Goal: Communication & Community: Answer question/provide support

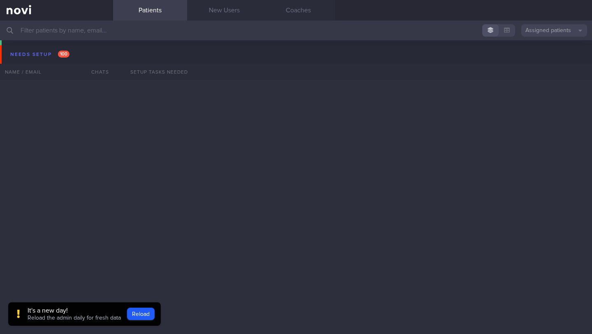
scroll to position [7775, 0]
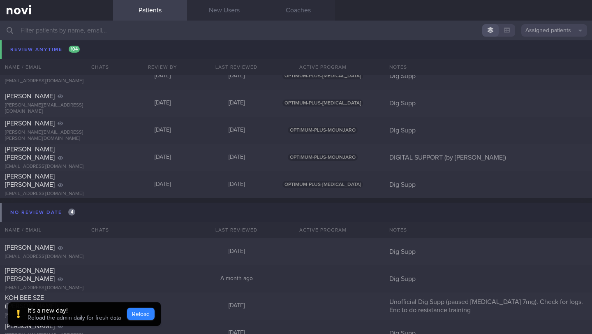
click at [139, 313] on button "Reload" at bounding box center [141, 314] width 28 height 12
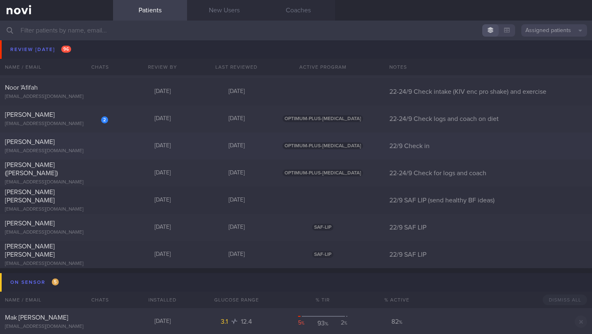
scroll to position [5207, 0]
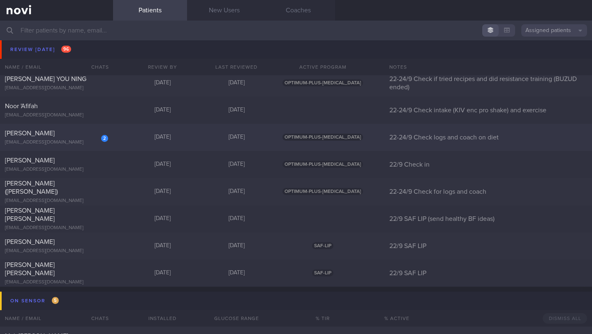
click at [58, 133] on div "[PERSON_NAME]" at bounding box center [55, 133] width 101 height 8
select select "8"
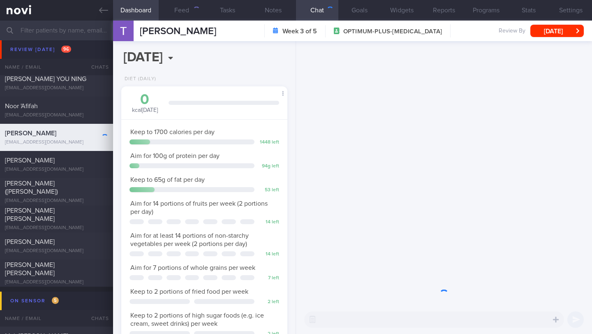
scroll to position [72, 145]
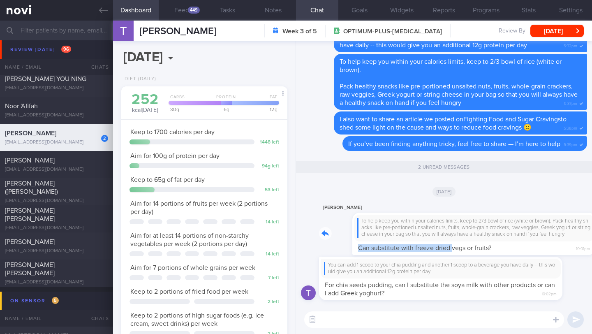
drag, startPoint x: 324, startPoint y: 243, endPoint x: 419, endPoint y: 245, distance: 95.0
click at [419, 245] on div "[PERSON_NAME] To help keep you within your calories limits, keep to 2/3 bowl of…" at bounding box center [453, 229] width 268 height 52
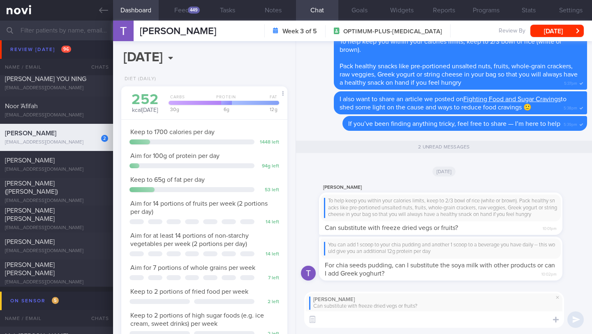
paste textarea "Freeze-dried fruits and vegetables are still nutritious, but since the process …"
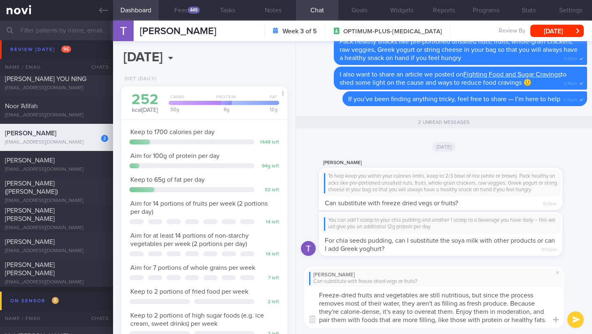
drag, startPoint x: 507, startPoint y: 296, endPoint x: 485, endPoint y: 296, distance: 22.6
click at [485, 296] on textarea "Freeze-dried fruits and vegetables are still nutritious, but since the process …" at bounding box center [434, 307] width 260 height 41
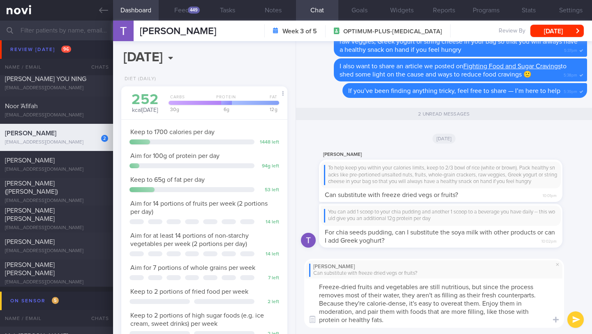
drag, startPoint x: 424, startPoint y: 327, endPoint x: 313, endPoint y: 286, distance: 118.3
click at [313, 286] on textarea "Freeze-dried fruits and vegetables are still nutritious, but since the process …" at bounding box center [434, 302] width 260 height 49
type textarea "Freeze-dried fruits and vegetables are still nutritious, but since the process …"
click at [578, 319] on button "submit" at bounding box center [575, 319] width 16 height 16
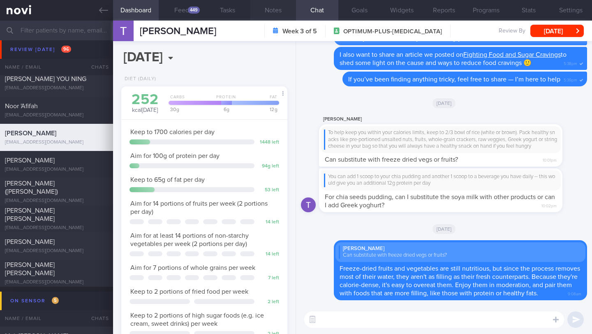
click at [275, 15] on button "Notes" at bounding box center [273, 10] width 46 height 21
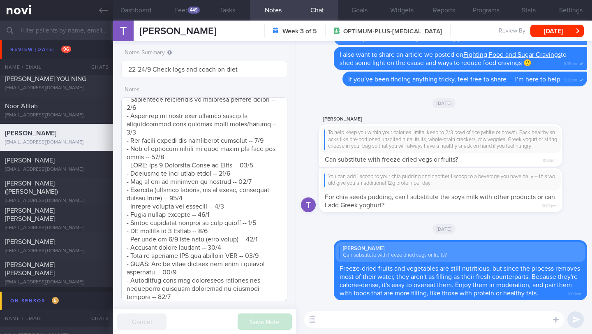
scroll to position [771, 0]
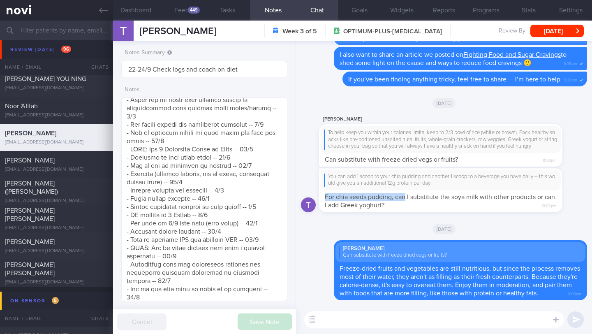
drag, startPoint x: 318, startPoint y: 185, endPoint x: 405, endPoint y: 192, distance: 87.1
click at [405, 192] on div "You can add 1 scoop to your chia pudding and another 1 scoop to a beverage you …" at bounding box center [444, 192] width 286 height 49
drag, startPoint x: 322, startPoint y: 173, endPoint x: 478, endPoint y: 175, distance: 156.3
click at [478, 175] on div "You can add 1 scoop to your chia pudding and another 1 scoop to a beverage you …" at bounding box center [441, 180] width 240 height 20
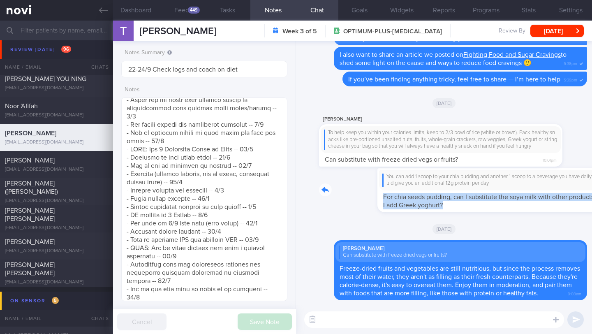
drag, startPoint x: 321, startPoint y: 192, endPoint x: 516, endPoint y: 198, distance: 195.0
click at [516, 198] on div "You can add 1 scoop to your chia pudding and another 1 scoop to a beverage you …" at bounding box center [453, 190] width 268 height 44
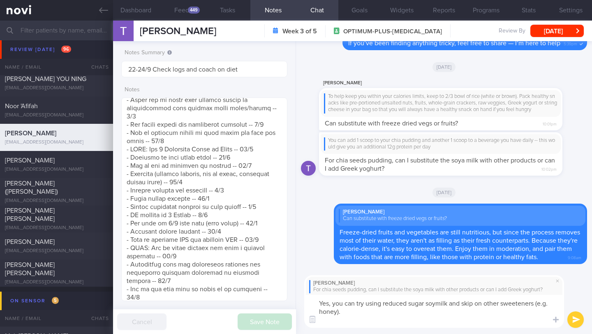
scroll to position [0, 0]
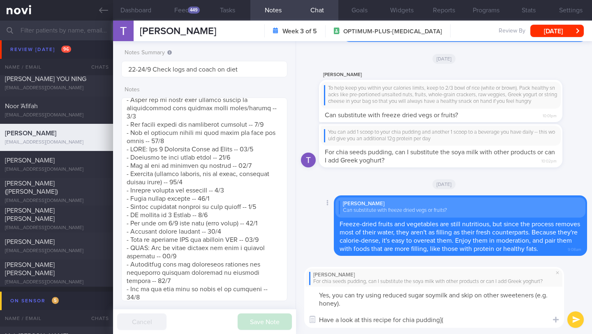
paste textarea "[URL][DOMAIN_NAME]"
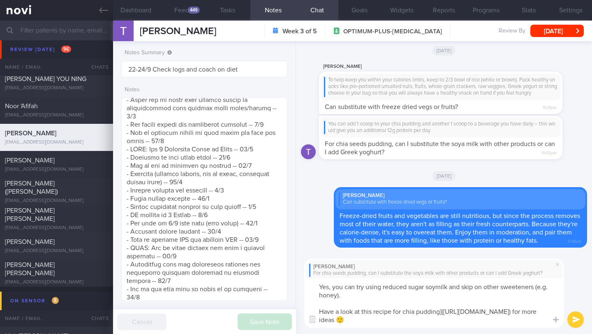
click at [403, 311] on textarea "Yes, you can try using reduced sugar soymilk and skip on other sweeteners (e.g.…" at bounding box center [434, 302] width 260 height 49
type textarea "Yes, you can try using reduced sugar soymilk and skip on other sweeteners (e.g.…"
click at [574, 318] on button "submit" at bounding box center [575, 319] width 16 height 16
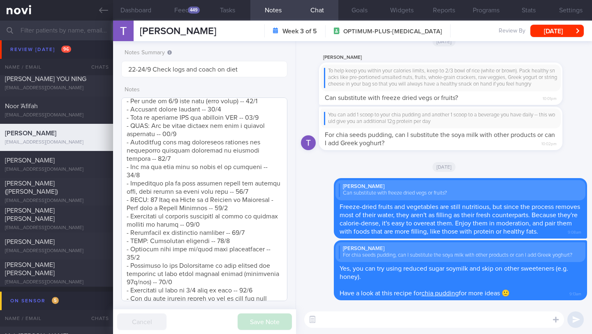
scroll to position [1006, 0]
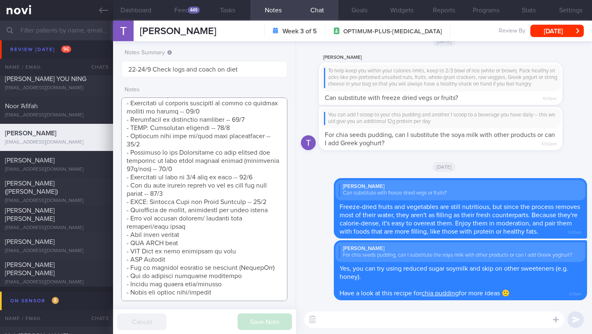
click at [262, 202] on textarea at bounding box center [204, 199] width 166 height 204
click at [274, 204] on textarea at bounding box center [204, 199] width 166 height 204
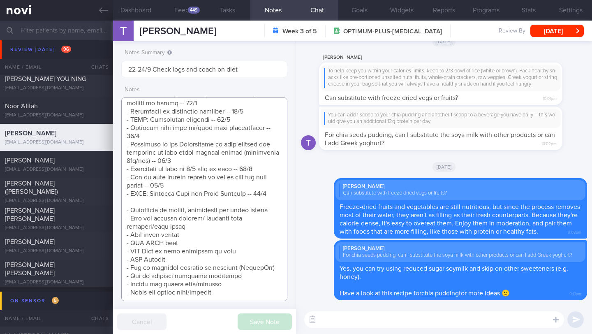
scroll to position [1014, 0]
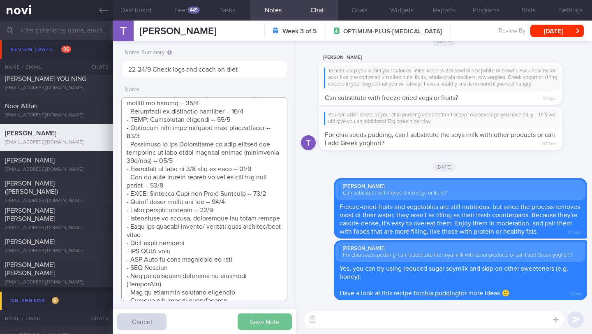
type textarea "LOREMIPSUMDO: SI AMET (consecte) ADIPISC ELITSE: DOEIUSMOD: T/I utla Etdo: (58/…"
click at [255, 320] on button "Save Note" at bounding box center [265, 321] width 54 height 16
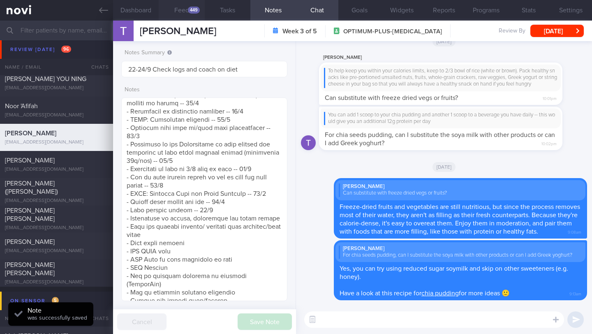
click at [172, 11] on button "Feed 449" at bounding box center [182, 10] width 46 height 21
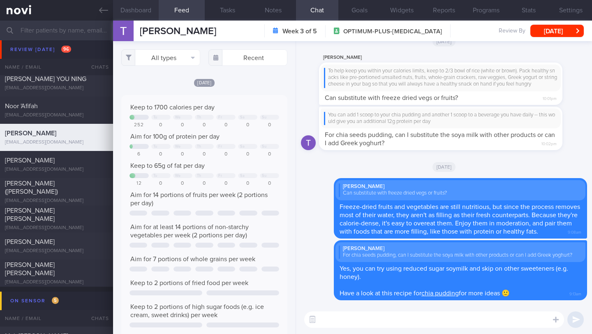
click at [147, 10] on button "Dashboard" at bounding box center [136, 10] width 46 height 21
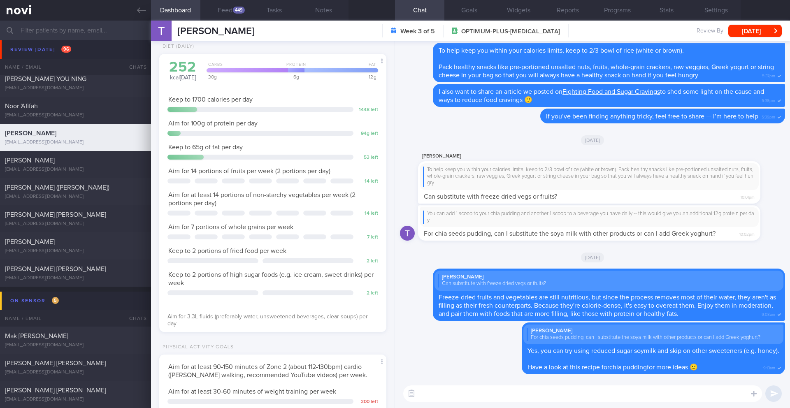
scroll to position [7, 0]
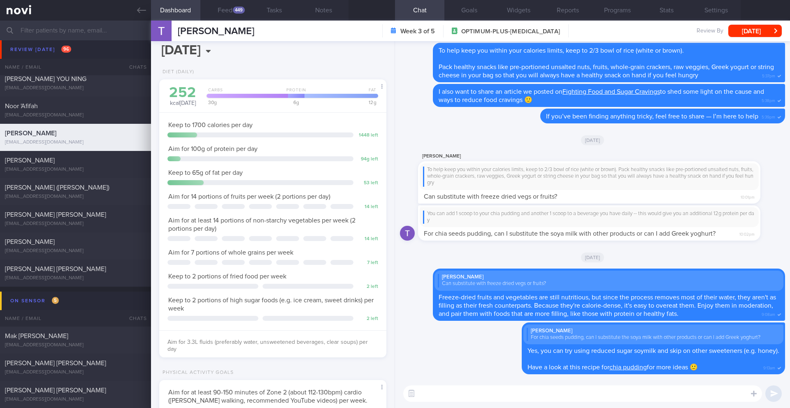
click at [243, 21] on div "[PERSON_NAME] [PERSON_NAME] [PERSON_NAME] [EMAIL_ADDRESS][DOMAIN_NAME] Week 3 o…" at bounding box center [470, 31] width 639 height 21
click at [240, 17] on button "Feed 449" at bounding box center [224, 10] width 49 height 21
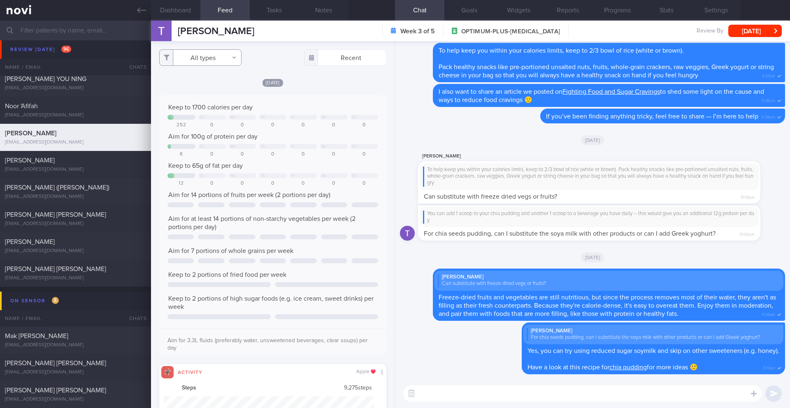
drag, startPoint x: 208, startPoint y: 56, endPoint x: 198, endPoint y: 55, distance: 9.5
click at [207, 56] on button "All types" at bounding box center [200, 57] width 82 height 16
click at [212, 85] on button "Activity" at bounding box center [200, 86] width 81 height 12
checkbox input "false"
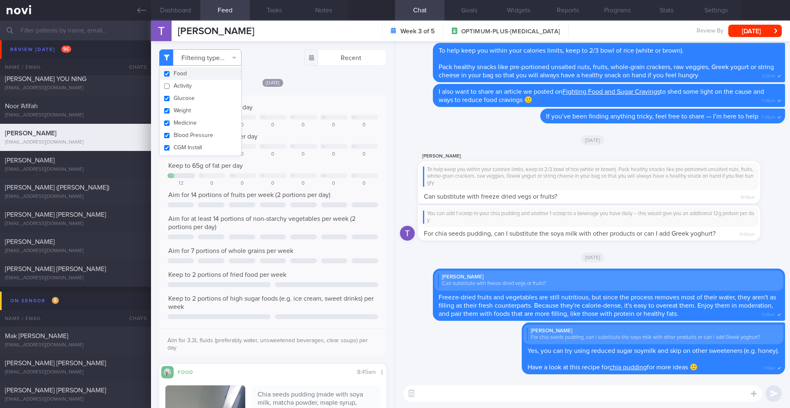
click at [329, 85] on div "[DATE]" at bounding box center [272, 82] width 227 height 9
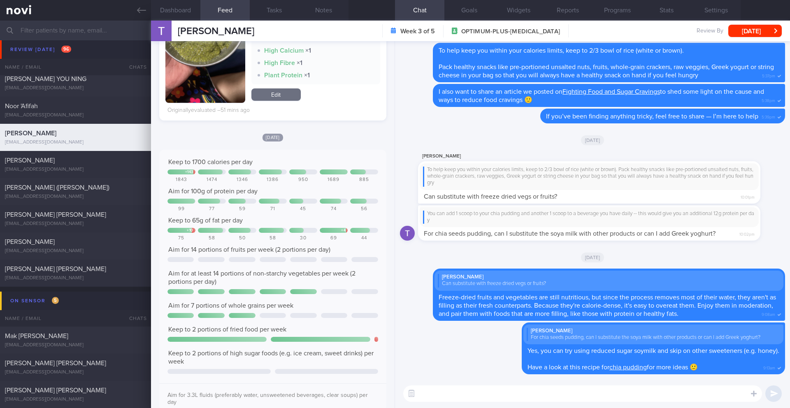
scroll to position [472, 0]
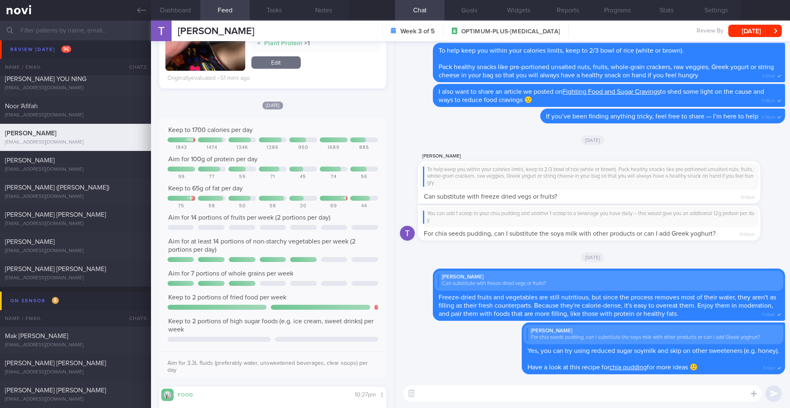
click at [448, 333] on textarea at bounding box center [582, 393] width 359 height 16
type textarea "Good job with your intake of vegetables las week!"
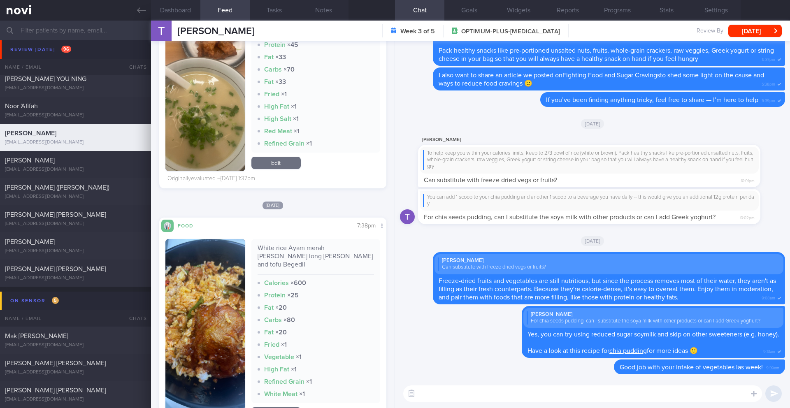
scroll to position [1874, 0]
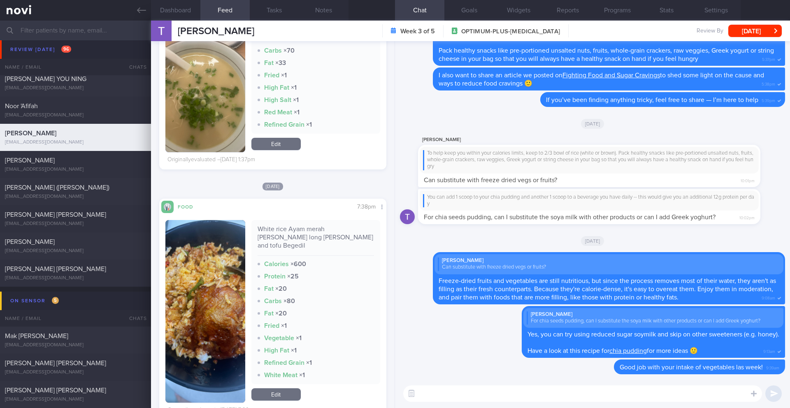
click at [239, 284] on img "button" at bounding box center [205, 311] width 80 height 183
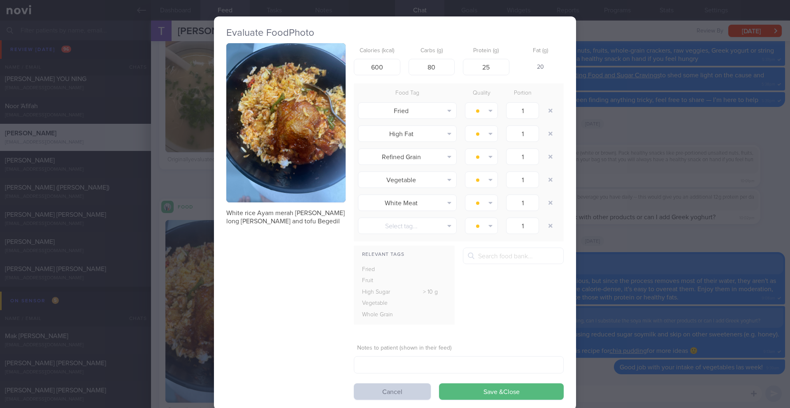
click at [416, 333] on button "Cancel" at bounding box center [392, 391] width 77 height 16
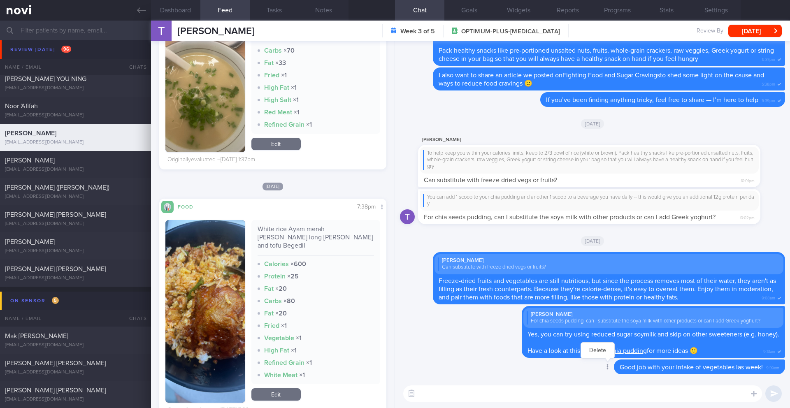
click at [592, 333] on div at bounding box center [606, 367] width 15 height 15
click at [592, 333] on button "Delete" at bounding box center [597, 350] width 33 height 12
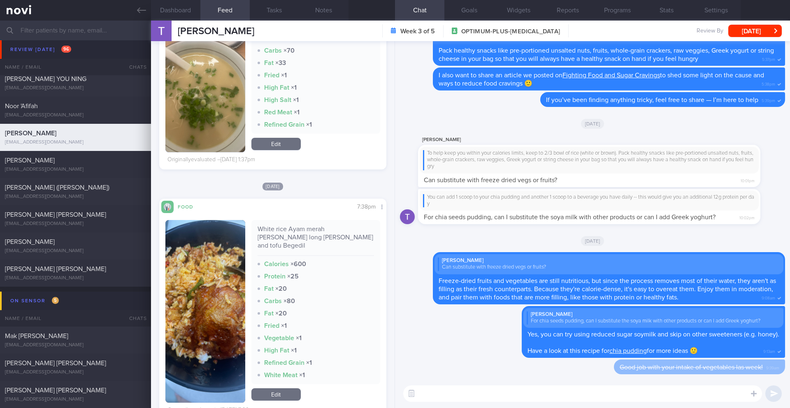
click at [437, 333] on textarea at bounding box center [582, 393] width 359 height 16
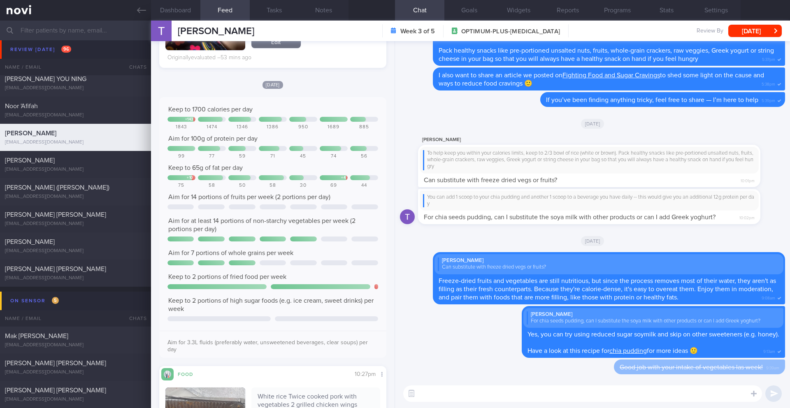
scroll to position [702, 0]
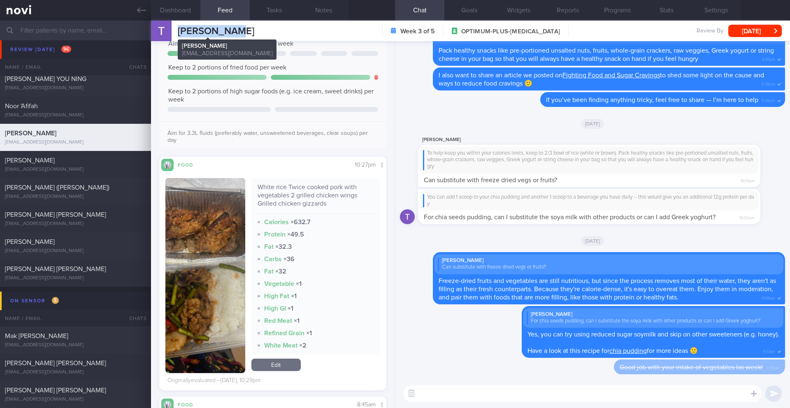
drag, startPoint x: 227, startPoint y: 28, endPoint x: 174, endPoint y: 27, distance: 53.1
click at [174, 27] on div "[PERSON_NAME] [PERSON_NAME] [PERSON_NAME] [EMAIL_ADDRESS][DOMAIN_NAME] Week 3 o…" at bounding box center [470, 31] width 639 height 21
copy span "[PERSON_NAME]"
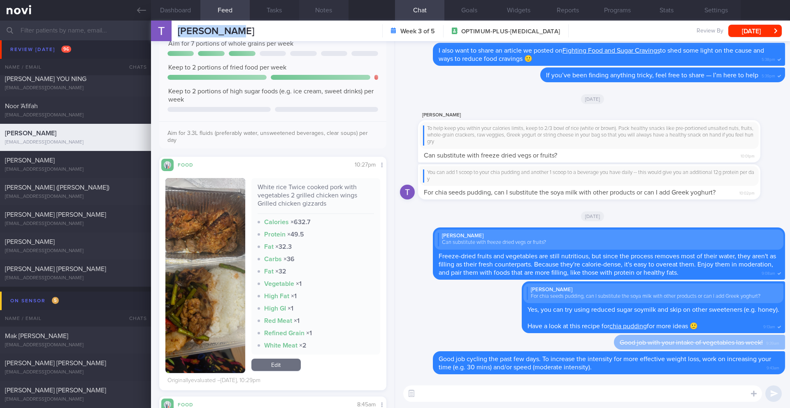
click at [319, 14] on button "Notes" at bounding box center [323, 10] width 49 height 21
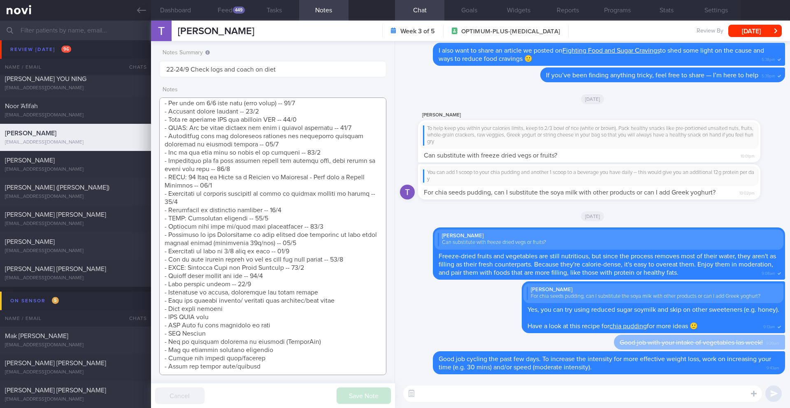
click at [274, 284] on textarea at bounding box center [272, 236] width 227 height 278
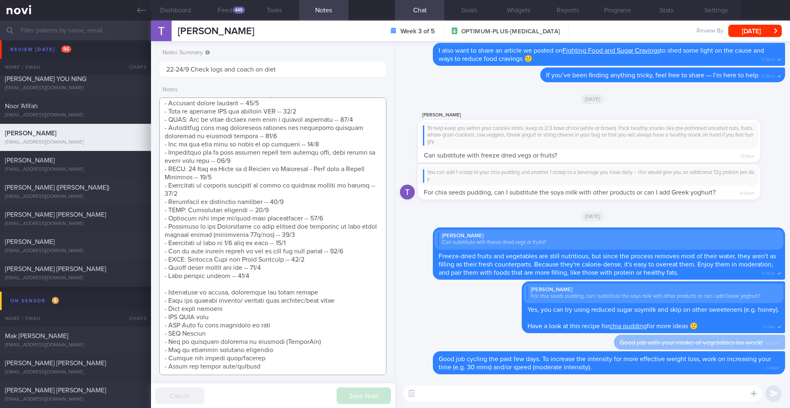
scroll to position [776, 0]
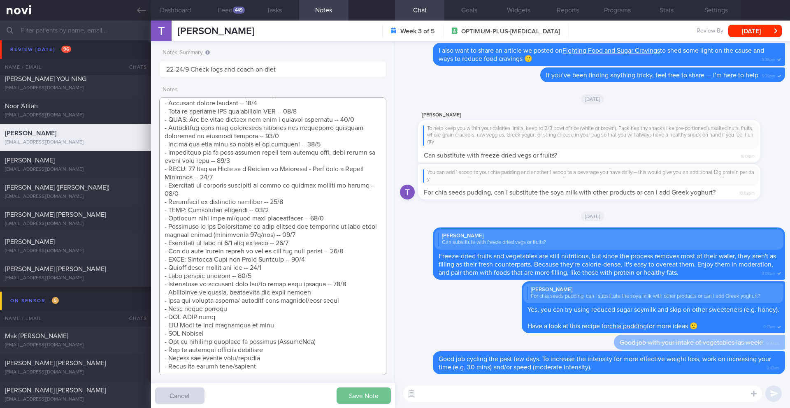
type textarea "LOREMIPSUMDO: SI AMET (consecte) ADIPISC ELITSE: DOEIUSMOD: T/I utla Etdo: (58/…"
click at [386, 333] on button "Save Note" at bounding box center [363, 395] width 54 height 16
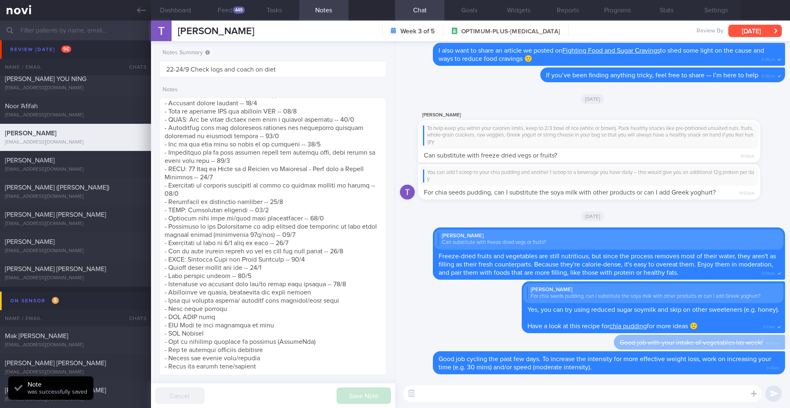
click at [592, 32] on button "[DATE]" at bounding box center [754, 31] width 53 height 12
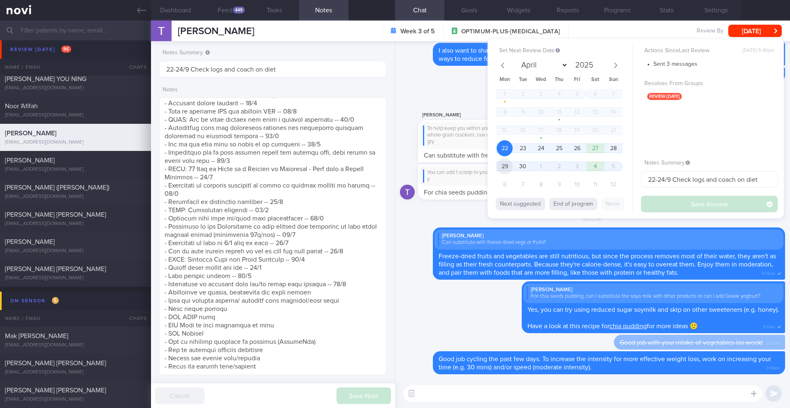
click at [507, 169] on span "29" at bounding box center [504, 166] width 16 height 16
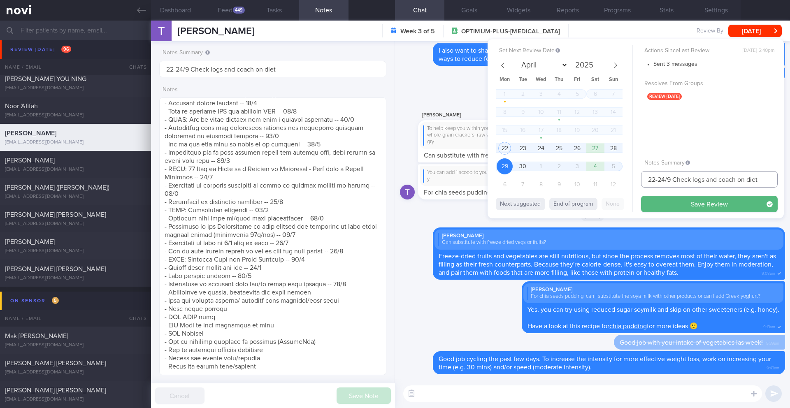
drag, startPoint x: 666, startPoint y: 180, endPoint x: 625, endPoint y: 178, distance: 40.7
click at [592, 178] on div "Set Next Review Date [DATE] April May June July August September October Novemb…" at bounding box center [635, 128] width 296 height 179
type input "26-29/9 Check logs and coach on diet"
click at [592, 206] on button "Save Review" at bounding box center [709, 204] width 137 height 16
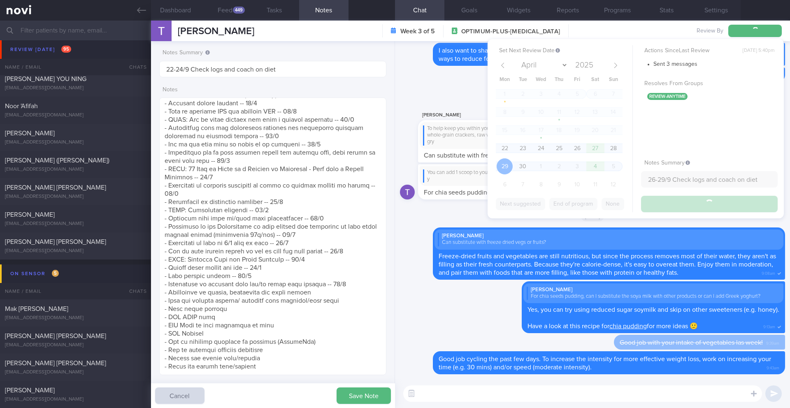
type input "26-29/9 Check logs and coach on diet"
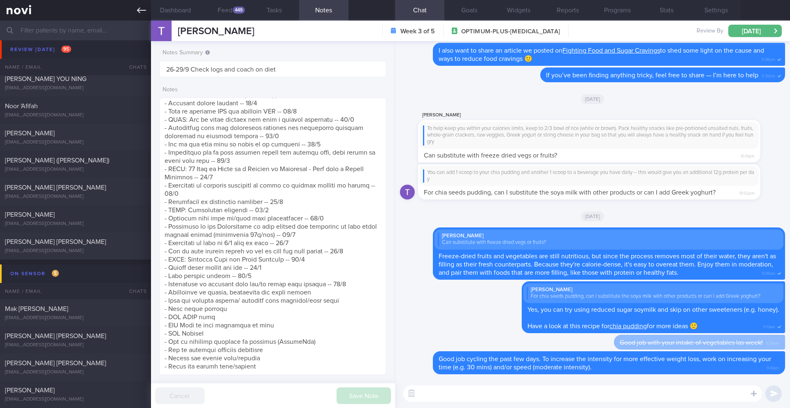
click at [140, 3] on link at bounding box center [75, 10] width 151 height 21
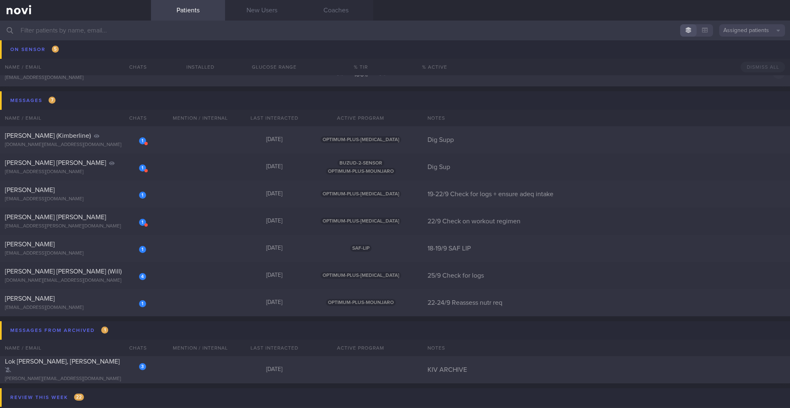
scroll to position [5576, 0]
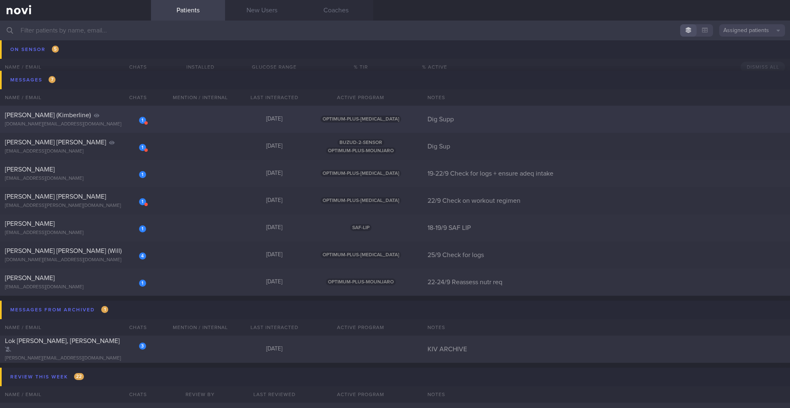
click at [125, 116] on div "[PERSON_NAME] (Kimberline)" at bounding box center [74, 115] width 139 height 8
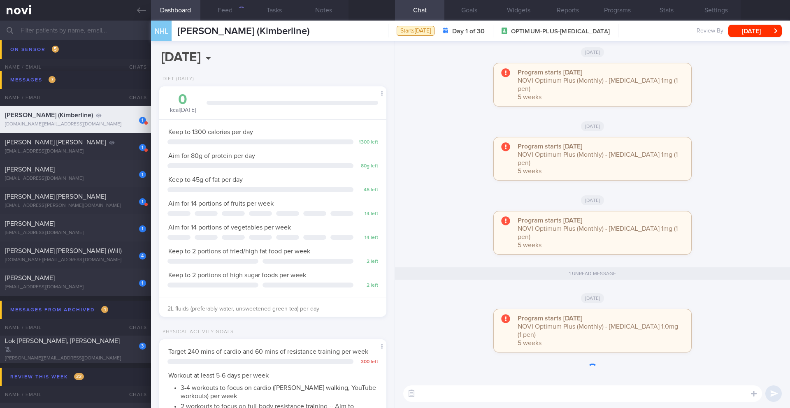
scroll to position [115, 206]
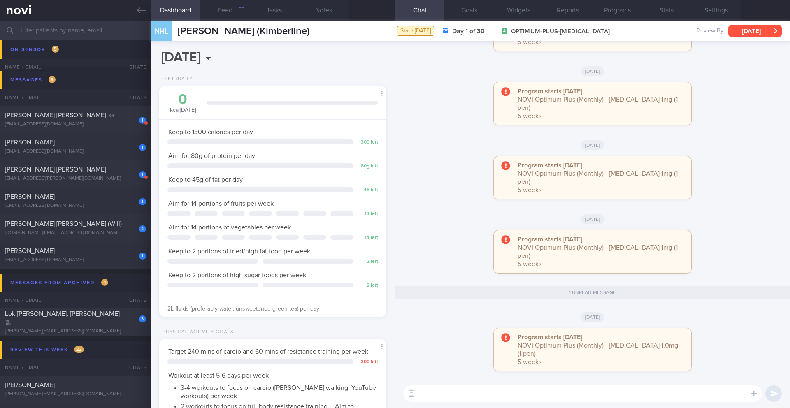
click at [592, 30] on button "[DATE]" at bounding box center [754, 31] width 53 height 12
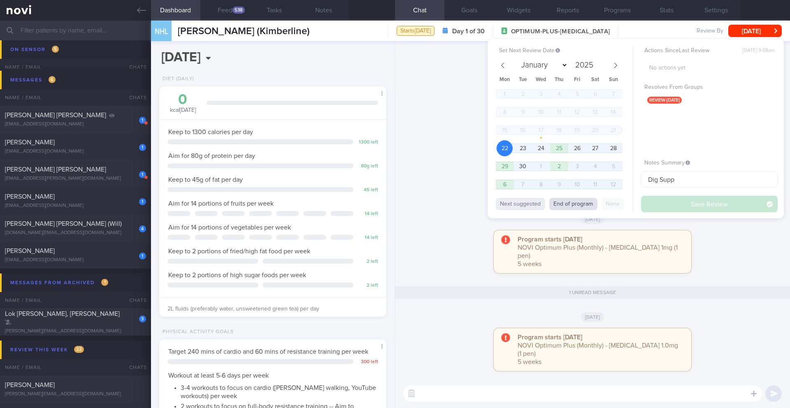
click at [577, 204] on button "End of program" at bounding box center [573, 204] width 48 height 12
select select "9"
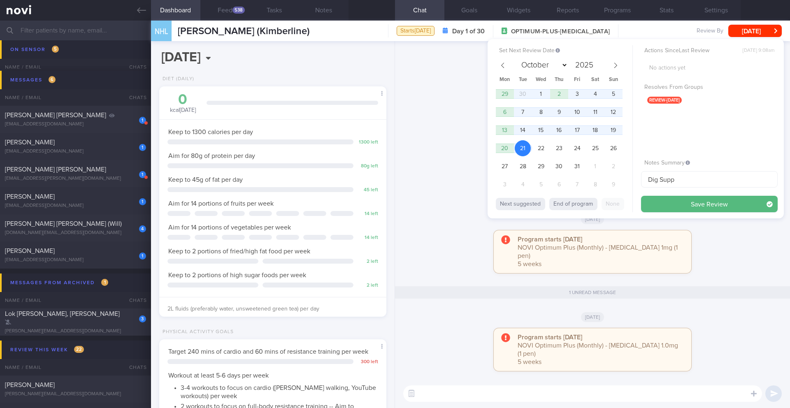
click at [592, 201] on button "Save Review" at bounding box center [709, 204] width 137 height 16
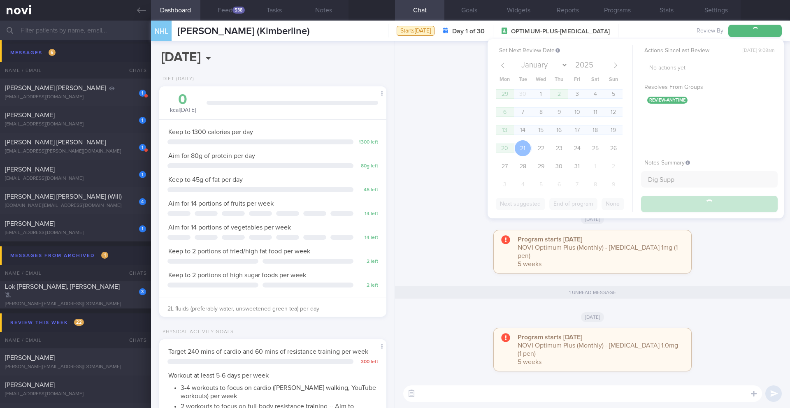
scroll to position [5549, 0]
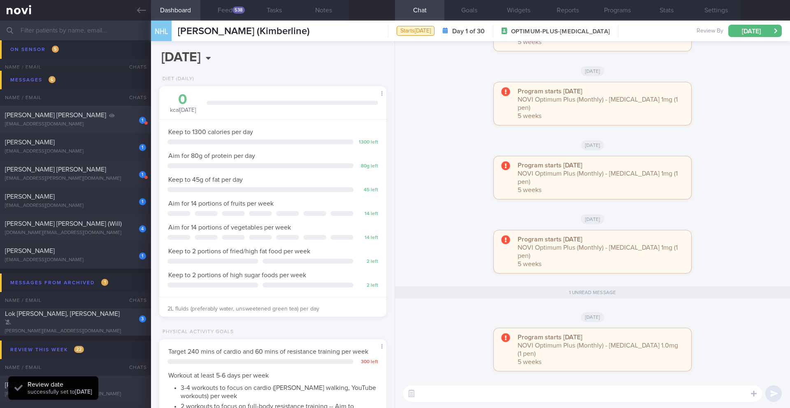
click at [106, 112] on span "[PERSON_NAME] [PERSON_NAME]" at bounding box center [55, 115] width 101 height 7
type input "Dig Sup"
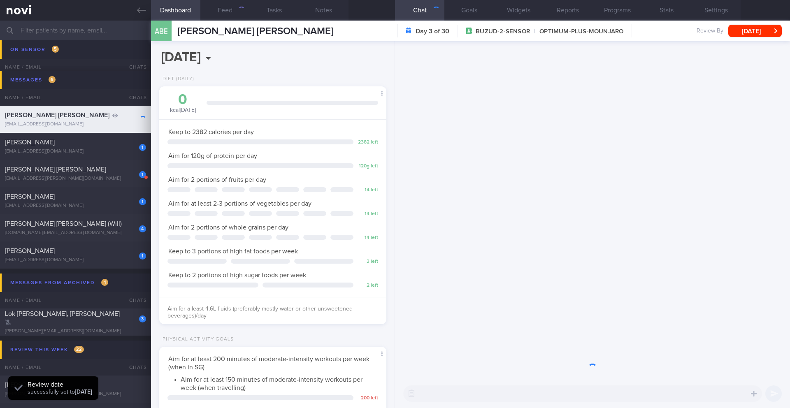
scroll to position [103, 206]
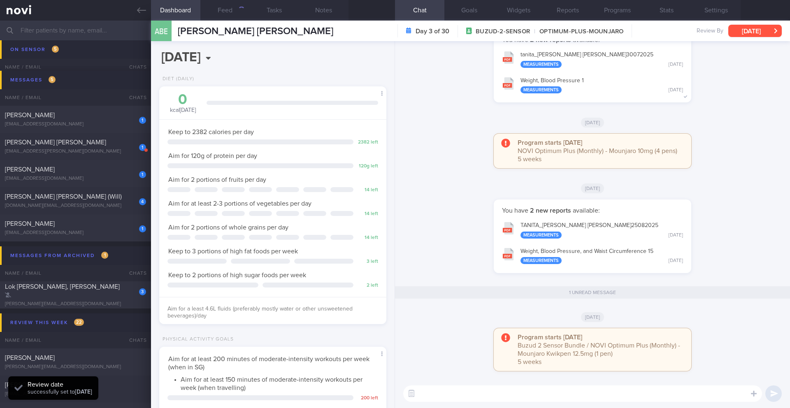
click at [592, 33] on button "[DATE]" at bounding box center [754, 31] width 53 height 12
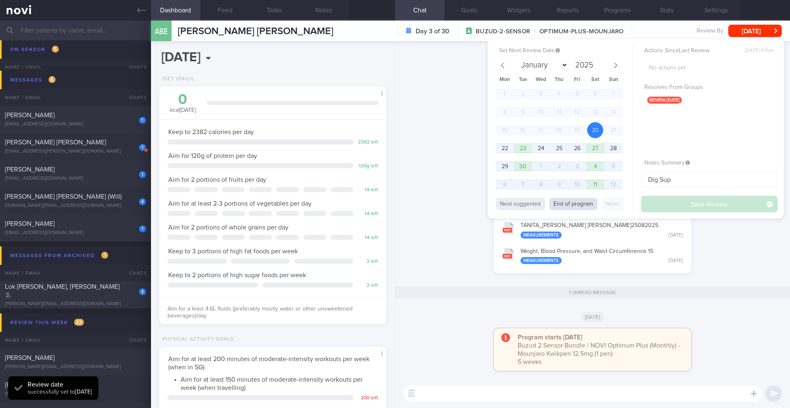
click at [588, 201] on button "End of program" at bounding box center [573, 204] width 48 height 12
select select "9"
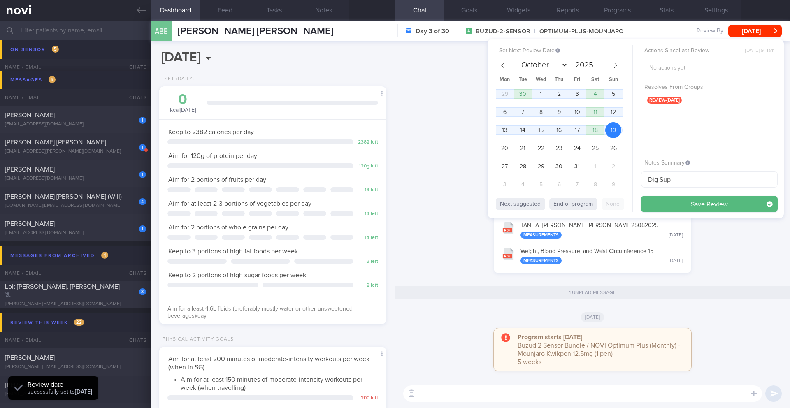
click at [592, 200] on div "Set Next Review Date [DATE] January February March April May June July August S…" at bounding box center [635, 128] width 296 height 179
click at [592, 201] on button "Save Review" at bounding box center [709, 204] width 137 height 16
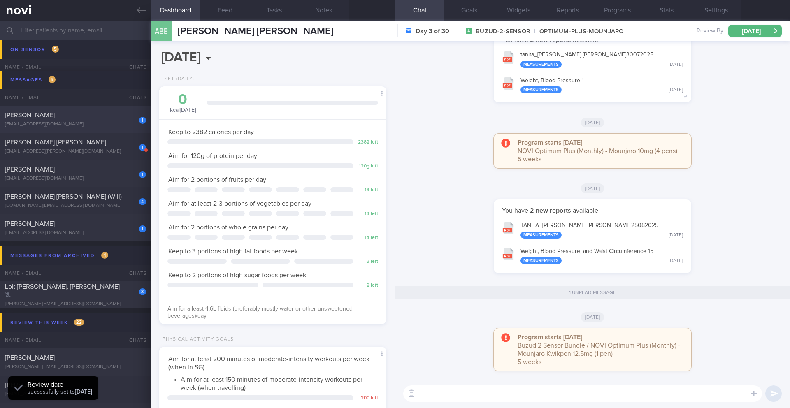
click at [96, 125] on div "[EMAIL_ADDRESS][DOMAIN_NAME]" at bounding box center [75, 124] width 141 height 6
type input "19-22/9 Check for logs + ensure adeq intake"
select select "8"
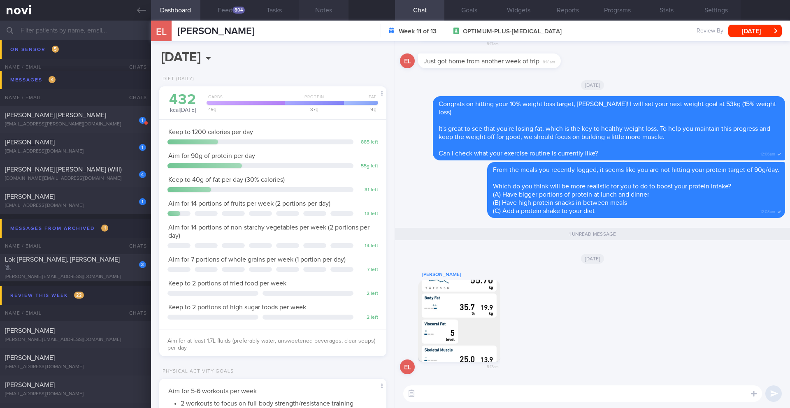
click at [329, 14] on button "Notes" at bounding box center [323, 10] width 49 height 21
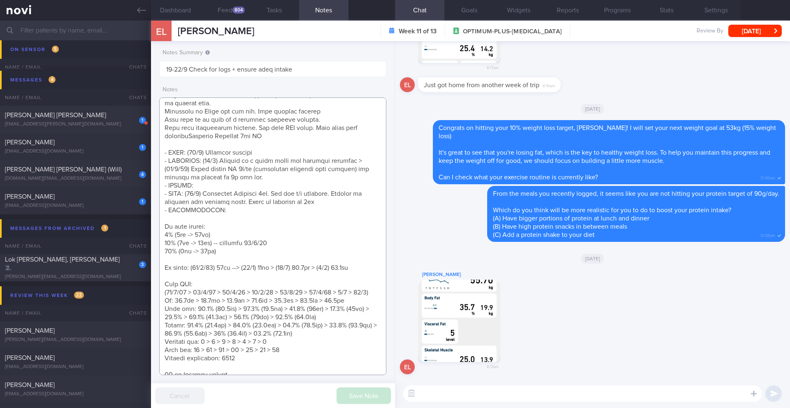
scroll to position [181, 0]
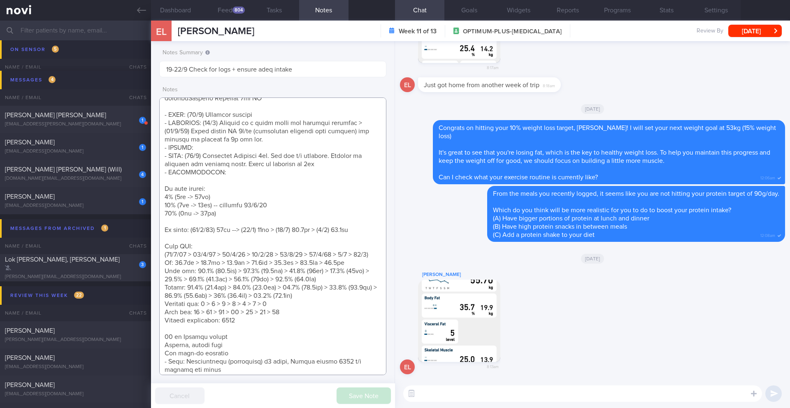
click at [341, 278] on textarea at bounding box center [272, 236] width 227 height 278
click at [360, 261] on textarea at bounding box center [272, 236] width 227 height 278
click at [365, 255] on textarea at bounding box center [272, 236] width 227 height 278
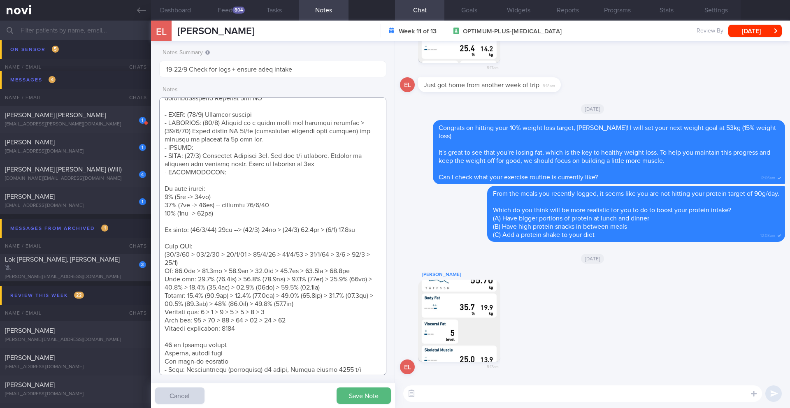
click at [368, 269] on textarea at bounding box center [272, 236] width 227 height 278
click at [470, 296] on button "button" at bounding box center [459, 321] width 82 height 82
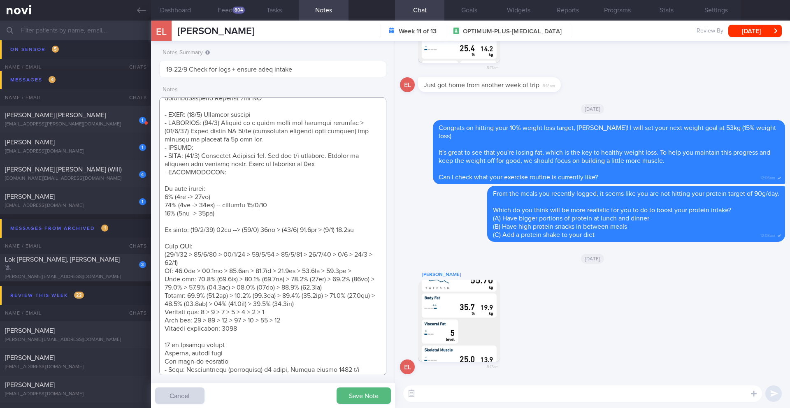
click at [361, 271] on textarea at bounding box center [272, 236] width 227 height 278
click at [336, 296] on textarea at bounding box center [272, 236] width 227 height 278
click at [320, 312] on textarea at bounding box center [272, 236] width 227 height 278
click at [313, 315] on textarea at bounding box center [272, 236] width 227 height 278
click at [307, 319] on textarea at bounding box center [272, 236] width 227 height 278
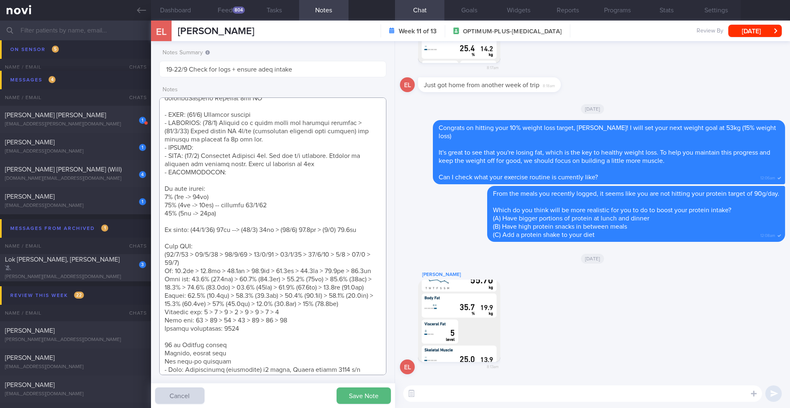
type textarea "Personal target weight: 52-54kg SUPPORT NEEDED: CHALLENGE: R/V with JJ: ([DATE]…"
click at [442, 333] on textarea at bounding box center [582, 393] width 359 height 16
type textarea "Hi [PERSON_NAME],"
click at [369, 333] on button "Save Note" at bounding box center [363, 395] width 54 height 16
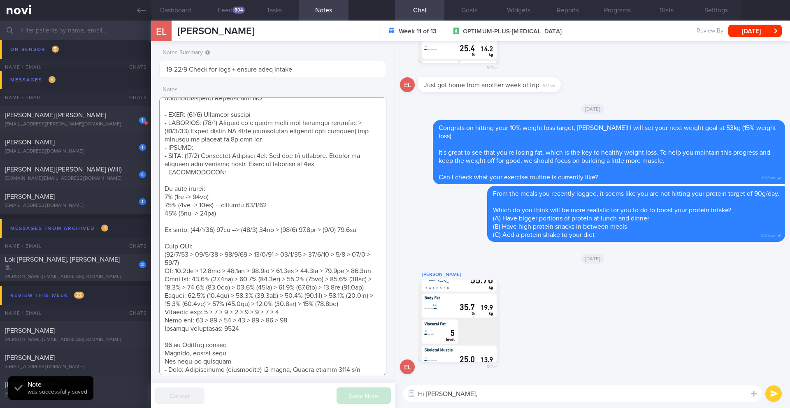
click at [346, 315] on textarea at bounding box center [272, 236] width 227 height 278
click at [459, 293] on img "button" at bounding box center [459, 321] width 82 height 82
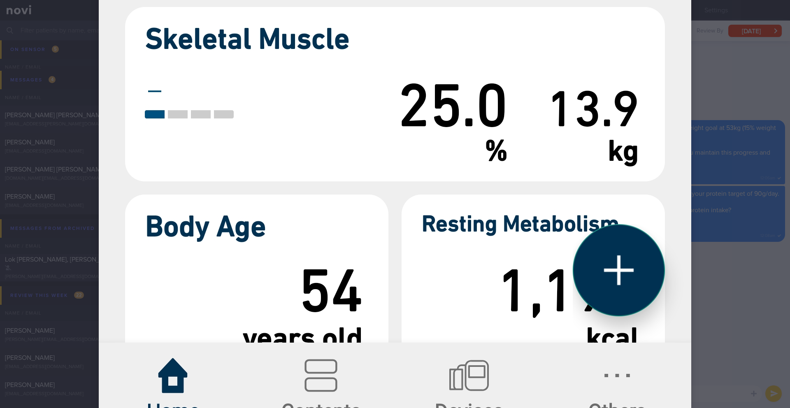
scroll to position [813, 0]
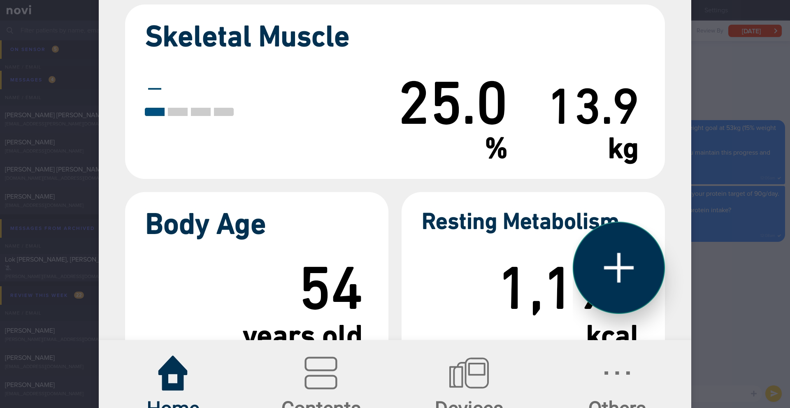
click at [592, 333] on div at bounding box center [395, 204] width 790 height 408
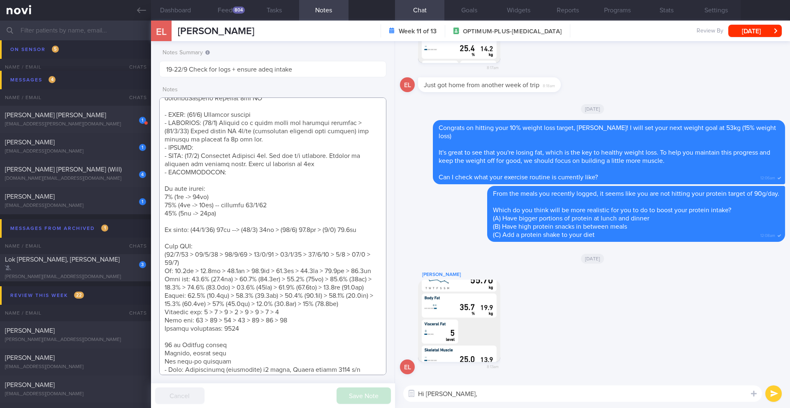
click at [333, 331] on textarea at bounding box center [272, 236] width 227 height 278
type textarea "Personal target weight: 52-54kg SUPPORT NEEDED: CHALLENGE: R/V with JJ: ([DATE]…"
click at [364, 333] on button "Save Note" at bounding box center [363, 395] width 54 height 16
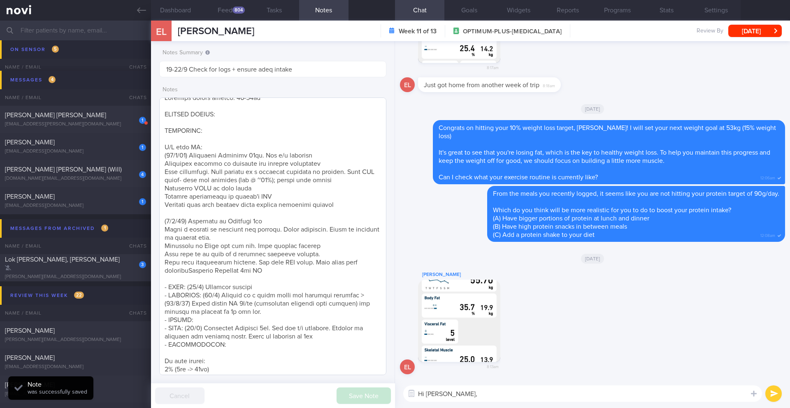
scroll to position [0, 0]
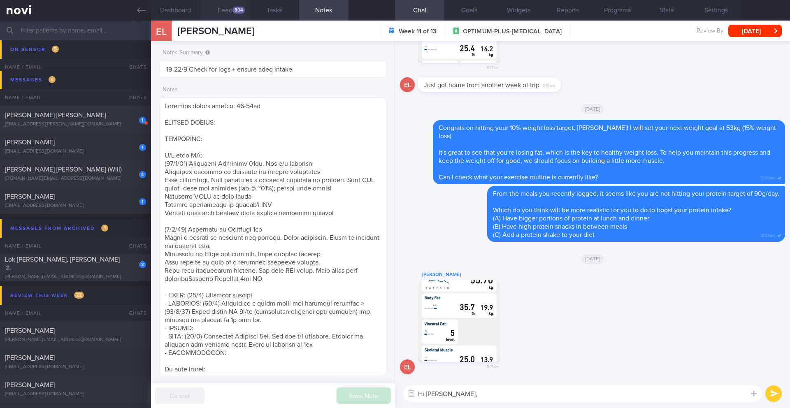
click at [232, 10] on div "804" at bounding box center [238, 10] width 12 height 7
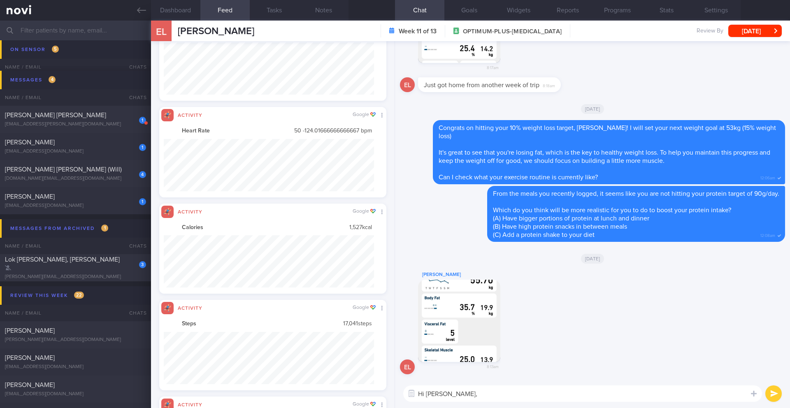
scroll to position [411163, 411005]
drag, startPoint x: 222, startPoint y: 30, endPoint x: 178, endPoint y: 30, distance: 44.0
click at [178, 30] on div "EL [PERSON_NAME] [PERSON_NAME] [EMAIL_ADDRESS][DOMAIN_NAME] Week 11 of 13 OPTIM…" at bounding box center [470, 31] width 639 height 21
click at [472, 182] on div "Delete Congrats on hitting your 10% weight loss target, [PERSON_NAME]! I will s…" at bounding box center [592, 152] width 385 height 64
click at [472, 182] on div "Congrats on hitting your 10% weight loss target, [PERSON_NAME]! I will set your…" at bounding box center [609, 152] width 352 height 64
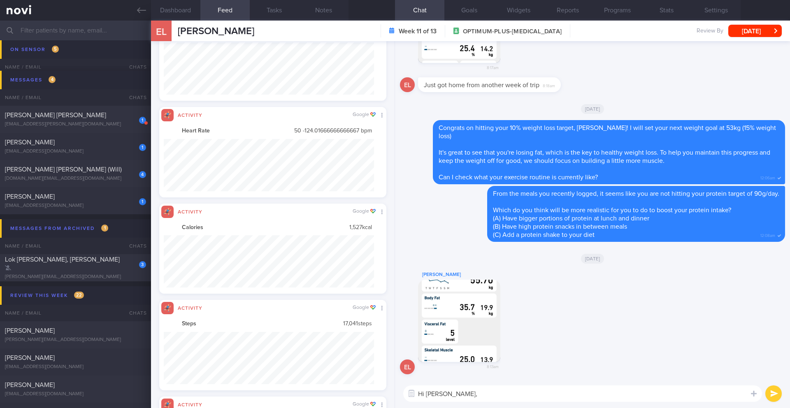
click at [472, 333] on textarea "Hi [PERSON_NAME]," at bounding box center [582, 393] width 359 height 16
type textarea "Hi [PERSON_NAME], may I check what your exercise routine is currently like?"
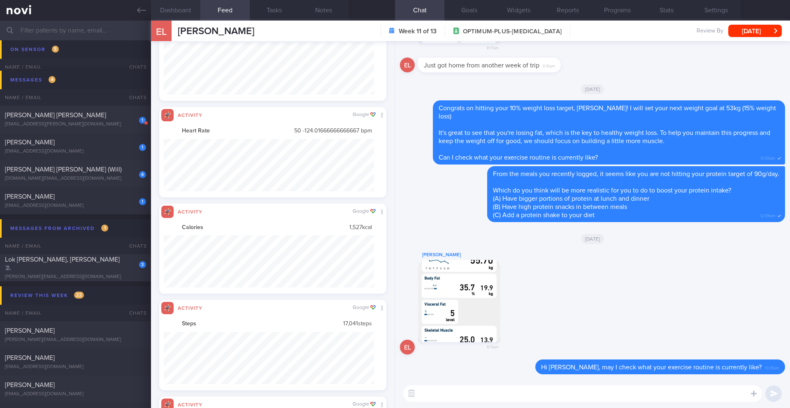
click at [184, 17] on button "Dashboard" at bounding box center [175, 10] width 49 height 21
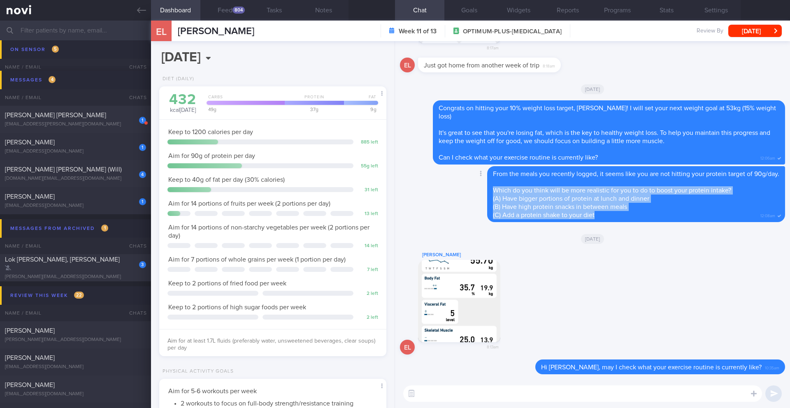
drag, startPoint x: 496, startPoint y: 192, endPoint x: 613, endPoint y: 217, distance: 119.5
click at [592, 218] on div "From the meals you recently logged, it seems like you are not hitting your prot…" at bounding box center [636, 194] width 298 height 56
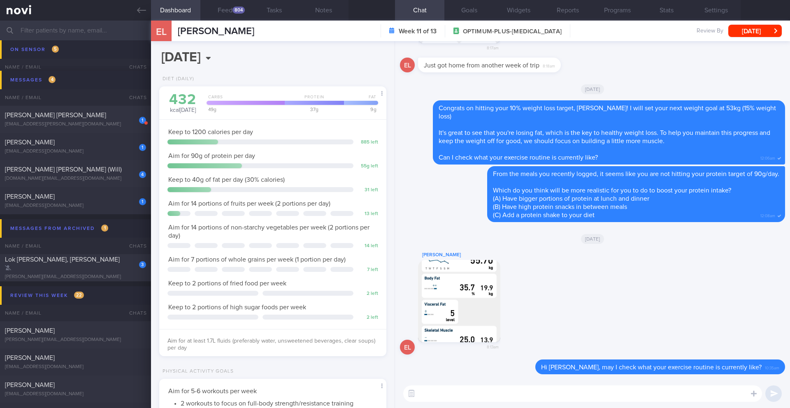
click at [504, 333] on textarea at bounding box center [582, 393] width 359 height 16
type textarea "a"
type textarea "A"
paste textarea "Which do you think will be more realistic for you to do to boost your protein i…"
type textarea "Which do you think will be more realistic for you to do to boost your protein i…"
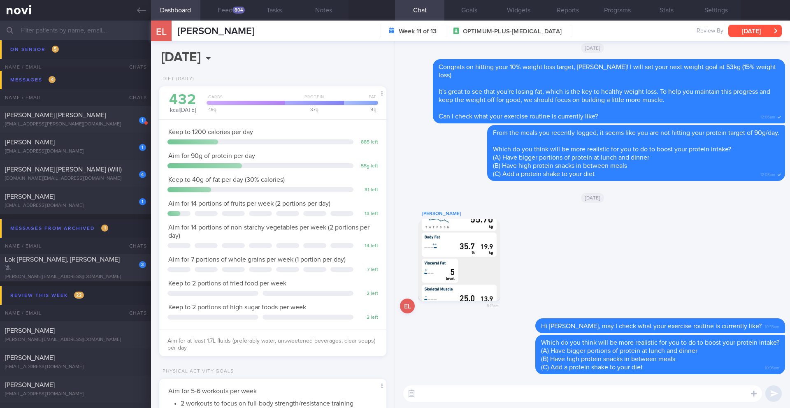
click at [592, 33] on button "[DATE]" at bounding box center [754, 31] width 53 height 12
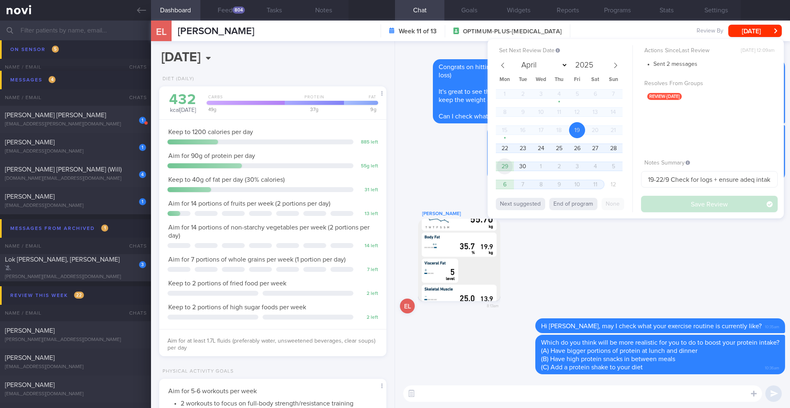
click at [505, 168] on span "29" at bounding box center [504, 166] width 16 height 16
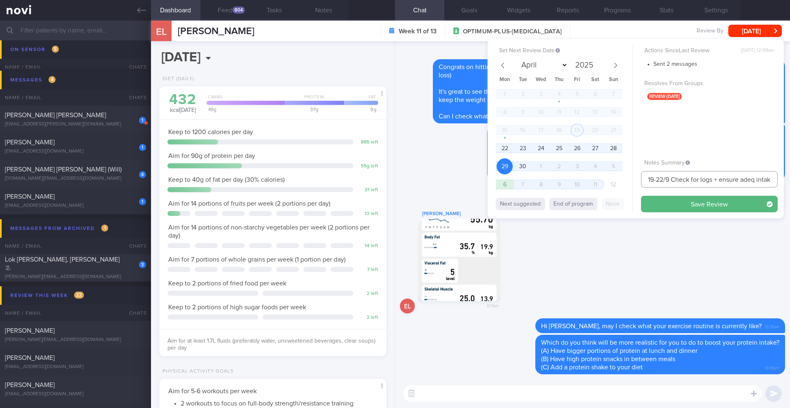
drag, startPoint x: 636, startPoint y: 181, endPoint x: 624, endPoint y: 181, distance: 11.9
click at [592, 181] on div "Set Next Review Date [DATE] April May June July August September October Novemb…" at bounding box center [635, 128] width 296 height 179
type input "29/9 Check for logs + ensure adeq intake"
click at [592, 211] on button "Save Review" at bounding box center [709, 204] width 137 height 16
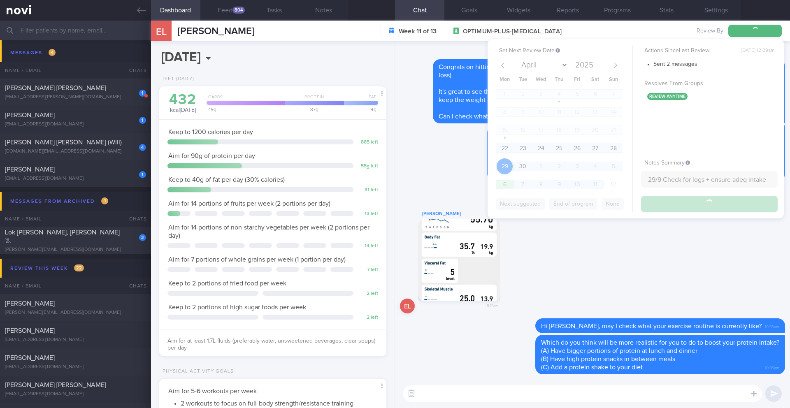
scroll to position [5495, 0]
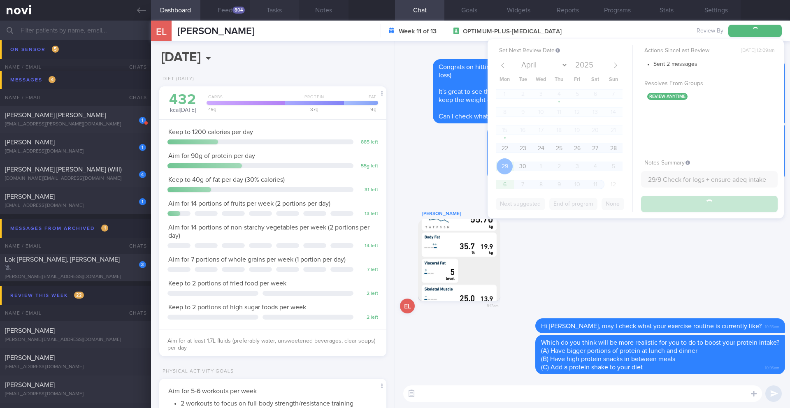
type input "29/9 Check for logs + ensure adeq intake"
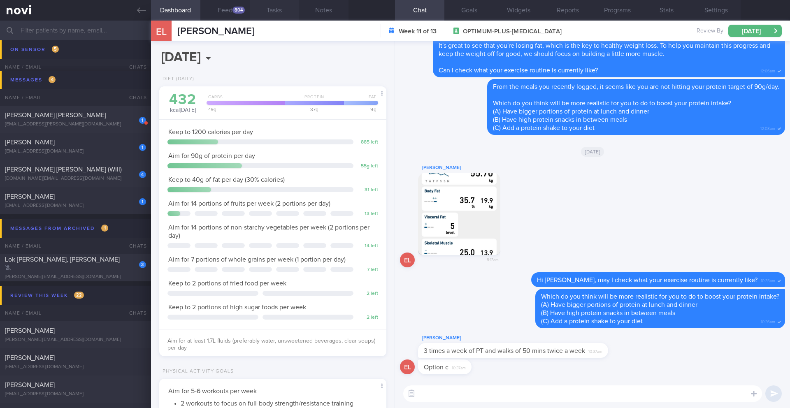
scroll to position [411163, 411005]
click at [179, 12] on button "Dashboard" at bounding box center [175, 10] width 49 height 21
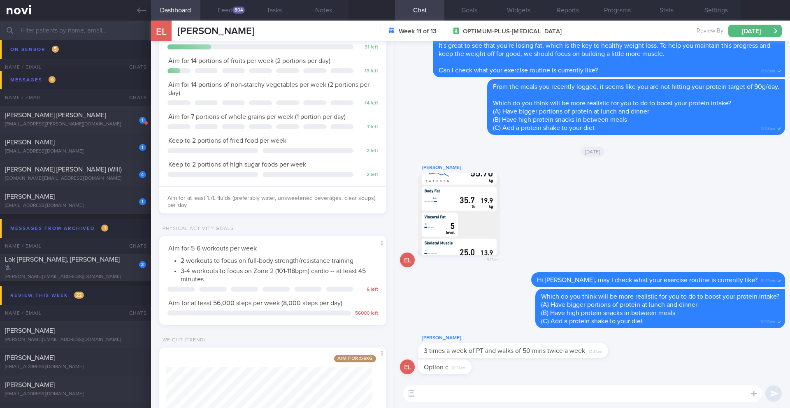
scroll to position [231, 0]
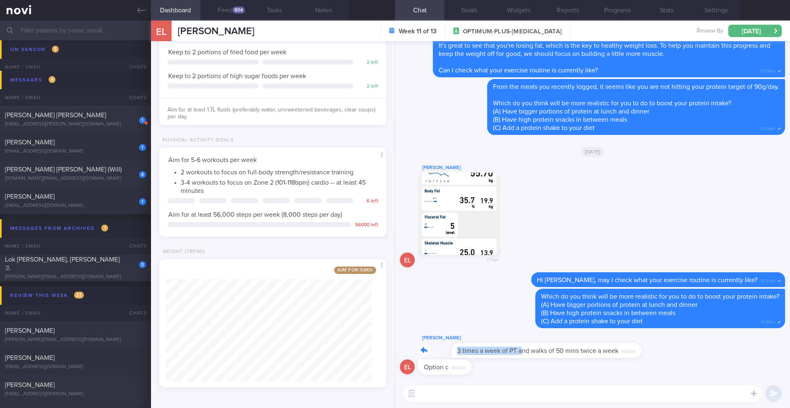
drag, startPoint x: 422, startPoint y: 352, endPoint x: 489, endPoint y: 353, distance: 67.0
click at [489, 333] on div "[PERSON_NAME] 3 times a week of PT and walks of 50 mins twice a week 10:37am" at bounding box center [525, 345] width 215 height 25
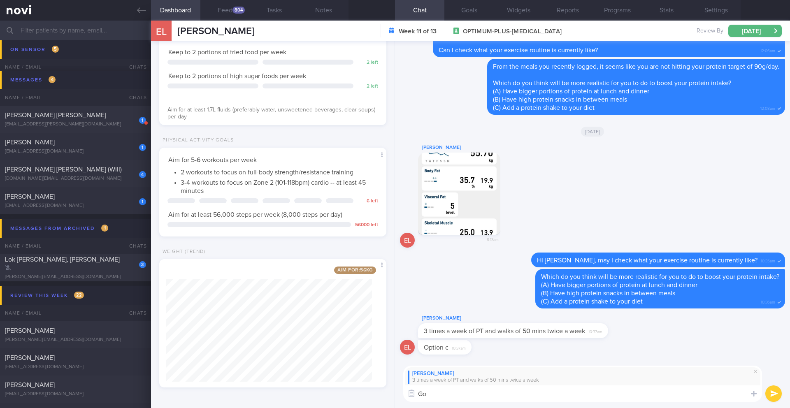
type textarea "G"
type textarea "Noted, thank you 🙂 Do you feel like you are getting stronger or the workouts ar…"
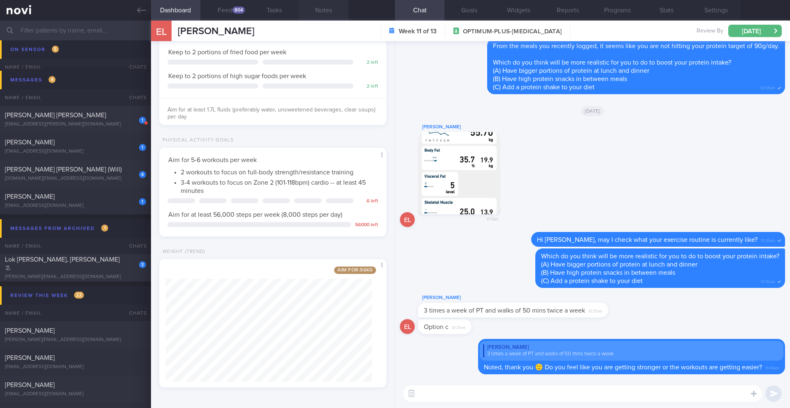
click at [317, 11] on button "Notes" at bounding box center [323, 10] width 49 height 21
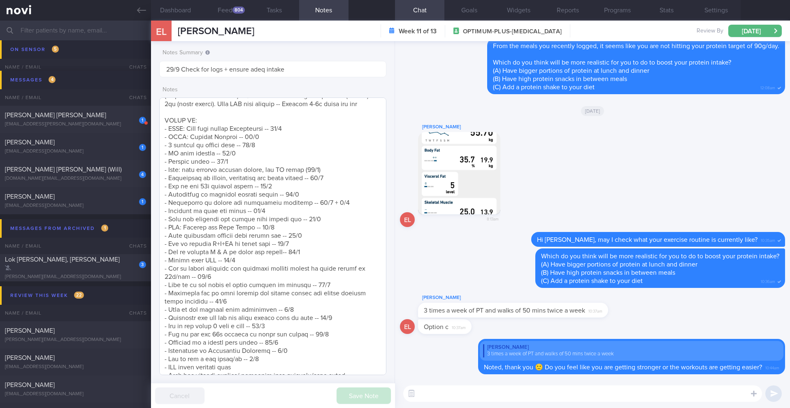
scroll to position [515, 0]
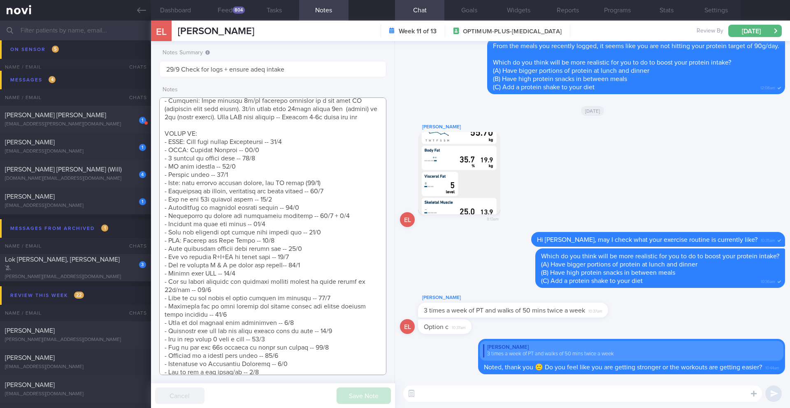
click at [178, 289] on textarea at bounding box center [272, 236] width 227 height 278
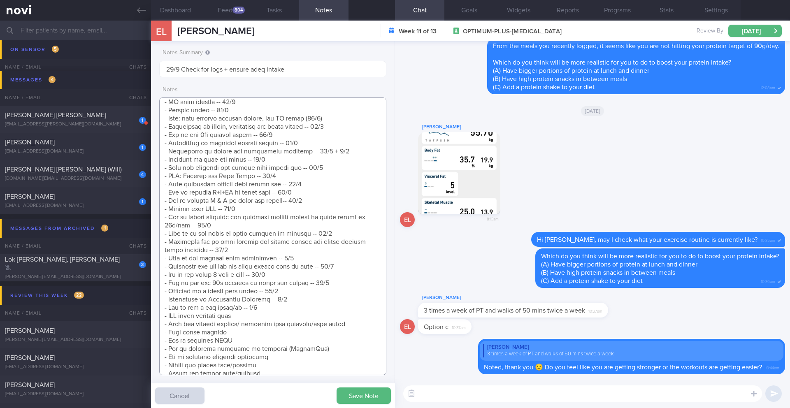
scroll to position [574, 0]
type textarea "Personal target weight: 52-54kg SUPPORT NEEDED: CHALLENGE: R/V with JJ: ([DATE]…"
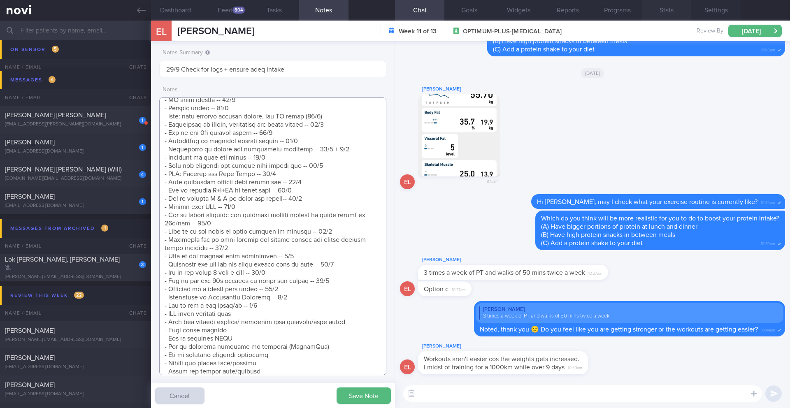
scroll to position [411163, 411005]
click at [421, 291] on div "Option c 10:37am" at bounding box center [444, 288] width 53 height 15
click at [491, 333] on textarea at bounding box center [582, 393] width 359 height 16
type textarea "G"
type textarea "I"
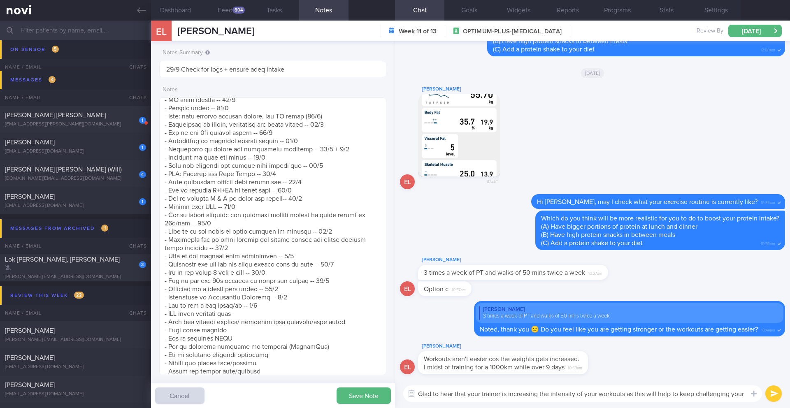
scroll to position [0, 0]
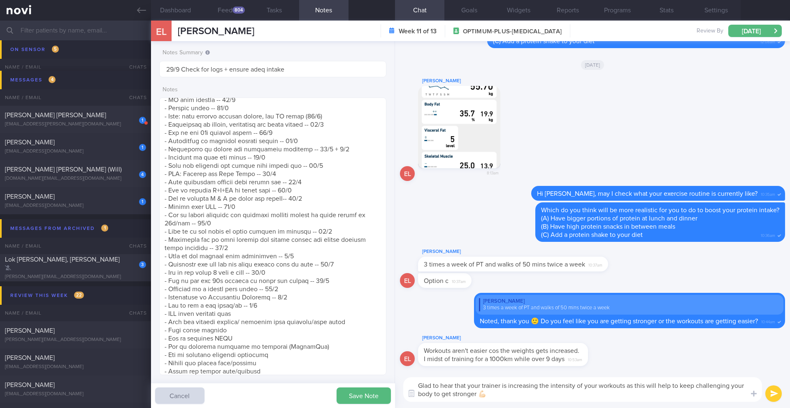
type textarea "Glad to hear that your trainer is increasing the intensity of your workouts as …"
click at [592, 333] on div "Glad to hear that your trainer is increasing the intensity of your workouts as …" at bounding box center [592, 389] width 395 height 37
click at [592, 333] on button "submit" at bounding box center [773, 393] width 16 height 16
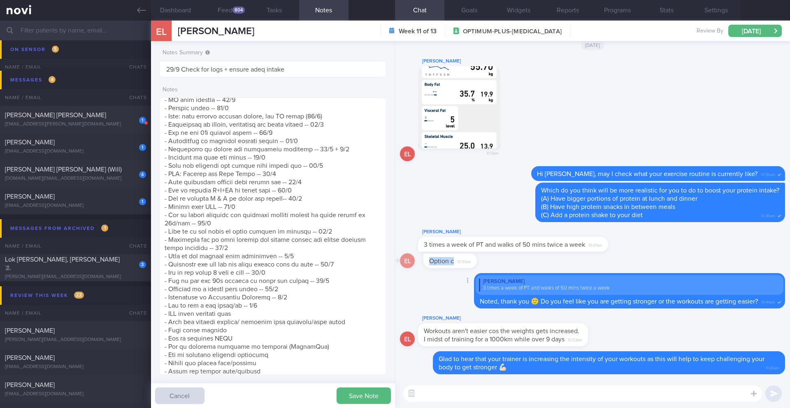
drag, startPoint x: 421, startPoint y: 263, endPoint x: 482, endPoint y: 266, distance: 61.8
click at [482, 266] on div "Option c 10:37am" at bounding box center [457, 260] width 78 height 15
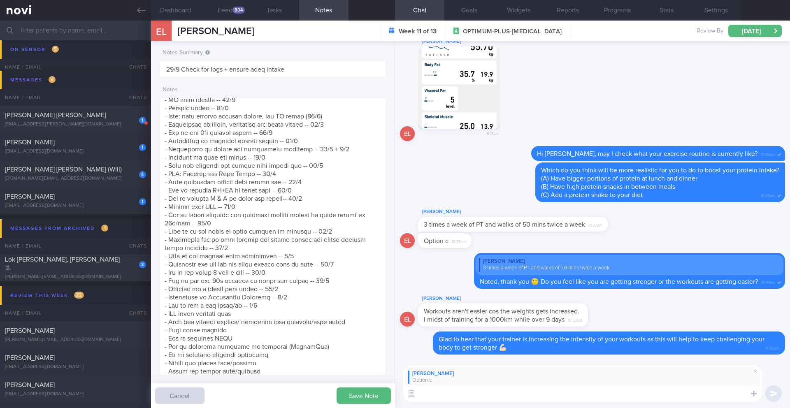
paste textarea "A protein shake should be low in sugar and fat (to control calories and for hea…"
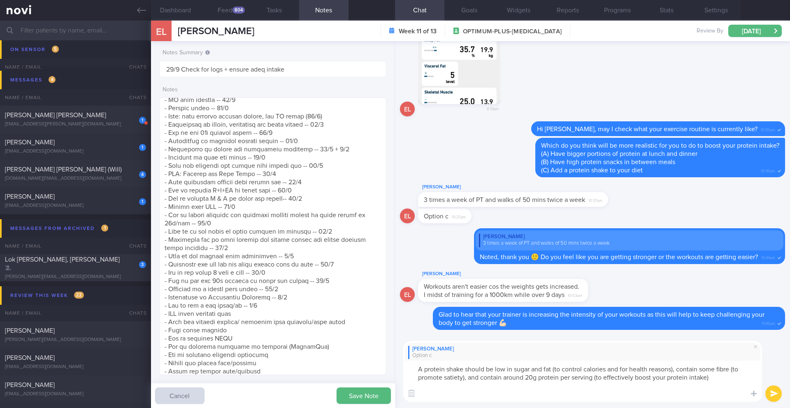
paste textarea "You can mix protein powder into different cold beverages or foods, like juice, …"
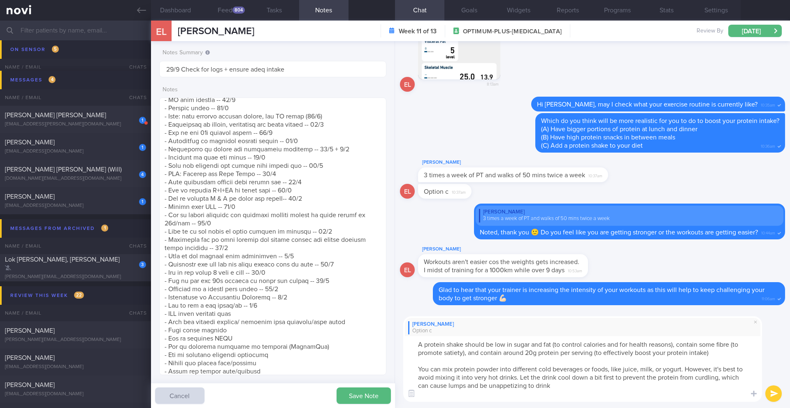
click at [481, 333] on textarea "A protein shake should be low in sugar and fat (to control calories and for hea…" at bounding box center [582, 369] width 359 height 66
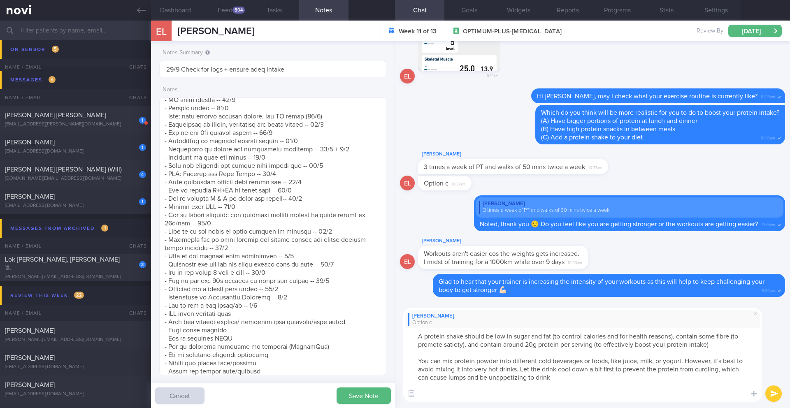
paste textarea "[Impact Whey Isolate Powder]([URL][DOMAIN_NAME]) - Can also be found on Shopee …"
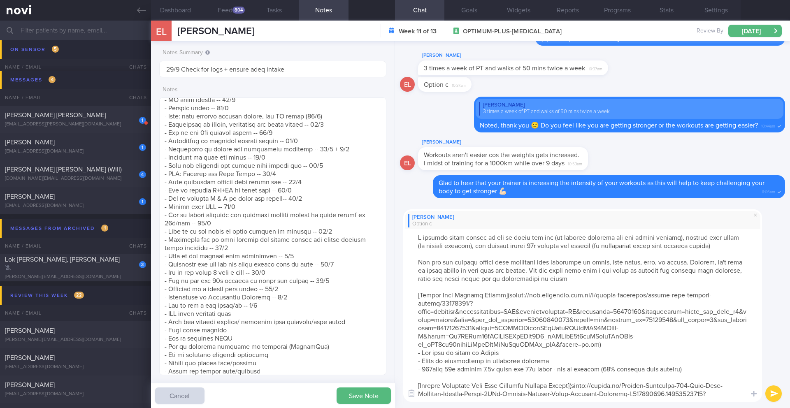
click at [589, 280] on textarea at bounding box center [582, 315] width 359 height 173
type textarea "A protein shake should be low in sugar and fat (to control calories and for hea…"
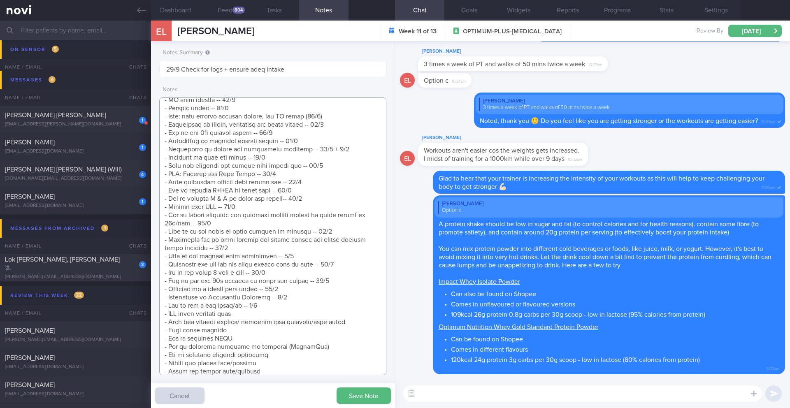
click at [272, 321] on textarea at bounding box center [272, 236] width 227 height 278
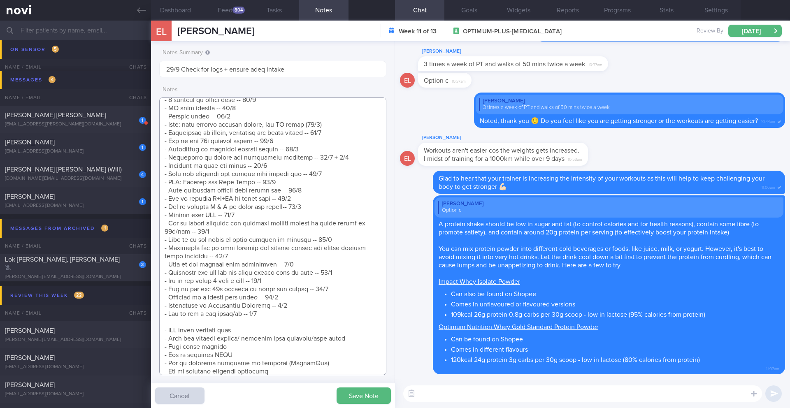
scroll to position [628, 0]
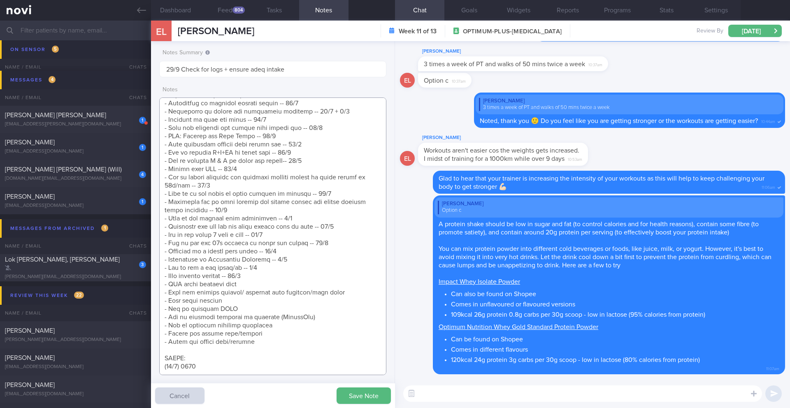
click at [301, 274] on textarea at bounding box center [272, 236] width 227 height 278
click at [295, 267] on textarea at bounding box center [272, 236] width 227 height 278
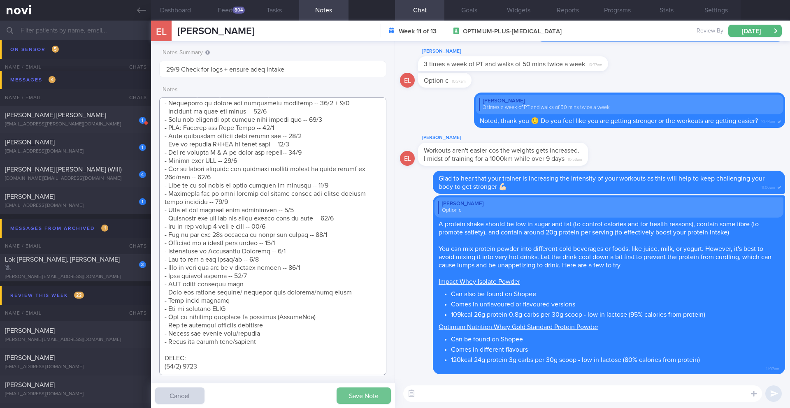
type textarea "Personal target weight: 52-54kg SUPPORT NEEDED: CHALLENGE: R/V with JJ: ([DATE]…"
click at [369, 333] on button "Save Note" at bounding box center [363, 395] width 54 height 16
click at [91, 275] on div "[PERSON_NAME][EMAIL_ADDRESS][DOMAIN_NAME]" at bounding box center [75, 277] width 141 height 6
type input "KIV ARCHIVE"
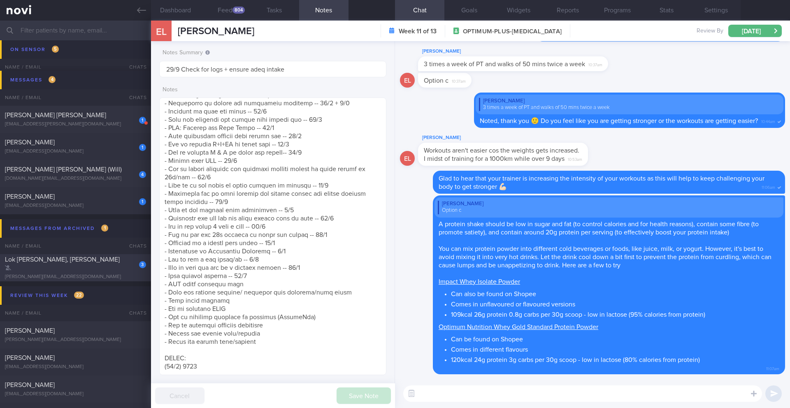
type textarea "Logging regularly. not very fixated with the numbers. more mindful of the lifes…"
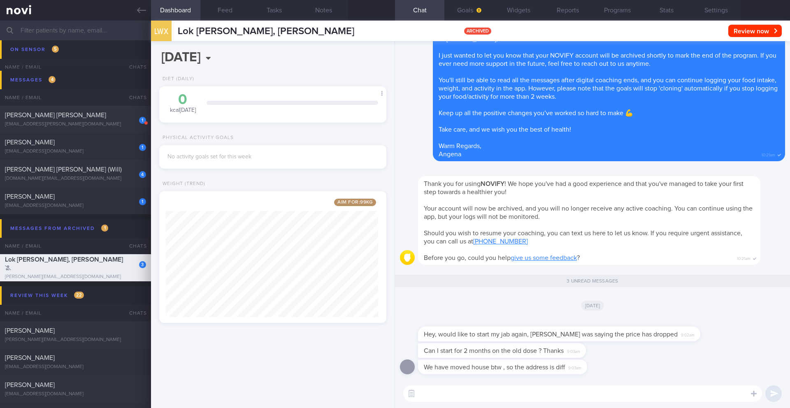
scroll to position [118, 213]
click at [592, 333] on textarea at bounding box center [582, 393] width 359 height 16
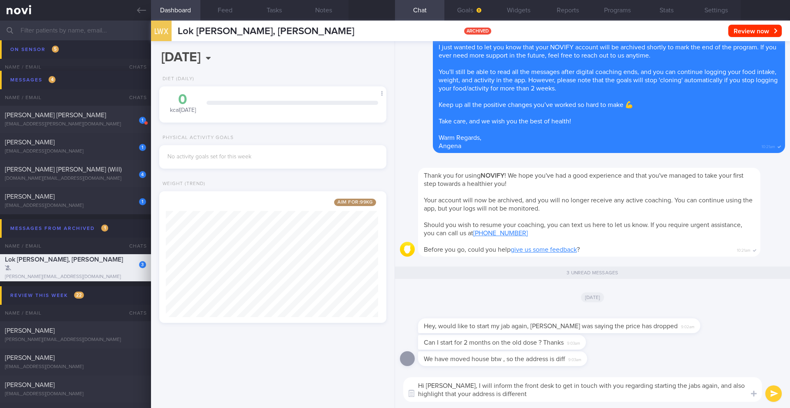
type textarea "Hi [PERSON_NAME], I will inform the front desk to get in touch with you regardi…"
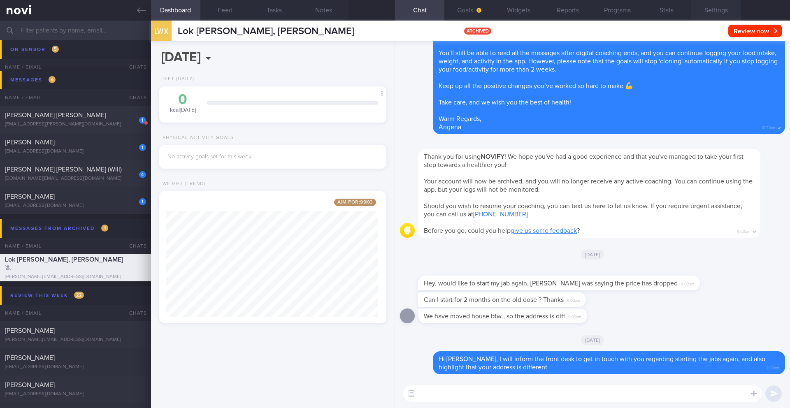
click at [592, 11] on button "Settings" at bounding box center [715, 10] width 49 height 21
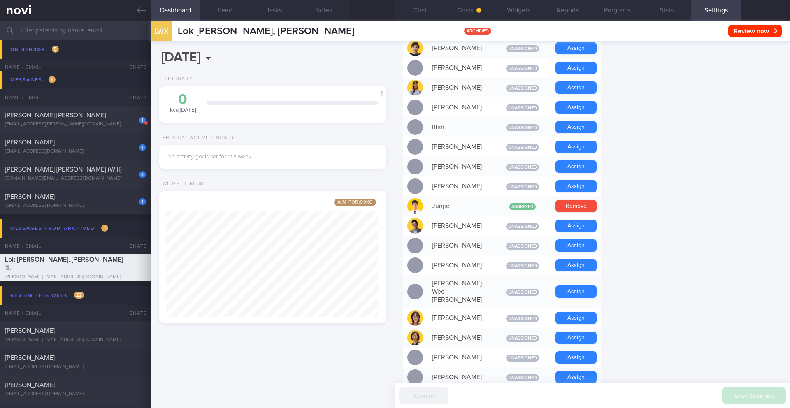
scroll to position [331, 0]
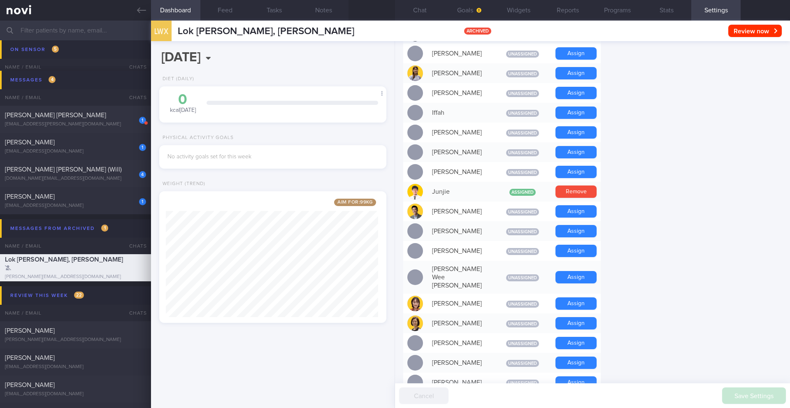
click at [592, 9] on button "Programs" at bounding box center [616, 10] width 49 height 21
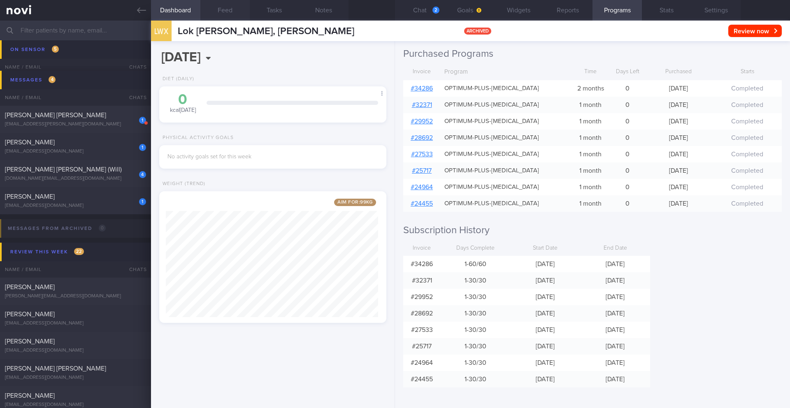
scroll to position [0, 0]
click at [417, 14] on button "Chat 2" at bounding box center [419, 10] width 49 height 21
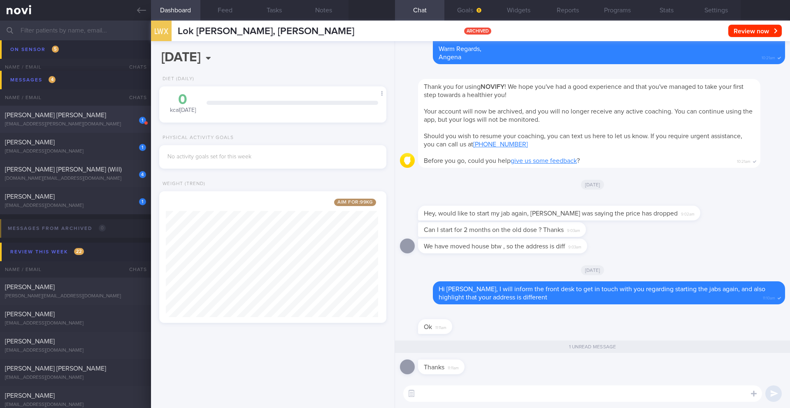
click at [102, 125] on div "[EMAIL_ADDRESS][PERSON_NAME][DOMAIN_NAME]" at bounding box center [75, 124] width 141 height 6
type input "22/9 Check on workout regimen"
type textarea "SUPPORT NEEDED: CHALLENGE: Doctor REVIEWS: ([DATE]) Tolerated [MEDICAL_DATA] 1m…"
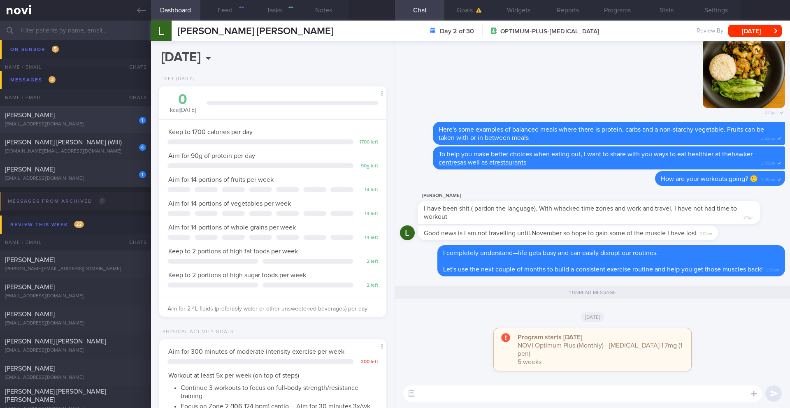
scroll to position [115, 206]
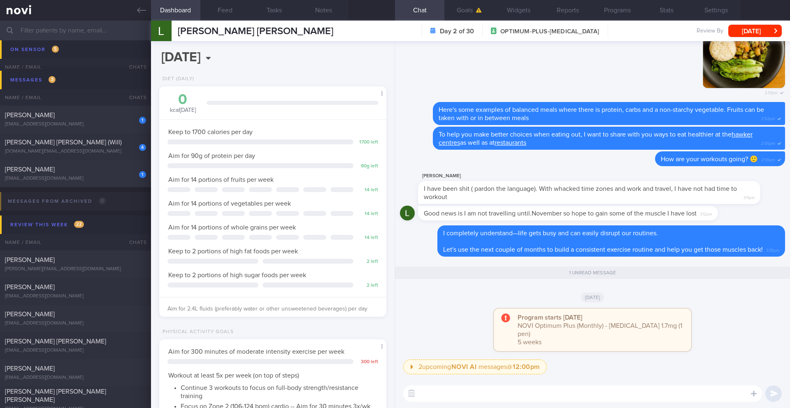
click at [208, 37] on div "[PERSON_NAME] [PERSON_NAME] [PERSON_NAME] [PERSON_NAME] [PERSON_NAME][EMAIL_ADD…" at bounding box center [242, 31] width 182 height 21
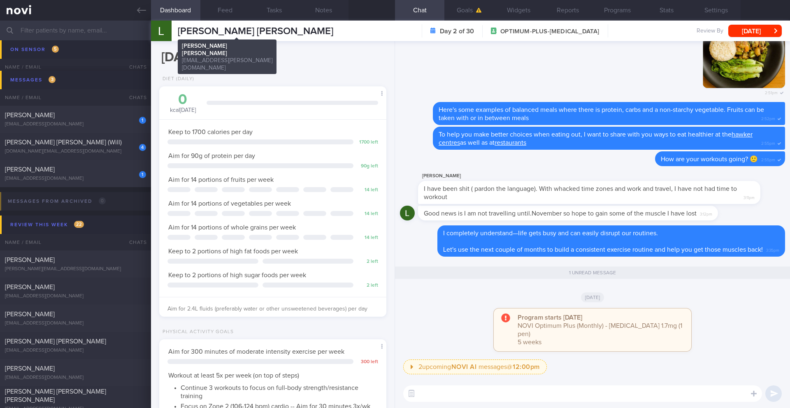
click at [211, 29] on span "[PERSON_NAME] [PERSON_NAME]" at bounding box center [255, 31] width 155 height 10
copy div "[PERSON_NAME] [PERSON_NAME] [PERSON_NAME] [PERSON_NAME] [PERSON_NAME][EMAIL_ADD…"
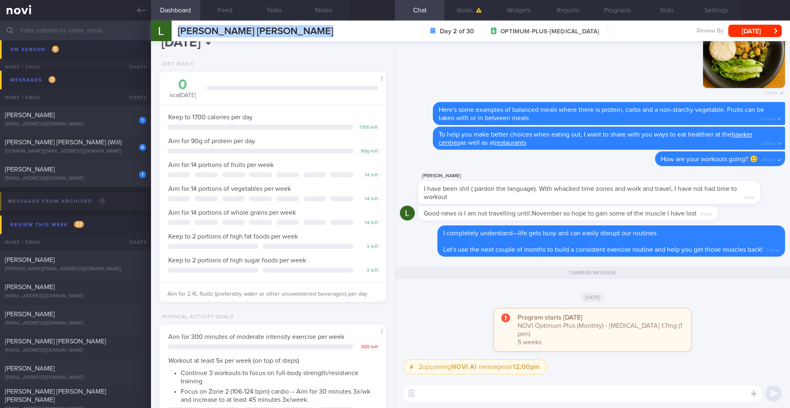
scroll to position [0, 0]
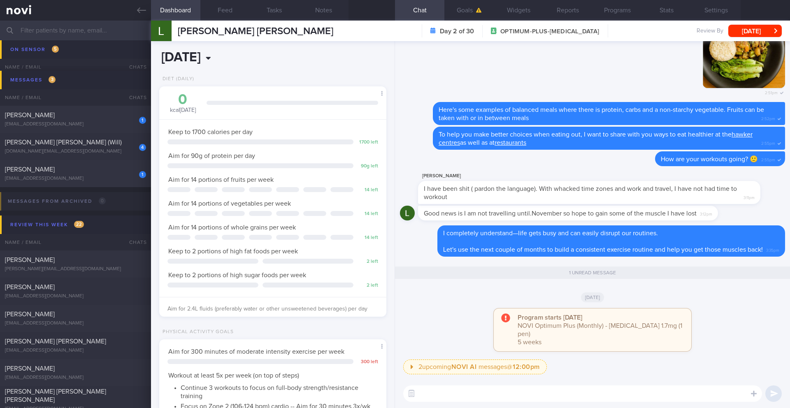
click at [220, 62] on body "You are offline! Some functionality will be unavailable Patients New Users Coac…" at bounding box center [395, 204] width 790 height 408
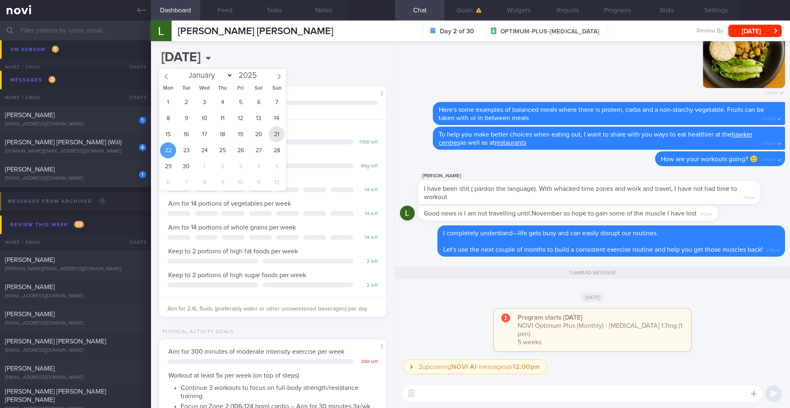
click at [271, 133] on span "21" at bounding box center [277, 134] width 16 height 16
type input "[DATE]"
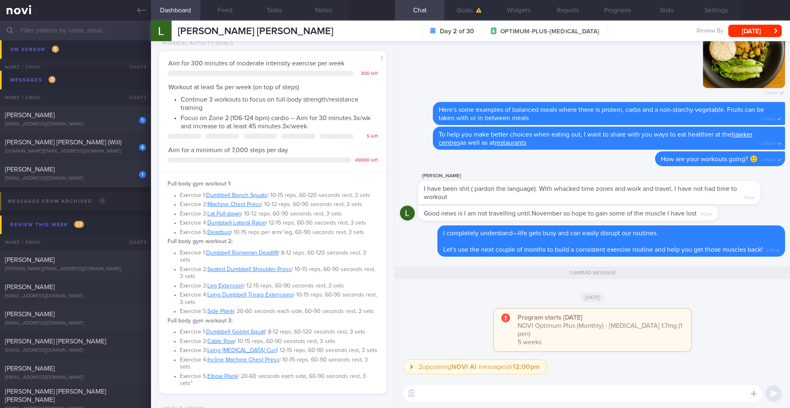
scroll to position [105, 0]
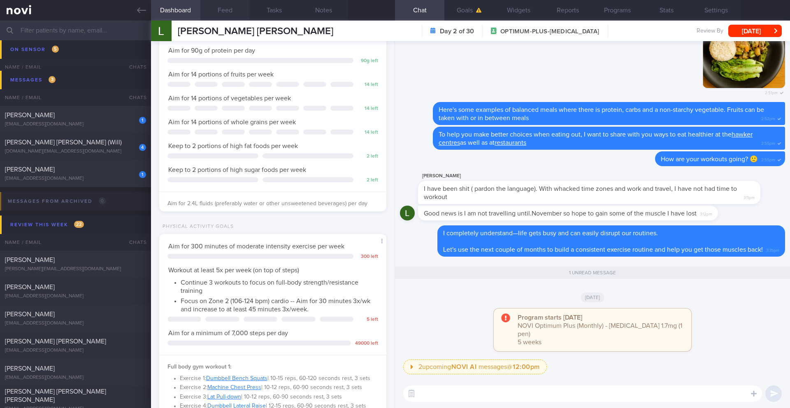
click at [227, 5] on button "Feed" at bounding box center [224, 10] width 49 height 21
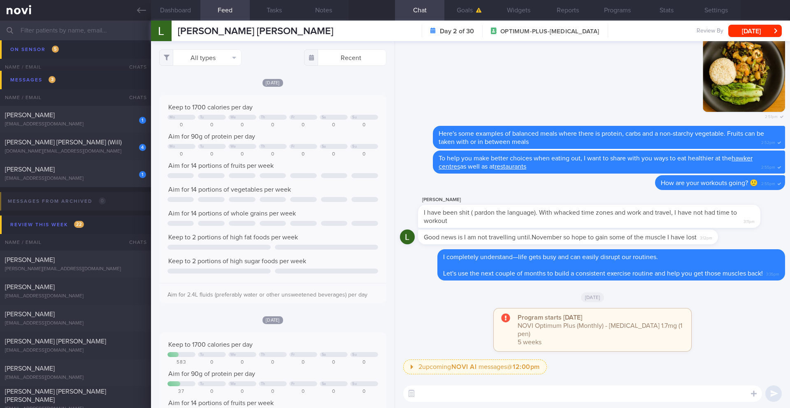
click at [549, 333] on div "​ ​" at bounding box center [592, 393] width 395 height 29
click at [544, 333] on textarea at bounding box center [582, 393] width 359 height 16
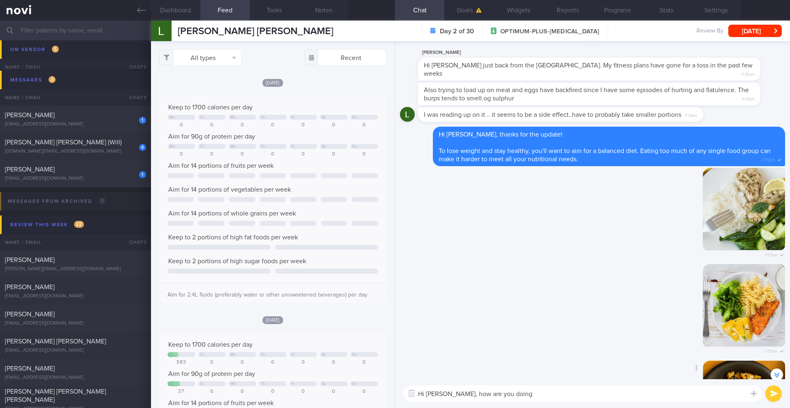
scroll to position [-333, 0]
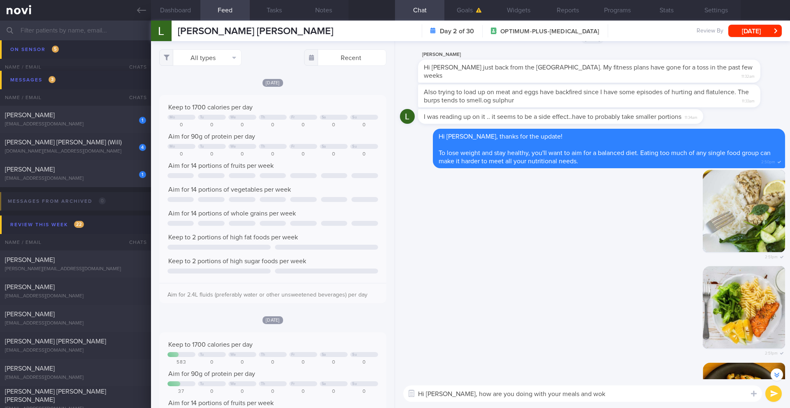
drag, startPoint x: 498, startPoint y: 395, endPoint x: 604, endPoint y: 396, distance: 106.1
click at [592, 333] on textarea "Hi [PERSON_NAME], how are you doing with your meals and wok" at bounding box center [582, 393] width 359 height 16
type textarea "Hi [PERSON_NAME], how are you doing adjusting your meals? 🙂"
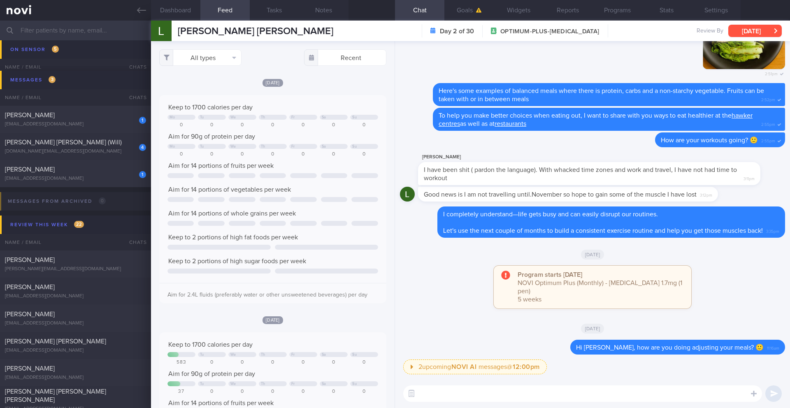
click at [592, 27] on button "[DATE]" at bounding box center [754, 31] width 53 height 12
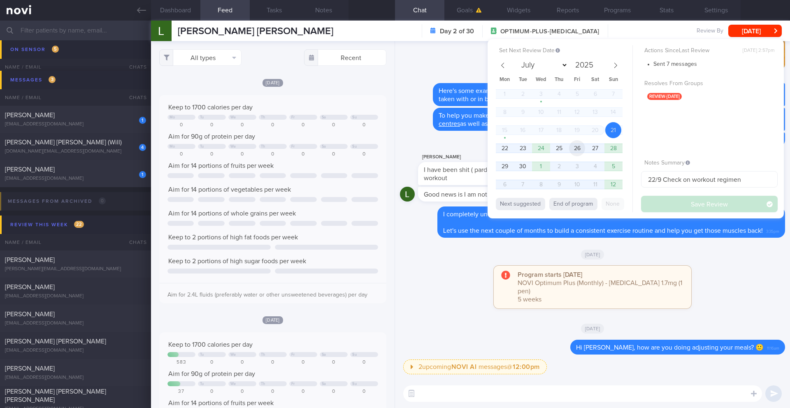
click at [579, 152] on span "26" at bounding box center [577, 148] width 16 height 16
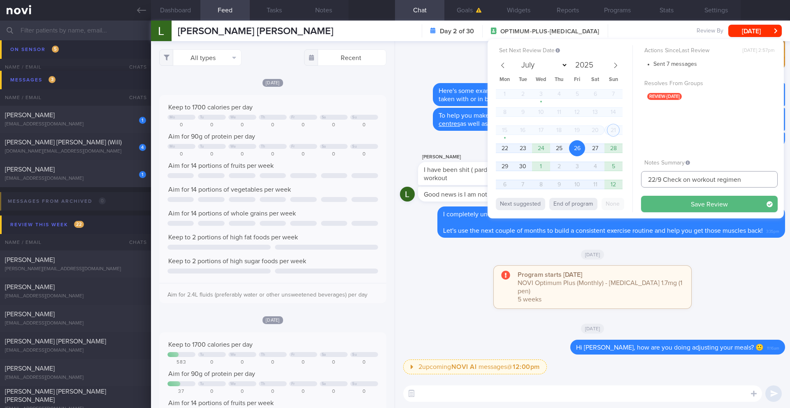
drag, startPoint x: 655, startPoint y: 178, endPoint x: 627, endPoint y: 178, distance: 27.6
click at [592, 178] on div "Set Next Review Date [DATE] July August September October November [DATE] Mon T…" at bounding box center [635, 128] width 296 height 179
click at [592, 177] on input "26/9 Check on workout regimen" at bounding box center [709, 179] width 137 height 16
type input "25-26/9 Check on workout regimen"
click at [592, 206] on button "Save Review" at bounding box center [709, 204] width 137 height 16
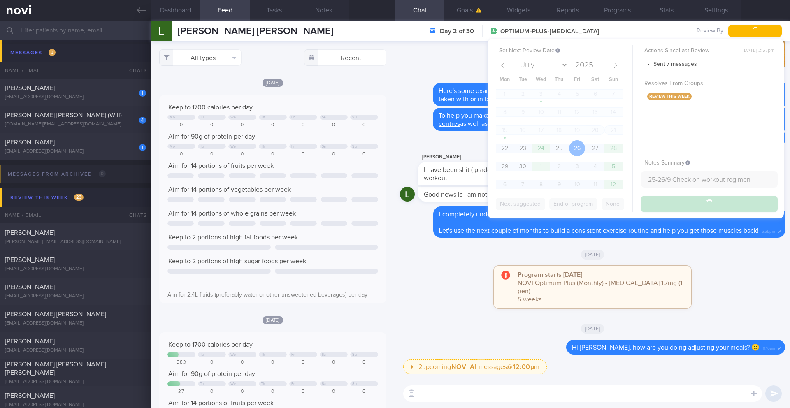
scroll to position [5468, 0]
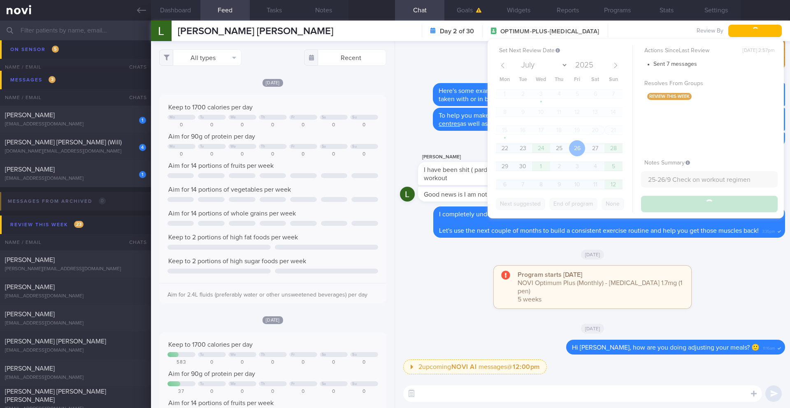
type input "25-26/9 Check on workout regimen"
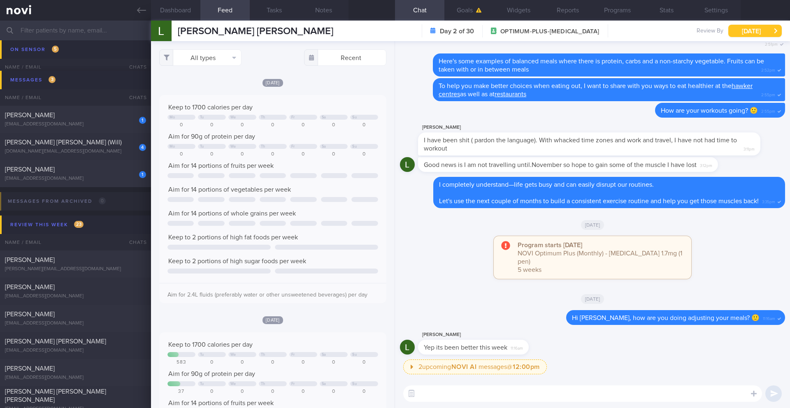
click at [592, 33] on button "[DATE]" at bounding box center [754, 31] width 53 height 12
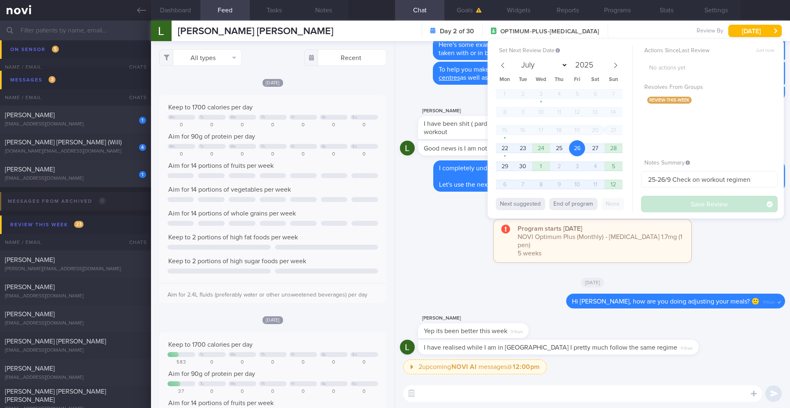
click at [446, 286] on div "[DATE]" at bounding box center [592, 282] width 385 height 23
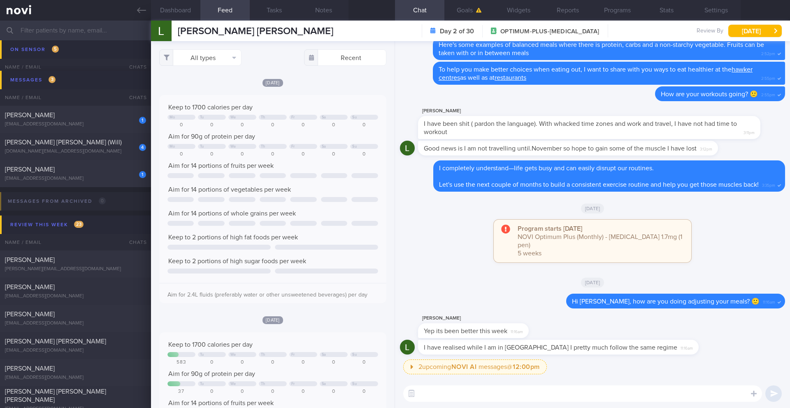
click at [489, 333] on textarea at bounding box center [582, 393] width 359 height 16
type textarea "Wonderful!"
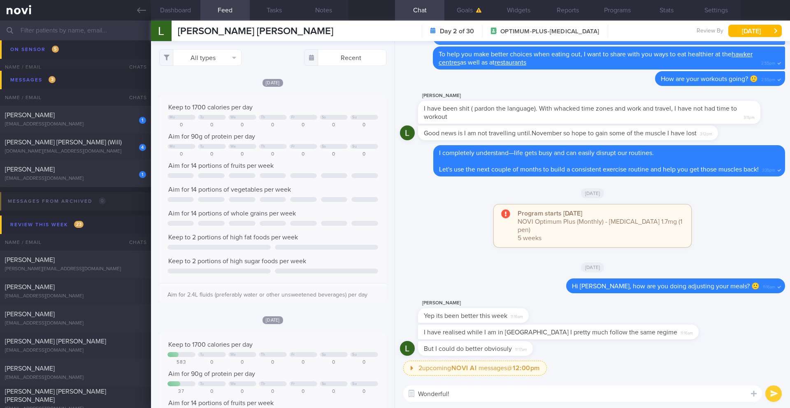
scroll to position [0, 0]
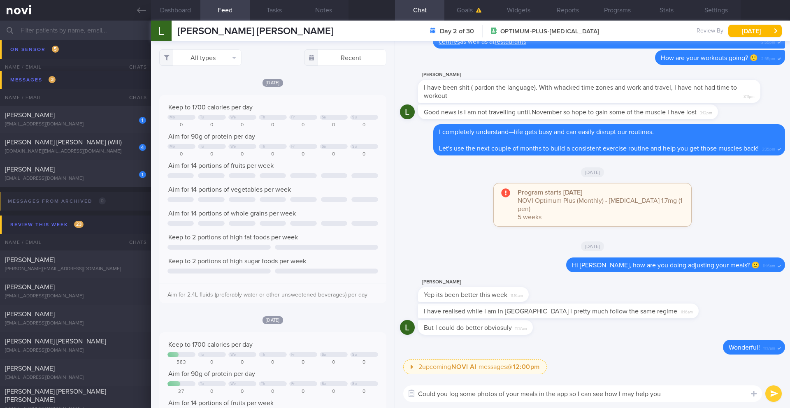
type textarea "Could you log some photos of your meals in the app so I can see how I may help …"
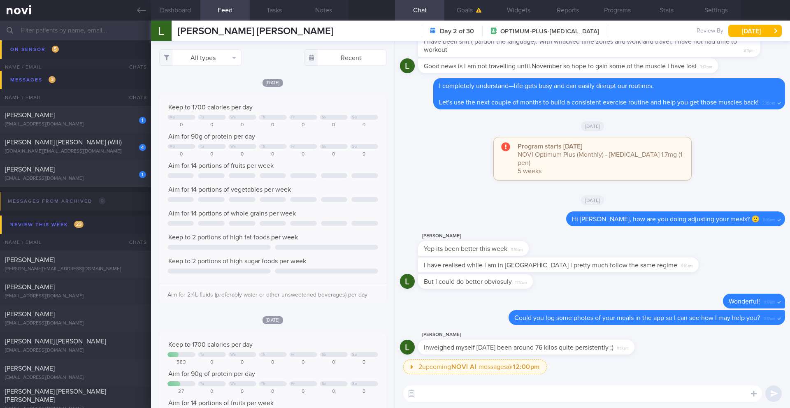
scroll to position [222, 0]
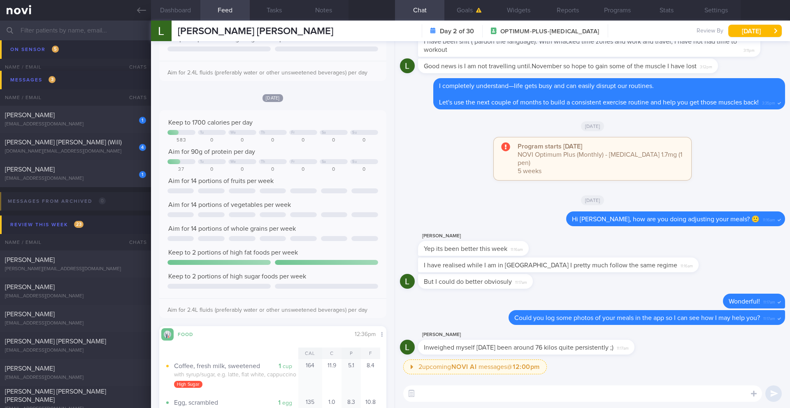
click at [179, 7] on button "Dashboard" at bounding box center [175, 10] width 49 height 21
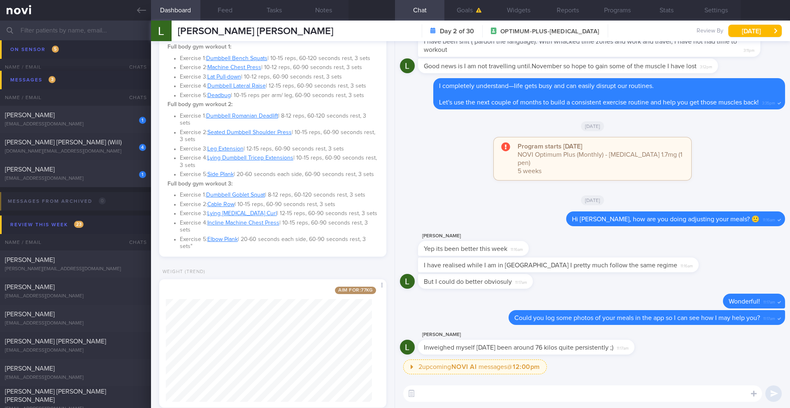
scroll to position [452, 0]
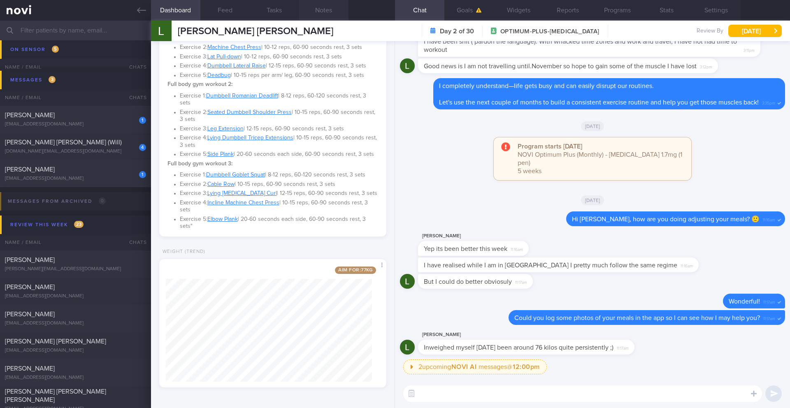
click at [329, 12] on button "Notes" at bounding box center [323, 10] width 49 height 21
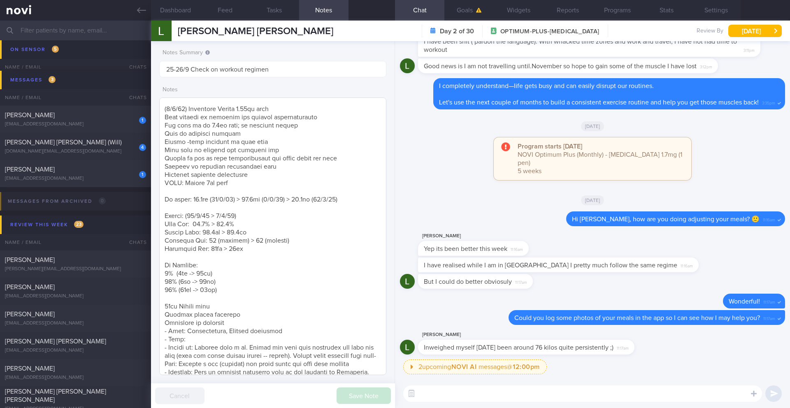
scroll to position [93, 0]
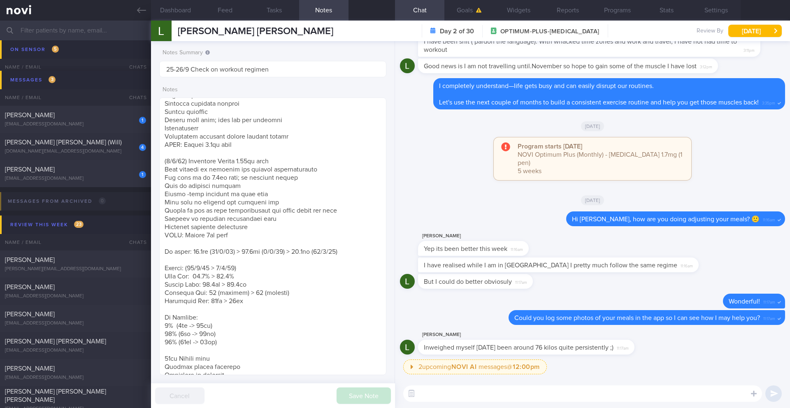
click at [458, 333] on textarea at bounding box center [582, 393] width 359 height 16
type textarea "G"
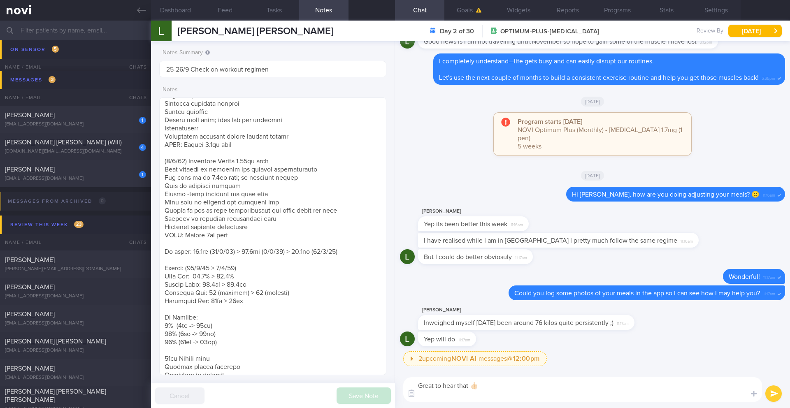
scroll to position [0, 0]
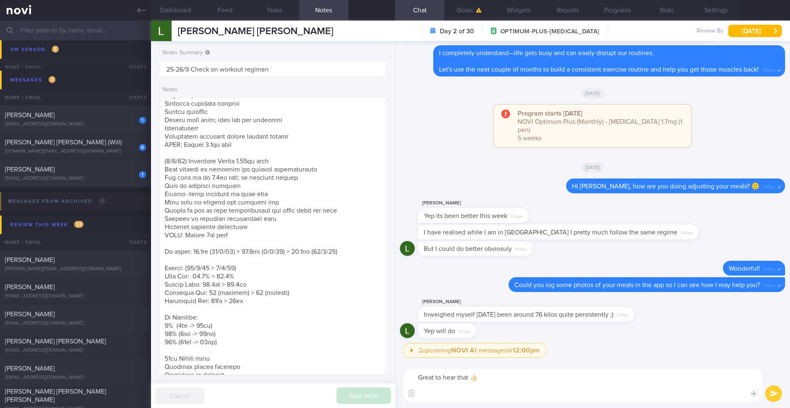
click at [424, 315] on span "Inweighed myself [DATE] been around 76 kilos quite persistently ;)" at bounding box center [519, 314] width 190 height 7
drag, startPoint x: 421, startPoint y: 315, endPoint x: 534, endPoint y: 320, distance: 112.8
click at [534, 320] on div "[PERSON_NAME] Inweighed myself [DATE] been around 76 kilos quite persistently ;…" at bounding box center [538, 309] width 241 height 25
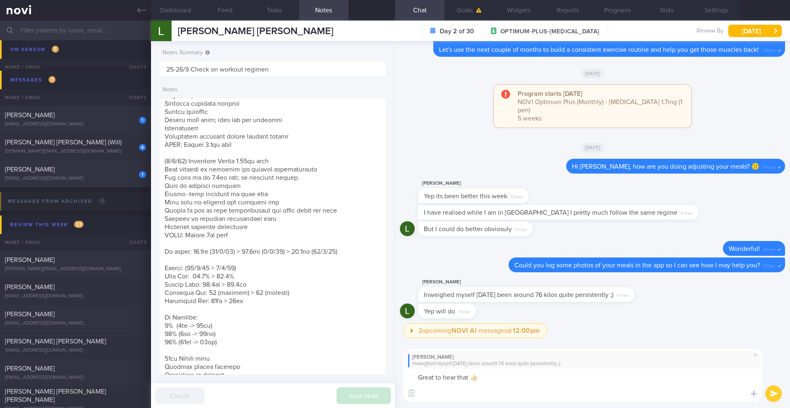
click at [530, 333] on textarea "Great to hear that 👍🏻" at bounding box center [582, 385] width 359 height 33
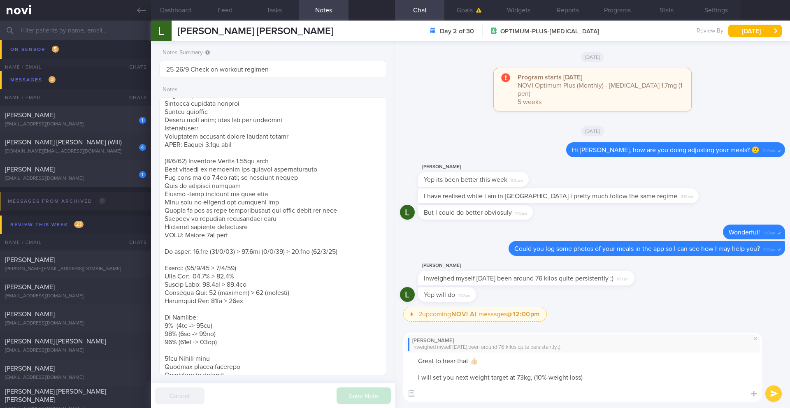
click at [592, 333] on textarea "Great to hear that 👍🏻 I will set you next weight target at 73kg, (10% weight lo…" at bounding box center [582, 376] width 359 height 49
type textarea "Great to hear that 👍🏻 Please log your weight in the app for tracking purposes a…"
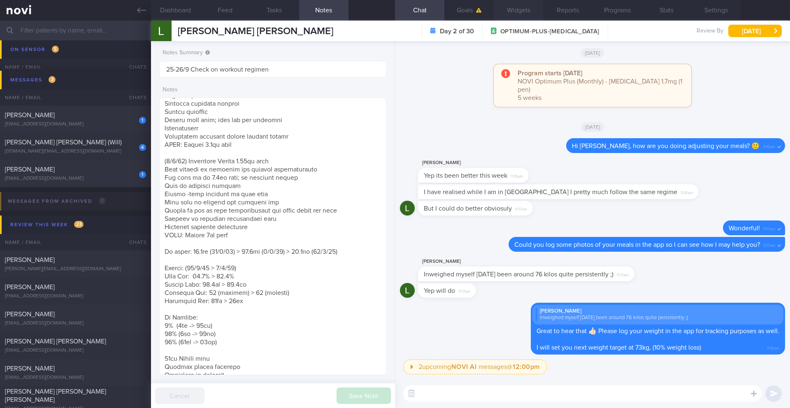
click at [528, 16] on button "Widgets" at bounding box center [517, 10] width 49 height 21
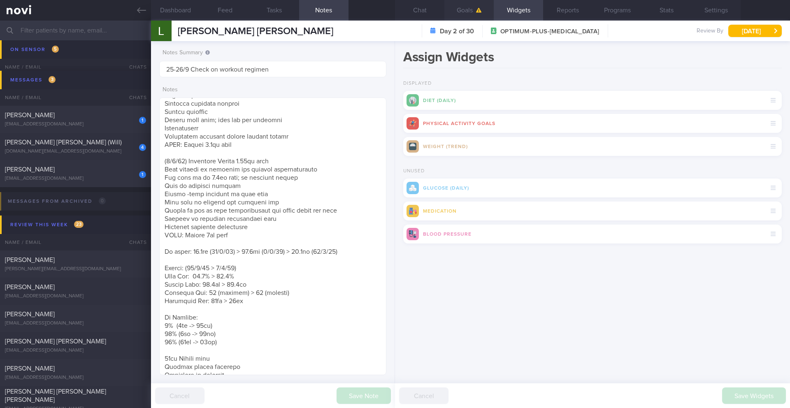
click at [471, 16] on button "Goals" at bounding box center [468, 10] width 49 height 21
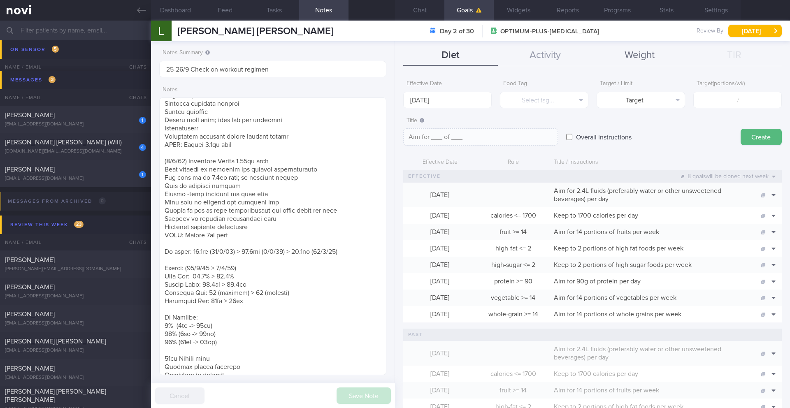
click at [592, 61] on button "Weight" at bounding box center [639, 55] width 95 height 21
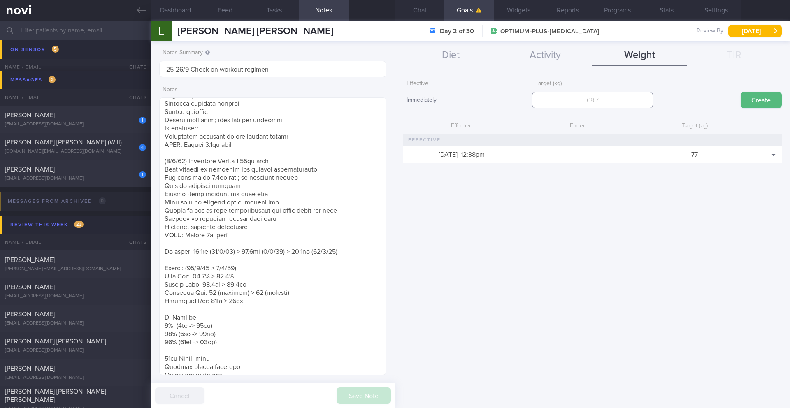
click at [592, 99] on input "number" at bounding box center [592, 100] width 120 height 16
type input "73"
click at [592, 98] on button "Create" at bounding box center [760, 100] width 41 height 16
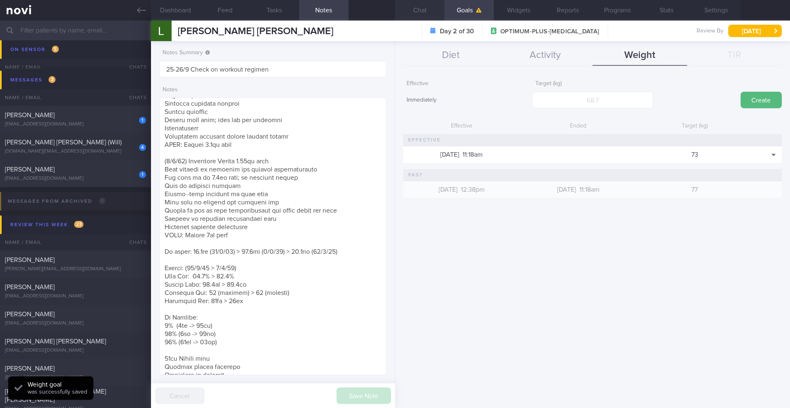
click at [421, 9] on button "Chat" at bounding box center [419, 10] width 49 height 21
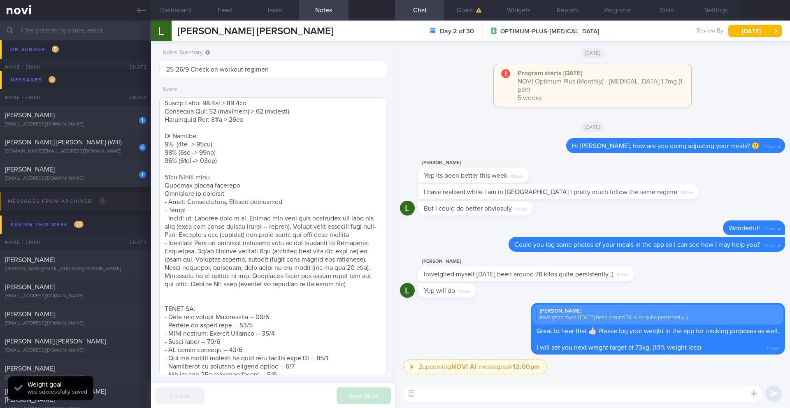
scroll to position [431, 0]
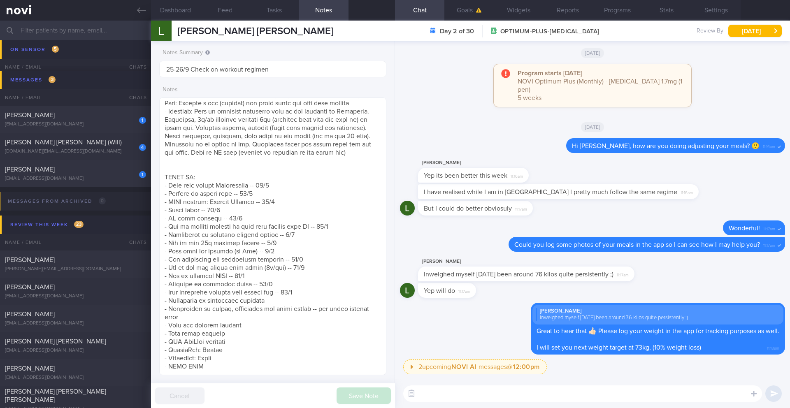
click at [457, 333] on textarea at bounding box center [582, 393] width 359 height 16
paste textarea "🛒L ipsu dolo si ametc ad elitseddo eiusmod temporin utl—etdo ma a enima mi veni…"
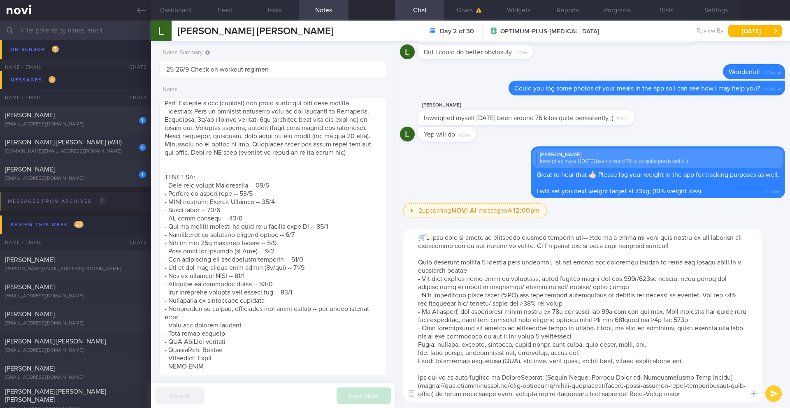
scroll to position [0, 0]
drag, startPoint x: 424, startPoint y: 236, endPoint x: 396, endPoint y: 235, distance: 28.0
click at [396, 235] on div "​ ​" at bounding box center [592, 315] width 395 height 185
drag, startPoint x: 572, startPoint y: 313, endPoint x: 606, endPoint y: 311, distance: 33.8
click at [592, 311] on textarea at bounding box center [582, 315] width 359 height 173
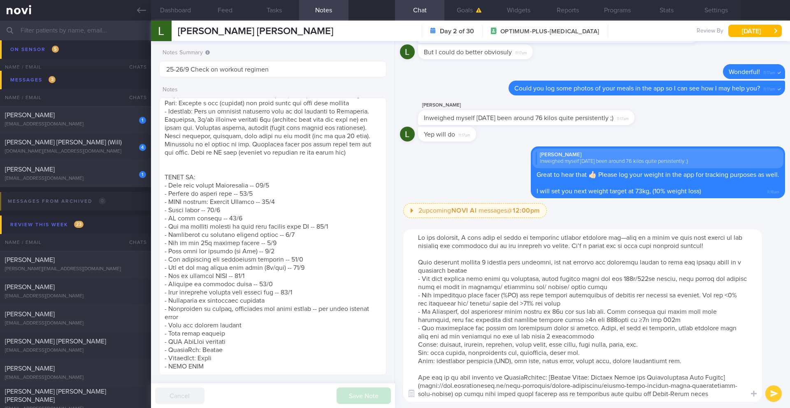
scroll to position [8, 0]
type textarea "Lo ips dolorsit, A cons adip el seddo ei temporinc utlabor etdolore mag—aliq en…"
click at [592, 333] on button "submit" at bounding box center [773, 393] width 16 height 16
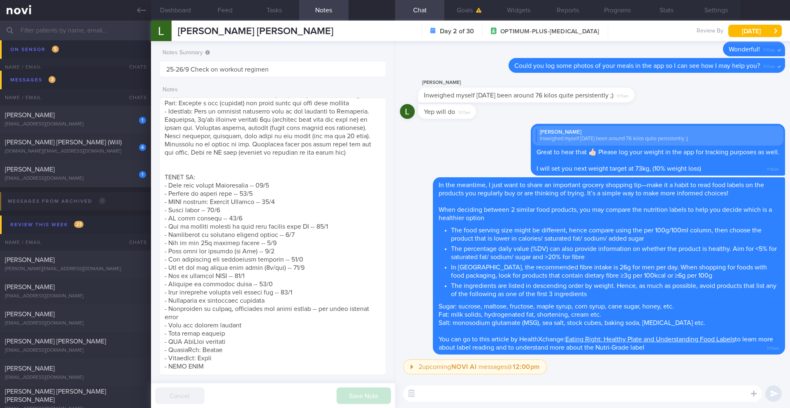
scroll to position [0, 0]
click at [243, 324] on textarea at bounding box center [272, 236] width 227 height 278
drag, startPoint x: 257, startPoint y: 322, endPoint x: 148, endPoint y: 321, distance: 109.0
click at [148, 321] on div "Patients New Users Coaches Assigned patients Assigned patients All active patie…" at bounding box center [395, 214] width 790 height 387
click at [187, 325] on textarea at bounding box center [272, 236] width 227 height 278
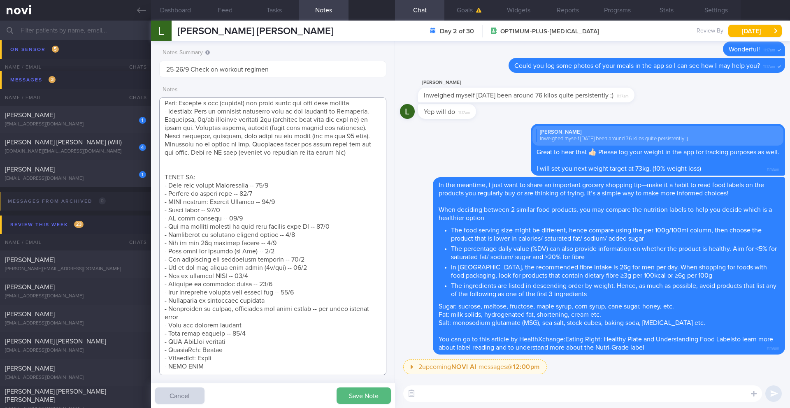
click at [183, 325] on textarea at bounding box center [272, 236] width 227 height 278
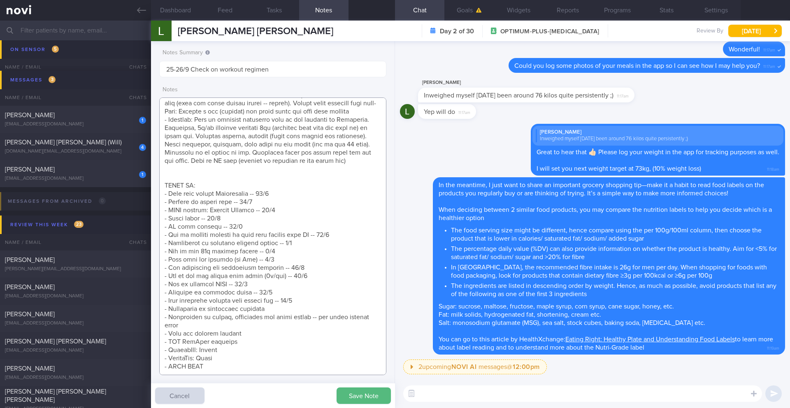
scroll to position [422, 0]
click at [317, 293] on textarea at bounding box center [272, 236] width 227 height 278
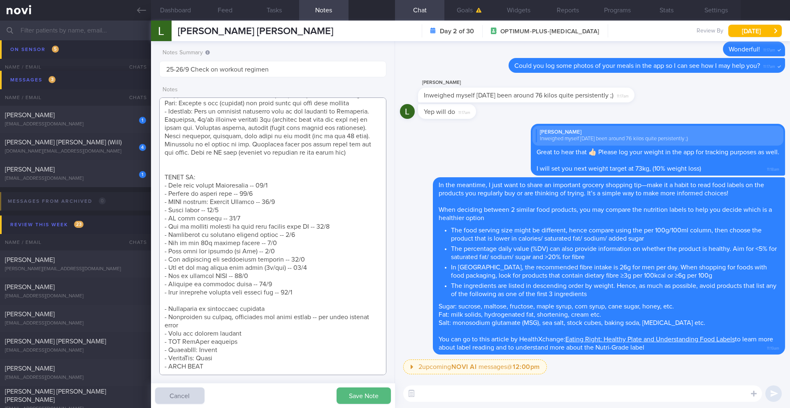
paste textarea "- Food label reading -- 22/9"
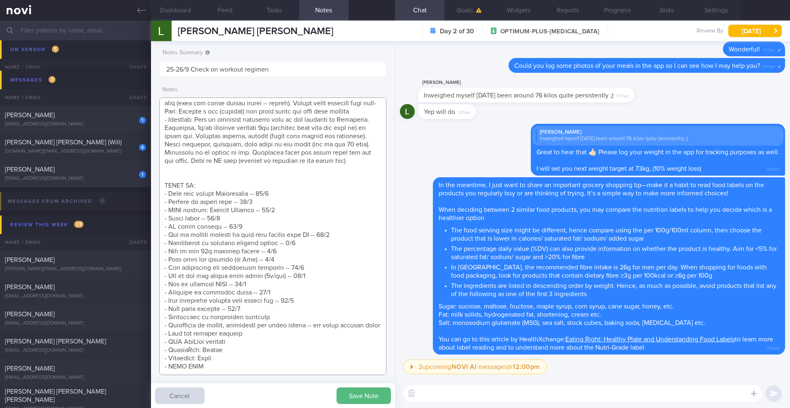
scroll to position [431, 0]
type textarea "SUPPORT NEEDED: CHALLENGE: Doctor REVIEWS: ([DATE]) Tolerated [MEDICAL_DATA] 1m…"
click at [382, 333] on button "Save Note" at bounding box center [363, 395] width 54 height 16
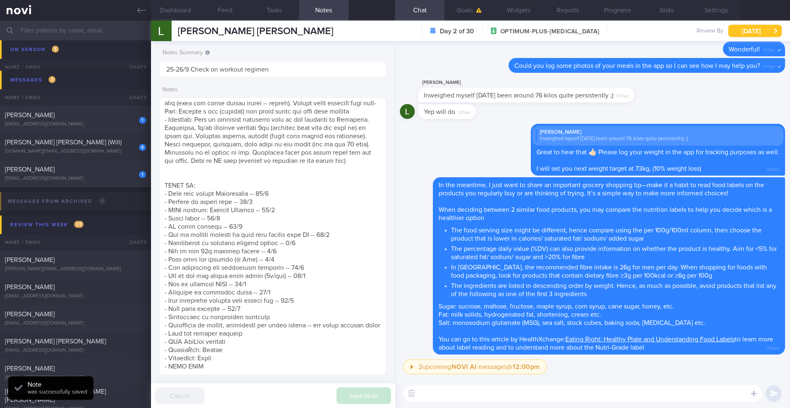
click at [592, 32] on button "[DATE]" at bounding box center [754, 31] width 53 height 12
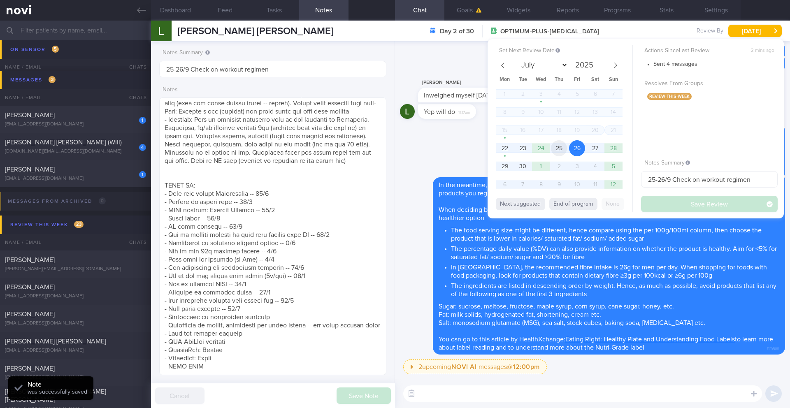
click at [561, 148] on span "25" at bounding box center [559, 148] width 16 height 16
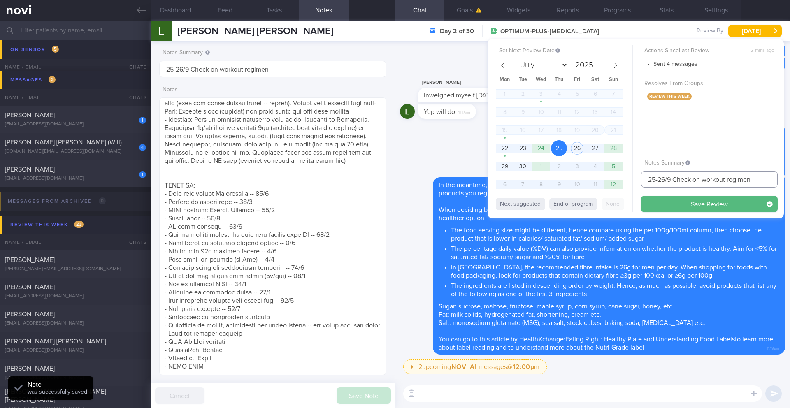
click at [592, 178] on input "25-26/9 Check on workout regimen" at bounding box center [709, 179] width 137 height 16
drag, startPoint x: 666, startPoint y: 178, endPoint x: 658, endPoint y: 180, distance: 8.3
click at [592, 180] on input "25-26/9 Check on workout regimen" at bounding box center [709, 179] width 137 height 16
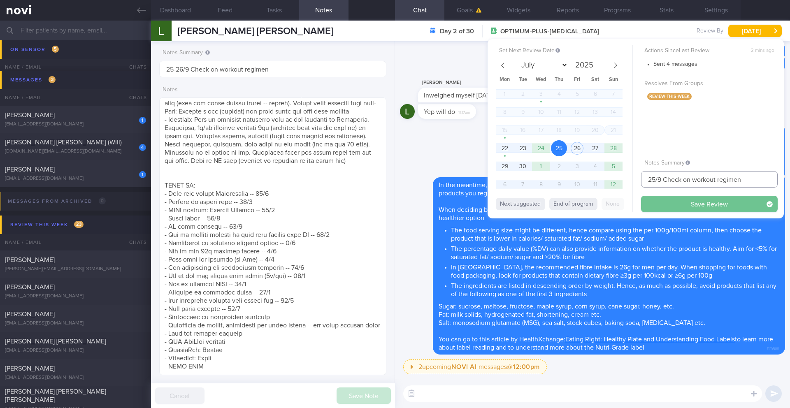
type input "25/9 Check on workout regimen"
click at [592, 203] on button "Save Review" at bounding box center [709, 204] width 137 height 16
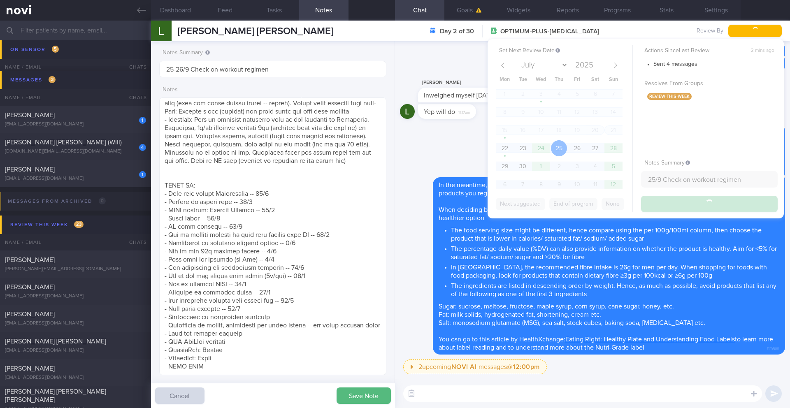
type input "25/9 Check on workout regimen"
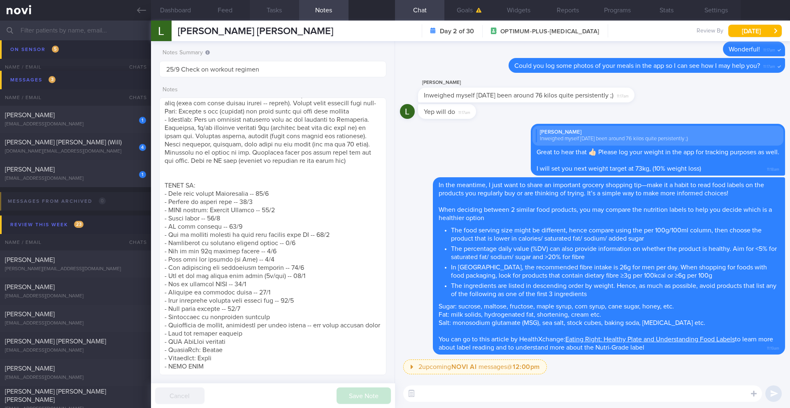
scroll to position [411101, 411010]
click at [124, 176] on div "[EMAIL_ADDRESS][DOMAIN_NAME]" at bounding box center [75, 179] width 141 height 6
type input "22-24/9 Reassess nutr req"
type input "[DATE]"
type input "22-24/9 Reassess nutr req"
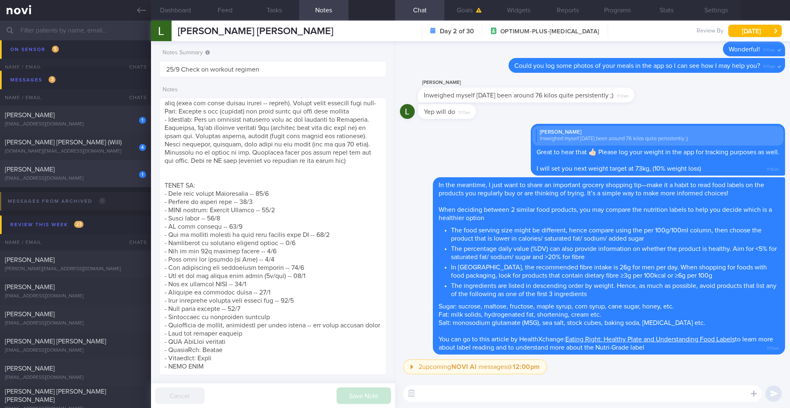
type textarea "LORE: - Ip dolo 91si ametco 3 adipis Eli’s doeiu te incidid utla et dol m ali. …"
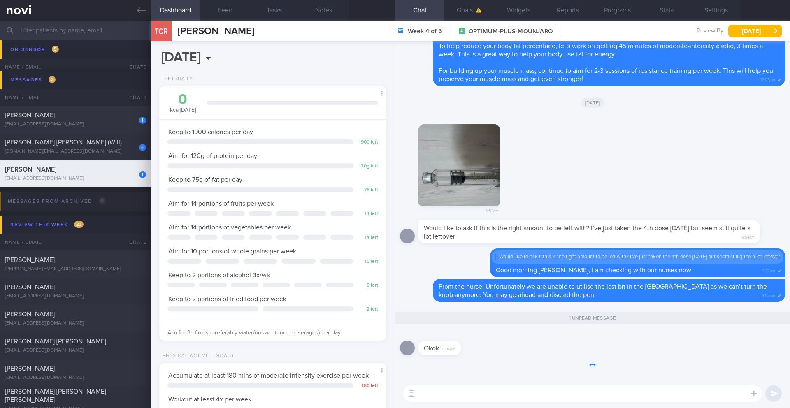
scroll to position [115, 206]
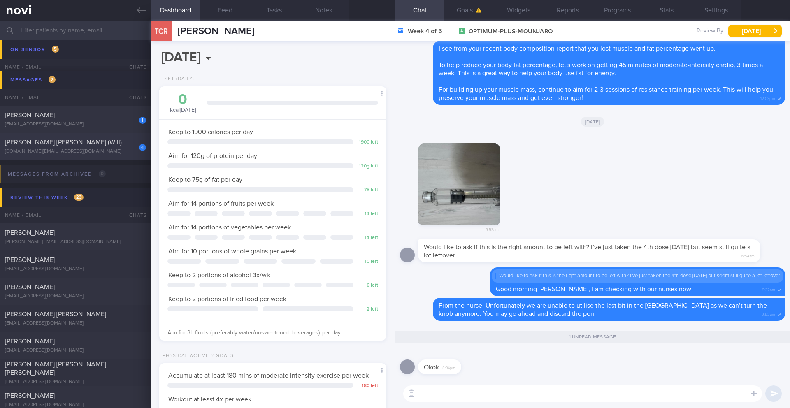
click at [91, 146] on div "[PERSON_NAME] [PERSON_NAME] (Will)" at bounding box center [74, 142] width 139 height 8
type input "25/9 Check for logs"
type textarea "LOREMIP DOLORS: AMETCONSE: A/E sedd EI: (4/5/27) Temporinc ut Labore 0.0et dolo…"
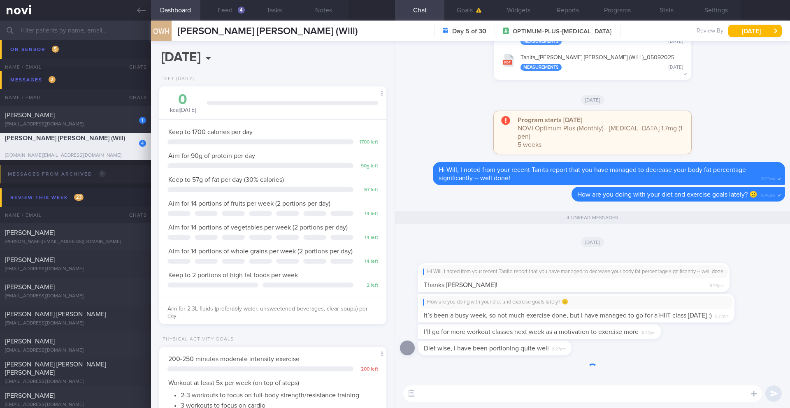
scroll to position [115, 206]
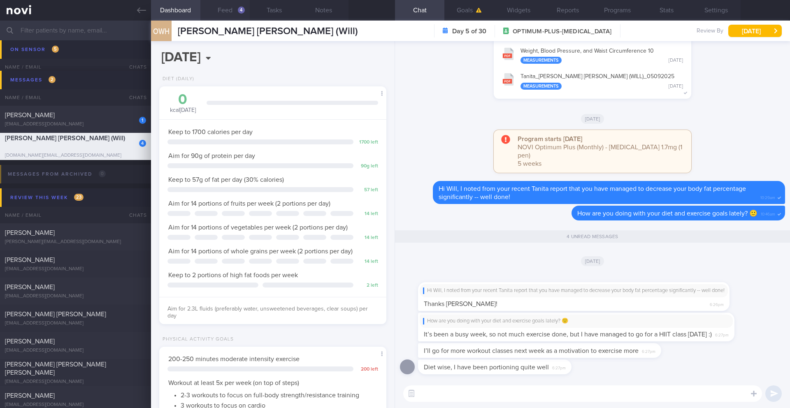
click at [228, 10] on button "Feed 4" at bounding box center [224, 10] width 49 height 21
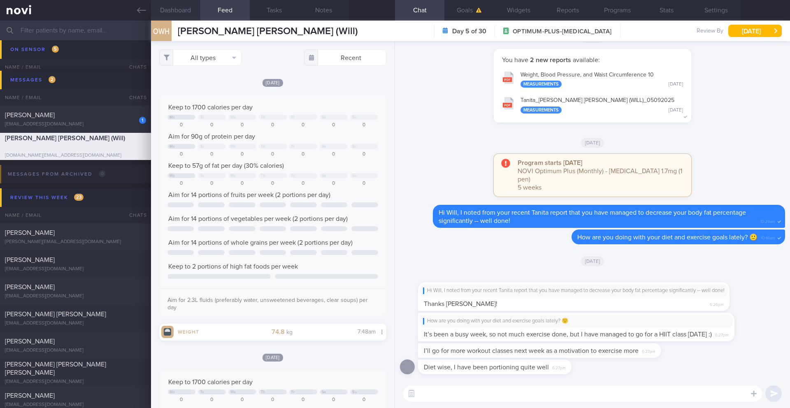
click at [181, 11] on button "Dashboard" at bounding box center [175, 10] width 49 height 21
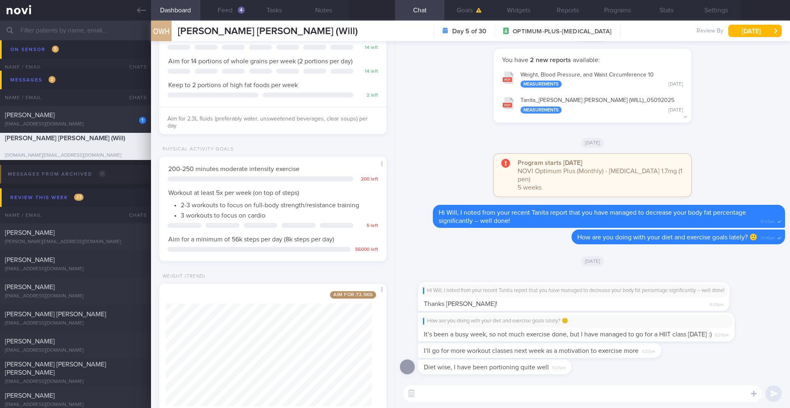
scroll to position [215, 0]
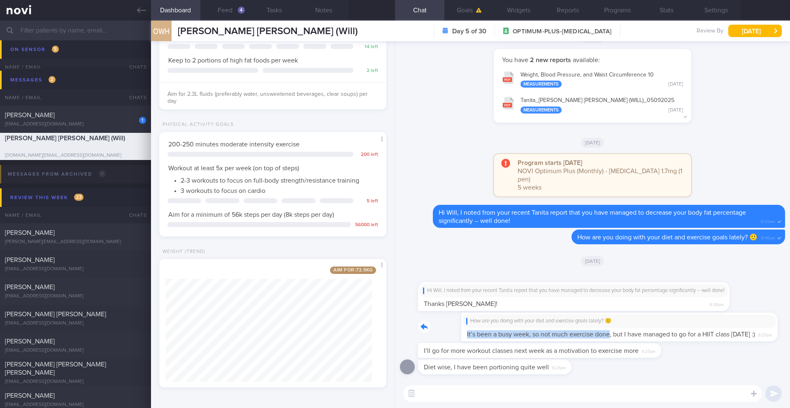
drag, startPoint x: 421, startPoint y: 334, endPoint x: 567, endPoint y: 333, distance: 146.0
click at [567, 333] on div "How are you doing with your diet and exercise goals lately? 🙂 It’s been a busy …" at bounding box center [588, 327] width 341 height 29
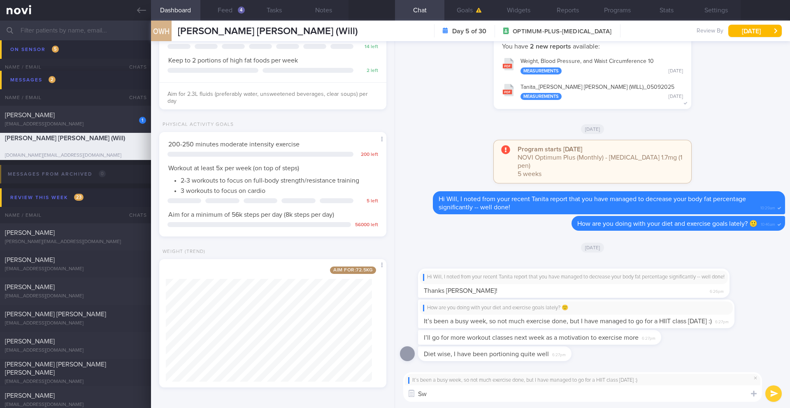
type textarea "S"
type textarea "Awesome!"
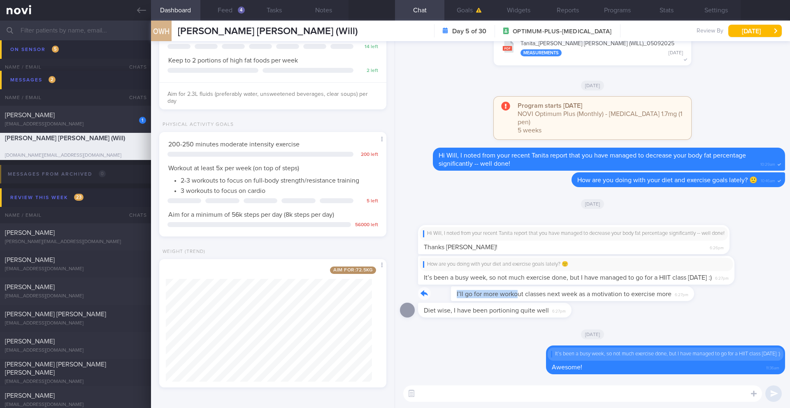
drag, startPoint x: 419, startPoint y: 293, endPoint x: 485, endPoint y: 294, distance: 66.6
click at [485, 294] on div "I’ll go for more workout classes next week as a motivation to exercise more 6:2…" at bounding box center [552, 293] width 268 height 15
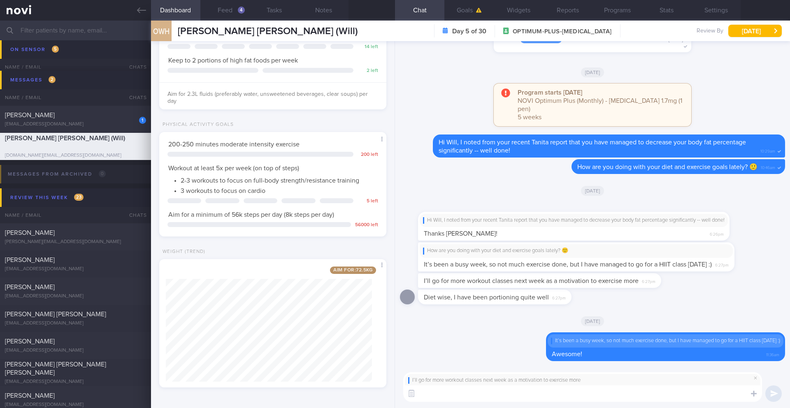
type textarea "e"
type textarea "s"
type textarea "w"
type textarea "e"
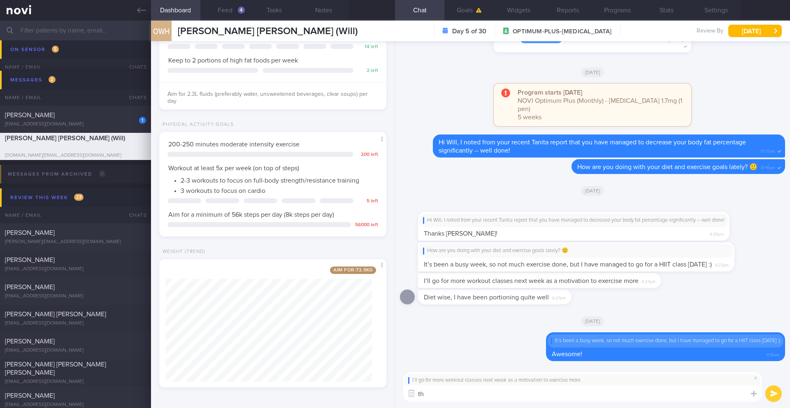
type textarea "t"
type textarea "T"
type textarea "f"
drag, startPoint x: 436, startPoint y: 396, endPoint x: 616, endPoint y: 400, distance: 179.3
click at [592, 333] on textarea "💪🏻👏🏻 That's the drive you want to succeed in managing your weight long-tem" at bounding box center [582, 393] width 359 height 16
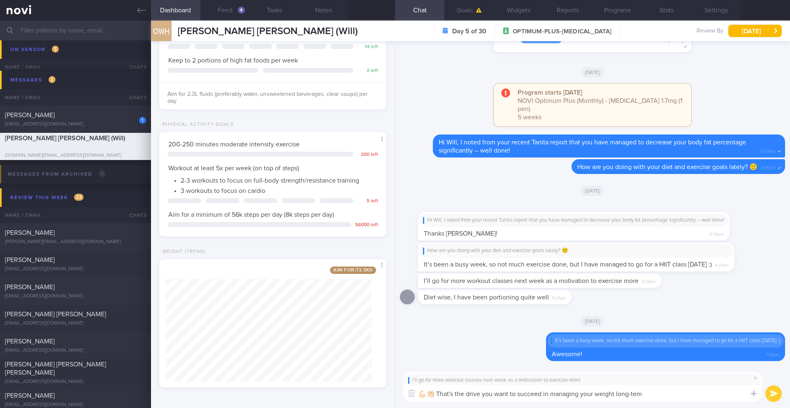
paste textarea "exactly the kind of drive that will help you succeed with your [MEDICAL_DATA] g…"
type textarea "💪🏻👏🏻 That's exactly the kind of drive that will help you succeed with your [MED…"
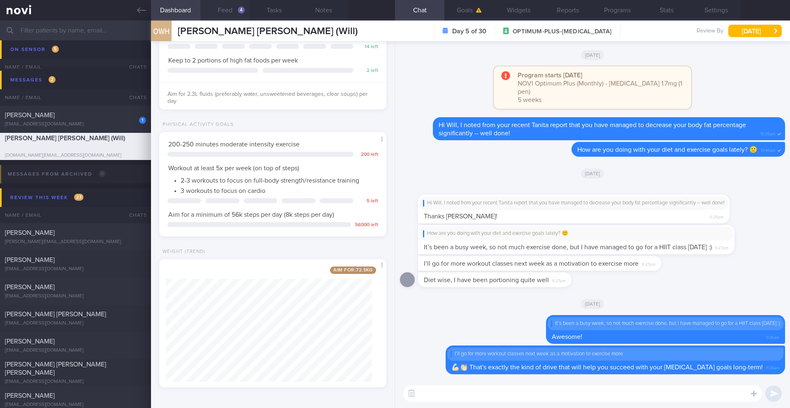
click at [235, 13] on button "Feed 4" at bounding box center [224, 10] width 49 height 21
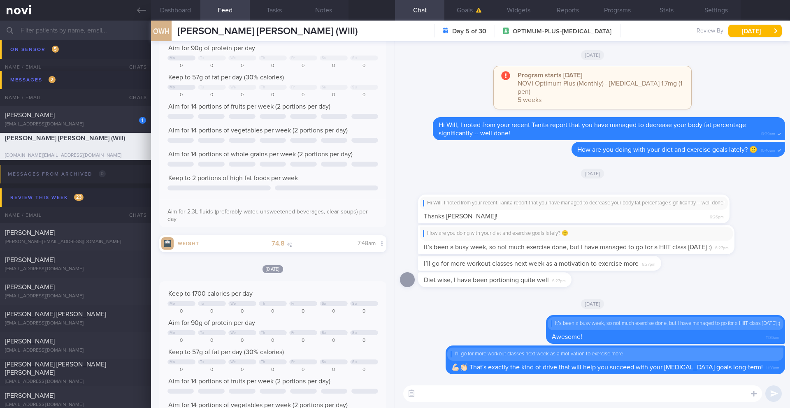
scroll to position [65, 0]
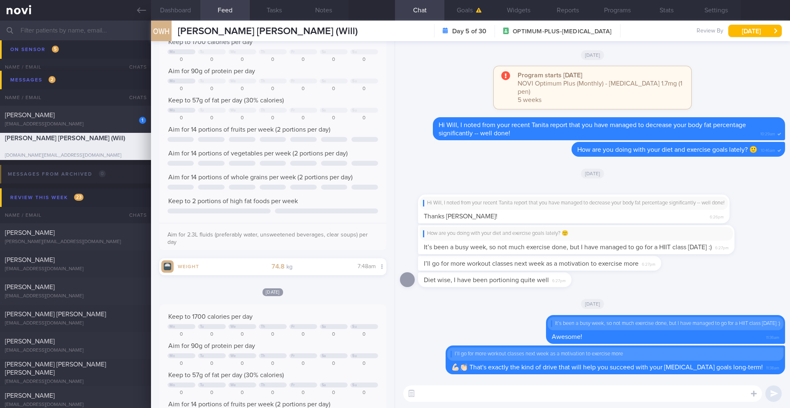
click at [178, 12] on button "Dashboard" at bounding box center [175, 10] width 49 height 21
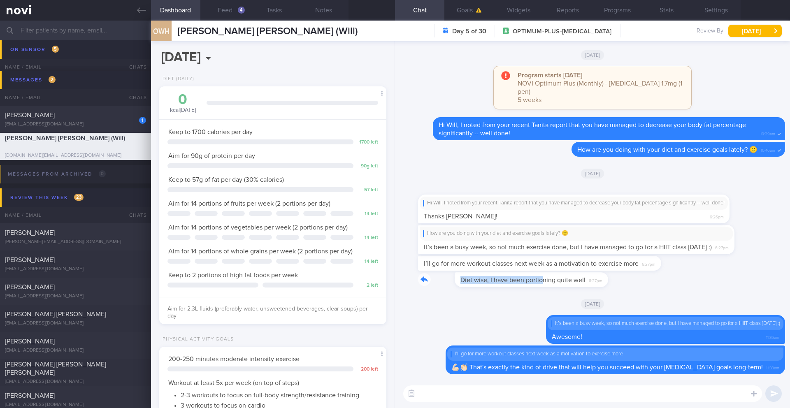
drag, startPoint x: 422, startPoint y: 273, endPoint x: 507, endPoint y: 273, distance: 85.1
click at [507, 273] on div "Diet wise, I have been portioning quite well 6:27pm" at bounding box center [507, 279] width 178 height 15
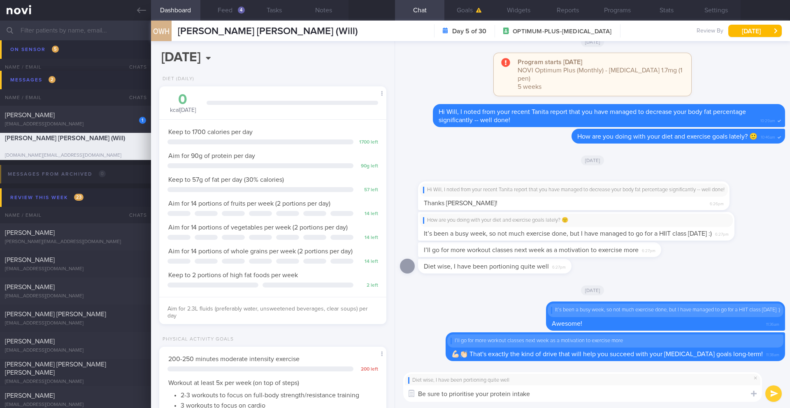
click at [547, 333] on div "Diet wise, I have been portioning quite well Be sure to prioritise your protein…" at bounding box center [582, 387] width 359 height 30
click at [549, 333] on textarea "Be sure to prioritise your protein intake" at bounding box center [582, 393] width 359 height 16
type textarea "Be sure to prioritise your protein intake and get at least 90g per day 🙂"
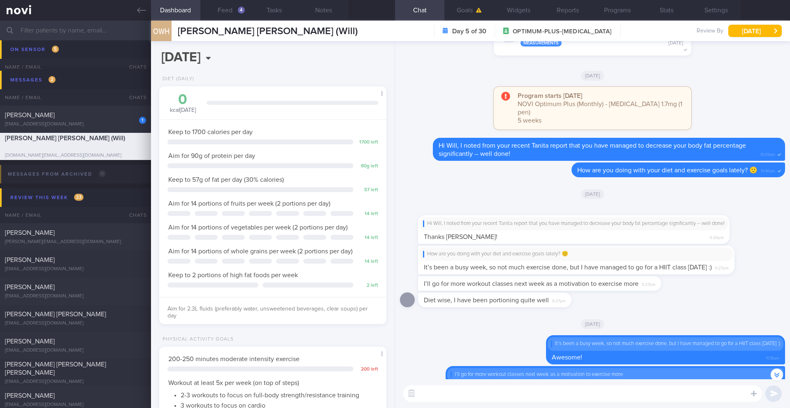
scroll to position [-57, 0]
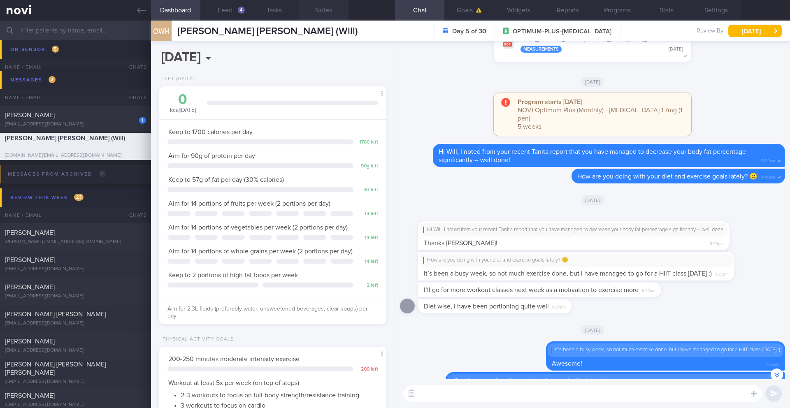
click at [326, 9] on button "Notes" at bounding box center [323, 10] width 49 height 21
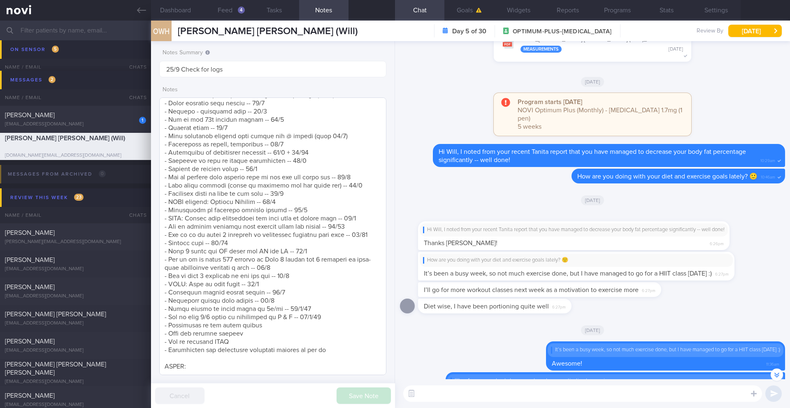
scroll to position [537, 0]
click at [592, 37] on button "[DATE]" at bounding box center [754, 31] width 53 height 12
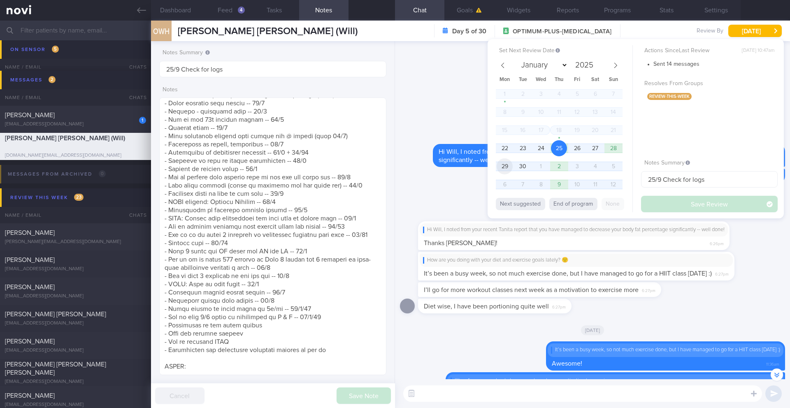
click at [505, 167] on span "29" at bounding box center [504, 166] width 16 height 16
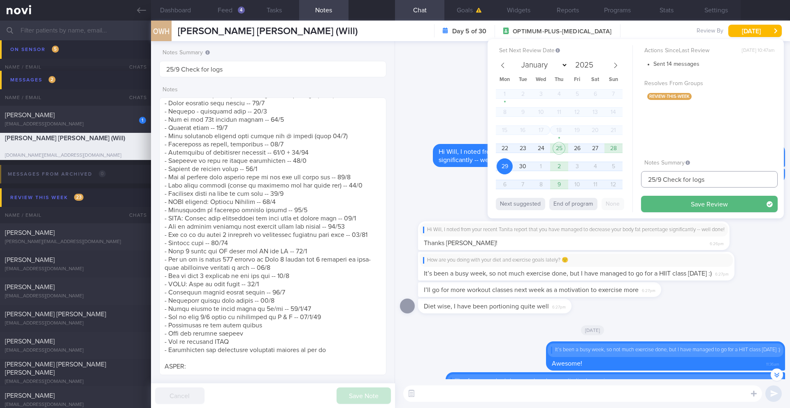
drag, startPoint x: 655, startPoint y: 181, endPoint x: 632, endPoint y: 181, distance: 23.0
click at [592, 181] on div "Set Next Review Date [DATE] January February March April May June July August S…" at bounding box center [635, 128] width 296 height 179
type input "29/9 Check for logs"
click at [592, 210] on button "Save Review" at bounding box center [709, 204] width 137 height 16
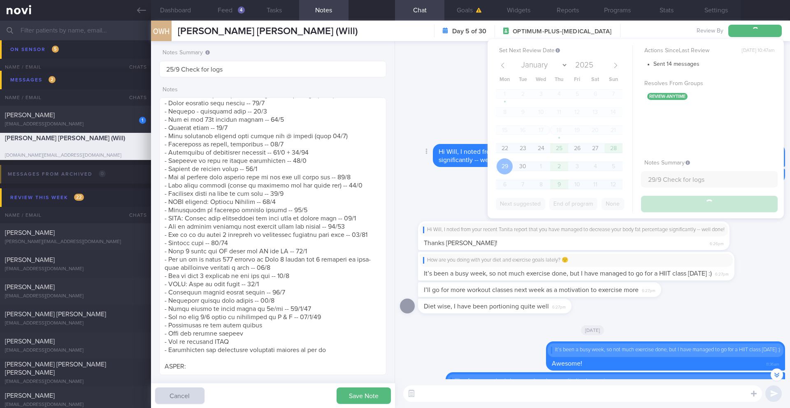
type input "29/9 Check for logs"
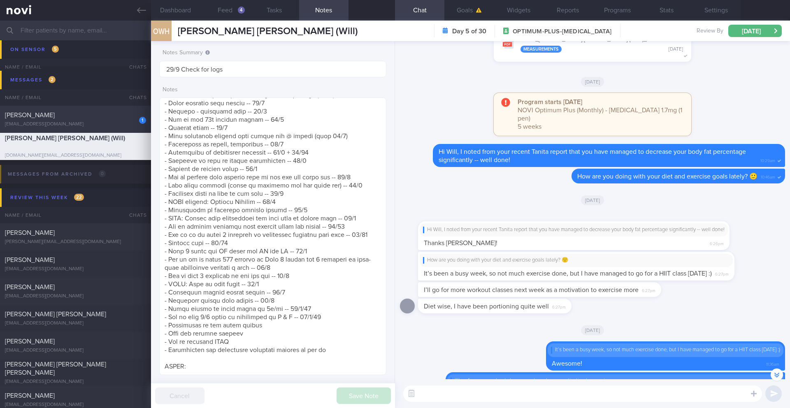
click at [86, 114] on div "[PERSON_NAME]" at bounding box center [74, 115] width 139 height 8
type input "18-19/9 SAF LIP"
type textarea "SUPPORT NEEDED: CHALLENGE: Wt Targets: [DEMOGRAPHIC_DATA] Chinese [DEMOGRAPHIC_…"
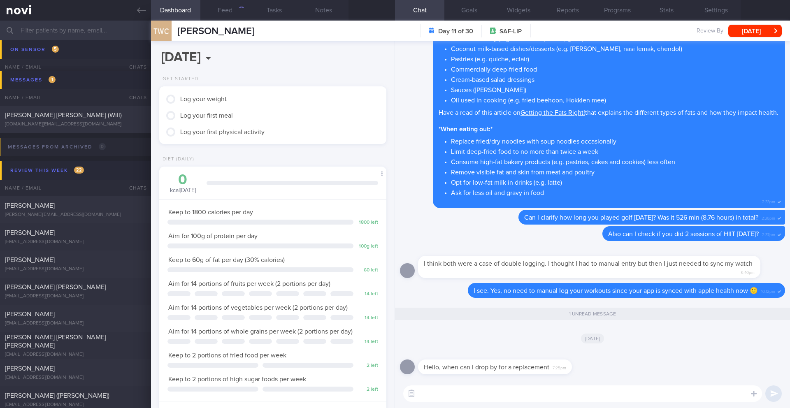
click at [490, 333] on textarea at bounding box center [582, 393] width 359 height 16
click at [491, 333] on textarea at bounding box center [582, 393] width 359 height 16
type textarea "I"
click at [467, 333] on textarea "Hi [PERSON_NAME]," at bounding box center [582, 393] width 359 height 16
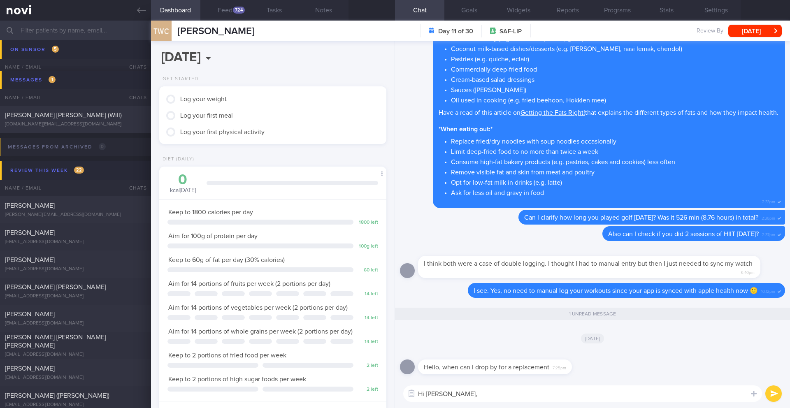
paste textarea "You may come to the clinic for a replacement. We are open [DATE] to [DATE], 9am…"
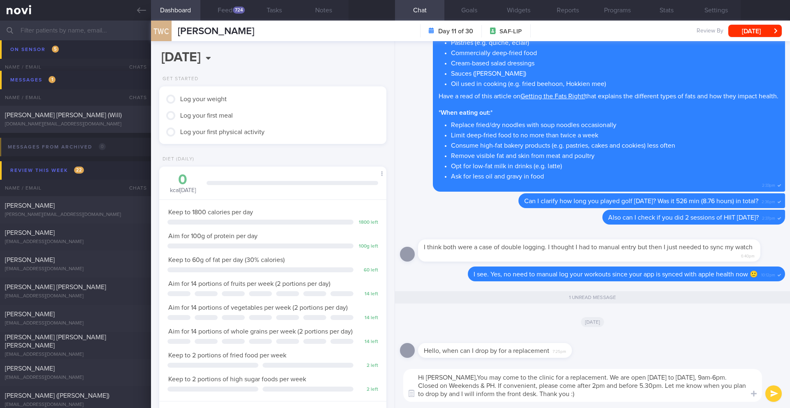
drag, startPoint x: 588, startPoint y: 377, endPoint x: 476, endPoint y: 377, distance: 111.9
click at [476, 333] on textarea "Hi [PERSON_NAME],You may come to the clinic for a replacement. We are open [DAT…" at bounding box center [582, 385] width 359 height 33
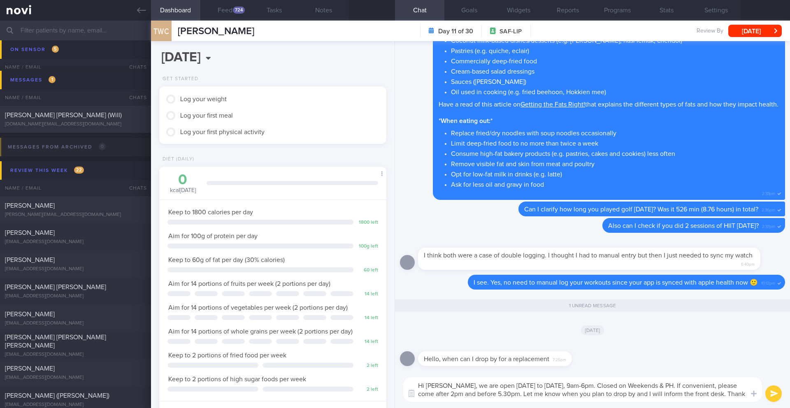
type textarea "Hi [PERSON_NAME], we are open [DATE] to [DATE], 9am-6pm. Closed on Weekends & P…"
click at [592, 333] on button "submit" at bounding box center [773, 393] width 16 height 16
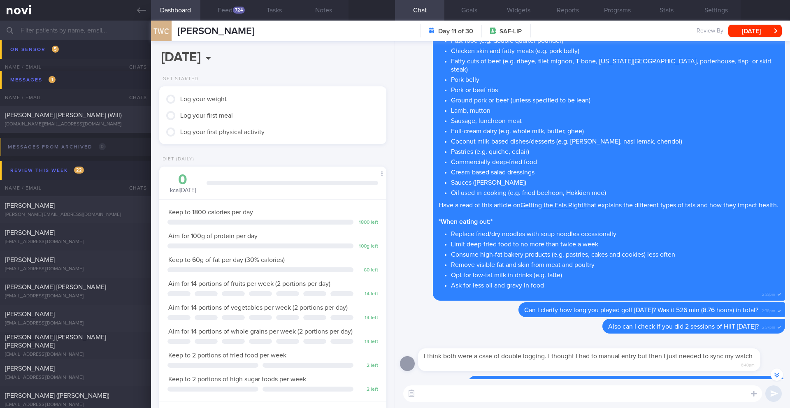
scroll to position [-26, 0]
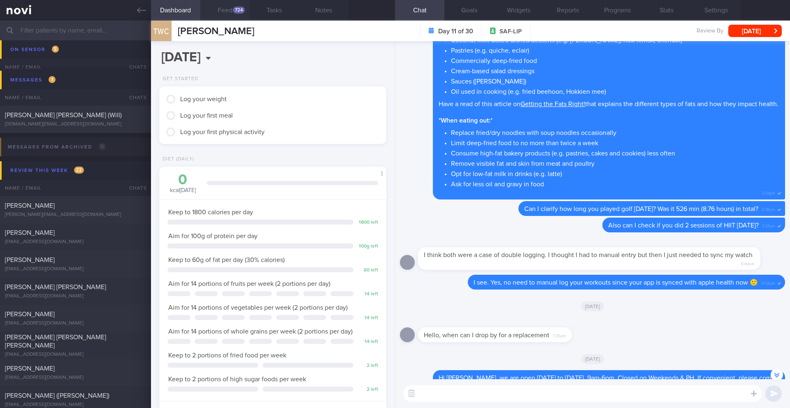
click at [220, 8] on button "Feed 724" at bounding box center [224, 10] width 49 height 21
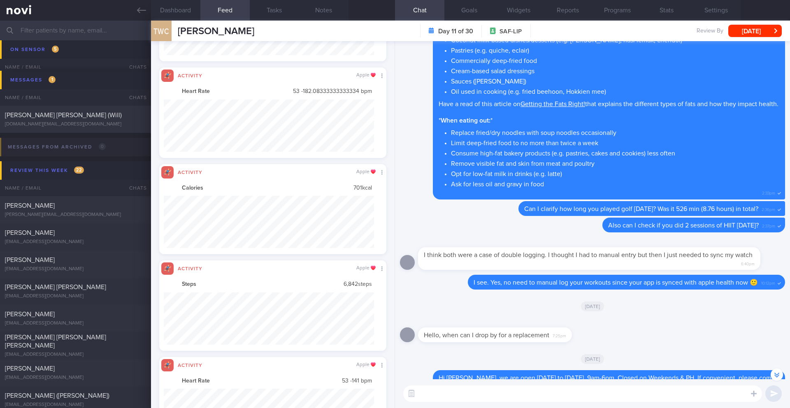
scroll to position [411163, 411005]
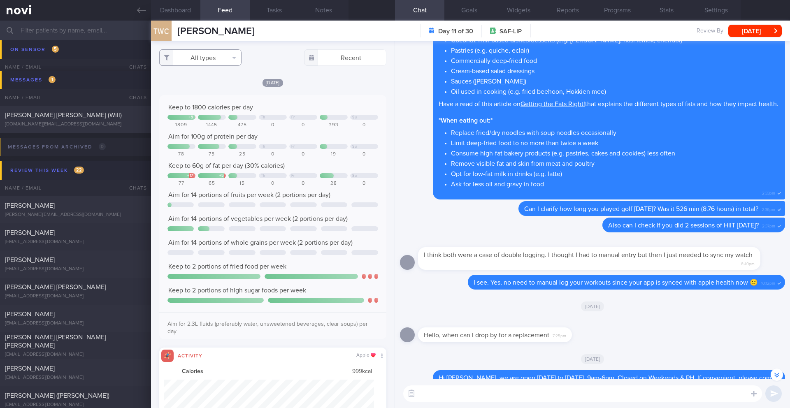
click at [210, 62] on button "All types" at bounding box center [200, 57] width 82 height 16
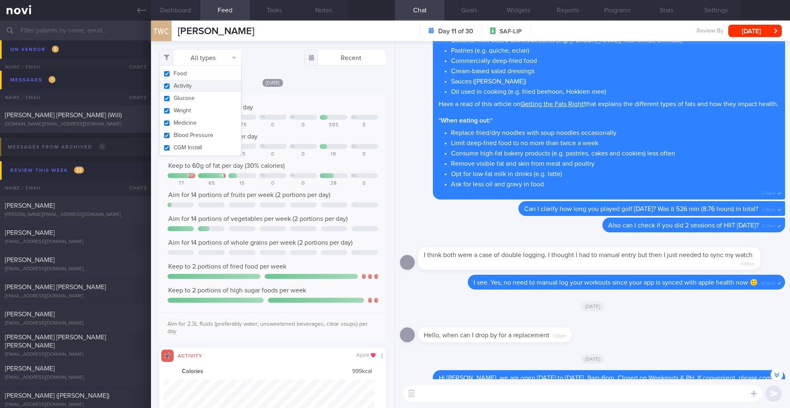
click at [192, 87] on button "Activity" at bounding box center [200, 86] width 81 height 12
checkbox input "false"
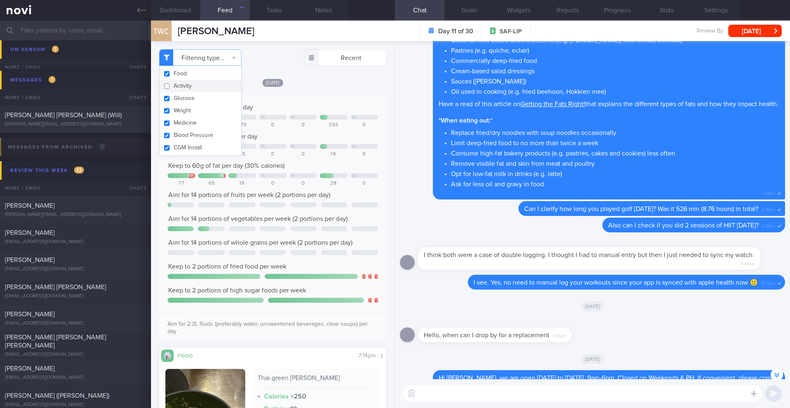
click at [338, 83] on div "[DATE]" at bounding box center [272, 82] width 227 height 9
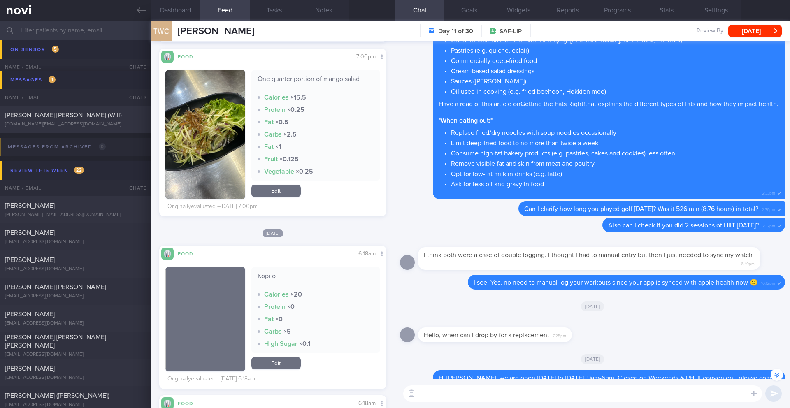
click at [431, 333] on textarea at bounding box center [582, 393] width 359 height 16
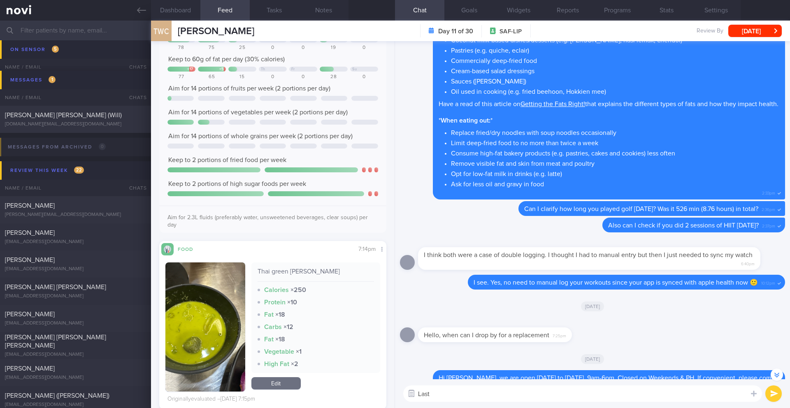
drag, startPoint x: 420, startPoint y: 391, endPoint x: 405, endPoint y: 391, distance: 14.4
click at [405, 333] on div "Chat templates Chat Templates Admin [MEDICAL_DATA] Weight Nutrition Physical Ac…" at bounding box center [592, 393] width 395 height 29
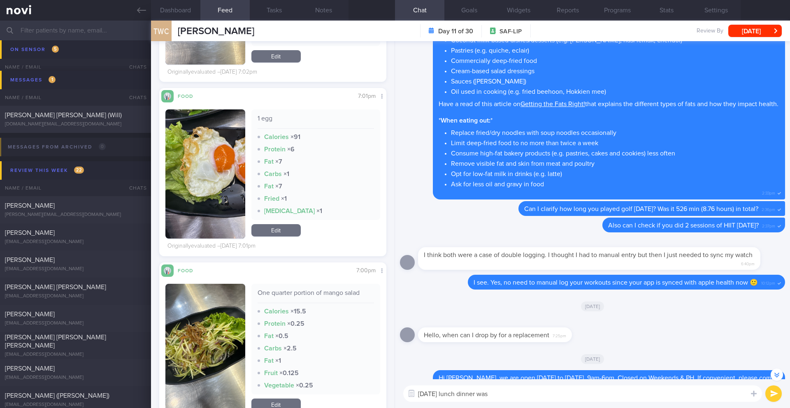
scroll to position [625, 0]
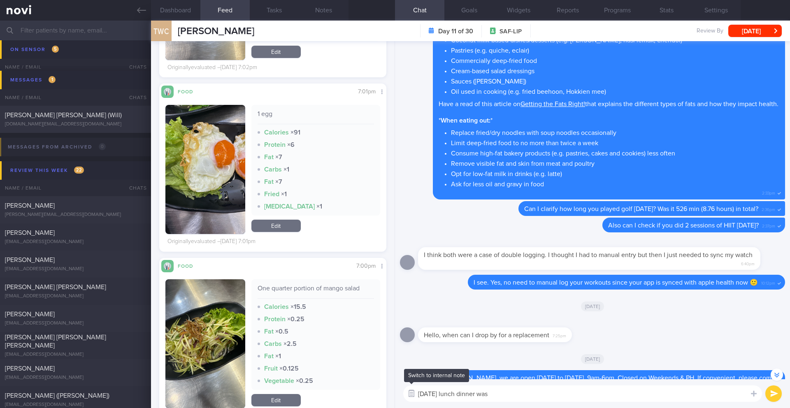
drag, startPoint x: 501, startPoint y: 395, endPoint x: 415, endPoint y: 395, distance: 86.4
click at [414, 333] on div "Chat templates Chat Templates Admin [MEDICAL_DATA] Weight Nutrition Physical Ac…" at bounding box center [592, 393] width 395 height 29
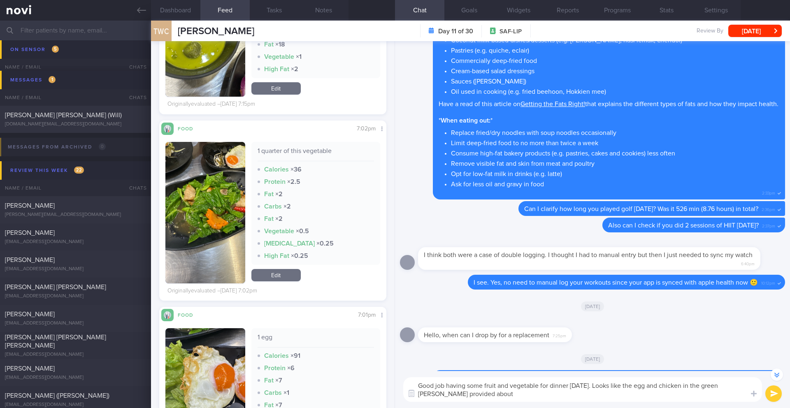
scroll to position [347, 0]
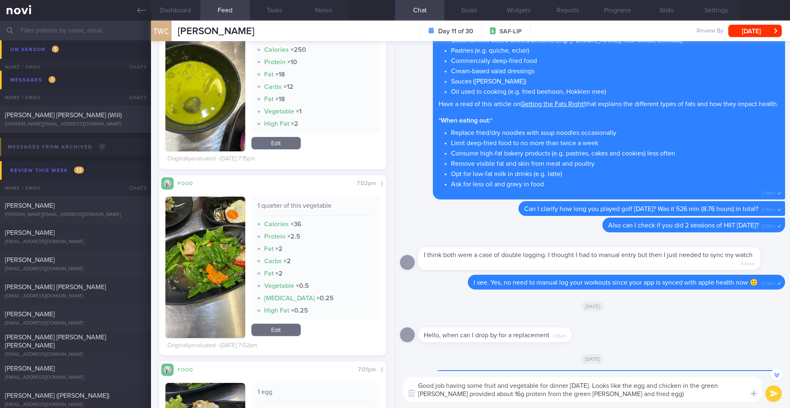
click at [479, 333] on textarea "Good job having some fruit and vegetable for dinner [DATE]. Looks like the egg …" at bounding box center [582, 389] width 359 height 25
drag, startPoint x: 478, startPoint y: 393, endPoint x: 609, endPoint y: 384, distance: 131.0
click at [592, 333] on textarea "Good job having some fruit and vegetable for dinner [DATE]. Looks like the egg …" at bounding box center [582, 389] width 359 height 25
click at [425, 333] on textarea "Good job having some fruit and vegetable for dinner [DATE]. The entire meal pro…" at bounding box center [582, 389] width 359 height 25
click at [592, 333] on textarea "Good job having some fruit and vegetable for dinner [DATE]. The entire meal pro…" at bounding box center [582, 389] width 359 height 25
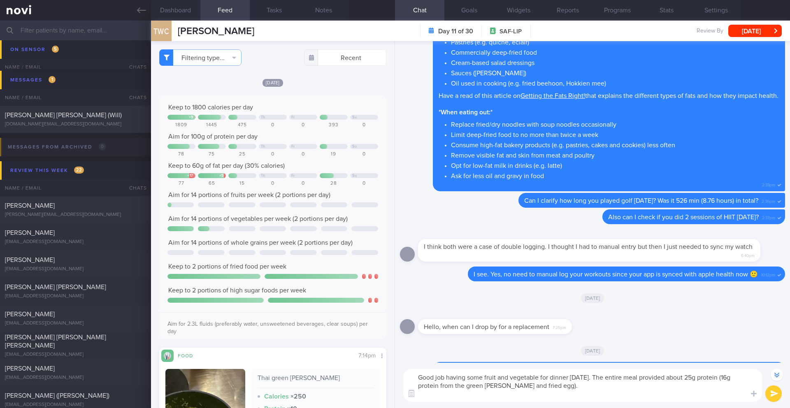
scroll to position [-51, 0]
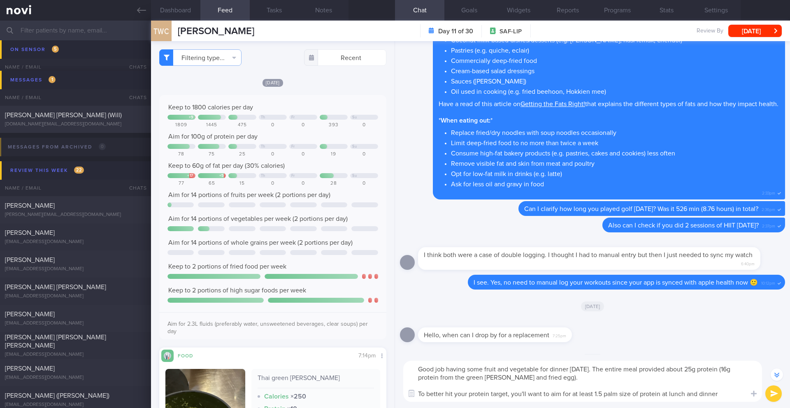
drag, startPoint x: 601, startPoint y: 392, endPoint x: 589, endPoint y: 386, distance: 13.2
click at [592, 333] on textarea "Good job having some fruit and vegetable for dinner [DATE]. The entire meal pro…" at bounding box center [582, 381] width 359 height 41
type textarea "Good job having some fruit and vegetable for dinner [DATE]. The entire meal pro…"
click at [592, 333] on button "submit" at bounding box center [773, 393] width 16 height 16
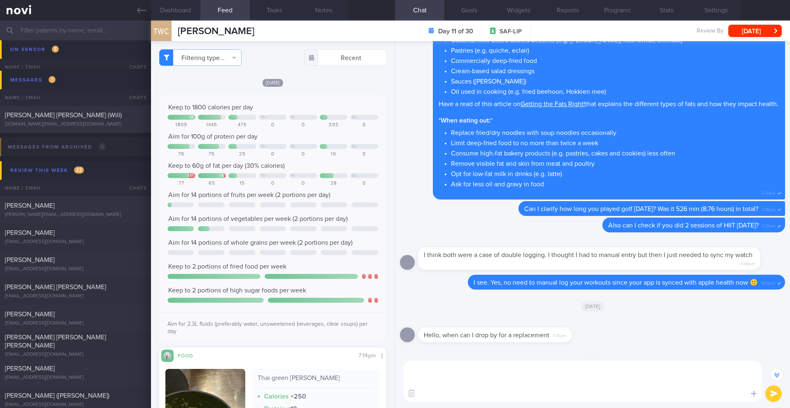
scroll to position [0, 0]
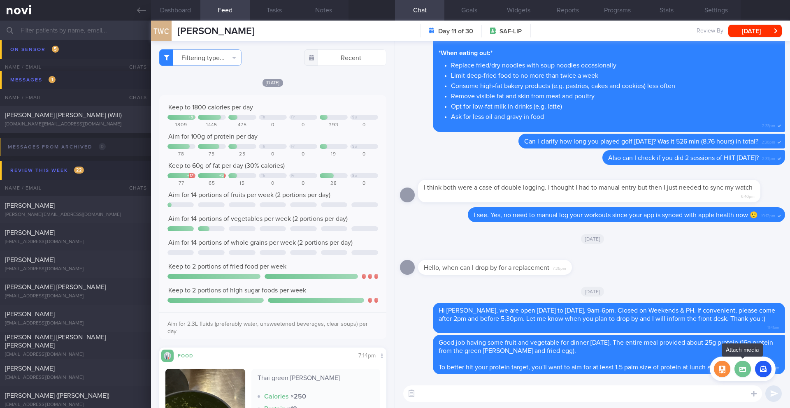
click at [592, 333] on label at bounding box center [742, 369] width 16 height 16
click at [0, 0] on input "file" at bounding box center [0, 0] width 0 height 0
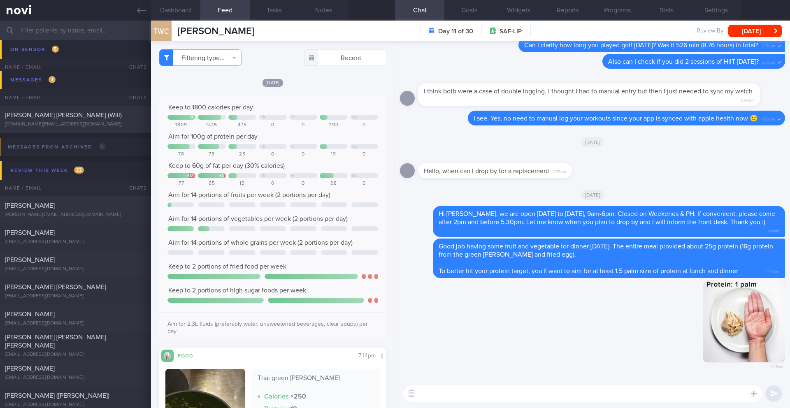
click at [592, 333] on textarea at bounding box center [582, 393] width 359 height 16
type textarea "So 1.5x of this image"
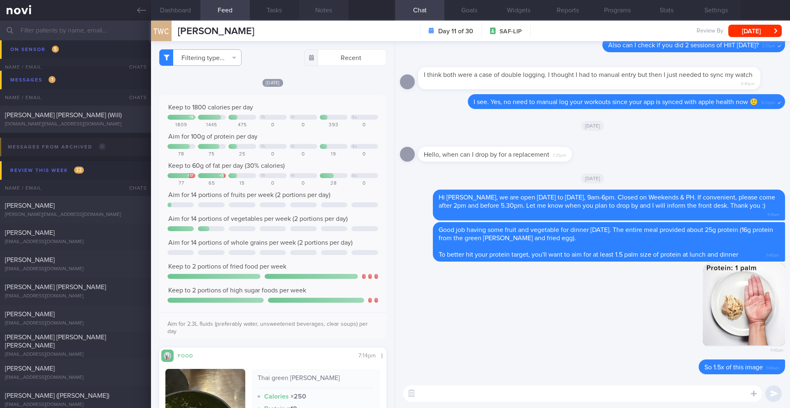
click at [319, 9] on button "Notes" at bounding box center [323, 10] width 49 height 21
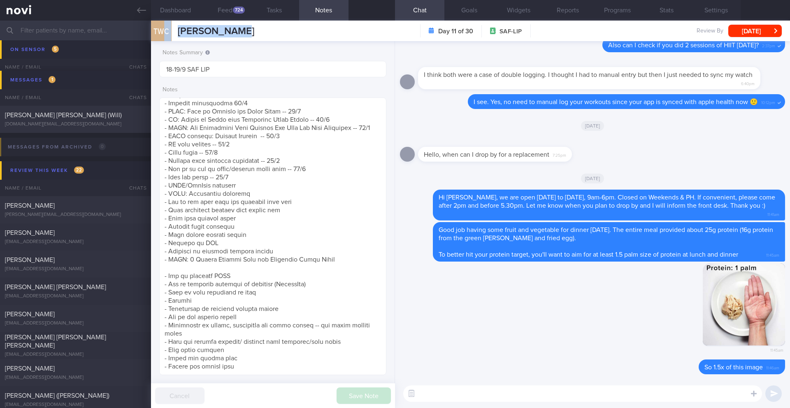
drag, startPoint x: 244, startPoint y: 30, endPoint x: 164, endPoint y: 31, distance: 79.4
click at [164, 31] on div "TWC Tan Wei [PERSON_NAME] [PERSON_NAME] [EMAIL_ADDRESS][DOMAIN_NAME] Day 11 of …" at bounding box center [470, 31] width 639 height 21
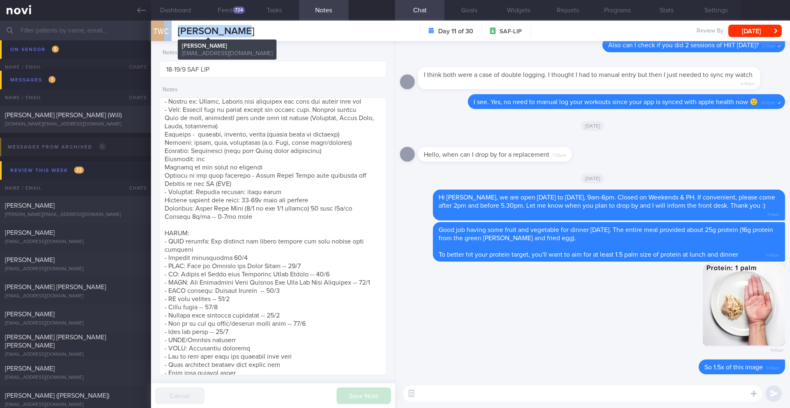
click at [208, 36] on span "[PERSON_NAME]" at bounding box center [216, 31] width 76 height 10
drag, startPoint x: 237, startPoint y: 31, endPoint x: 179, endPoint y: 31, distance: 58.4
click at [179, 31] on span "[PERSON_NAME]" at bounding box center [216, 31] width 76 height 10
copy span "[PERSON_NAME]"
click at [462, 333] on div "​ ​" at bounding box center [592, 393] width 395 height 29
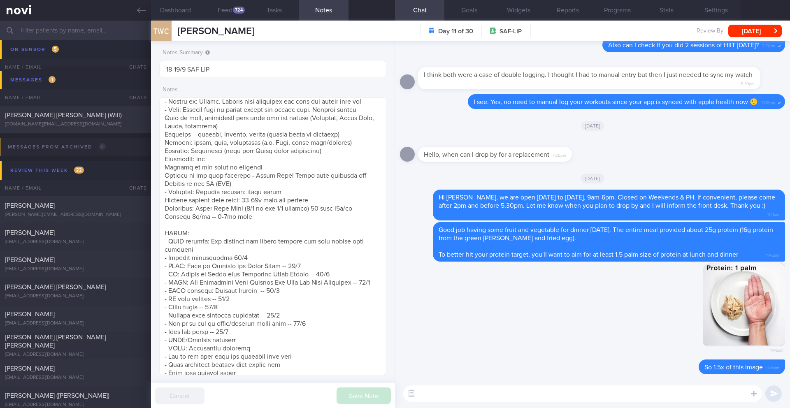
paste textarea "Here is how you can spread out your protein intake to hit your target of 90-100…"
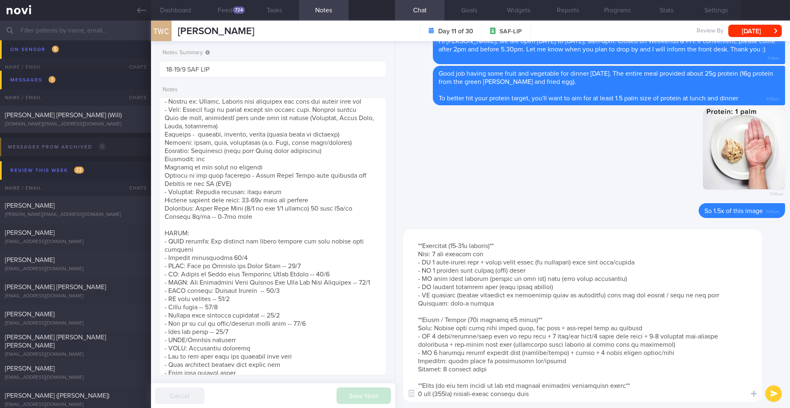
scroll to position [0, 0]
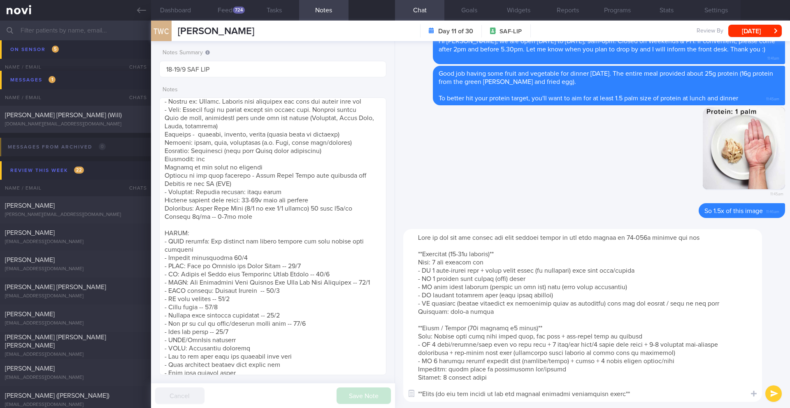
click at [592, 236] on textarea at bounding box center [582, 315] width 359 height 173
type textarea "Here is how you can spread out your protein intake to hit your target of 1r00g …"
click at [592, 333] on button "submit" at bounding box center [773, 393] width 16 height 16
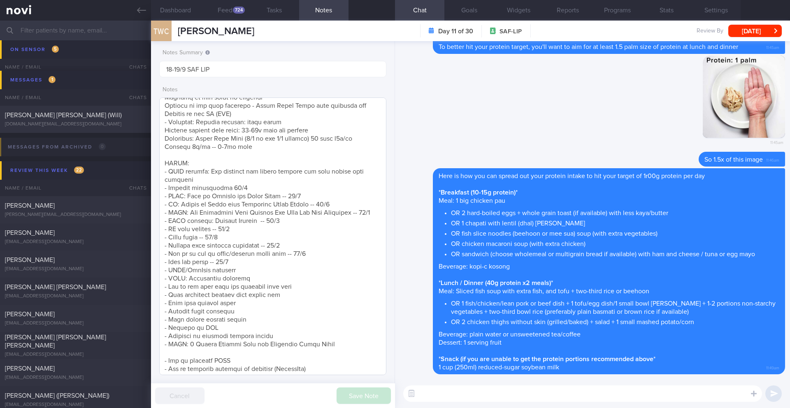
scroll to position [149, 0]
click at [241, 268] on textarea at bounding box center [272, 236] width 227 height 278
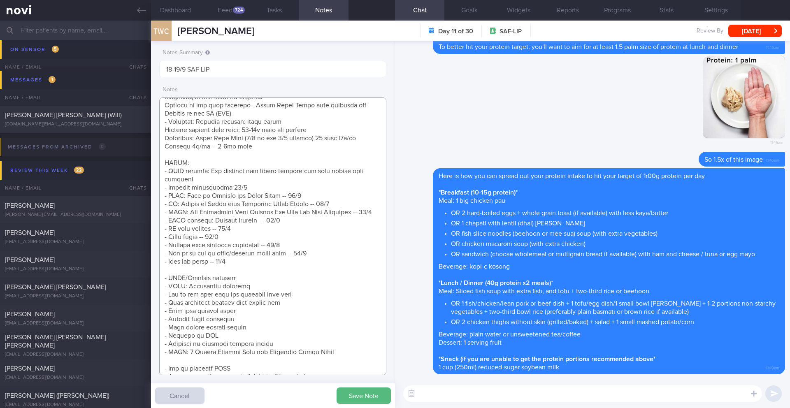
scroll to position [258, 0]
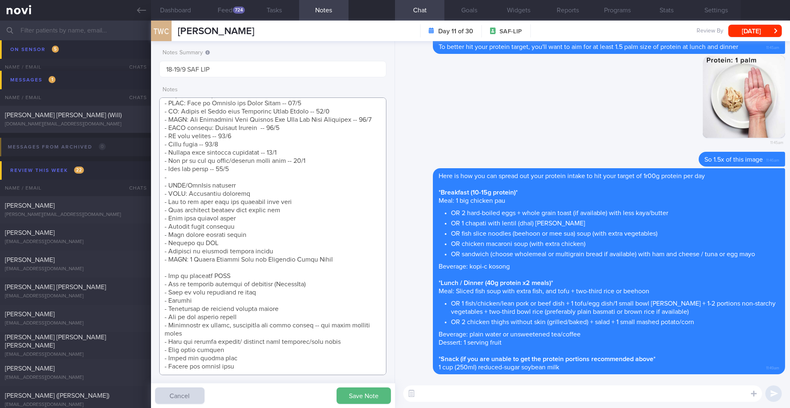
click at [199, 309] on textarea at bounding box center [272, 236] width 227 height 278
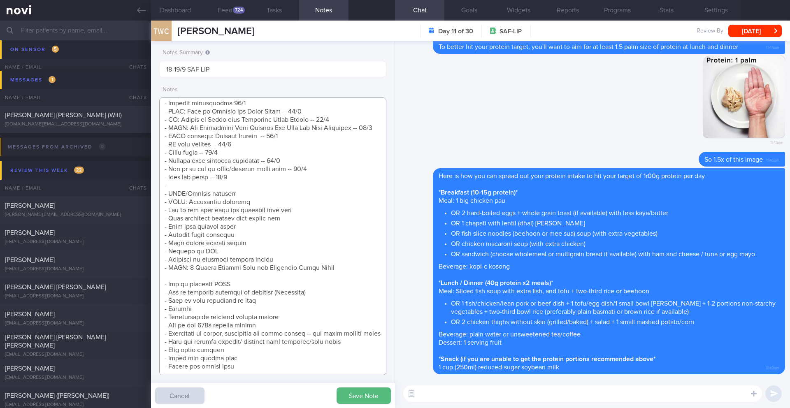
click at [278, 305] on textarea at bounding box center [272, 236] width 227 height 278
drag, startPoint x: 262, startPoint y: 307, endPoint x: 131, endPoint y: 306, distance: 131.2
click at [131, 306] on div "Patients New Users Coaches Assigned patients Assigned patients All active patie…" at bounding box center [395, 214] width 790 height 387
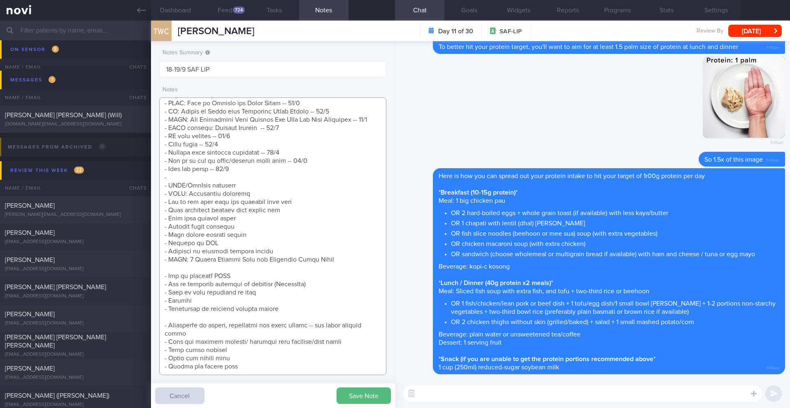
click at [185, 170] on textarea at bounding box center [272, 236] width 227 height 278
drag, startPoint x: 185, startPoint y: 170, endPoint x: 156, endPoint y: 169, distance: 28.4
click at [156, 169] on div "Notes Summary 18-19/9 SAF LIP Notes Save Note Cancel" at bounding box center [273, 224] width 244 height 367
paste textarea "How to hit 100g protein target -- 22/9"
click at [190, 259] on textarea at bounding box center [272, 236] width 227 height 278
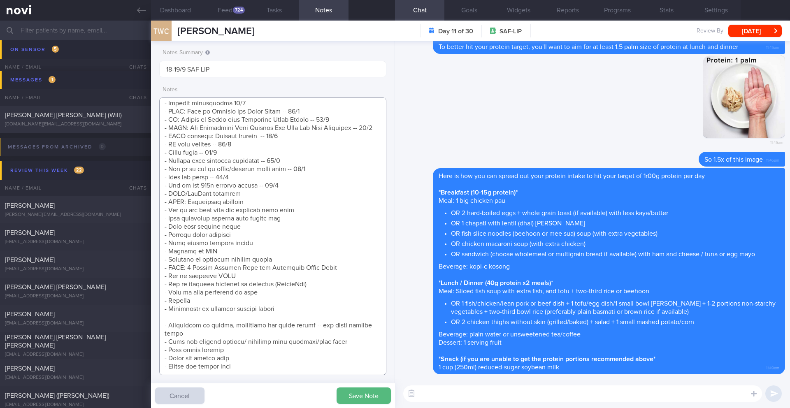
click at [185, 310] on textarea at bounding box center [272, 236] width 227 height 278
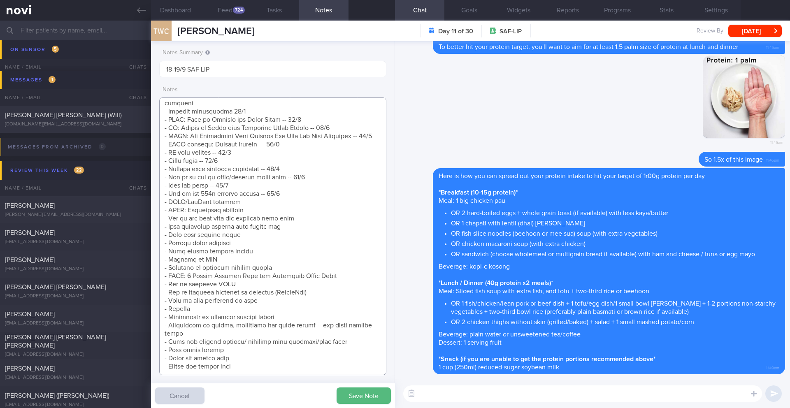
scroll to position [241, 0]
type textarea "SUPPORT NEEDED: CHALLENGE: Wt Targets: [DEMOGRAPHIC_DATA] Chinese [DEMOGRAPHIC_…"
click at [363, 333] on button "Save Note" at bounding box center [363, 395] width 54 height 16
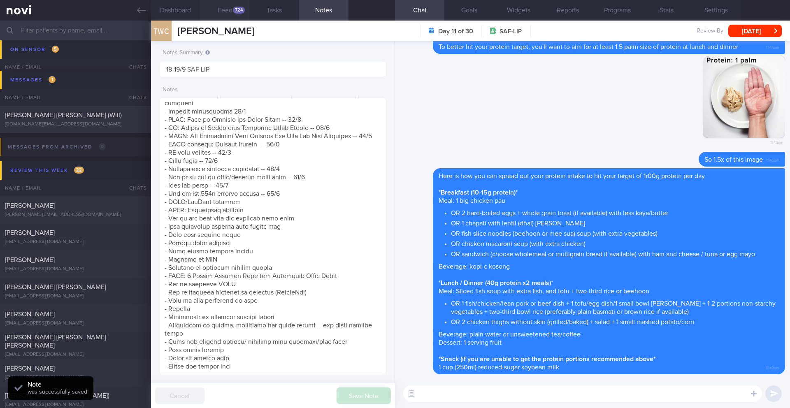
click at [227, 9] on button "Feed 724" at bounding box center [224, 10] width 49 height 21
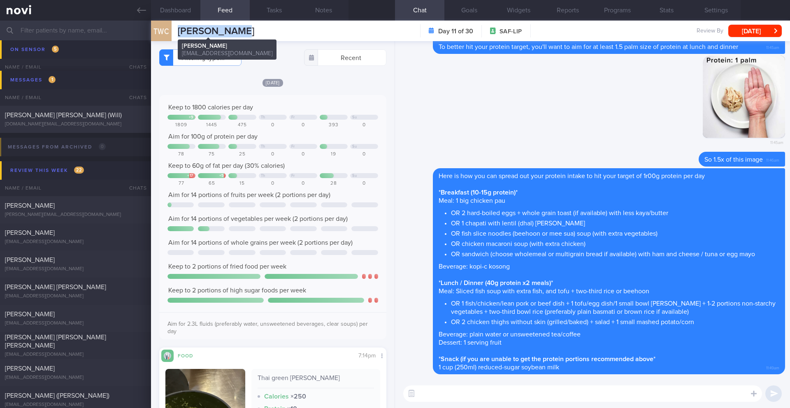
drag, startPoint x: 234, startPoint y: 33, endPoint x: 178, endPoint y: 32, distance: 55.9
click at [178, 32] on div "TWC Tan Wei [PERSON_NAME] [PERSON_NAME] [EMAIL_ADDRESS][DOMAIN_NAME] Day 11 of …" at bounding box center [470, 31] width 639 height 21
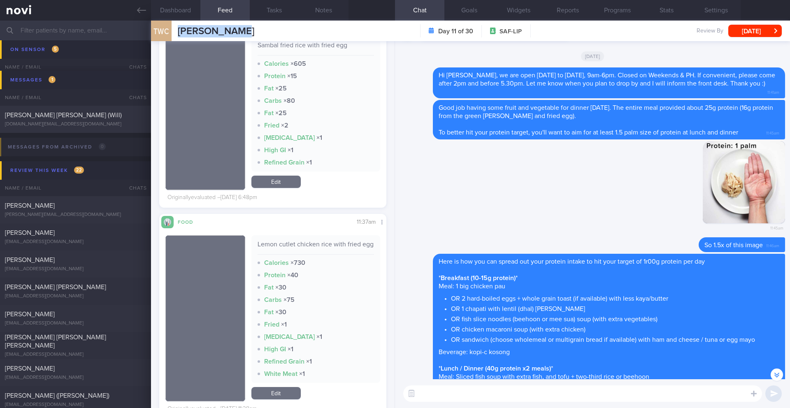
scroll to position [0, 0]
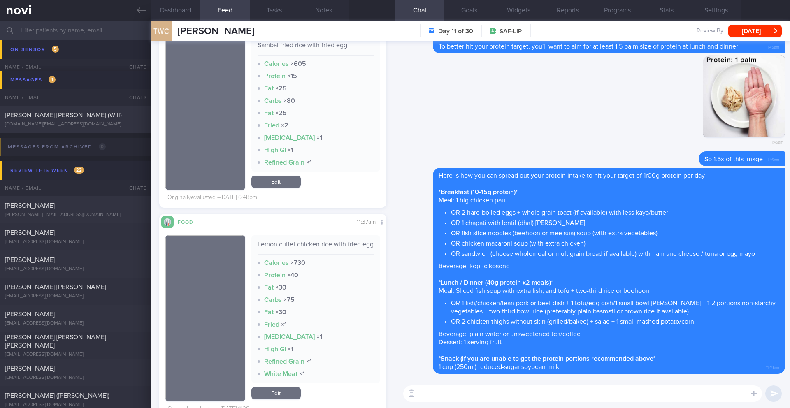
click at [477, 333] on textarea at bounding box center [582, 393] width 359 height 16
type textarea "T"
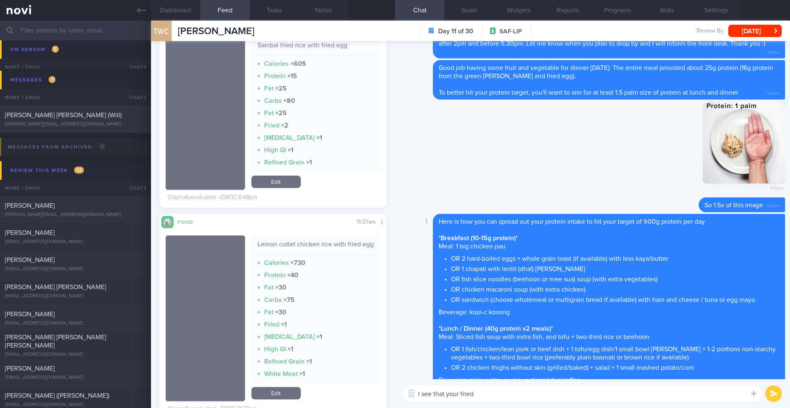
scroll to position [-159, 0]
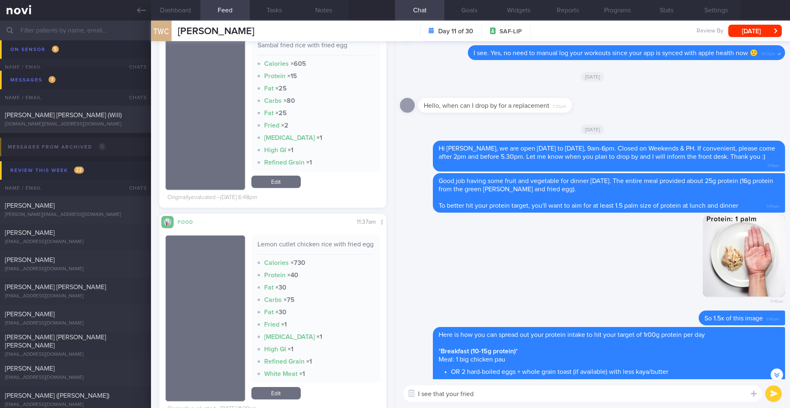
drag, startPoint x: 416, startPoint y: 394, endPoint x: 392, endPoint y: 395, distance: 23.9
click at [392, 333] on div "Dashboard Feed 724 Tasks Notes Chat Goals Widgets Reports Programs Stats Settin…" at bounding box center [470, 214] width 639 height 387
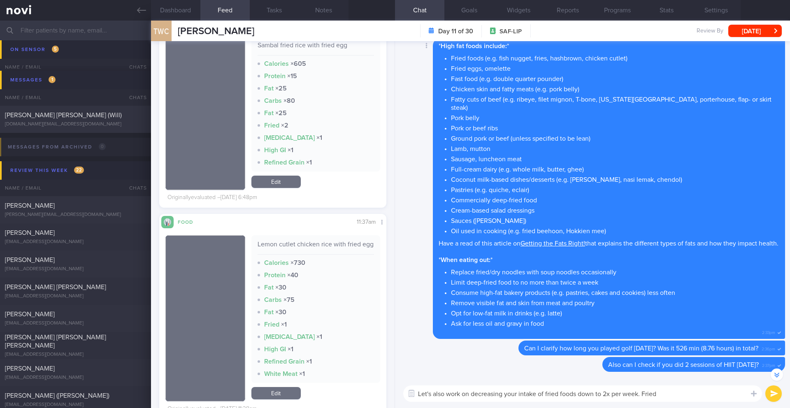
scroll to position [-530, 0]
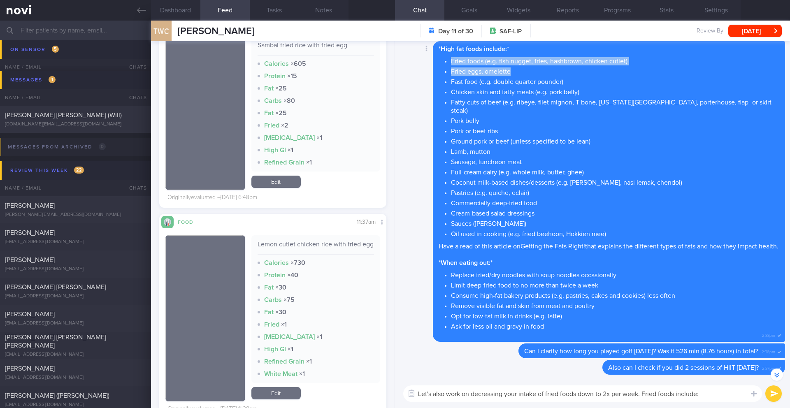
drag, startPoint x: 529, startPoint y: 75, endPoint x: 449, endPoint y: 68, distance: 80.0
click at [449, 68] on ul "Fried foods (e.g. fish nugget, fries, hashbrown, chicken cutlet) Fried eggs, om…" at bounding box center [608, 146] width 340 height 183
copy ul "Fried foods (e.g. fish nugget, fries, hashbrown, chicken cutlet) Fried eggs, om…"
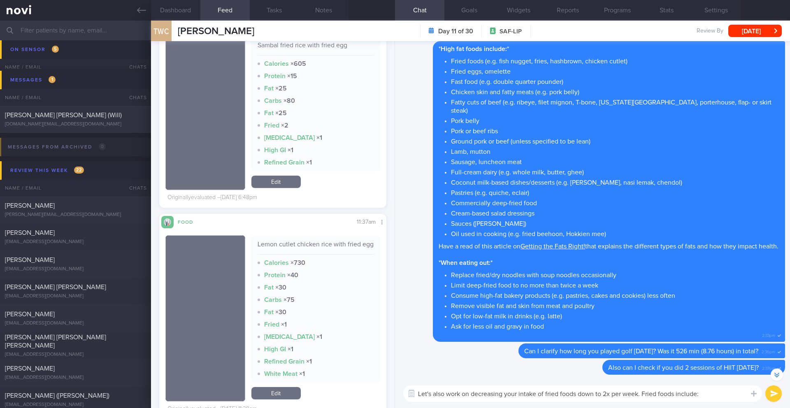
click at [592, 333] on textarea "Let's also work on decreasing your intake of fried foods down to 2x per week. F…" at bounding box center [582, 393] width 359 height 16
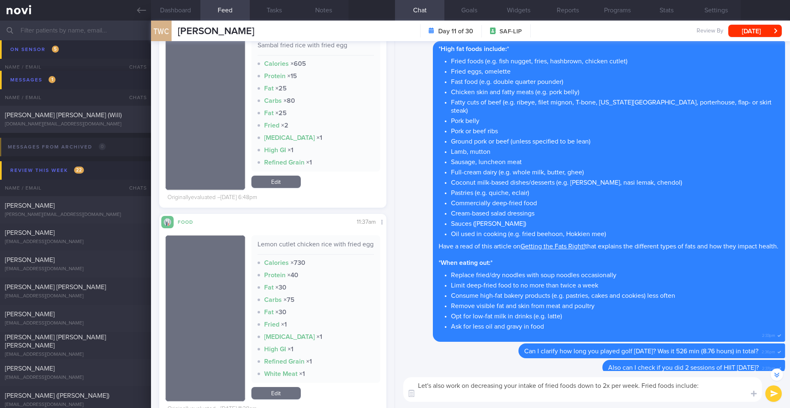
paste textarea "Fried foods (e.g. fish nugget, fries, hashbrown, chicken cutlet) Fried eggs, om…"
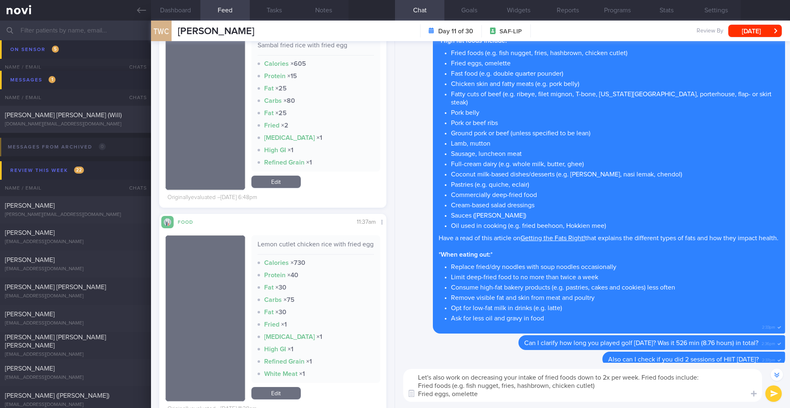
scroll to position [-547, 0]
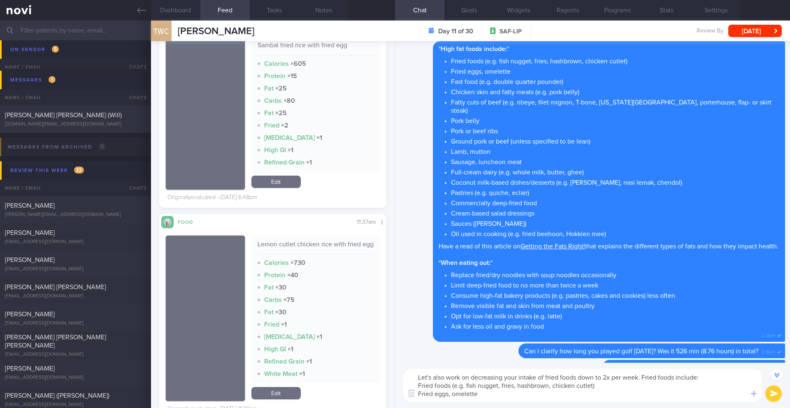
click at [417, 333] on textarea "Let's also work on decreasing your intake of fried foods down to 2x per week. F…" at bounding box center [582, 385] width 359 height 33
click at [501, 333] on textarea "Let's also work on decreasing your intake of fried foods down to 2x per week. F…" at bounding box center [582, 385] width 359 height 33
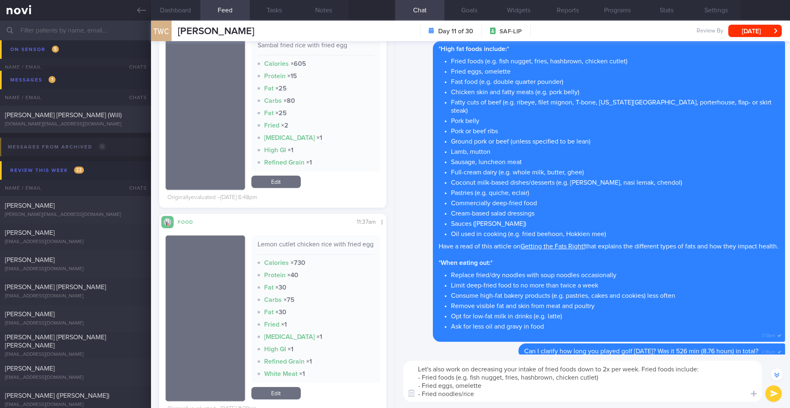
click at [592, 333] on textarea "Let's also work on decreasing your intake of fried foods down to 2x per week. F…" at bounding box center [582, 381] width 359 height 41
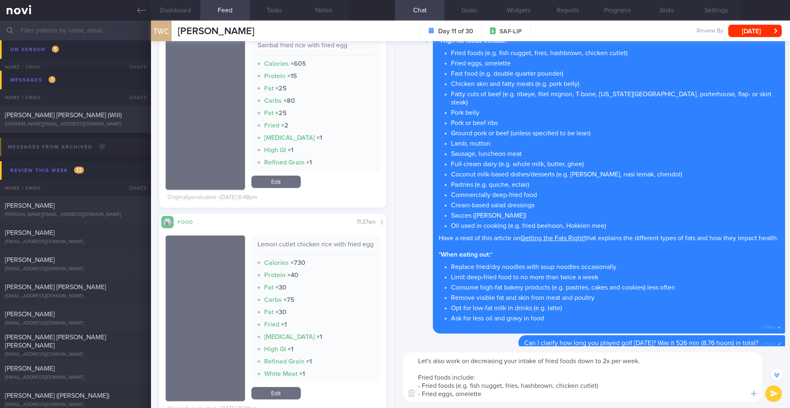
scroll to position [-571, 0]
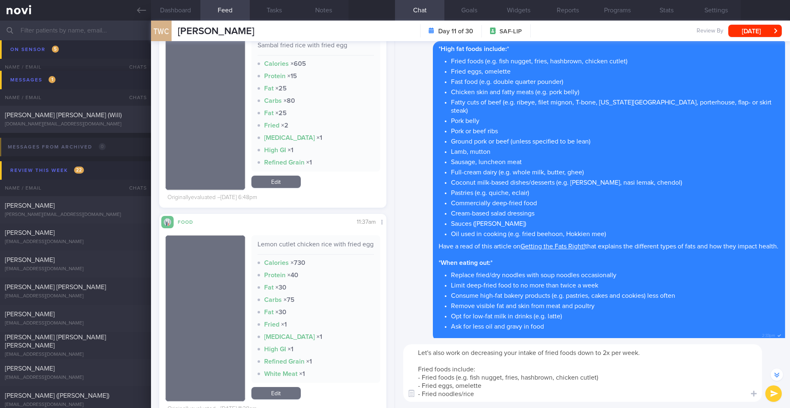
click at [592, 333] on textarea "Let's also work on decreasing your intake of fried foods down to 2x per week. F…" at bounding box center [582, 373] width 359 height 58
type textarea "Let's also work on decreasing your intake of fried foods down to 2x per week 🙂 …"
click at [592, 333] on button "submit" at bounding box center [773, 393] width 16 height 16
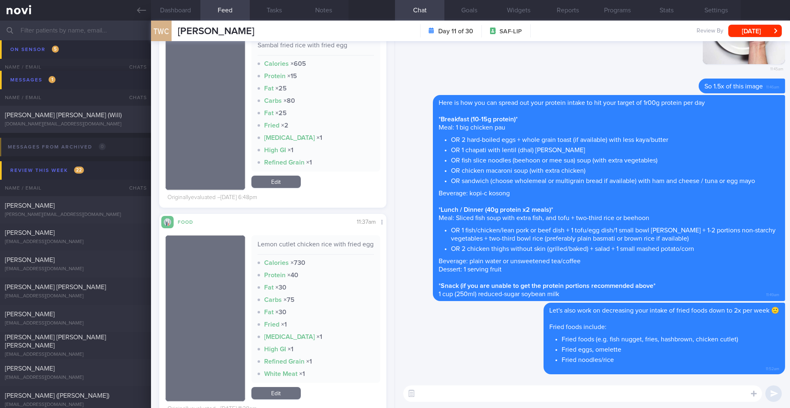
scroll to position [115, 206]
click at [316, 8] on button "Notes" at bounding box center [323, 10] width 49 height 21
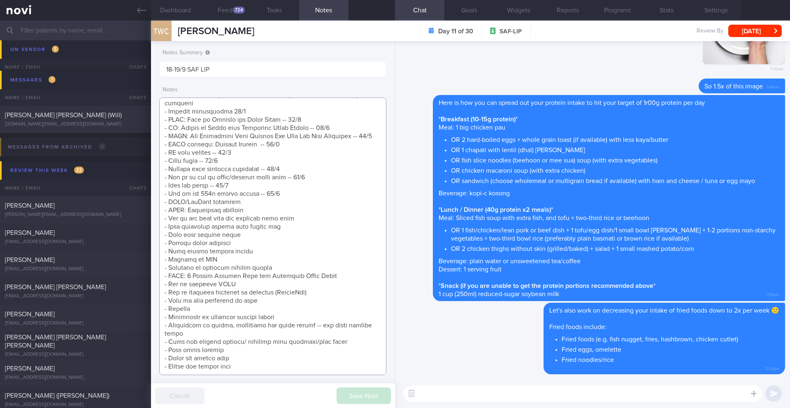
click at [291, 186] on textarea at bounding box center [272, 236] width 227 height 278
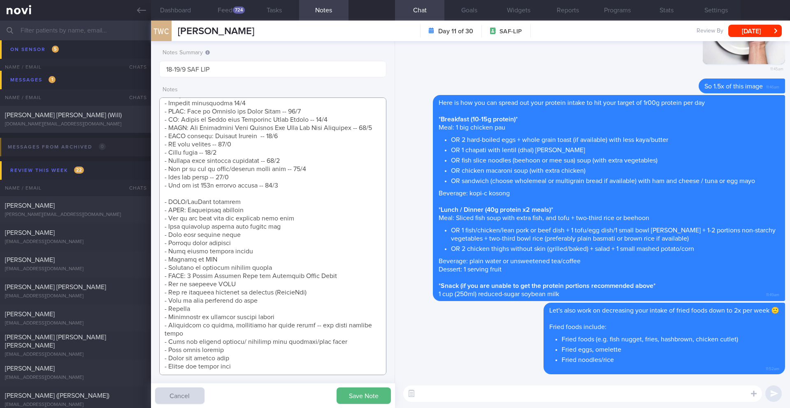
scroll to position [250, 0]
type textarea "SUPPORT NEEDED: CHALLENGE: Wt Targets: [DEMOGRAPHIC_DATA] Chinese [DEMOGRAPHIC_…"
click at [354, 333] on button "Save Note" at bounding box center [363, 395] width 54 height 16
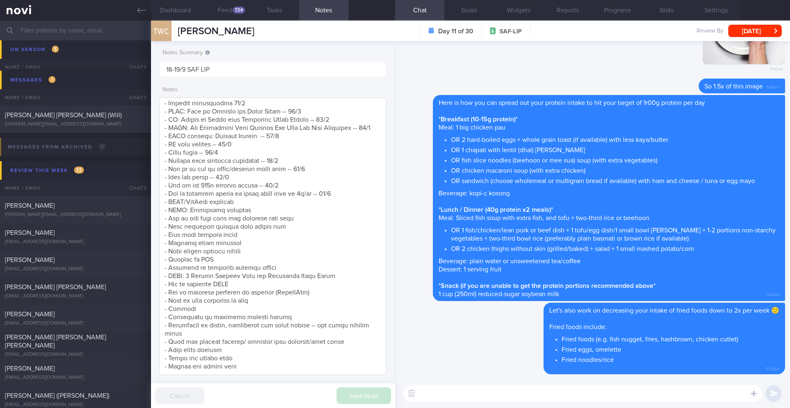
scroll to position [65, 0]
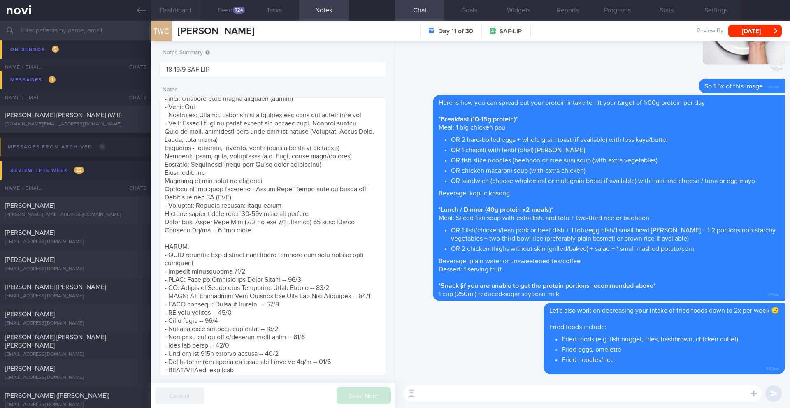
click at [185, 8] on button "Dashboard" at bounding box center [175, 10] width 49 height 21
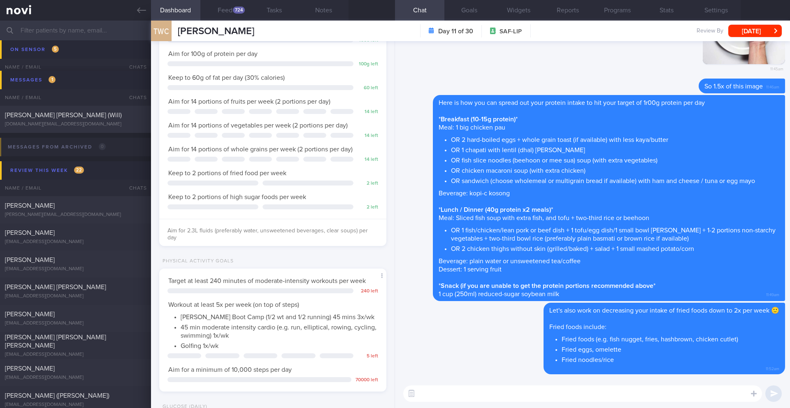
scroll to position [183, 0]
click at [592, 34] on button "[DATE]" at bounding box center [754, 31] width 53 height 12
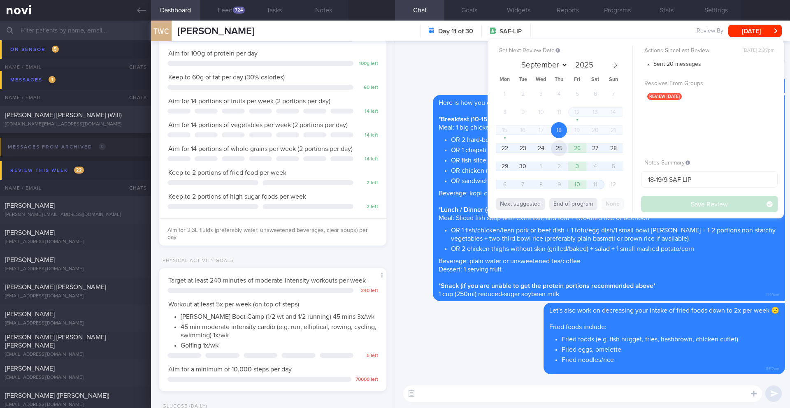
click at [564, 148] on span "25" at bounding box center [559, 148] width 16 height 16
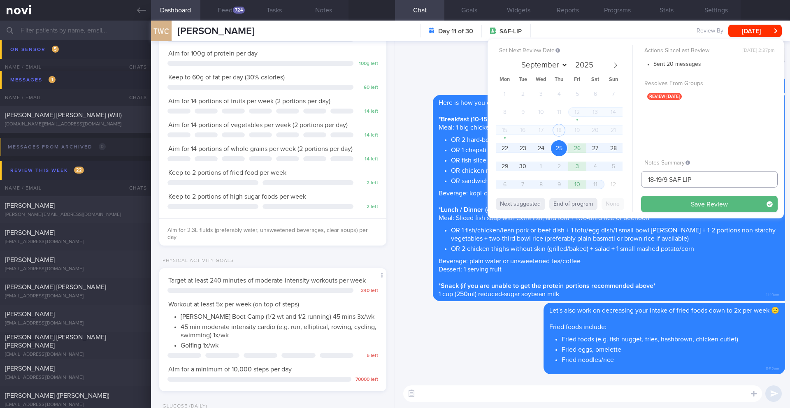
drag, startPoint x: 662, startPoint y: 179, endPoint x: 632, endPoint y: 179, distance: 30.4
click at [592, 179] on div "Set Next Review Date [DATE] September October November [DATE] Mon Tue Wed Thu F…" at bounding box center [635, 128] width 296 height 179
click at [592, 178] on input "25/9 SAF LIP" at bounding box center [709, 179] width 137 height 16
type input "25/9 SAF LIP -- comment on exercise"
click at [592, 209] on button "Save Review" at bounding box center [709, 204] width 137 height 16
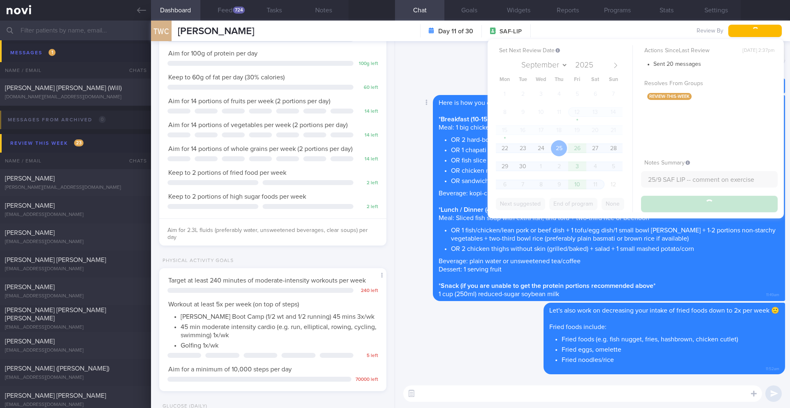
type input "25/9 SAF LIP -- comment on exercise"
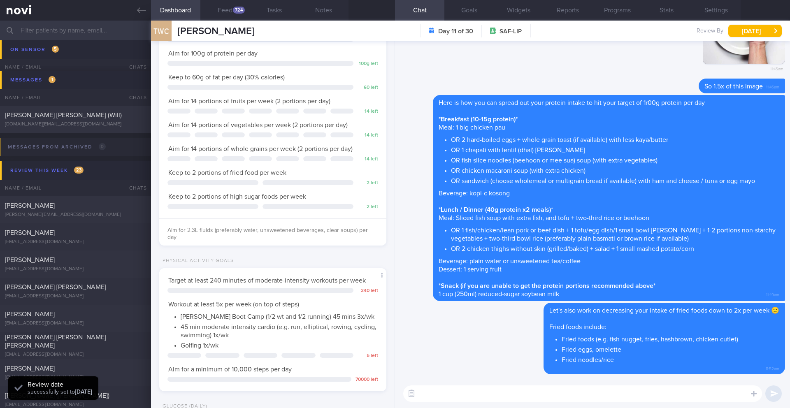
scroll to position [104, 210]
click at [109, 28] on input "text" at bounding box center [395, 31] width 790 height 20
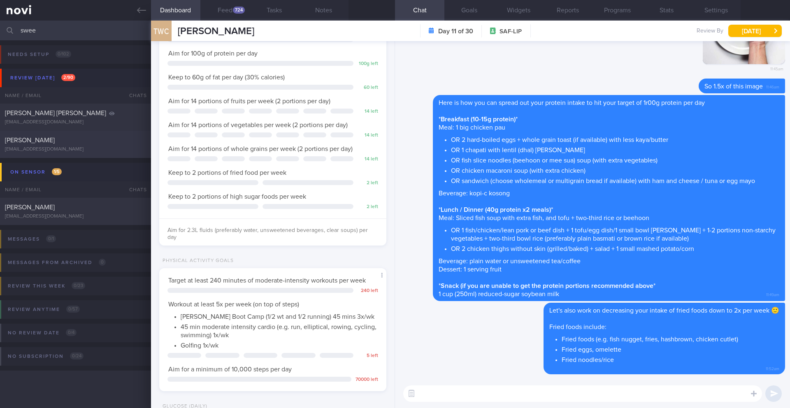
type input "swee"
click at [111, 156] on div "[PERSON_NAME] [EMAIL_ADDRESS][DOMAIN_NAME] [DATE] [DATE] SAF-LIP 22/9 SAF LIP" at bounding box center [395, 144] width 790 height 27
type input "22/9 SAF LIP"
type textarea "Short term target wt: 78kg (BMI 24.9) Long term target wt: 72kg (BMI 22.9)"
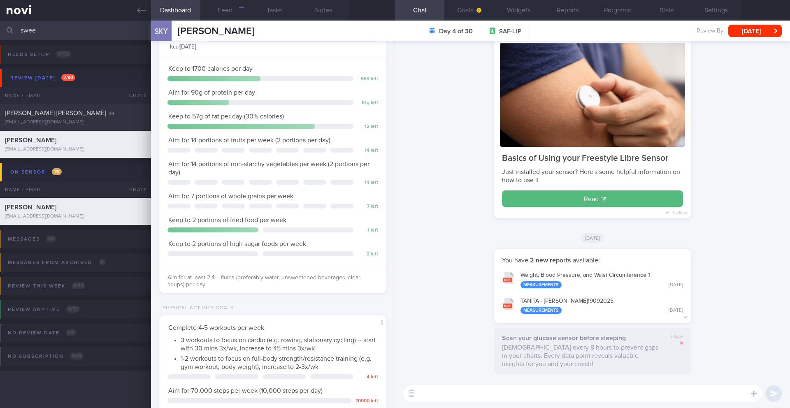
scroll to position [104, 210]
click at [538, 333] on textarea at bounding box center [582, 393] width 359 height 16
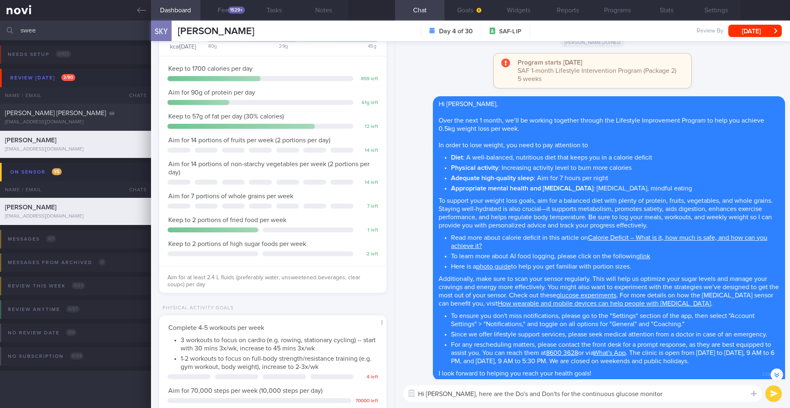
scroll to position [-523, 0]
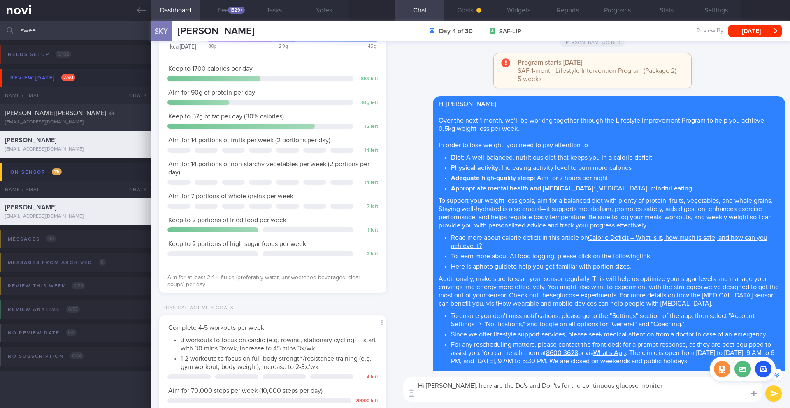
type textarea "Hi [PERSON_NAME], here are the Do's and Don'ts for the continuous glucose monit…"
click at [592, 333] on div at bounding box center [753, 393] width 15 height 16
click at [592, 333] on label at bounding box center [742, 369] width 16 height 16
click at [0, 0] on input "file" at bounding box center [0, 0] width 0 height 0
click at [592, 333] on icon at bounding box center [753, 394] width 6 height 6
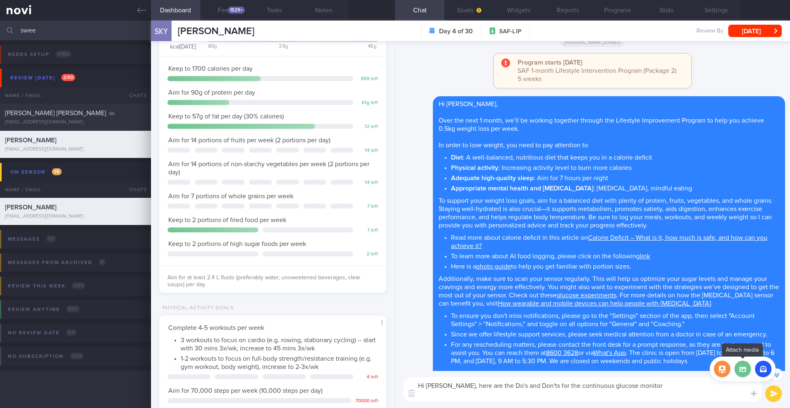
click at [592, 333] on label at bounding box center [742, 369] width 16 height 16
click at [0, 0] on input "file" at bounding box center [0, 0] width 0 height 0
click at [592, 333] on icon at bounding box center [753, 394] width 6 height 6
click at [592, 333] on label at bounding box center [742, 369] width 16 height 16
click at [0, 0] on input "file" at bounding box center [0, 0] width 0 height 0
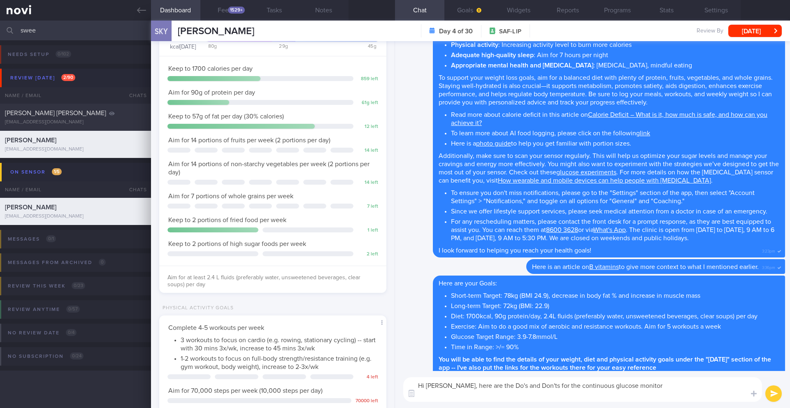
scroll to position [0, 0]
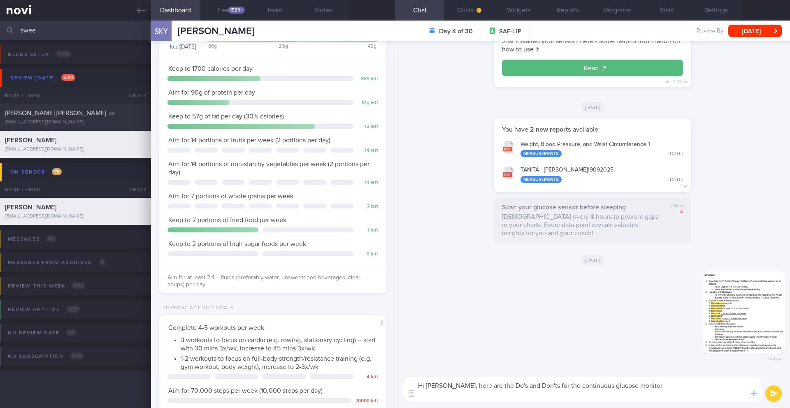
click at [592, 333] on button "submit" at bounding box center [773, 393] width 16 height 16
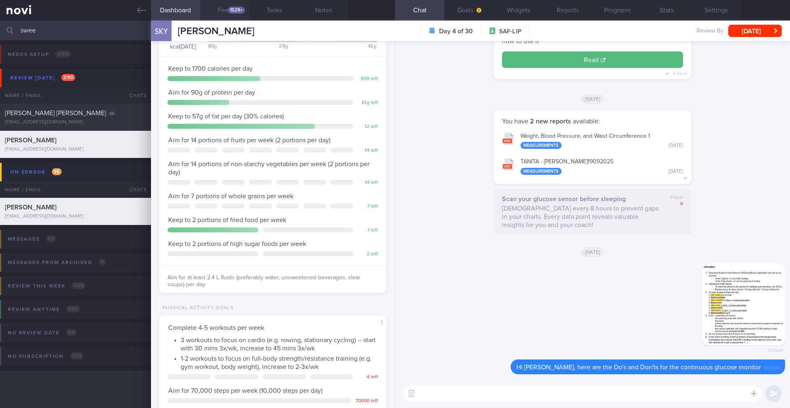
click at [232, 9] on div "1529+" at bounding box center [236, 10] width 17 height 7
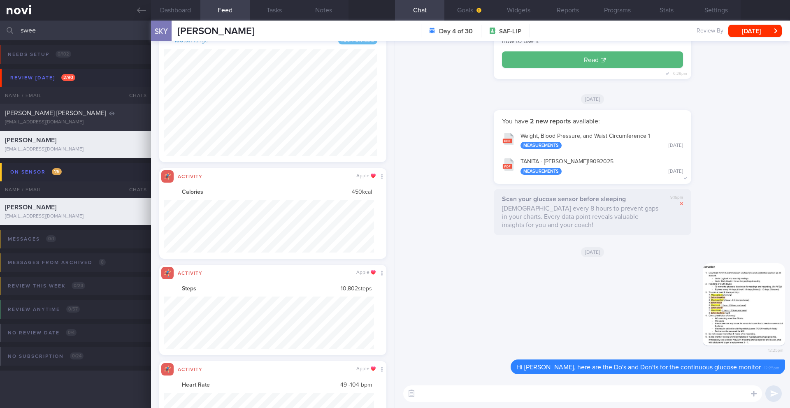
scroll to position [411163, 411005]
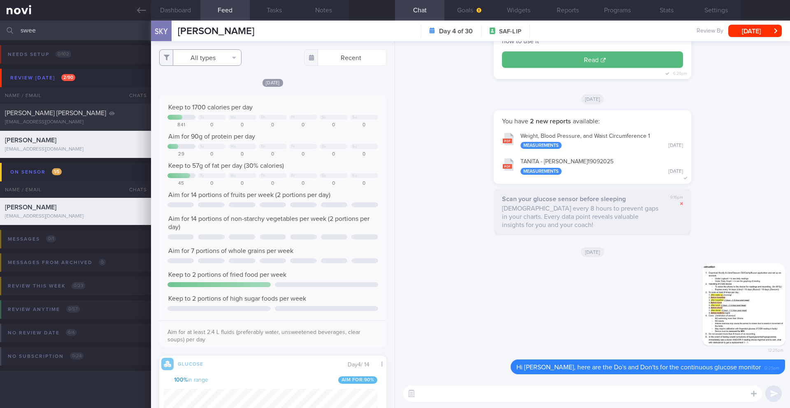
click at [217, 60] on button "All types" at bounding box center [200, 57] width 82 height 16
click at [210, 83] on button "Activity" at bounding box center [200, 86] width 81 height 12
checkbox input "false"
click at [347, 90] on div "[DATE] Keep to 1700 calories per day Tu We Th Fr Sa Su 841 0 0 0 0 0 0 Aim for …" at bounding box center [272, 289] width 227 height 423
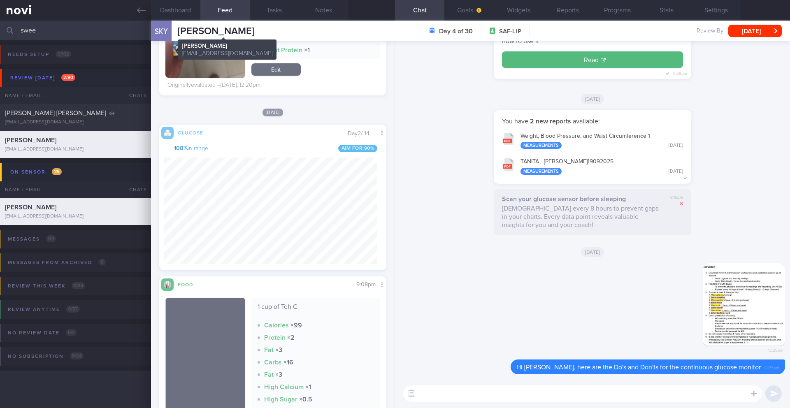
drag, startPoint x: 271, startPoint y: 30, endPoint x: 178, endPoint y: 33, distance: 92.6
click at [178, 33] on div "SKY [PERSON_NAME] [PERSON_NAME] [PERSON_NAME] [EMAIL_ADDRESS][DOMAIN_NAME] Day …" at bounding box center [470, 31] width 639 height 21
copy span "[PERSON_NAME]"
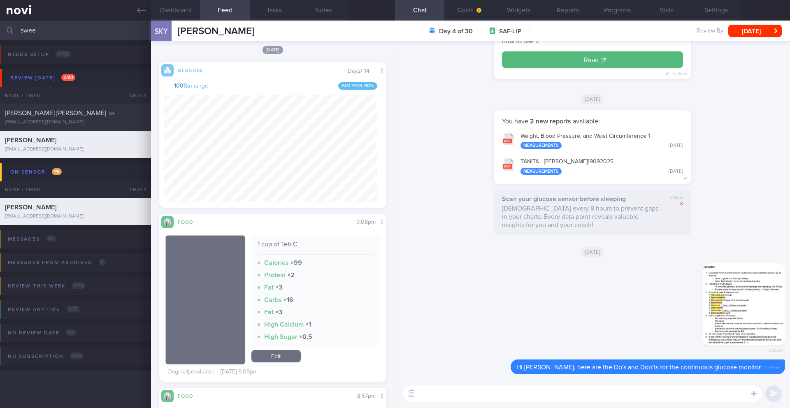
scroll to position [1603, 0]
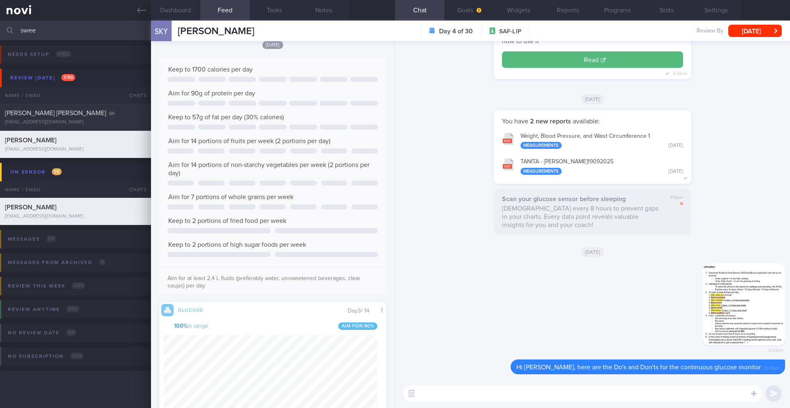
scroll to position [179, 0]
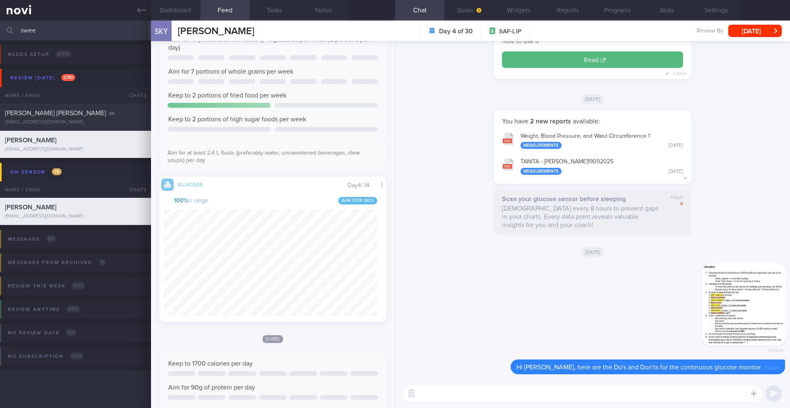
click at [477, 395] on textarea at bounding box center [582, 393] width 359 height 16
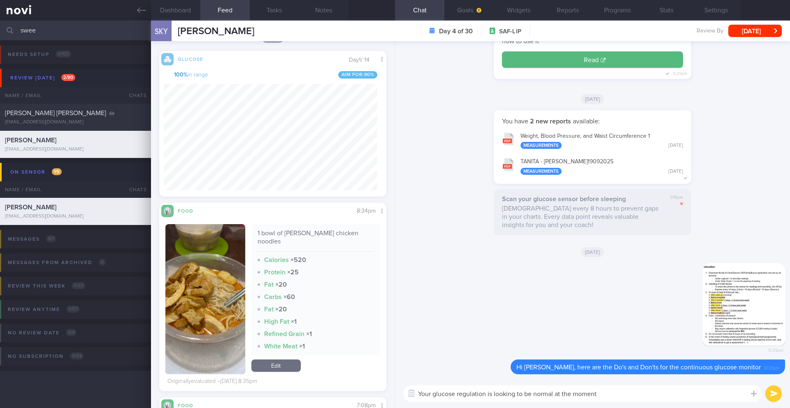
scroll to position [3617, 0]
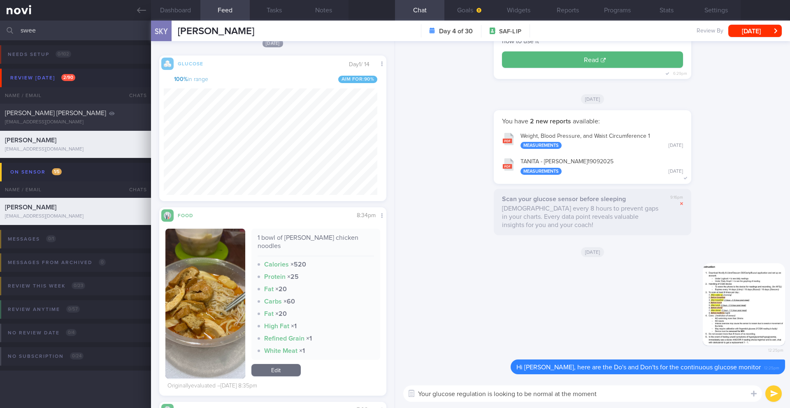
type textarea "Your glucose regulation is looking to be normal at the moment"
click at [773, 395] on button "submit" at bounding box center [773, 393] width 16 height 16
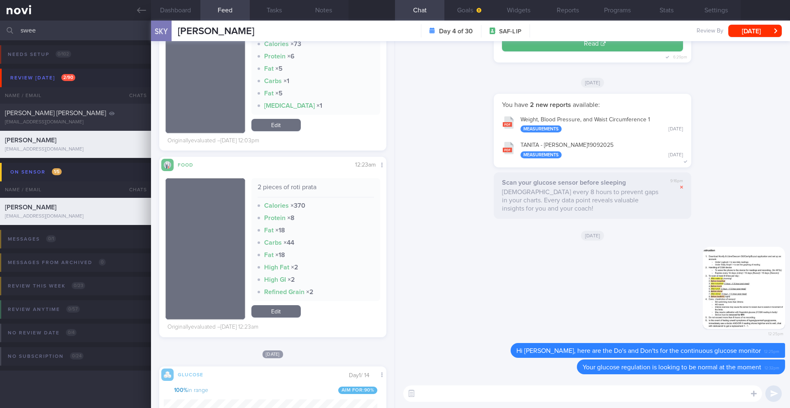
scroll to position [411081, 411002]
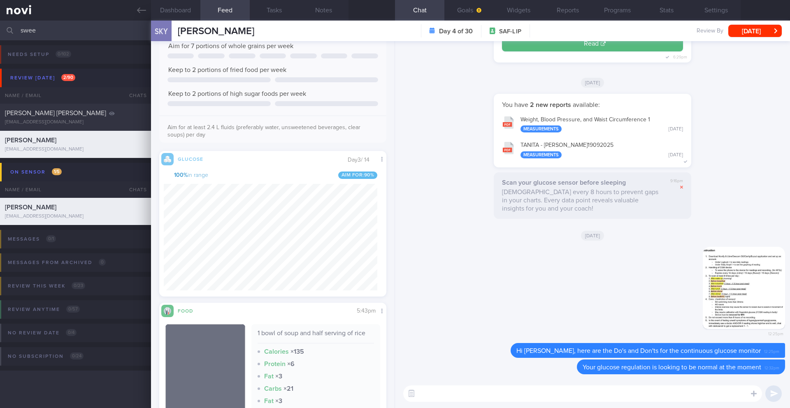
click at [459, 393] on textarea at bounding box center [582, 393] width 359 height 16
click at [728, 272] on button "button" at bounding box center [743, 288] width 82 height 82
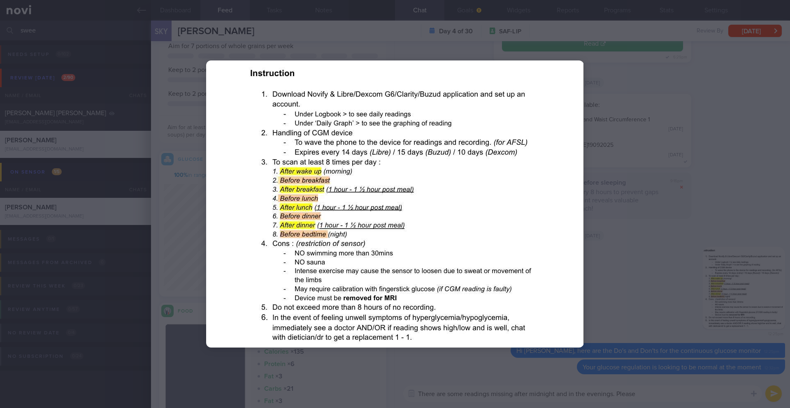
click at [660, 392] on div at bounding box center [395, 204] width 790 height 408
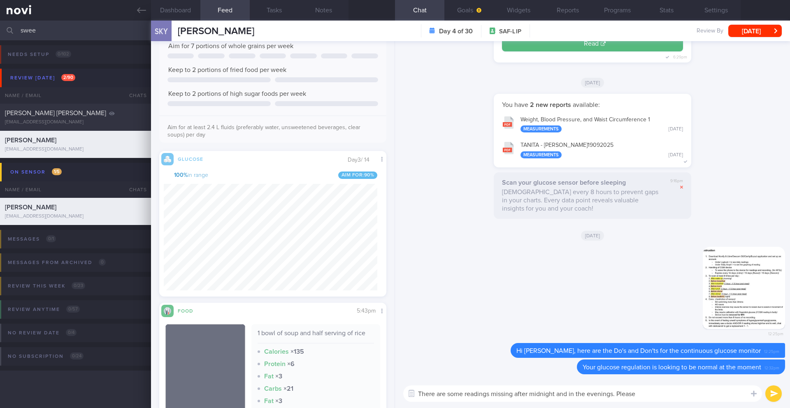
drag, startPoint x: 659, startPoint y: 398, endPoint x: 617, endPoint y: 394, distance: 42.1
click at [617, 394] on textarea "There are some readings missing after midnight and in the evenings. Please" at bounding box center [582, 393] width 359 height 16
paste textarea "To prevent data loss and get a complete glucose picture, you should scan your F…"
type textarea "There are some readings missing after midnight and in the evenings. To prevent …"
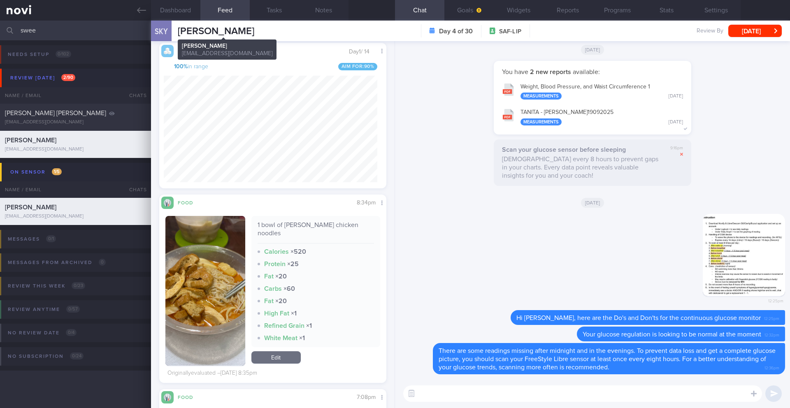
drag, startPoint x: 274, startPoint y: 32, endPoint x: 176, endPoint y: 30, distance: 98.3
click at [176, 30] on div "SKY [PERSON_NAME] [PERSON_NAME] [PERSON_NAME] [EMAIL_ADDRESS][DOMAIN_NAME] Day …" at bounding box center [470, 31] width 639 height 21
copy span "[PERSON_NAME]"
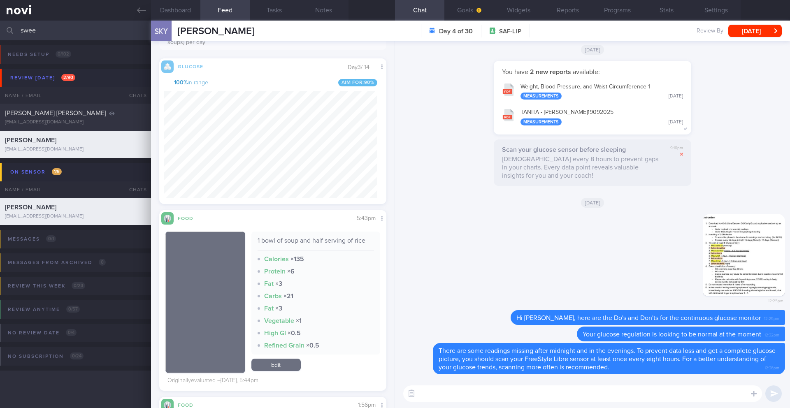
scroll to position [533, 0]
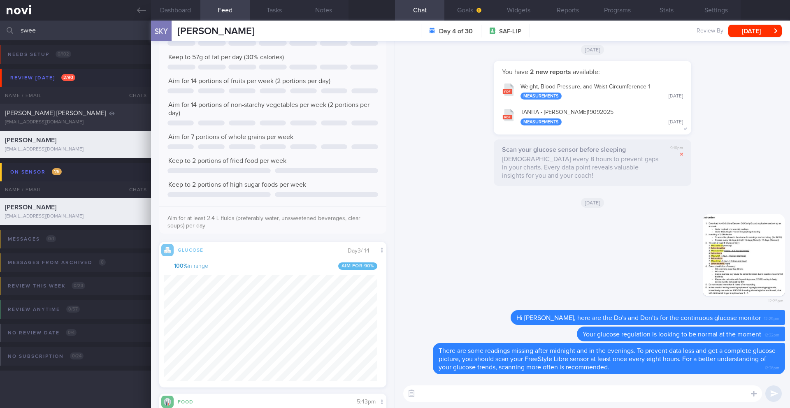
click at [478, 391] on textarea at bounding box center [582, 393] width 359 height 16
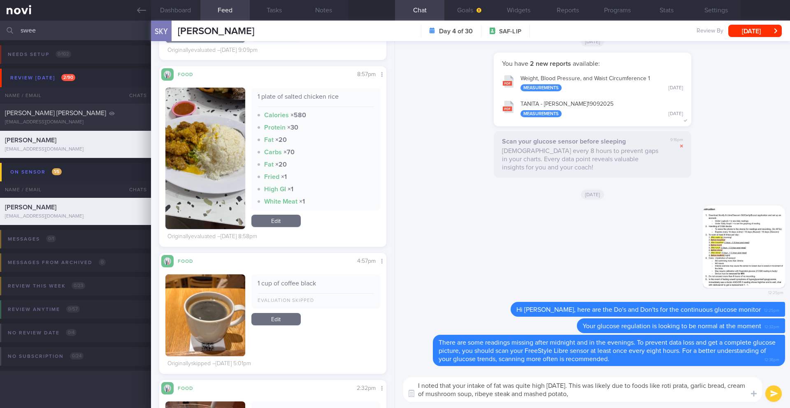
scroll to position [2103, 0]
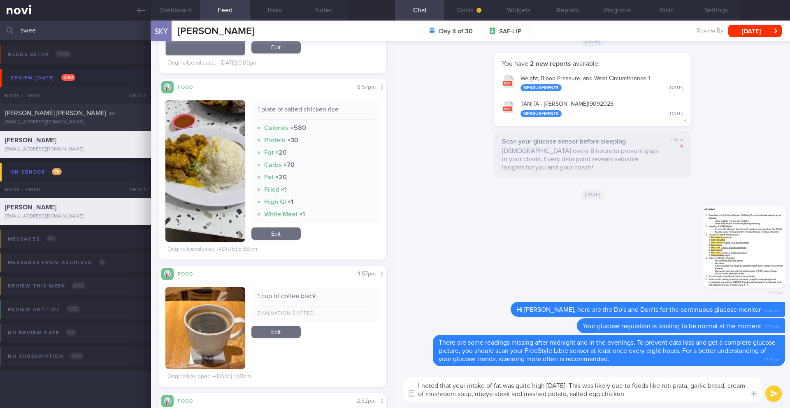
click at [592, 394] on textarea "I noted that your intake of fat was quite high on Saturday. This was likely due…" at bounding box center [582, 389] width 359 height 25
click at [693, 392] on textarea "I noted that your intake of fat was quite high on Saturday. This was likely due…" at bounding box center [582, 389] width 359 height 25
click at [675, 395] on textarea "I noted that your intake of fat was quite high on Saturday. This was likely due…" at bounding box center [582, 389] width 359 height 25
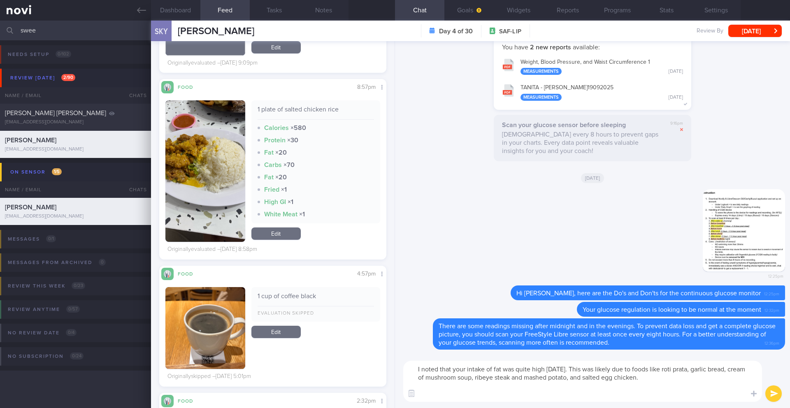
paste textarea "Making healthier food choices provides better nutritional variety and quality, …"
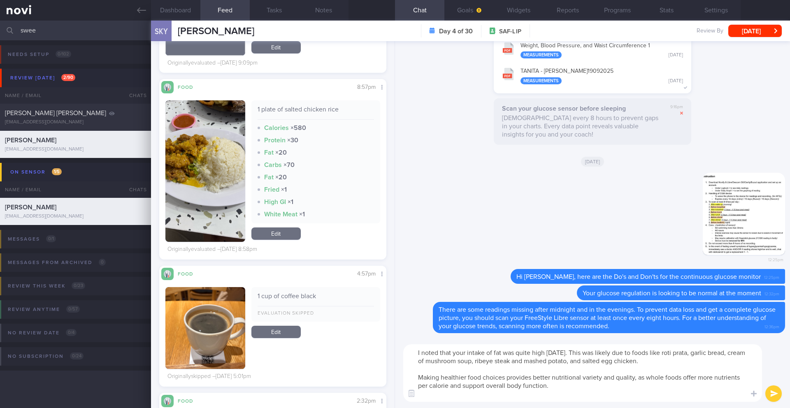
paste textarea "**High fat foods include:** - Fried foods (e.g. fish nugget, fries, hashbrown, …"
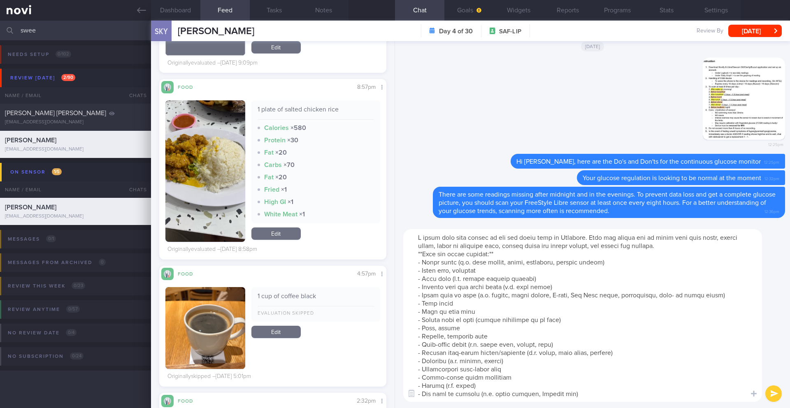
scroll to position [123, 0]
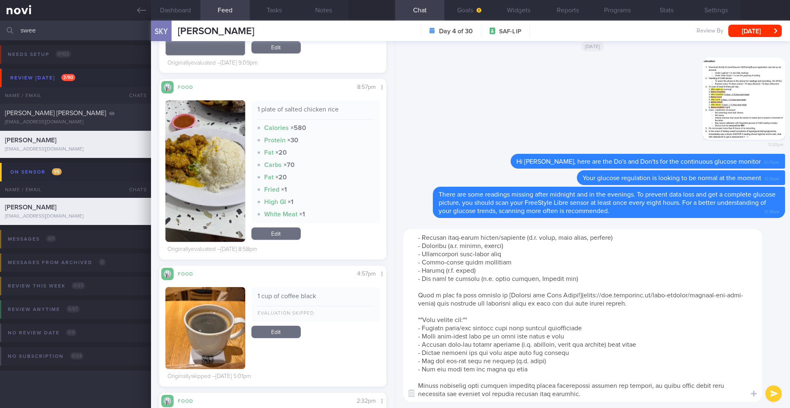
drag, startPoint x: 479, startPoint y: 381, endPoint x: 396, endPoint y: 376, distance: 83.2
click at [396, 376] on div "​ ​" at bounding box center [592, 315] width 395 height 185
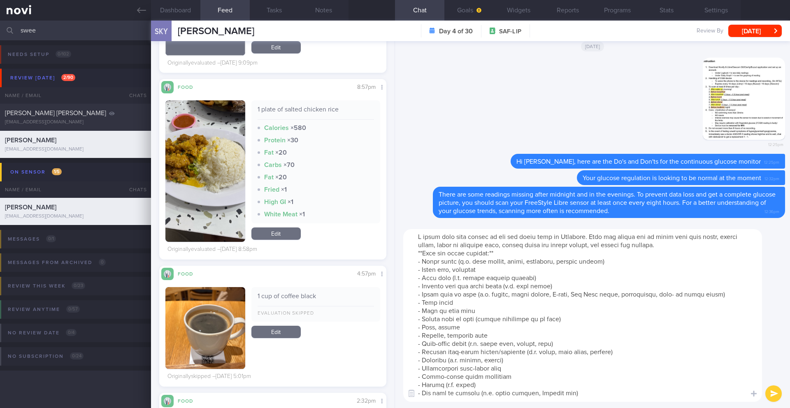
scroll to position [0, 0]
click at [410, 256] on textarea at bounding box center [582, 315] width 359 height 173
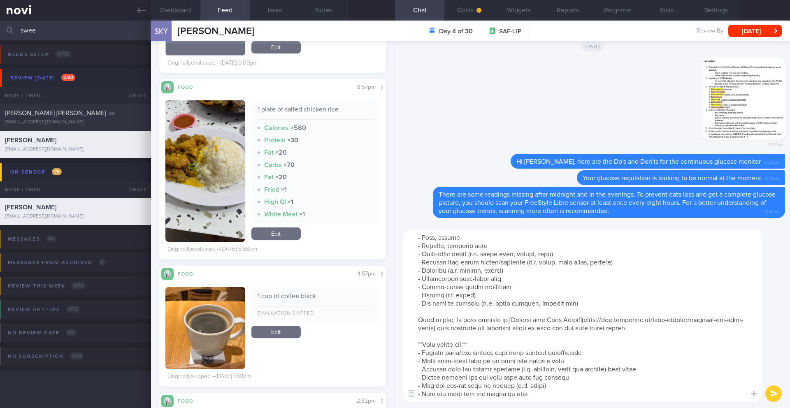
scroll to position [123, 0]
paste textarea "Making healthier food choices provides better nutritional variety and quality, …"
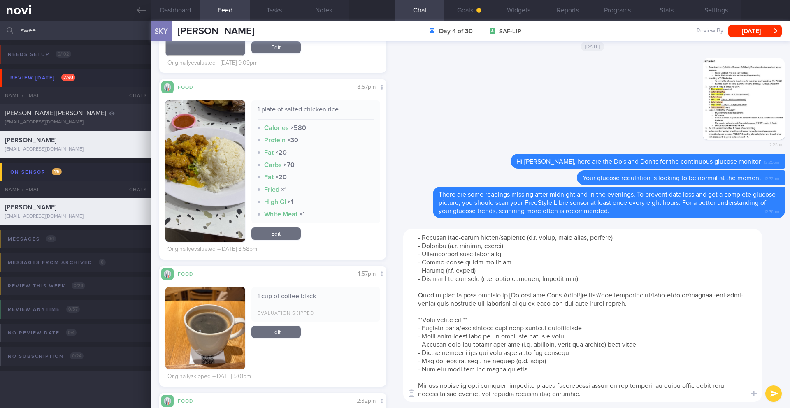
drag, startPoint x: 429, startPoint y: 320, endPoint x: 527, endPoint y: 379, distance: 114.0
click at [588, 396] on textarea at bounding box center [582, 315] width 359 height 173
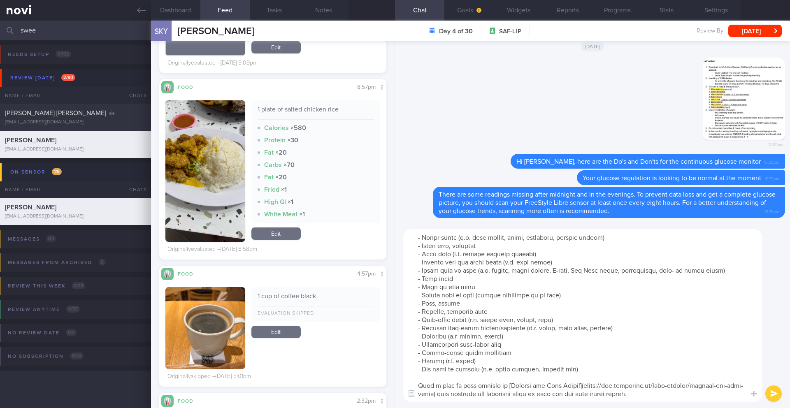
scroll to position [49, 0]
type textarea "I noted that your intake of fat was quite high on Saturday. This was likely due…"
click at [778, 395] on button "submit" at bounding box center [773, 393] width 16 height 16
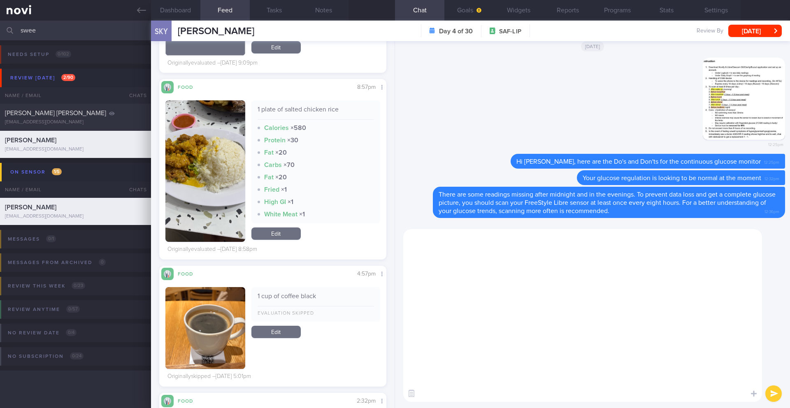
scroll to position [0, 0]
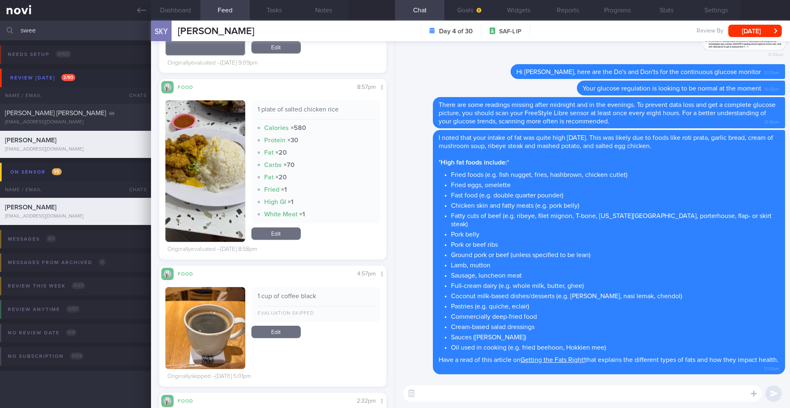
paste textarea "**When eating out:** - Replace fried/dry noodles with soup noodles occasionally…"
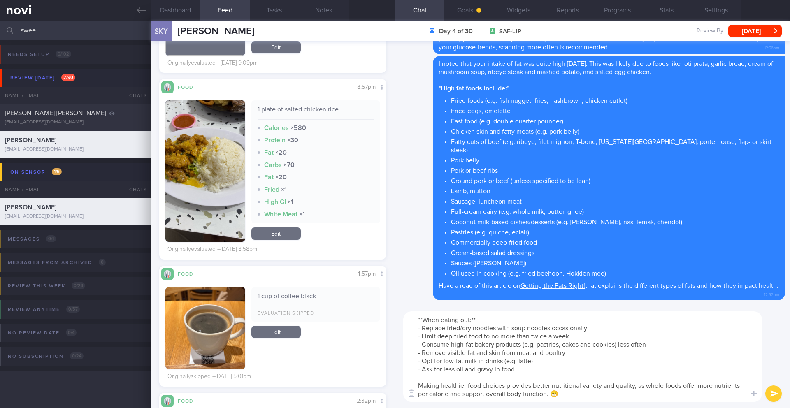
type textarea "**When eating out:** - Replace fried/dry noodles with soup noodles occasionally…"
click at [773, 391] on button "submit" at bounding box center [773, 393] width 16 height 16
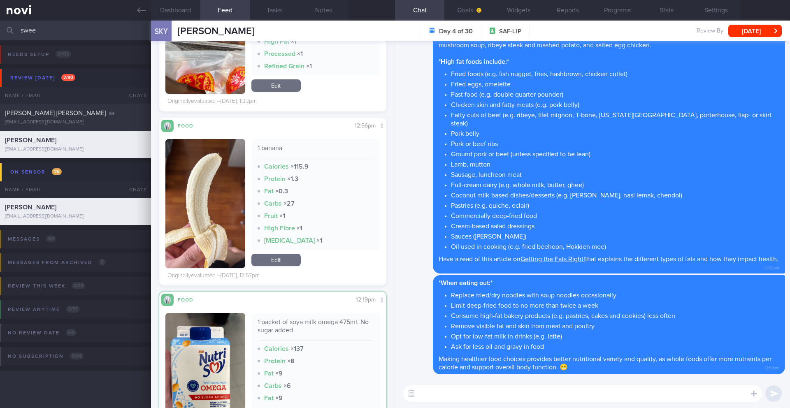
scroll to position [134, 214]
paste textarea "To help you make better choices when eating out, I want to share with you ways …"
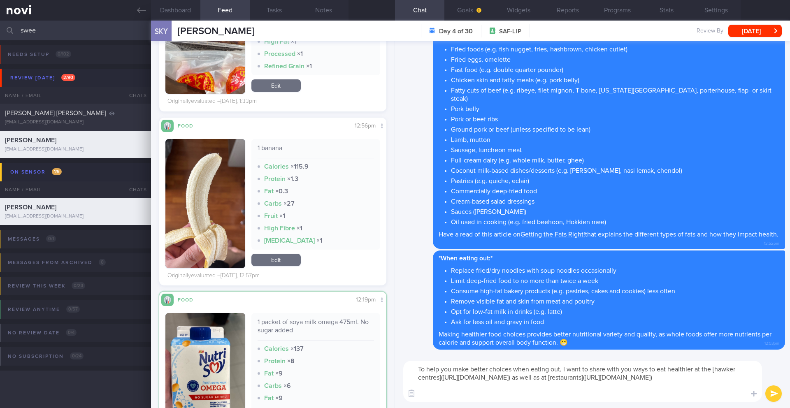
scroll to position [0, 0]
type textarea "To help you make better choices when eating out, I want to share with you ways …"
click at [771, 397] on button "submit" at bounding box center [773, 393] width 16 height 16
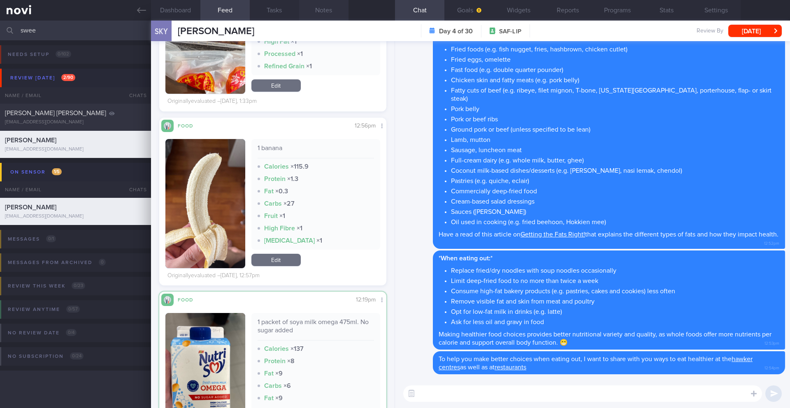
click at [324, 10] on button "Notes" at bounding box center [323, 10] width 49 height 21
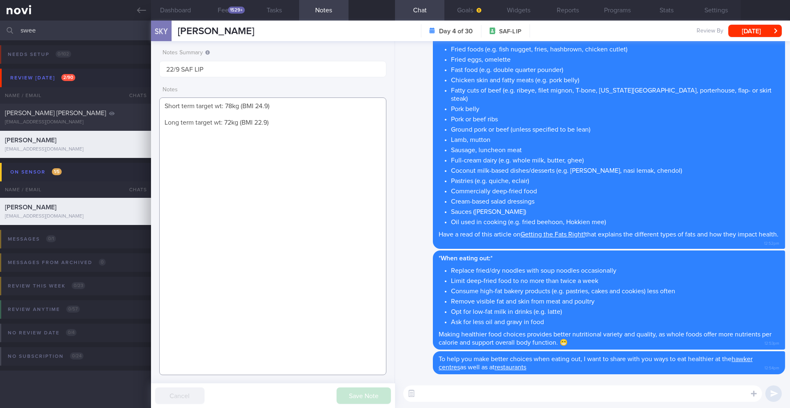
click at [281, 179] on textarea "Short term target wt: 78kg (BMI 24.9) Long term target wt: 72kg (BMI 22.9)" at bounding box center [272, 236] width 227 height 278
click at [237, 159] on textarea "Short term target wt: 78kg (BMI 24.9) Long term target wt: 72kg (BMI 22.9)" at bounding box center [272, 236] width 227 height 278
paste textarea "SUPPORT NEEDED: CHALLENGE: Wt Targets: - Pmhx: - Meds: - Social hx: - Diet: - E…"
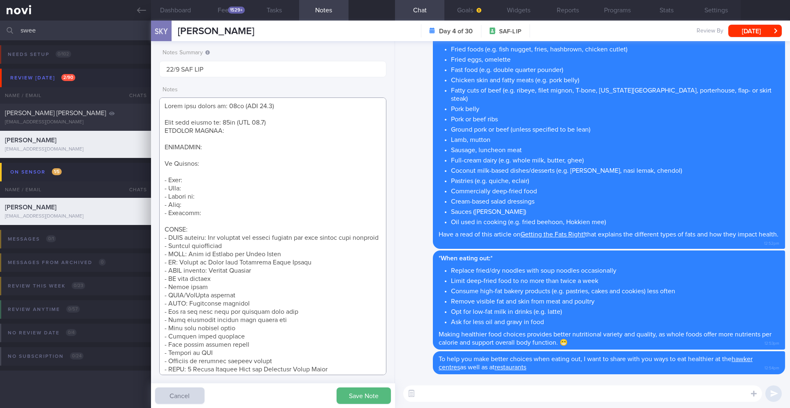
click at [282, 126] on textarea at bounding box center [272, 236] width 227 height 278
click at [283, 125] on textarea at bounding box center [272, 236] width 227 height 278
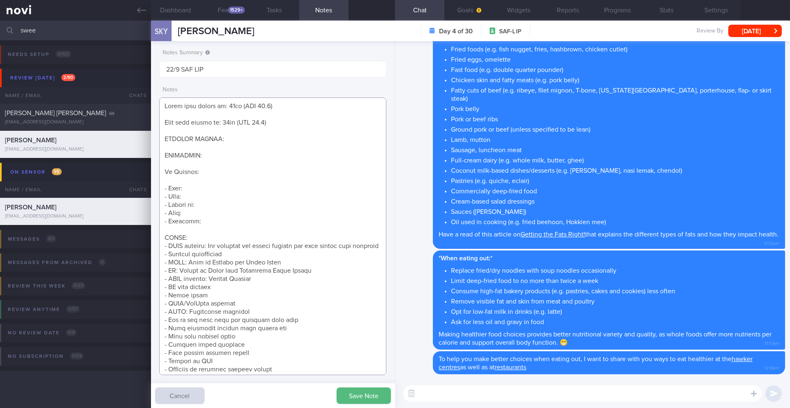
click at [306, 254] on textarea at bounding box center [272, 236] width 227 height 278
click at [314, 331] on textarea at bounding box center [272, 236] width 227 height 278
click at [313, 333] on textarea at bounding box center [272, 236] width 227 height 278
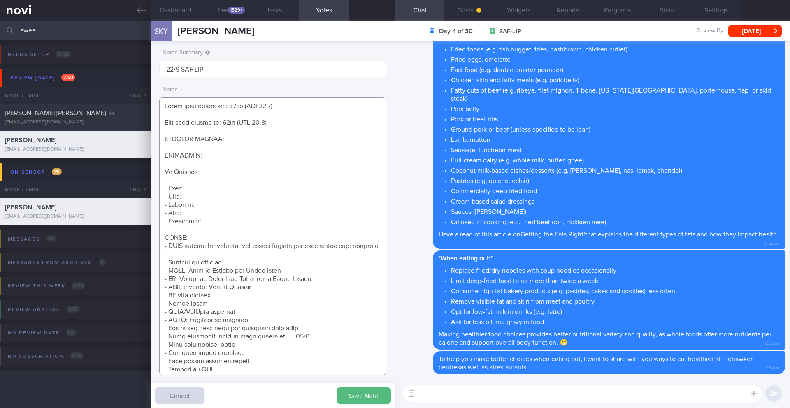
click at [328, 324] on textarea at bounding box center [272, 236] width 227 height 278
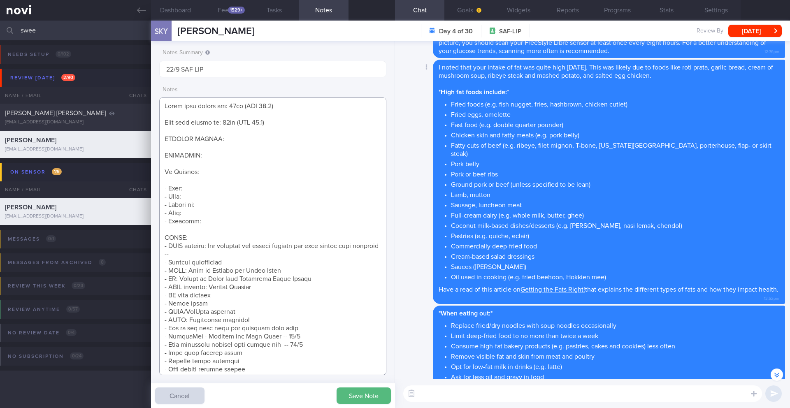
scroll to position [-273, 0]
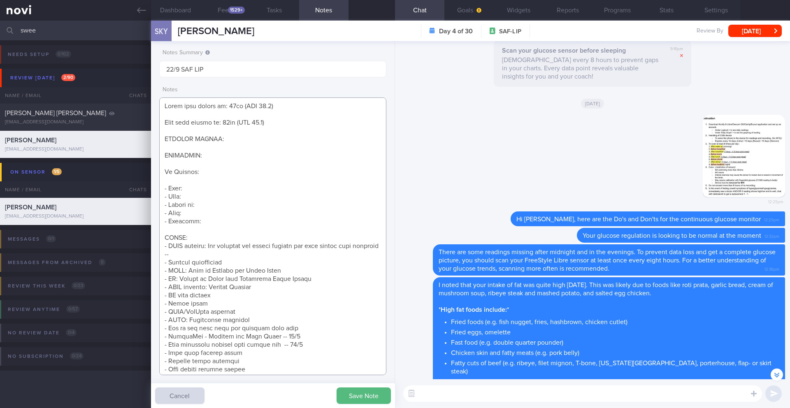
click at [305, 326] on textarea at bounding box center [272, 236] width 227 height 278
click at [310, 324] on textarea at bounding box center [272, 236] width 227 height 278
click at [309, 327] on textarea at bounding box center [272, 236] width 227 height 278
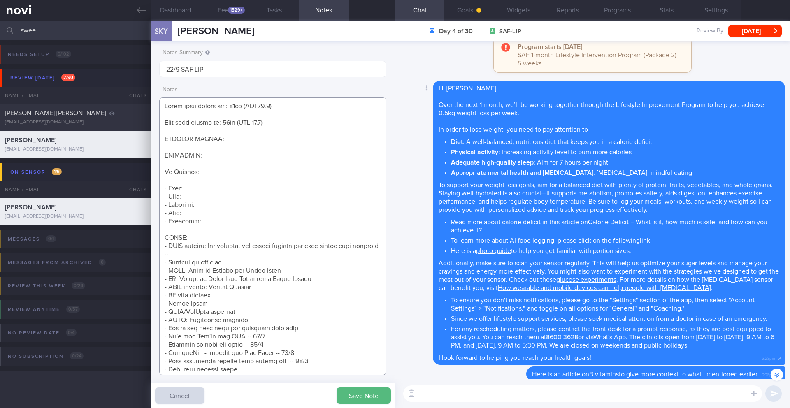
scroll to position [-1193, 0]
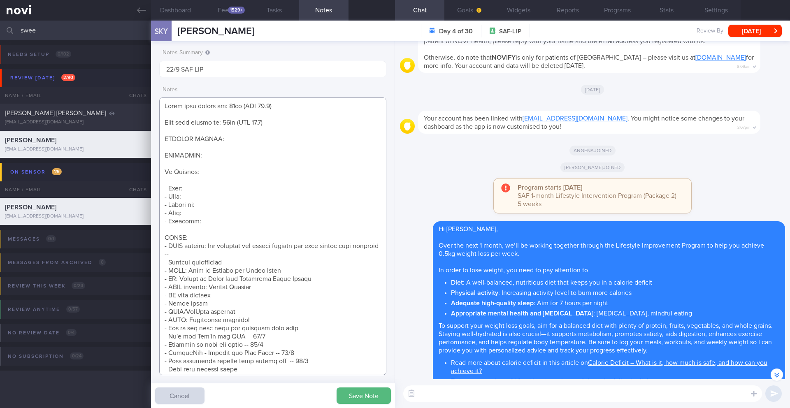
click at [271, 279] on textarea at bounding box center [272, 236] width 227 height 278
click at [270, 285] on textarea at bounding box center [272, 236] width 227 height 278
click at [305, 277] on textarea at bounding box center [272, 236] width 227 height 278
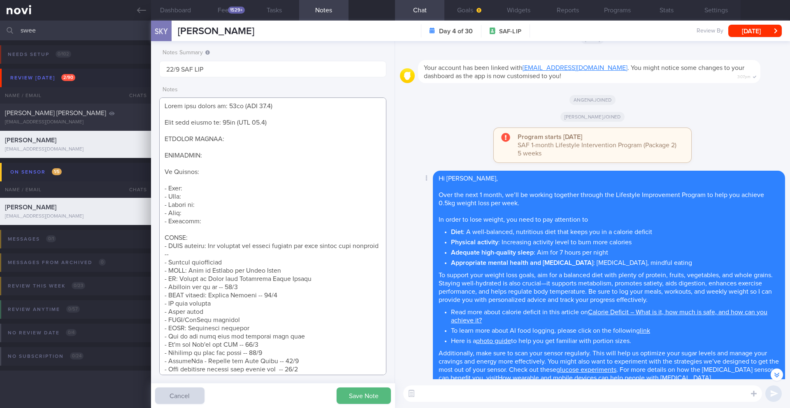
scroll to position [-1128, 0]
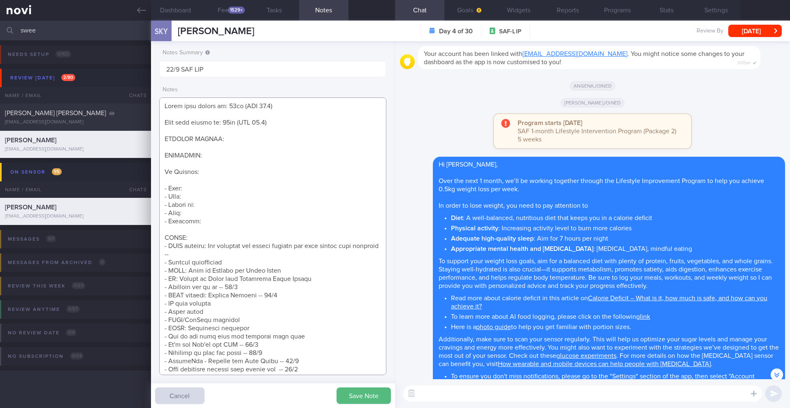
click at [248, 306] on textarea at bounding box center [272, 236] width 227 height 278
click at [240, 310] on textarea at bounding box center [272, 236] width 227 height 278
click at [228, 264] on textarea at bounding box center [272, 236] width 227 height 278
click at [271, 252] on textarea at bounding box center [272, 236] width 227 height 278
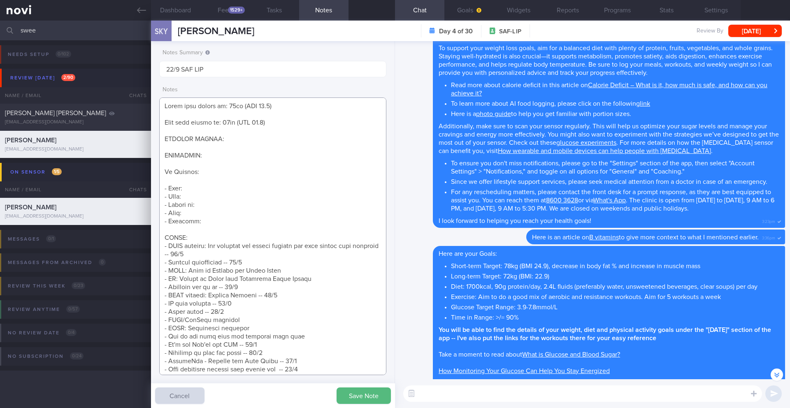
scroll to position [-899, 0]
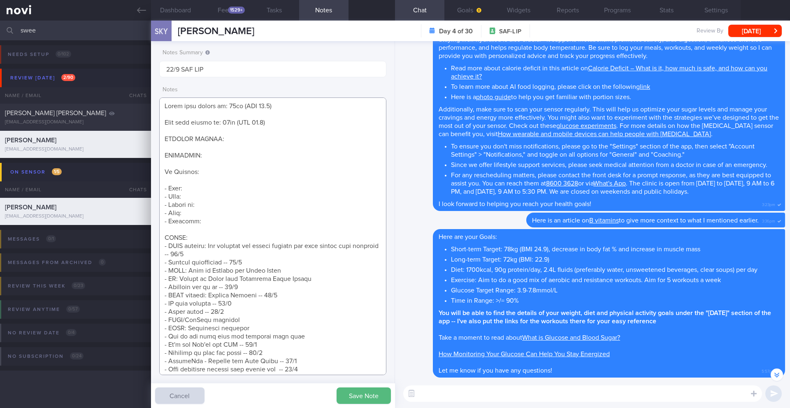
click at [333, 271] on textarea at bounding box center [272, 236] width 227 height 278
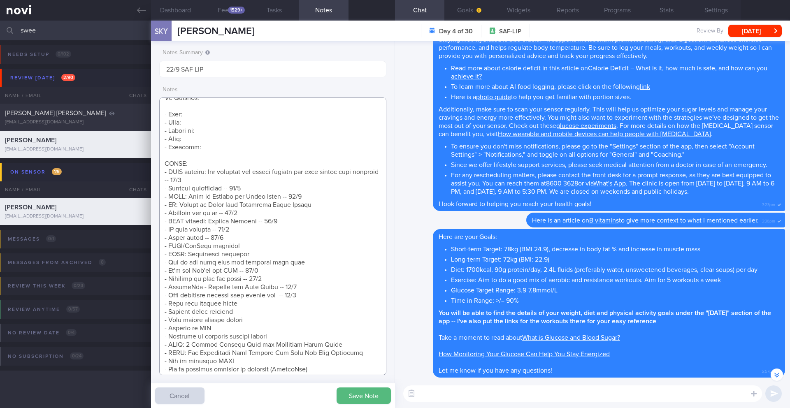
scroll to position [75, 0]
click at [369, 352] on textarea at bounding box center [272, 236] width 227 height 278
drag, startPoint x: 188, startPoint y: 359, endPoint x: 154, endPoint y: 353, distance: 34.5
click at [154, 354] on div "Notes Summary 22/9 SAF LIP Notes Save Note Cancel" at bounding box center [273, 224] width 244 height 367
click at [304, 216] on textarea at bounding box center [272, 236] width 227 height 278
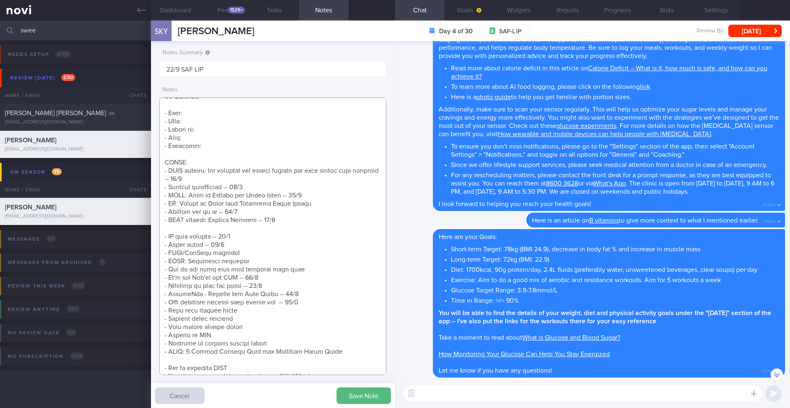
paste textarea "- NOVI: How Monitoring Your Glucose Can Help You Stay Energised -- 19/9"
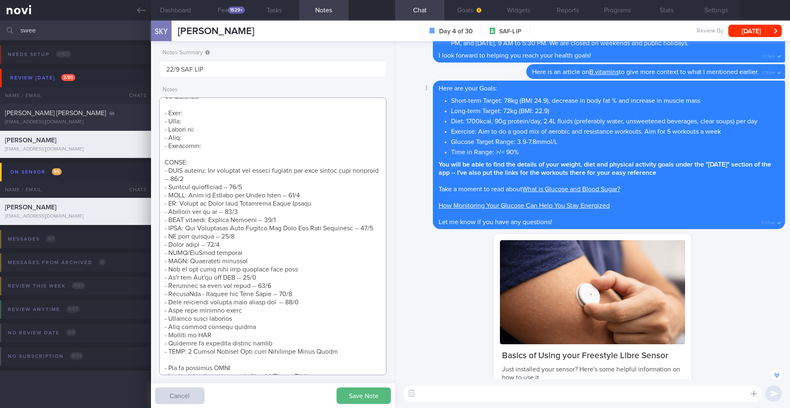
scroll to position [-614, 0]
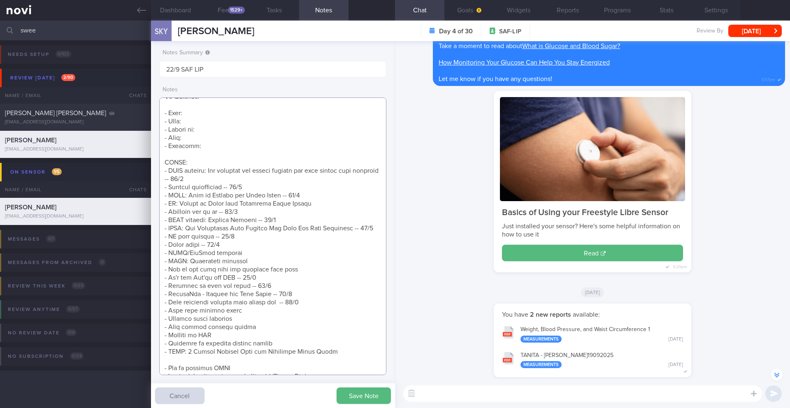
click at [358, 204] on textarea at bounding box center [272, 236] width 227 height 278
drag, startPoint x: 233, startPoint y: 269, endPoint x: 215, endPoint y: 267, distance: 18.6
click at [215, 267] on textarea at bounding box center [272, 236] width 227 height 278
click at [188, 14] on button "Dashboard" at bounding box center [175, 10] width 49 height 21
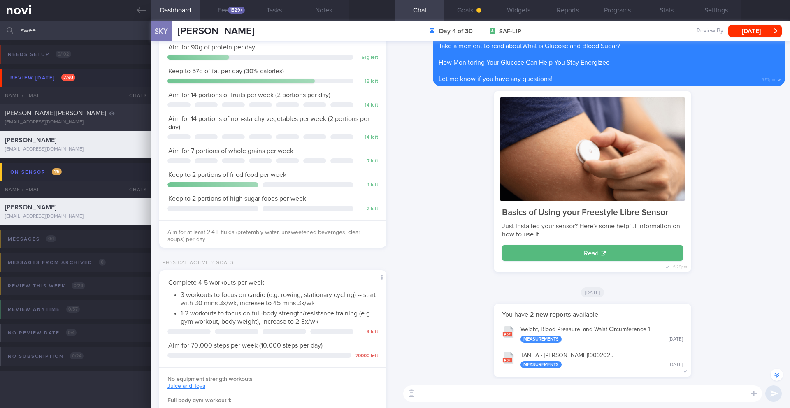
scroll to position [305, 0]
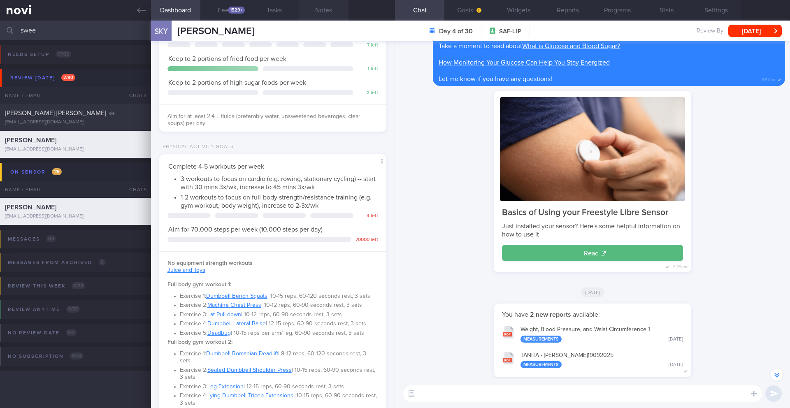
click at [324, 11] on button "Notes" at bounding box center [323, 10] width 49 height 21
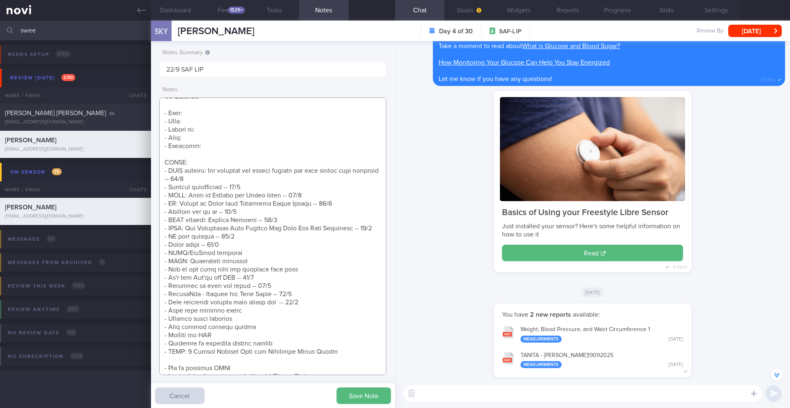
drag, startPoint x: 245, startPoint y: 262, endPoint x: 170, endPoint y: 262, distance: 74.8
click at [170, 262] on textarea at bounding box center [272, 236] width 227 height 278
click at [170, 12] on button "Dashboard" at bounding box center [175, 10] width 49 height 21
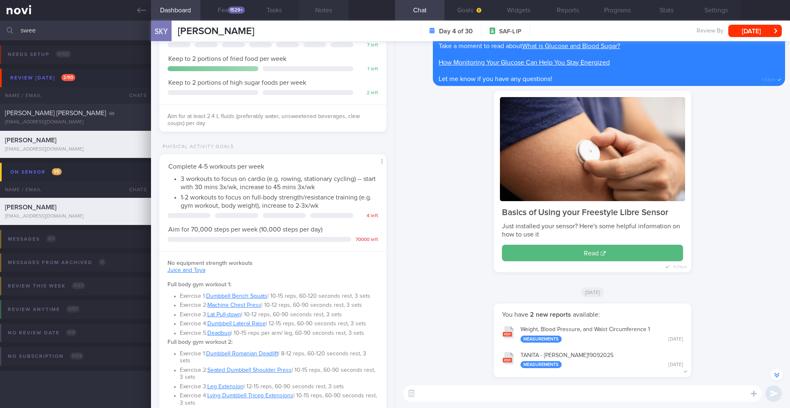
click at [326, 11] on button "Notes" at bounding box center [323, 10] width 49 height 21
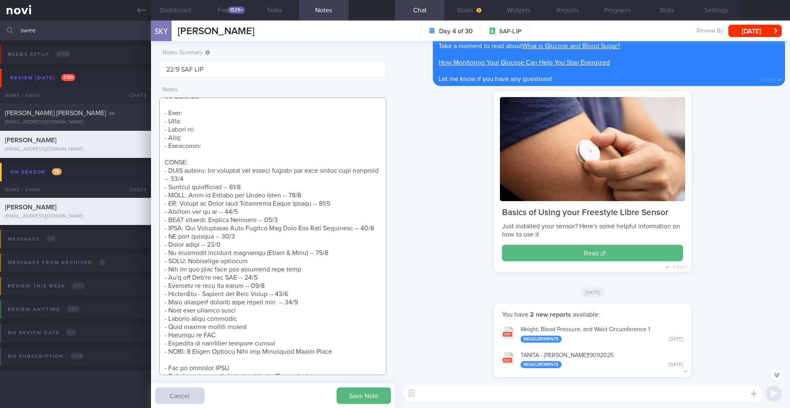
click at [318, 270] on textarea at bounding box center [272, 236] width 227 height 278
click at [348, 262] on textarea at bounding box center [272, 236] width 227 height 278
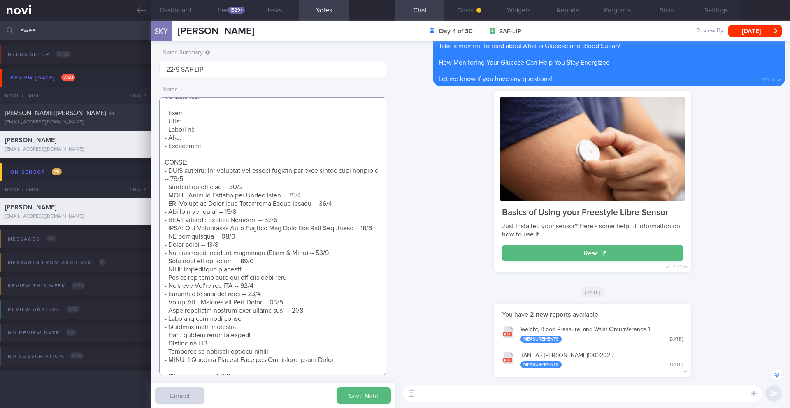
drag, startPoint x: 307, startPoint y: 285, endPoint x: 159, endPoint y: 280, distance: 148.1
click at [159, 280] on textarea at bounding box center [272, 236] width 227 height 278
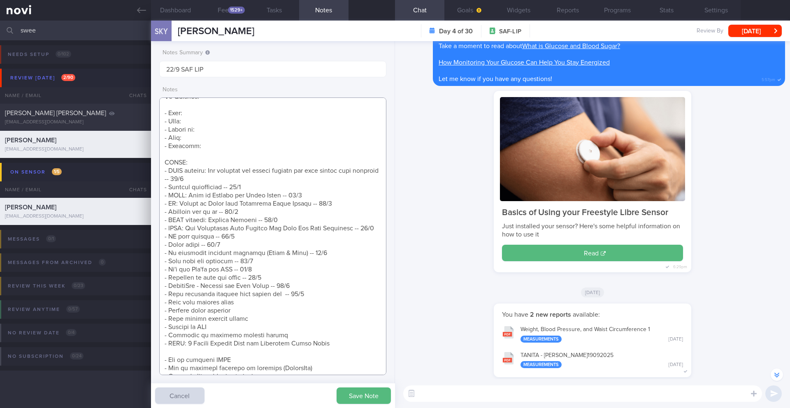
click at [317, 303] on textarea at bounding box center [272, 236] width 227 height 278
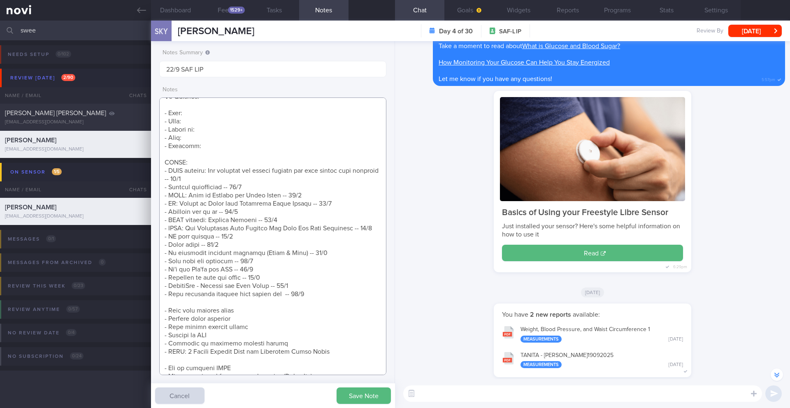
paste textarea "- NOVI: Resistance training - Enc to try full body gym workouts this week"
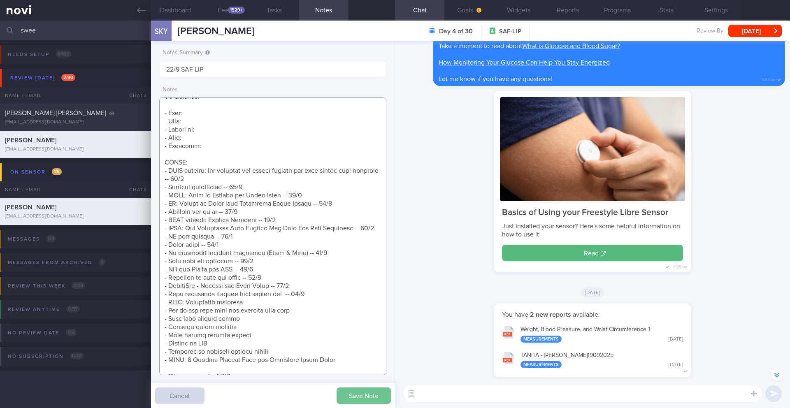
type textarea "Short term target wt: 78kg (BMI 24.9) Long term target wt: 72kg (BMI 22.9) SUPP…"
click at [346, 390] on button "Save Note" at bounding box center [363, 395] width 54 height 16
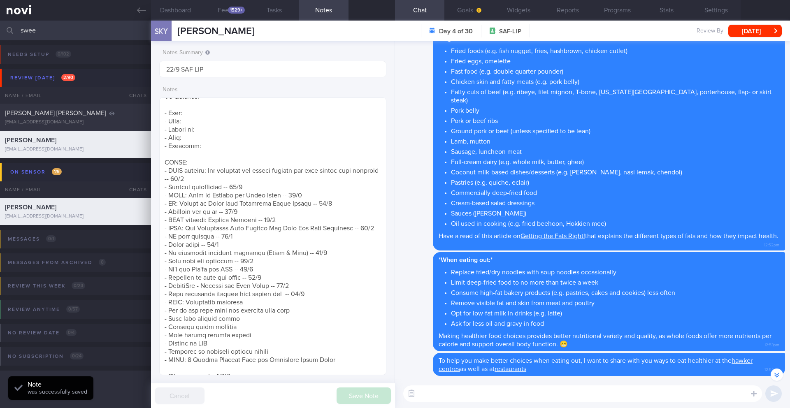
scroll to position [0, 0]
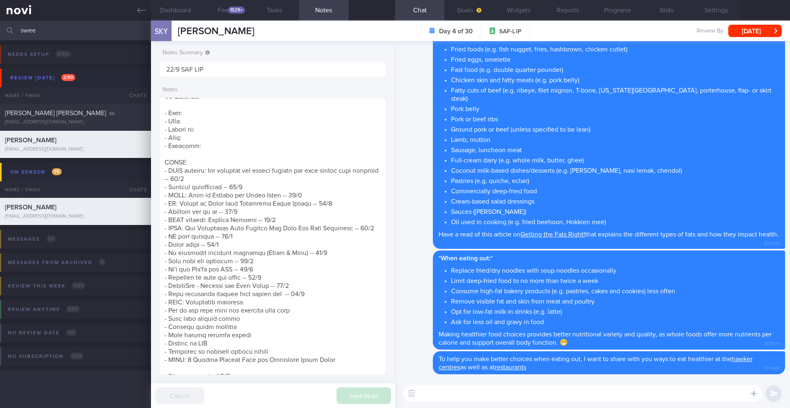
click at [443, 398] on textarea at bounding box center [582, 393] width 359 height 16
type textarea "s"
click at [588, 396] on textarea "I saw that you did a body weight workout yesterday! Was it one by Juice & Toya?" at bounding box center [582, 393] width 359 height 16
drag, startPoint x: 599, startPoint y: 394, endPoint x: 588, endPoint y: 393, distance: 10.7
click at [588, 393] on textarea "I saw that you did a body weight workout yesterday! Was it one by Juice & Toya?" at bounding box center [582, 393] width 359 height 16
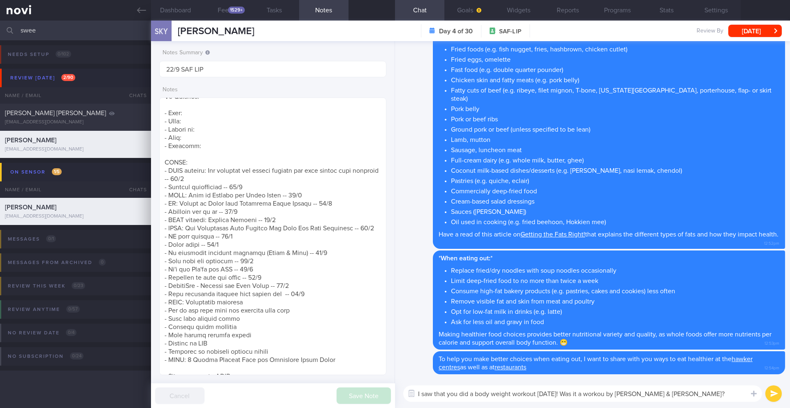
type textarea "I saw that you did a body weight workout yesterday! Was it a workout by Juice &…"
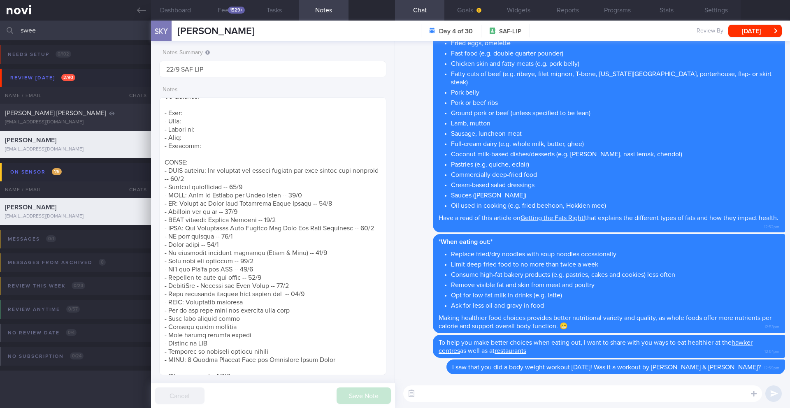
scroll to position [0, 0]
click at [758, 37] on div "SKY [PERSON_NAME] [PERSON_NAME] [PERSON_NAME] [EMAIL_ADDRESS][DOMAIN_NAME] Day …" at bounding box center [470, 31] width 639 height 21
click at [757, 35] on button "[DATE]" at bounding box center [754, 31] width 53 height 12
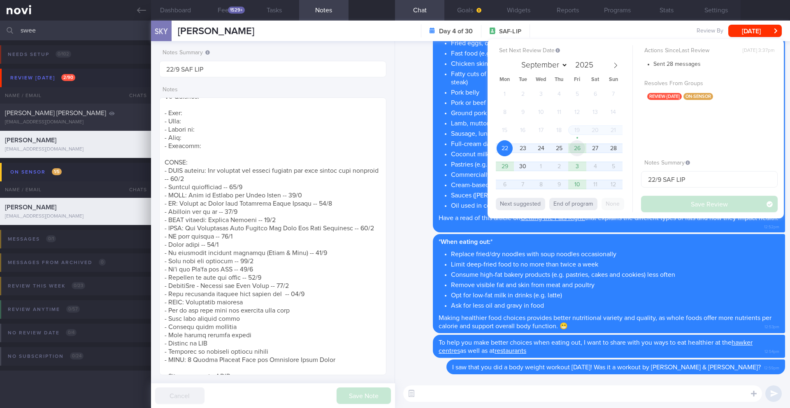
click at [576, 153] on span "26" at bounding box center [577, 148] width 16 height 16
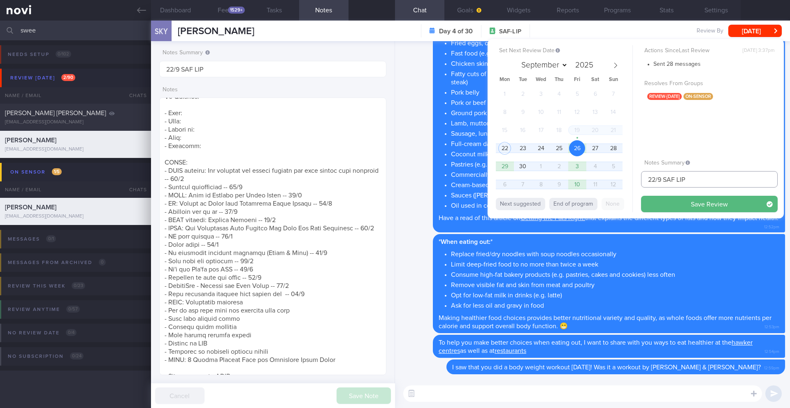
drag, startPoint x: 654, startPoint y: 181, endPoint x: 635, endPoint y: 181, distance: 18.5
click at [635, 181] on div "Set Next Review Date 26 Sep 2025 September October November December 2025 Mon T…" at bounding box center [635, 128] width 296 height 179
type input "25-26/9 SAF LIP"
click at [669, 206] on button "Save Review" at bounding box center [709, 204] width 137 height 16
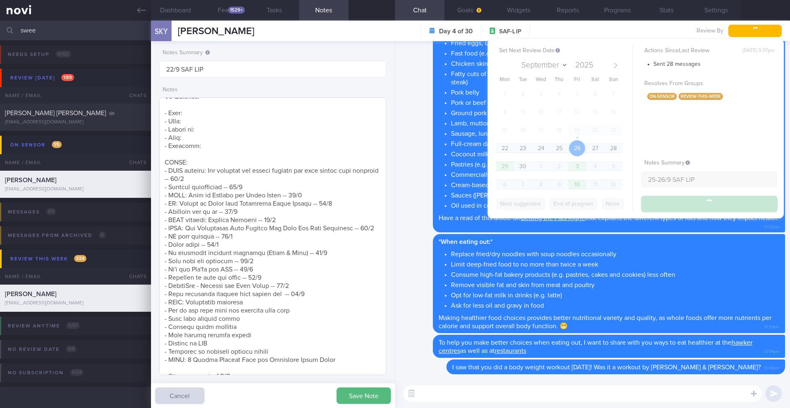
type input "25-26/9 SAF LIP"
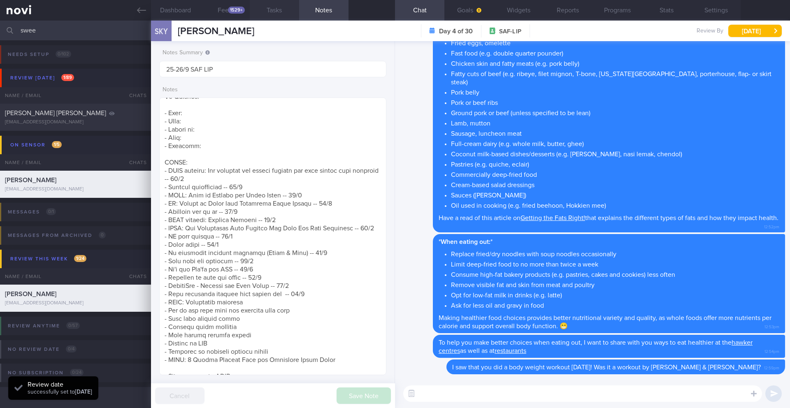
scroll to position [134, 214]
click at [54, 32] on input "swee" at bounding box center [395, 31] width 790 height 20
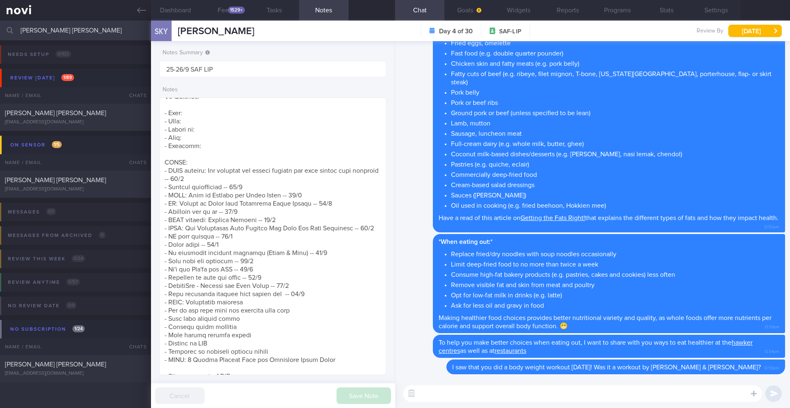
type input "[PERSON_NAME] [PERSON_NAME]"
click at [86, 117] on div "[PERSON_NAME] [PERSON_NAME]" at bounding box center [74, 113] width 139 height 8
type input "22/9 SAF LIP (send healthy BF ideas)"
type textarea "SUPPORT NEEDED: CHALLENGE: Wt Targets: - Pmhx: - Meds: - Social hx: - Diet: - E…"
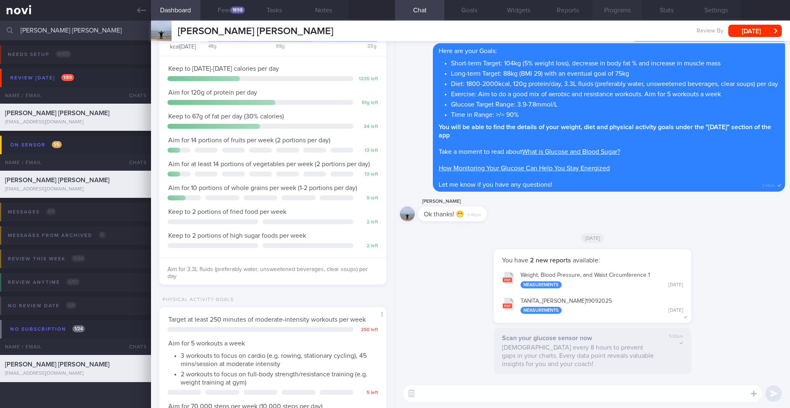
scroll to position [126, 210]
click at [715, 9] on button "Settings" at bounding box center [715, 10] width 49 height 21
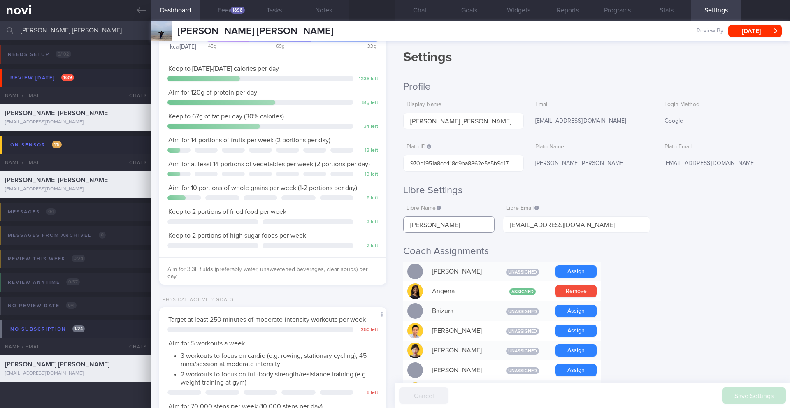
drag, startPoint x: 467, startPoint y: 231, endPoint x: 397, endPoint y: 227, distance: 70.0
click at [397, 227] on div "Settings Profile Display Name VALENT CHIA SHU WEI Email valentchia96@gmail.com …" at bounding box center [592, 224] width 395 height 367
click at [342, 13] on button "Notes" at bounding box center [323, 10] width 49 height 21
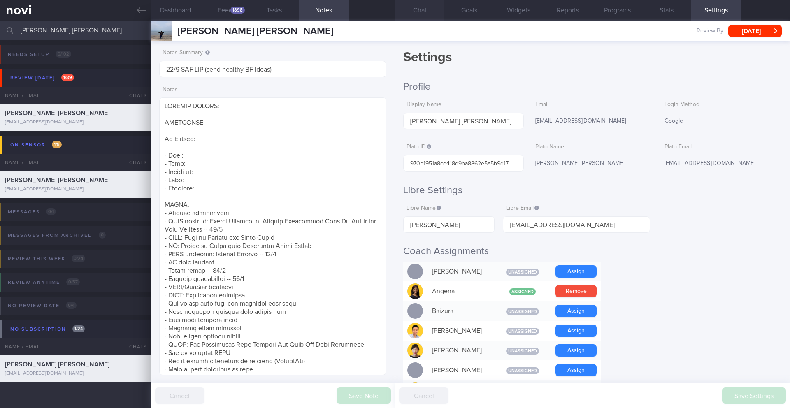
click at [416, 13] on button "Chat" at bounding box center [419, 10] width 49 height 21
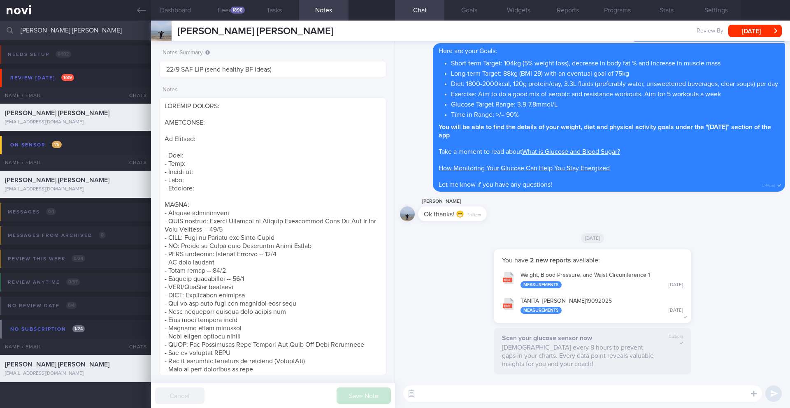
click at [479, 391] on textarea at bounding box center [582, 393] width 359 height 16
type textarea "Hi Valent,"
click at [185, 7] on button "Dashboard" at bounding box center [175, 10] width 49 height 21
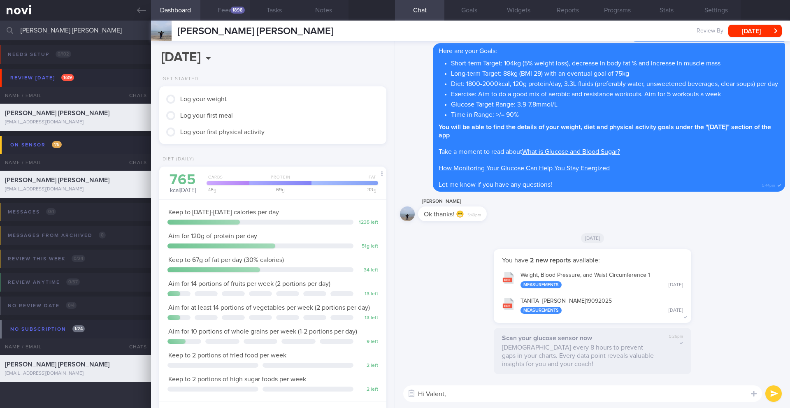
click at [229, 12] on button "Feed 1898" at bounding box center [224, 10] width 49 height 21
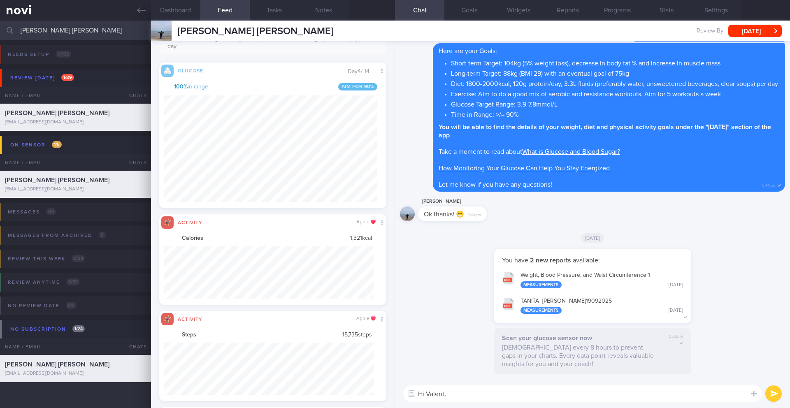
scroll to position [347, 0]
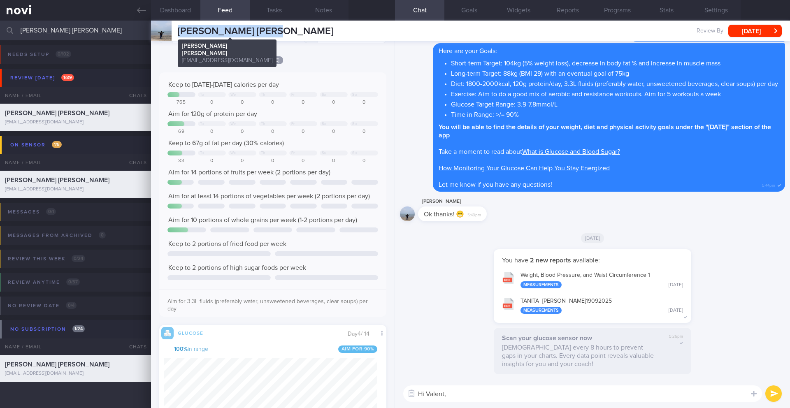
drag, startPoint x: 283, startPoint y: 31, endPoint x: 180, endPoint y: 34, distance: 103.7
click at [180, 34] on div "VALENT CHIA SHU WEI VALENT CHIA SHU WEI valentchia96@gmail.com Review By Mon, 2…" at bounding box center [470, 31] width 639 height 21
copy span "[PERSON_NAME] [PERSON_NAME]"
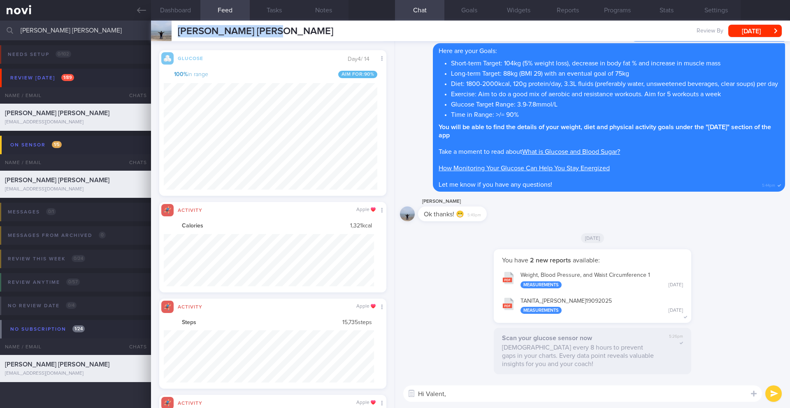
scroll to position [0, 0]
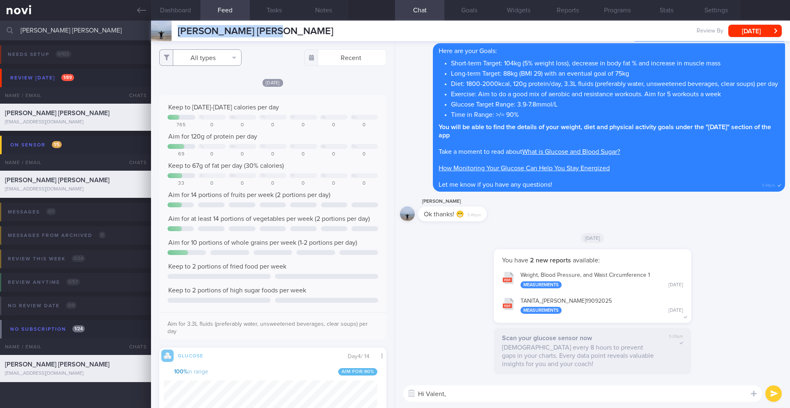
click at [236, 60] on button "All types" at bounding box center [200, 57] width 82 height 16
click at [202, 88] on button "Activity" at bounding box center [200, 86] width 81 height 12
checkbox input "false"
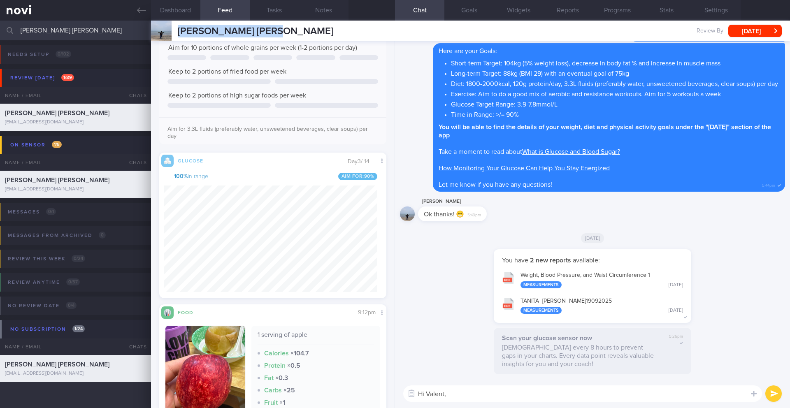
scroll to position [975, 0]
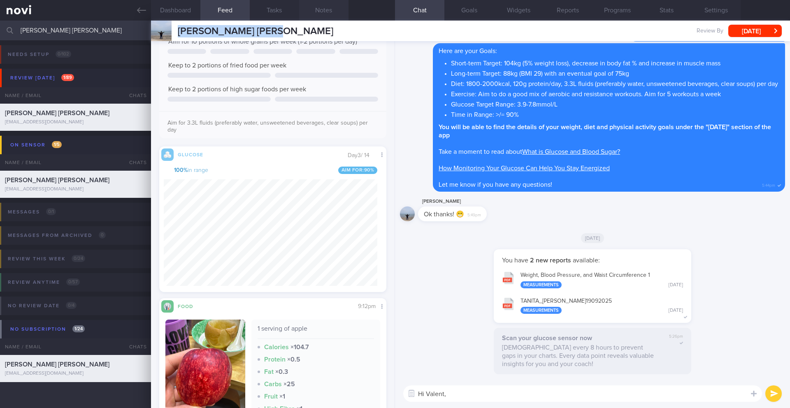
click at [326, 16] on button "Notes" at bounding box center [323, 10] width 49 height 21
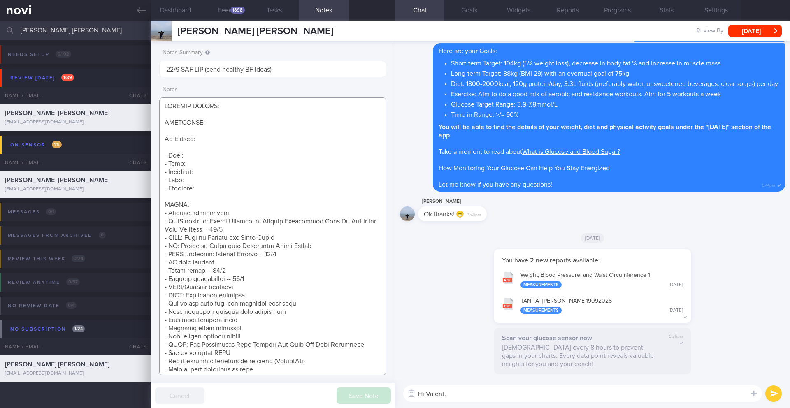
click at [203, 160] on textarea at bounding box center [272, 236] width 227 height 278
click at [205, 158] on textarea at bounding box center [272, 236] width 227 height 278
click at [207, 161] on textarea at bounding box center [272, 236] width 227 height 278
paste textarea "Hydroxycut (burn fat) x 2/52 Pill with black ginger and black garlic (to burn f…"
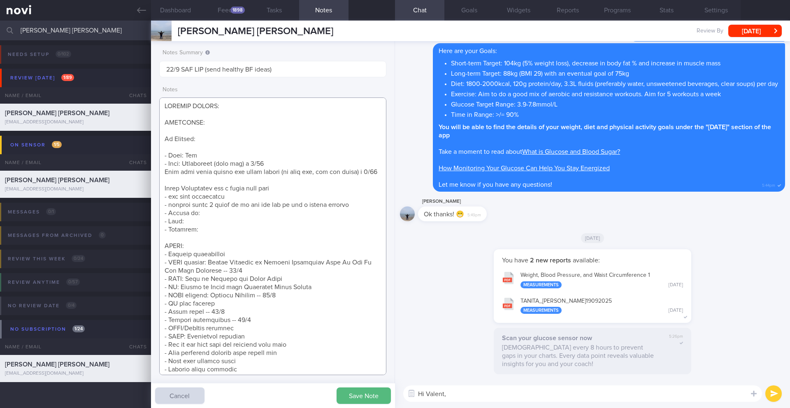
click at [175, 182] on textarea at bounding box center [272, 236] width 227 height 278
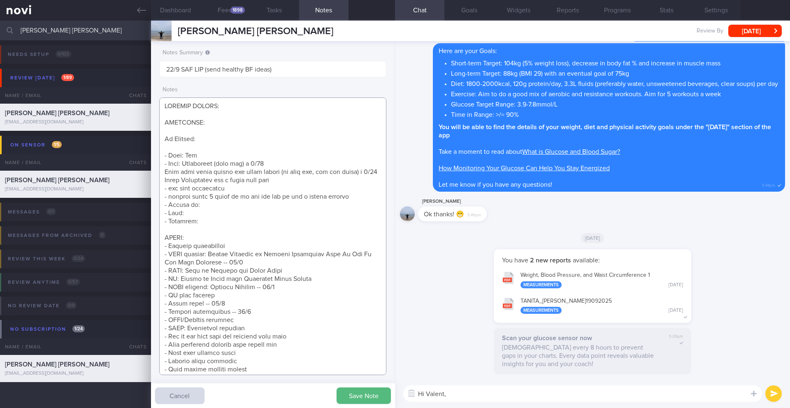
click at [163, 191] on textarea at bounding box center [272, 236] width 227 height 278
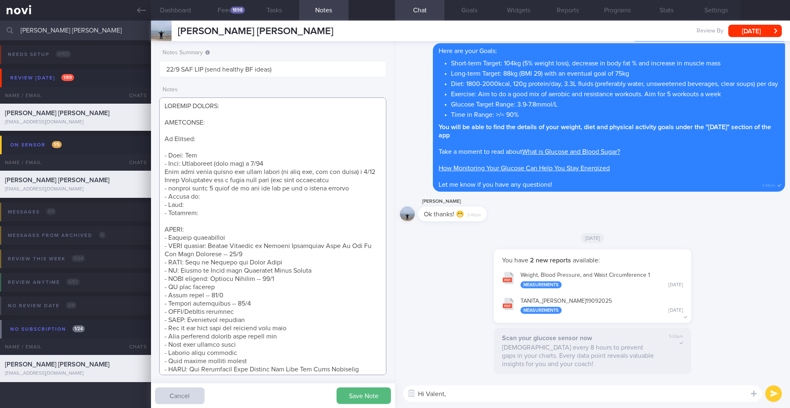
click at [339, 183] on textarea at bounding box center [272, 236] width 227 height 278
click at [180, 153] on textarea at bounding box center [272, 236] width 227 height 278
click at [181, 151] on textarea at bounding box center [272, 236] width 227 height 278
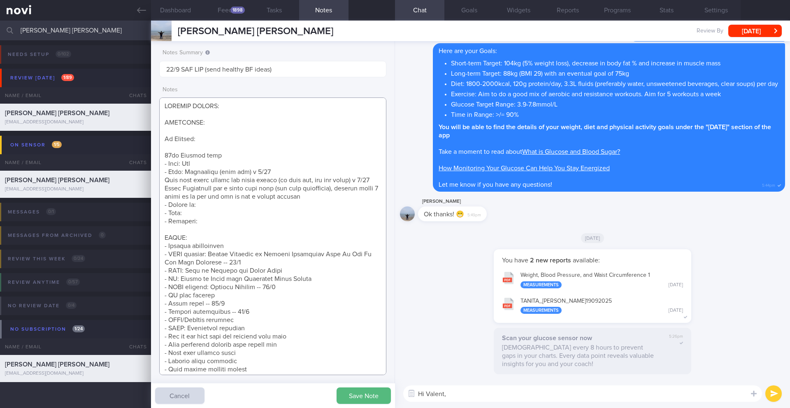
click at [196, 205] on textarea at bounding box center [272, 236] width 227 height 278
paste textarea "Married with a 15 month old daughter Client and wife buy groceries and cook 6x/…"
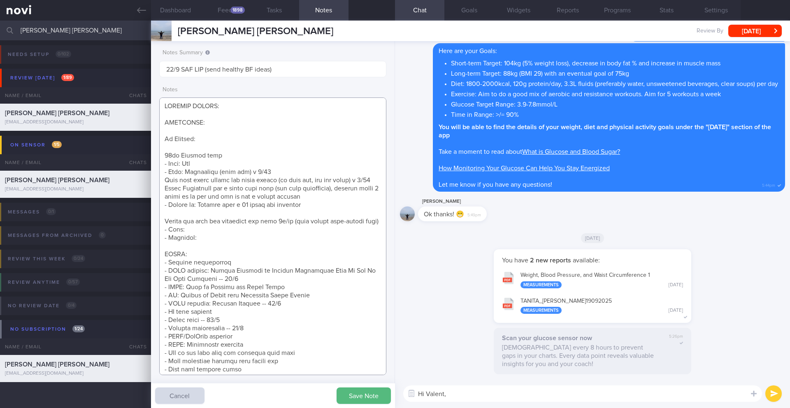
click at [160, 226] on textarea at bounding box center [272, 236] width 227 height 278
click at [162, 224] on textarea at bounding box center [272, 236] width 227 height 278
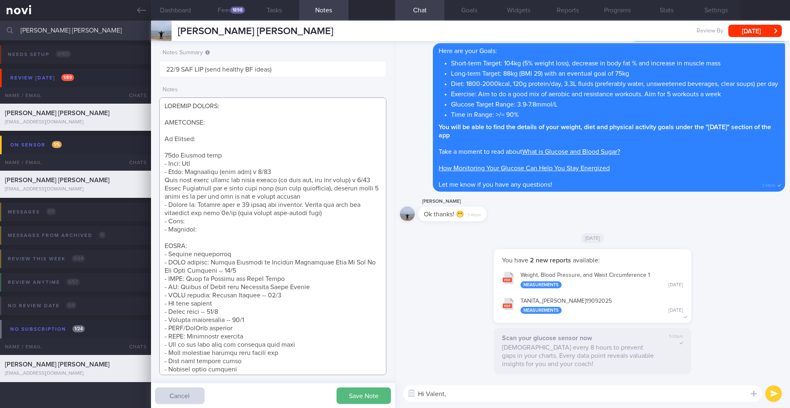
click at [199, 220] on textarea at bounding box center [272, 236] width 227 height 278
paste textarea "ating Habits: They generally eat out for lunch and cook at home for dinner, wit…"
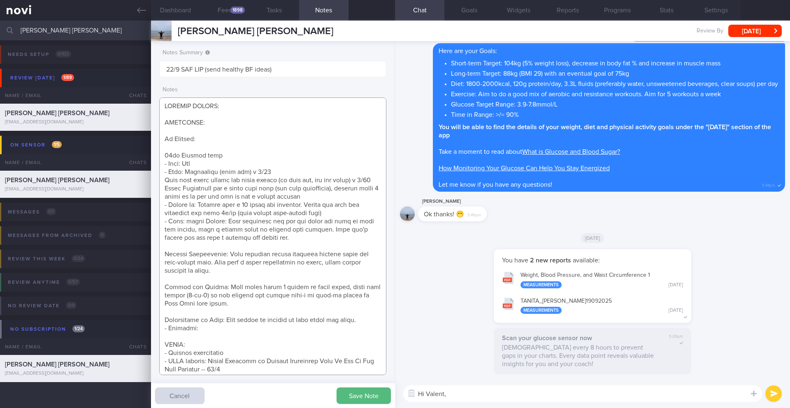
drag, startPoint x: 239, startPoint y: 220, endPoint x: 179, endPoint y: 222, distance: 59.6
click at [179, 222] on textarea at bounding box center [272, 236] width 227 height 278
click at [195, 243] on textarea at bounding box center [272, 236] width 227 height 278
click at [223, 247] on textarea at bounding box center [272, 236] width 227 height 278
drag, startPoint x: 243, startPoint y: 255, endPoint x: 142, endPoint y: 255, distance: 100.7
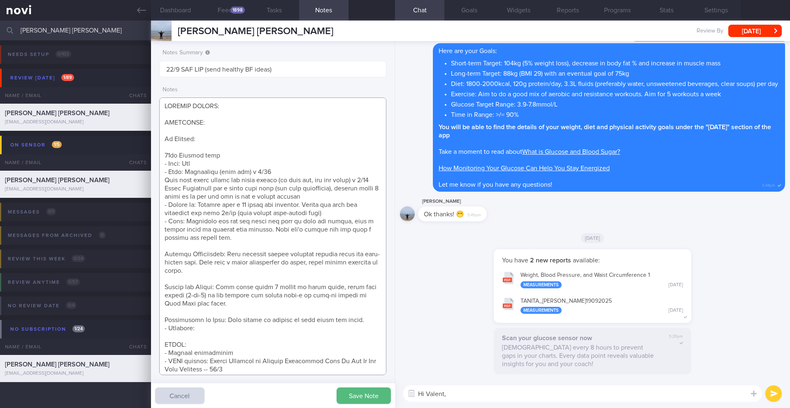
click at [142, 255] on div "Patients New Users Coaches VALENT CHIA SHU WEI Assigned patients Assigned patie…" at bounding box center [395, 214] width 790 height 387
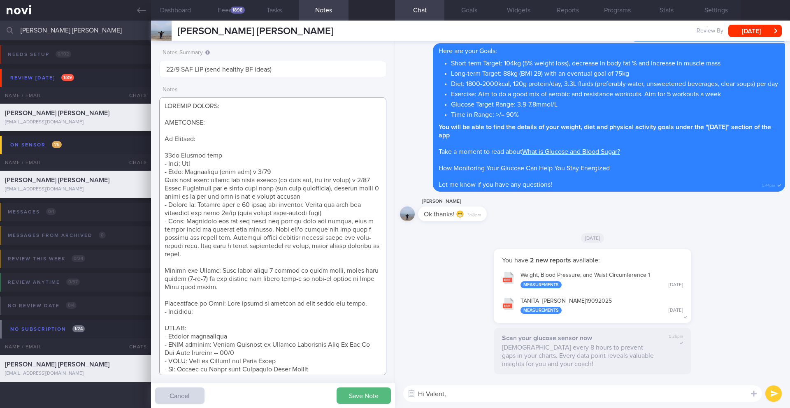
drag, startPoint x: 234, startPoint y: 270, endPoint x: 139, endPoint y: 274, distance: 95.1
click at [139, 274] on div "Patients New Users Coaches VALENT CHIA SHU WEI Assigned patients Assigned patie…" at bounding box center [395, 214] width 790 height 387
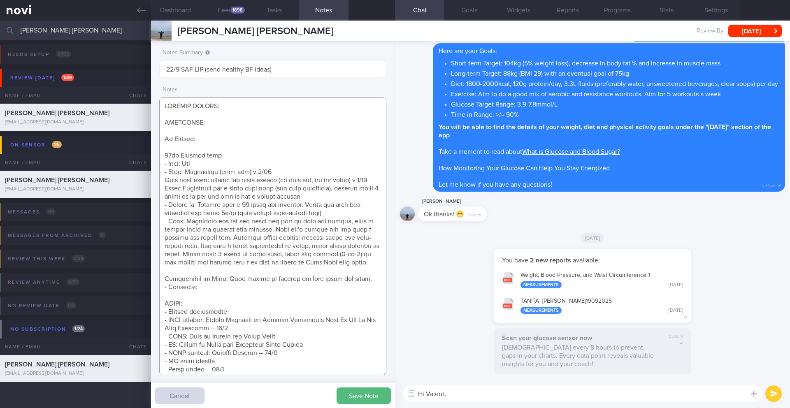
drag, startPoint x: 261, startPoint y: 288, endPoint x: 214, endPoint y: 276, distance: 48.2
click at [214, 276] on textarea at bounding box center [272, 236] width 227 height 278
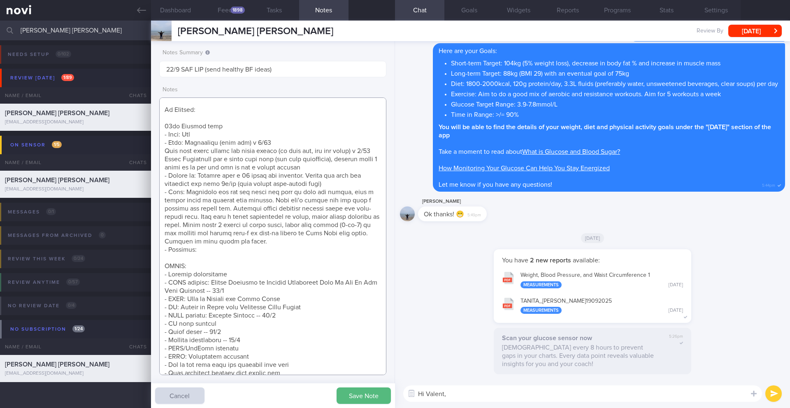
scroll to position [176, 0]
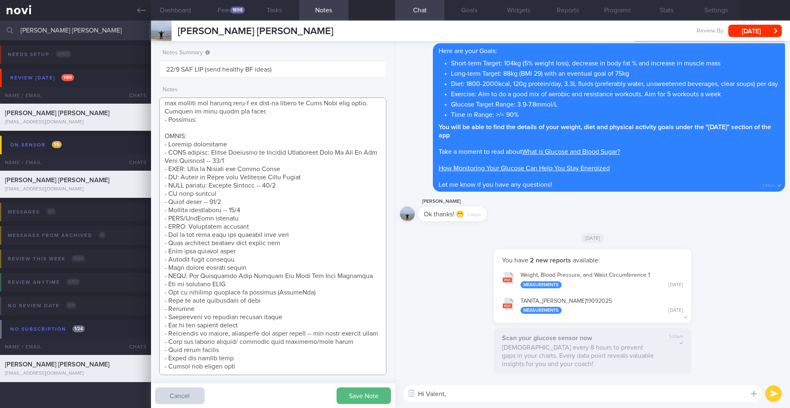
click at [272, 194] on textarea at bounding box center [272, 236] width 227 height 278
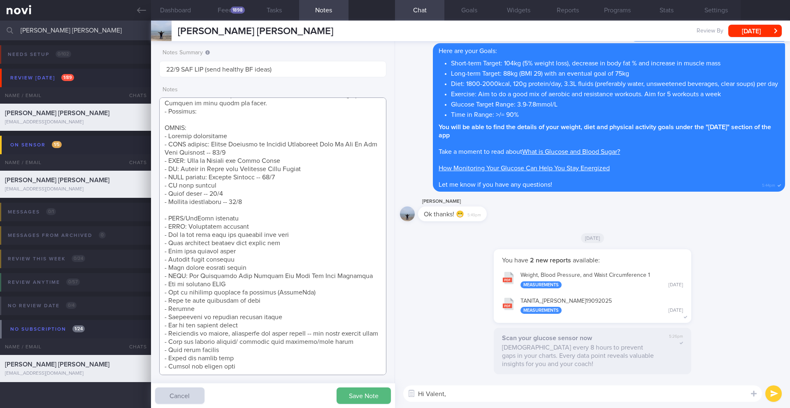
scroll to position [184, 0]
paste textarea "Wants recipes, preferably Chinese, baby-friendly Stove, oven, air-fryer"
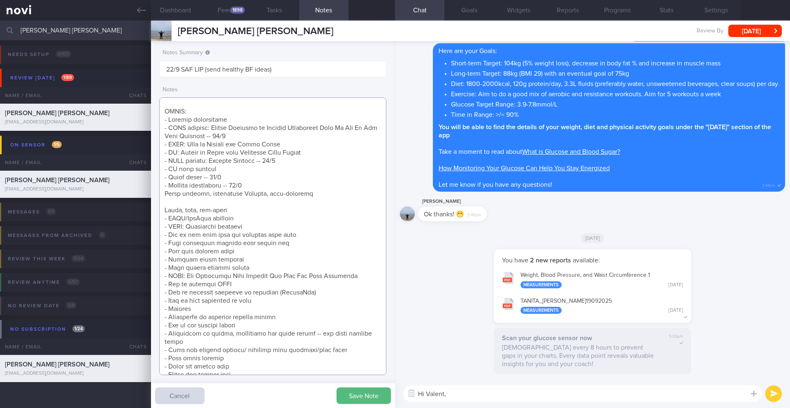
click at [163, 195] on textarea at bounding box center [272, 236] width 227 height 278
click at [337, 188] on textarea at bounding box center [272, 236] width 227 height 278
click at [337, 192] on textarea at bounding box center [272, 236] width 227 height 278
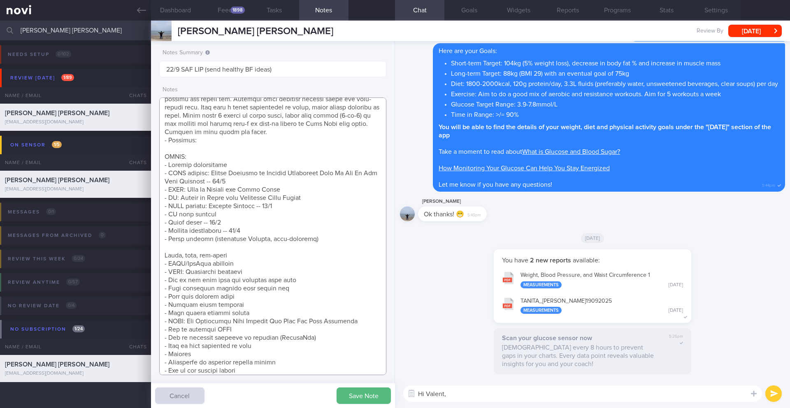
scroll to position [0, 0]
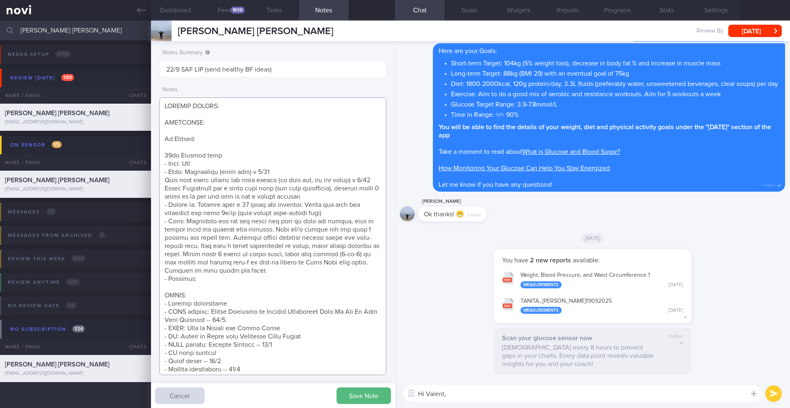
click at [218, 280] on textarea at bounding box center [272, 236] width 227 height 278
paste textarea "Past: They previously did incline walking and weight lifting (before August 202…"
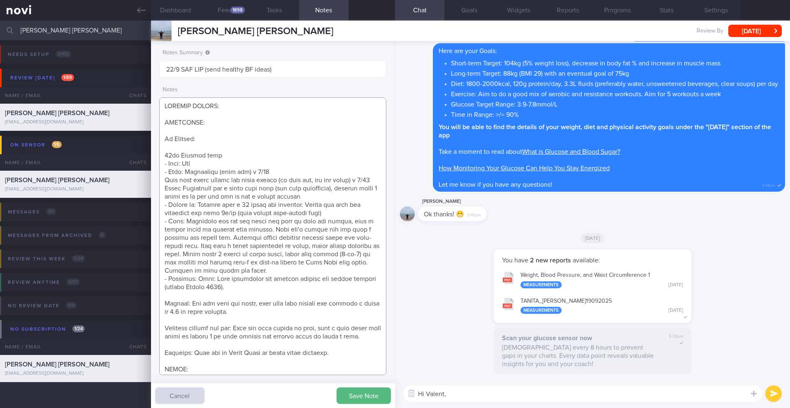
click at [213, 281] on textarea at bounding box center [272, 236] width 227 height 278
click at [166, 304] on textarea at bounding box center [272, 236] width 227 height 278
drag, startPoint x: 190, startPoint y: 305, endPoint x: 164, endPoint y: 301, distance: 25.4
click at [164, 301] on textarea at bounding box center [272, 236] width 227 height 278
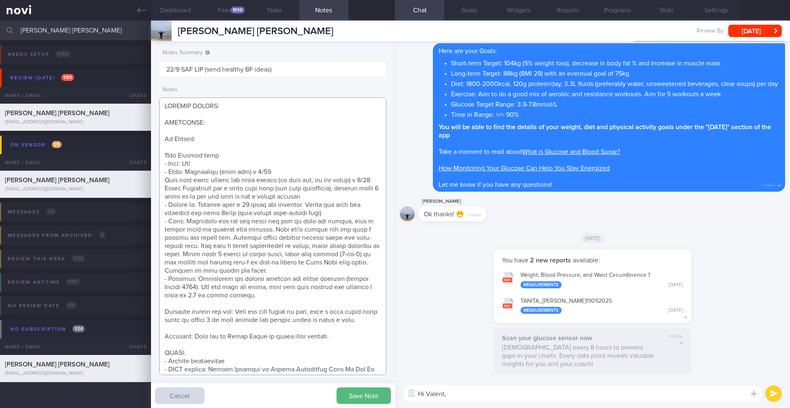
click at [164, 315] on textarea at bounding box center [272, 236] width 227 height 278
click at [164, 313] on textarea at bounding box center [272, 236] width 227 height 278
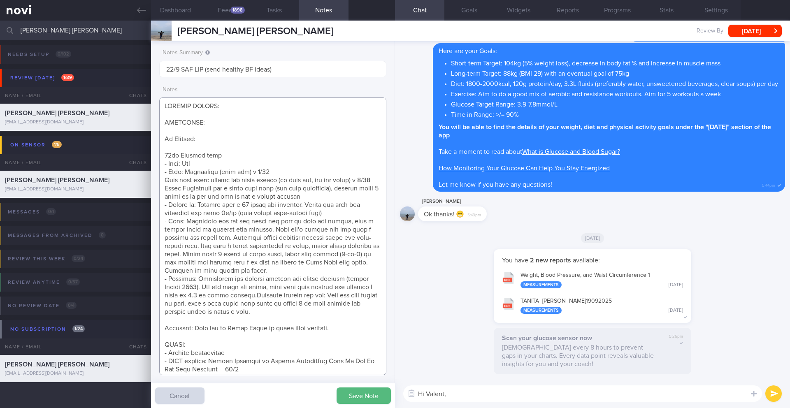
drag, startPoint x: 350, startPoint y: 296, endPoint x: 296, endPoint y: 294, distance: 54.7
click at [296, 294] on textarea at bounding box center [272, 236] width 227 height 278
drag, startPoint x: 193, startPoint y: 329, endPoint x: 156, endPoint y: 322, distance: 37.2
click at [156, 322] on div "Notes Summary 22/9 SAF LIP (send healthy BF ideas) Notes Save Note Cancel" at bounding box center [273, 224] width 244 height 367
drag, startPoint x: 210, startPoint y: 329, endPoint x: 151, endPoint y: 327, distance: 59.2
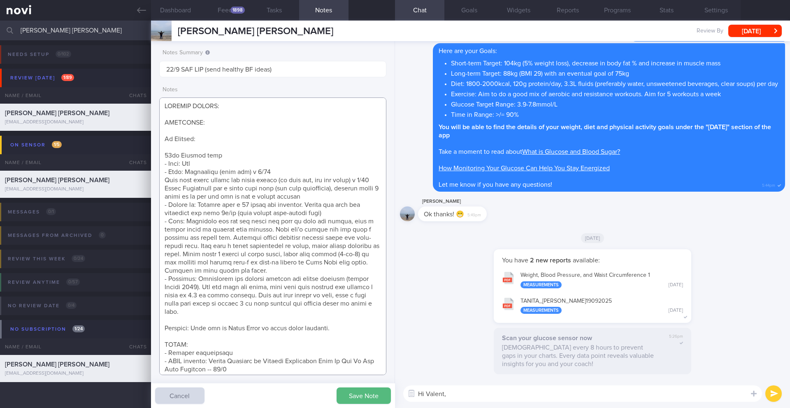
click at [151, 327] on div "Notes Summary 22/9 SAF LIP (send healthy BF ideas) Notes Save Note Cancel" at bounding box center [273, 224] width 244 height 367
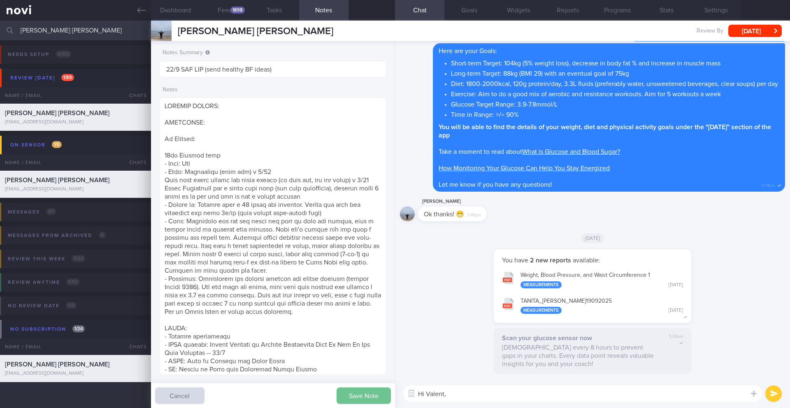
click at [357, 401] on button "Save Note" at bounding box center [363, 395] width 54 height 16
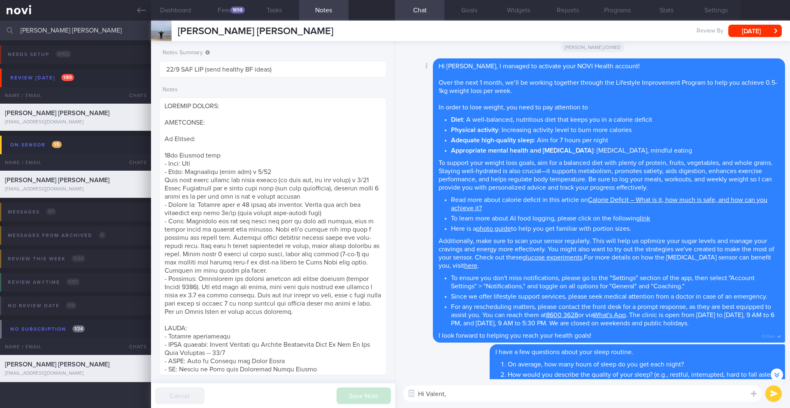
scroll to position [-1049, 0]
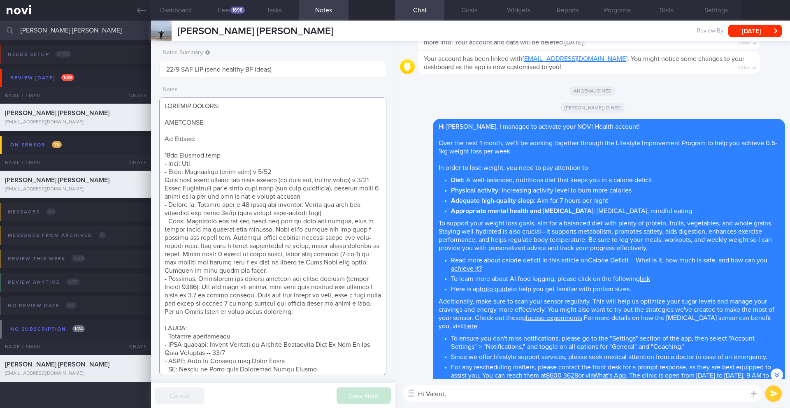
click at [262, 327] on textarea at bounding box center [272, 236] width 227 height 278
click at [260, 334] on textarea at bounding box center [272, 236] width 227 height 278
click at [301, 364] on textarea at bounding box center [272, 236] width 227 height 278
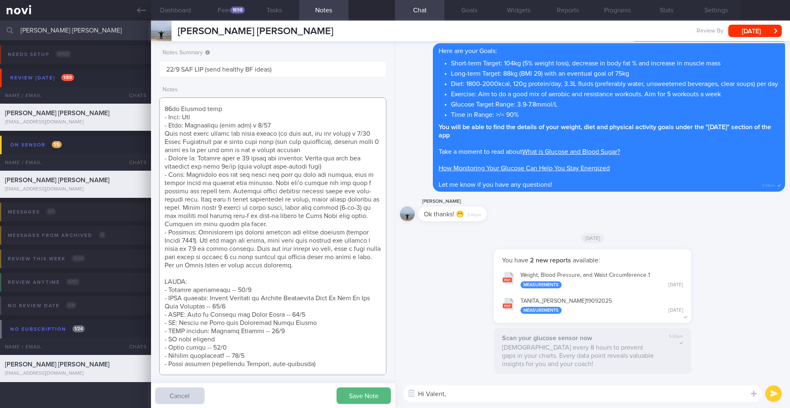
scroll to position [49, 0]
click at [315, 322] on textarea at bounding box center [272, 236] width 227 height 278
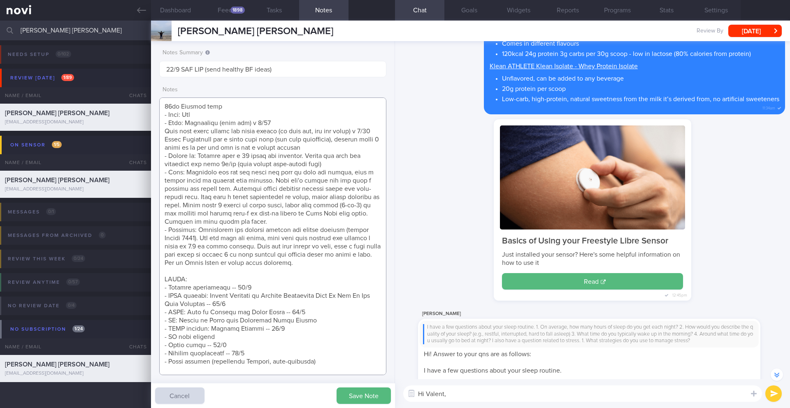
scroll to position [-616, 0]
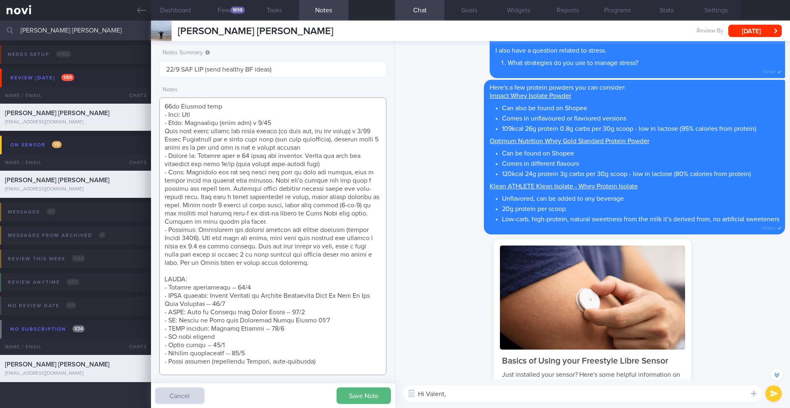
click at [303, 319] on textarea at bounding box center [272, 236] width 227 height 278
click at [275, 336] on textarea at bounding box center [272, 236] width 227 height 278
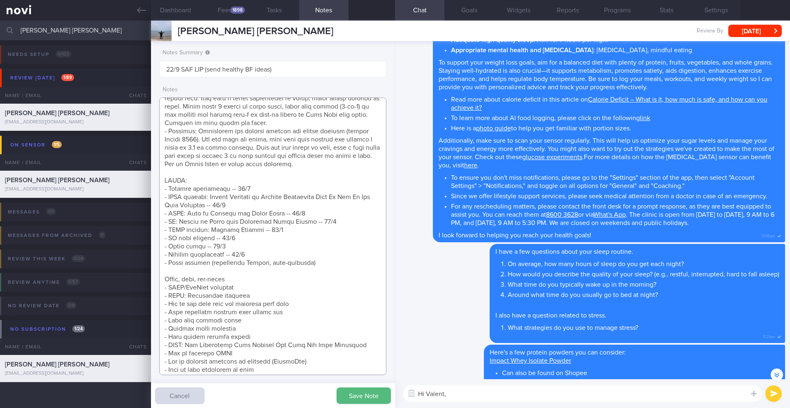
scroll to position [152, 0]
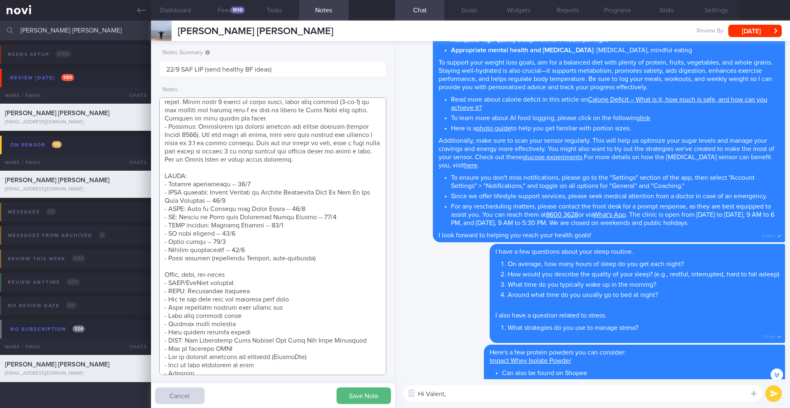
click at [281, 267] on textarea at bounding box center [272, 236] width 227 height 278
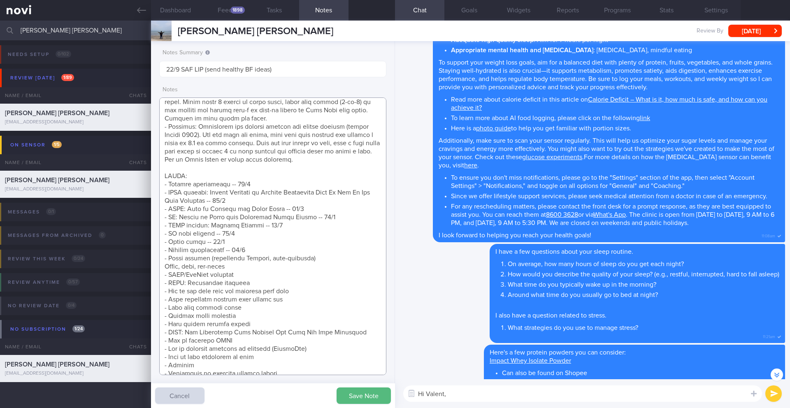
click at [308, 250] on textarea at bounding box center [272, 236] width 227 height 278
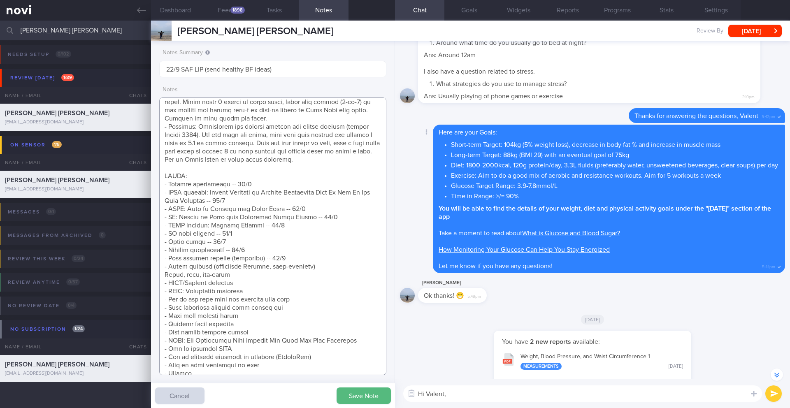
scroll to position [0, 0]
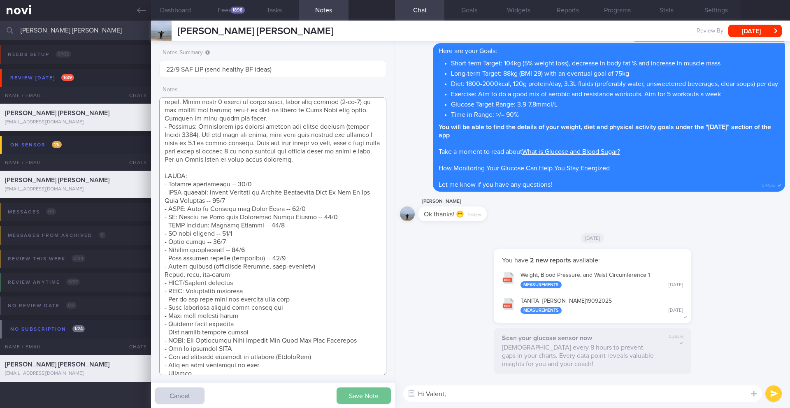
type textarea "SUPPORT NEEDED: CHALLENGE: Wt Targets: 28yo Chinese male - Pmhx: Nil - Meds: Hy…"
click at [353, 394] on button "Save Note" at bounding box center [363, 395] width 54 height 16
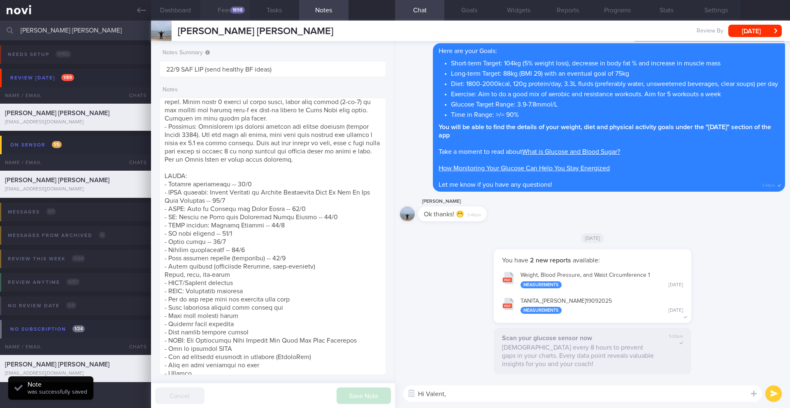
click at [228, 6] on button "Feed 1898" at bounding box center [224, 10] width 49 height 21
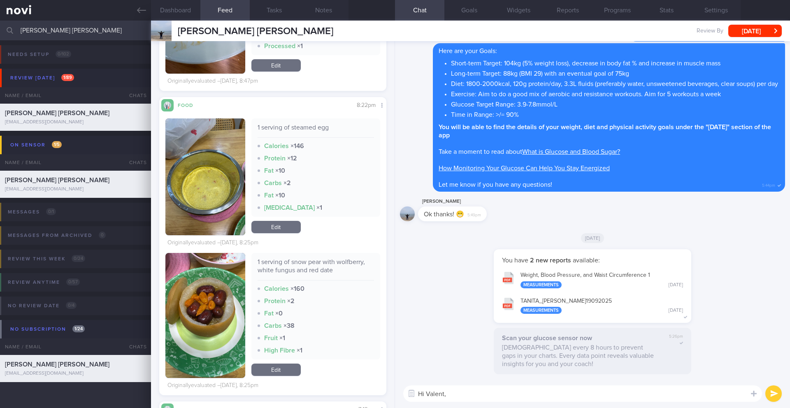
scroll to position [411081, 411002]
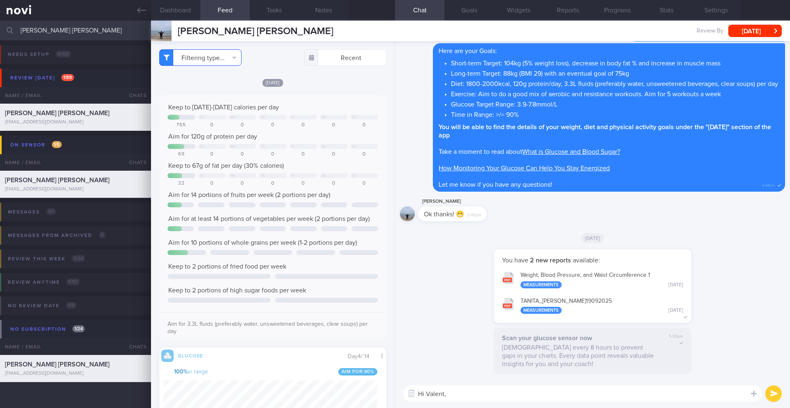
click at [210, 53] on button "Filtering type..." at bounding box center [200, 57] width 82 height 16
click at [190, 111] on button "Weight" at bounding box center [200, 110] width 81 height 12
checkbox input "false"
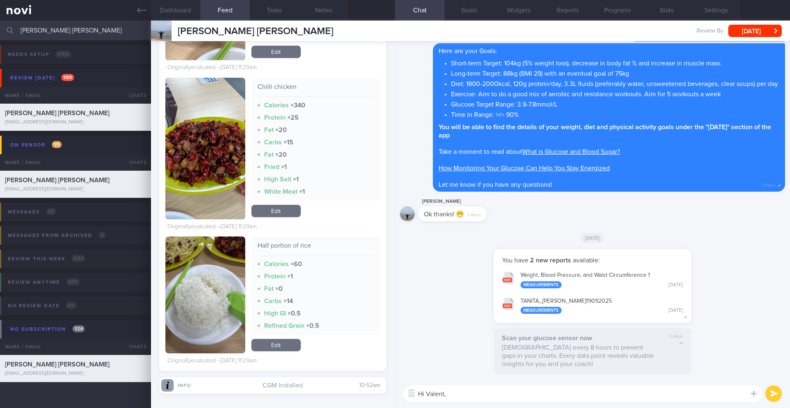
click at [465, 387] on textarea "Hi Valent," at bounding box center [582, 393] width 359 height 16
click at [463, 396] on textarea "Hi Valent," at bounding box center [582, 393] width 359 height 16
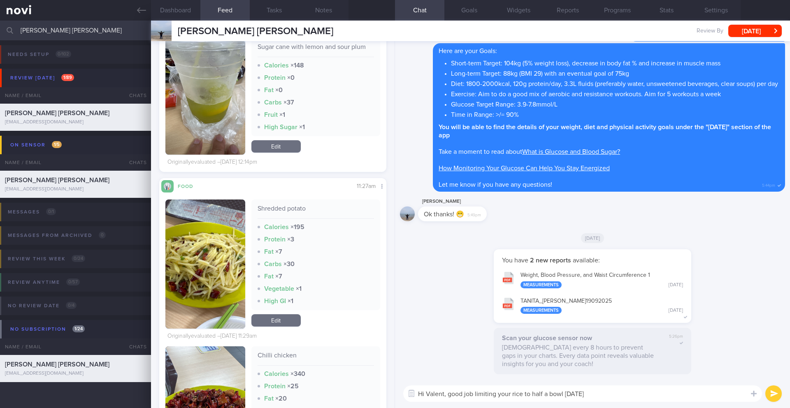
scroll to position [4006, 0]
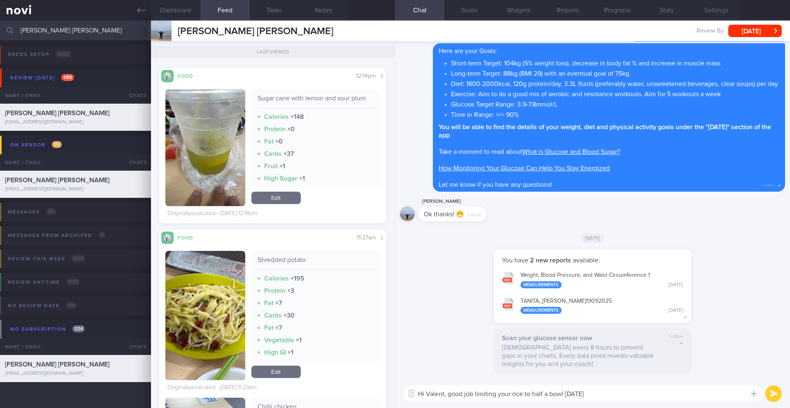
click at [562, 394] on textarea "Hi Valent, good job limiting your rice to half a bowl last Friday" at bounding box center [582, 393] width 359 height 16
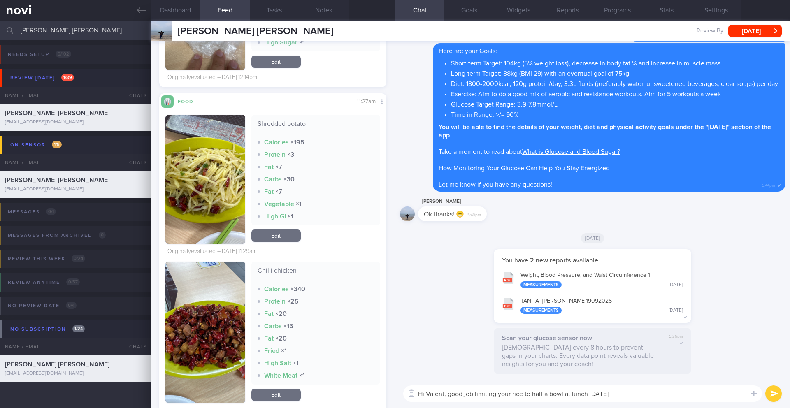
scroll to position [4167, 0]
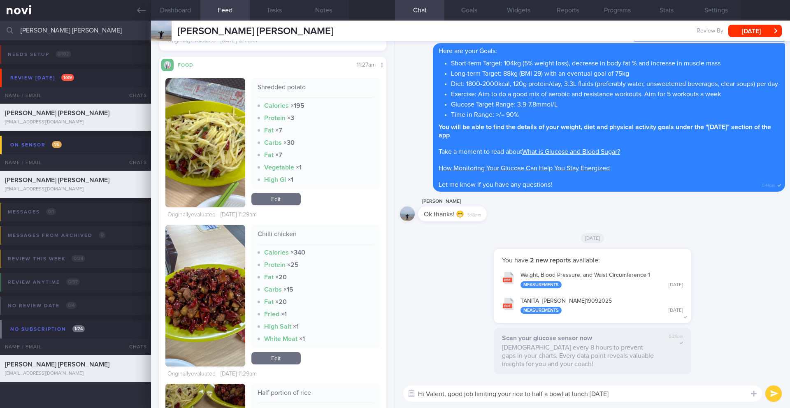
click at [646, 394] on textarea "Hi Valent, good job limiting your rice to half a bowl at lunch last Friday" at bounding box center [582, 393] width 359 height 16
click at [236, 300] on img "button" at bounding box center [205, 295] width 80 height 141
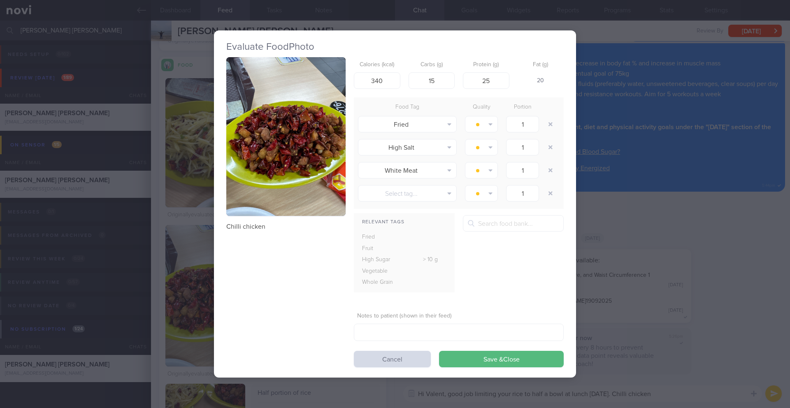
click at [272, 181] on button "button" at bounding box center [285, 136] width 119 height 159
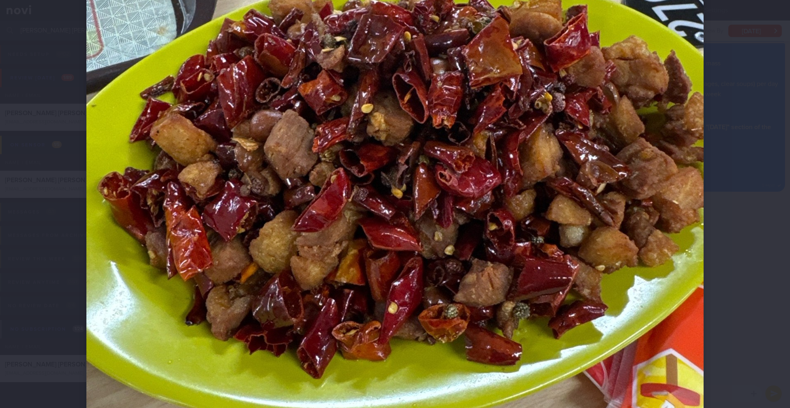
scroll to position [290, 0]
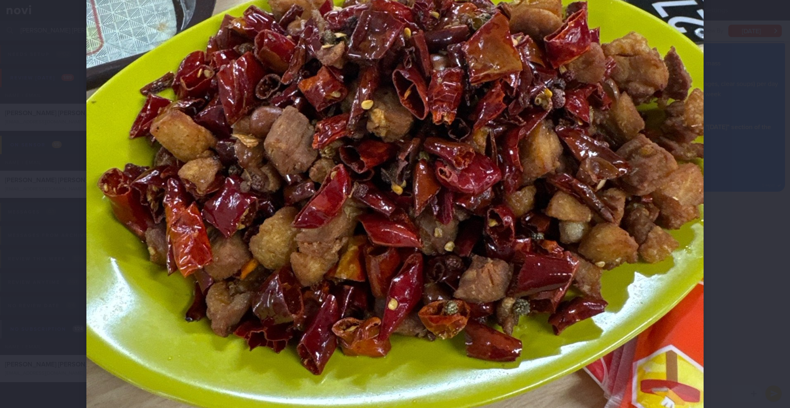
click at [753, 266] on div at bounding box center [395, 204] width 790 height 408
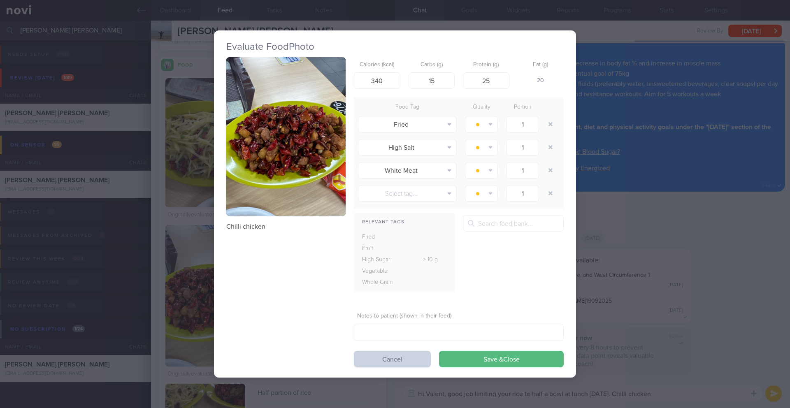
click at [406, 362] on button "Cancel" at bounding box center [392, 359] width 77 height 16
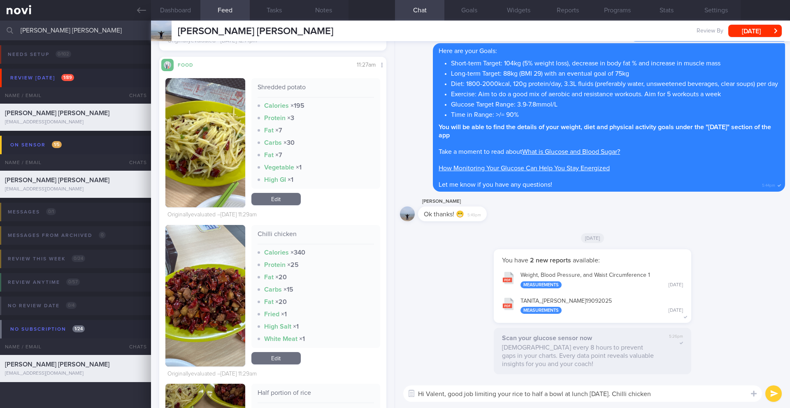
click at [678, 398] on textarea "Hi Valent, good job limiting your rice to half a bowl at lunch last Friday. Chi…" at bounding box center [582, 393] width 359 height 16
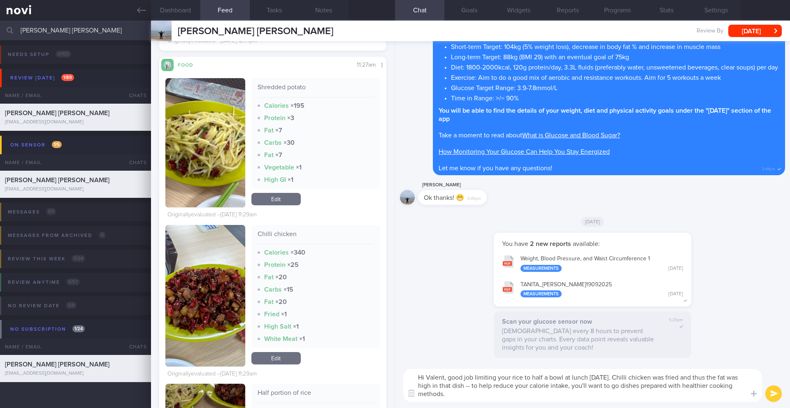
click at [475, 394] on textarea "Hi Valent, good job limiting your rice to half a bowl at lunch last Friday. Chi…" at bounding box center [582, 385] width 359 height 33
paste textarea "e.g. steamed, baked, broiled, grilled)."
click at [471, 394] on textarea "Hi Valent, good job limiting your rice to half a bowl at lunch last Friday. Chi…" at bounding box center [582, 385] width 359 height 33
click at [551, 392] on textarea "Hi Valent, good job limiting your rice to half a bowl at lunch last Friday. Chi…" at bounding box center [582, 385] width 359 height 33
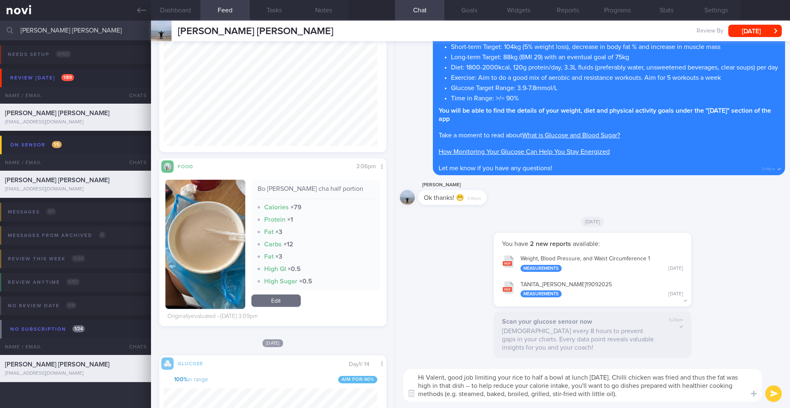
scroll to position [2847, 0]
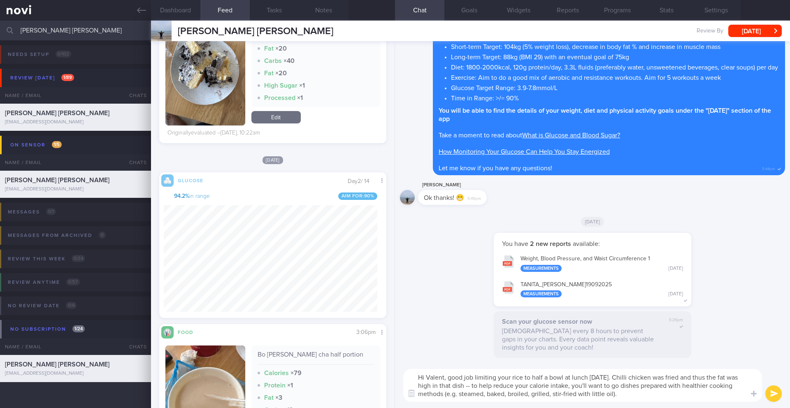
click at [651, 395] on textarea "Hi Valent, good job limiting your rice to half a bowl at lunch last Friday. Chi…" at bounding box center [582, 385] width 359 height 33
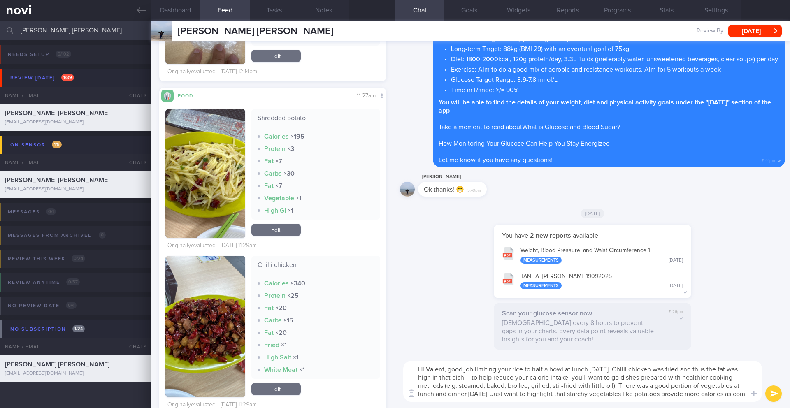
scroll to position [0, 0]
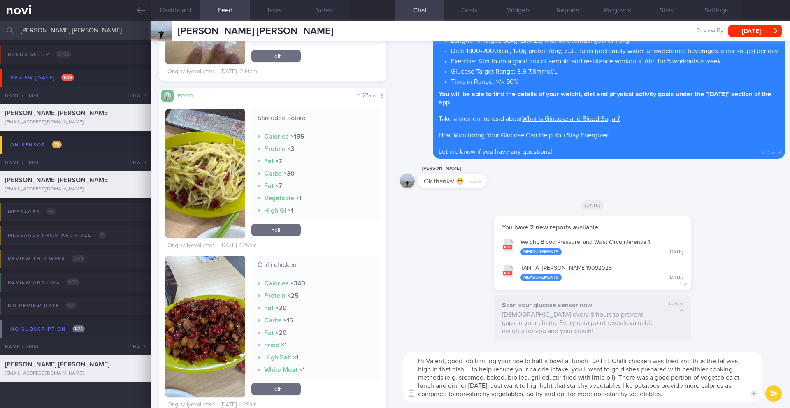
click at [618, 375] on textarea "Hi Valent, good job limiting your rice to half a bowl at lunch last Friday. Chi…" at bounding box center [582, 376] width 359 height 49
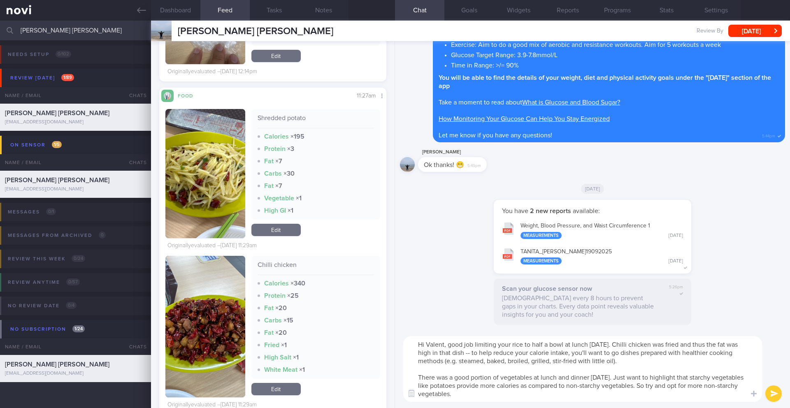
click at [503, 396] on textarea "Hi Valent, good job limiting your rice to half a bowl at lunch last Friday. Chi…" at bounding box center [582, 369] width 359 height 66
paste textarea "[Non-Starchy Vegetables for Blood Glucose Control](https://diabetes.org/food-nu…"
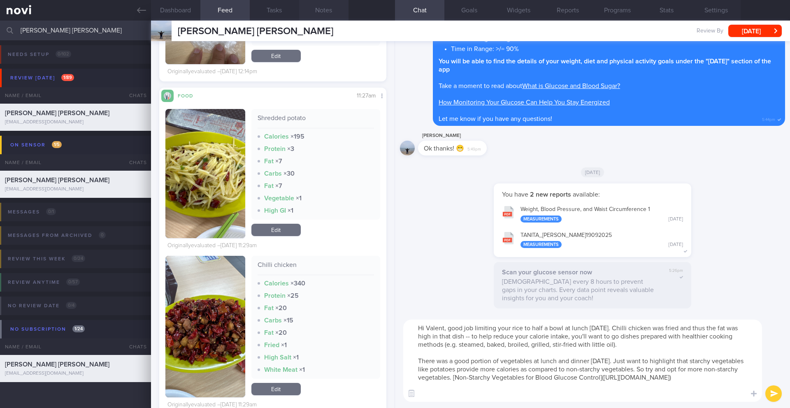
type textarea "Hi Valent, good job limiting your rice to half a bowl at lunch last Friday. Chi…"
click at [320, 14] on button "Notes" at bounding box center [323, 10] width 49 height 21
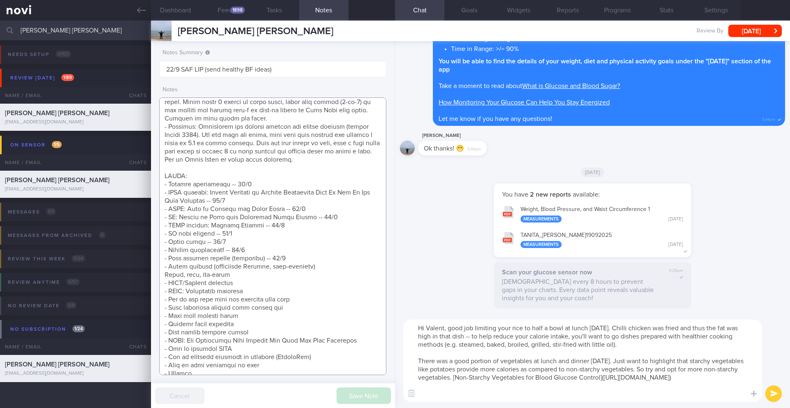
click at [332, 258] on textarea at bounding box center [272, 236] width 227 height 278
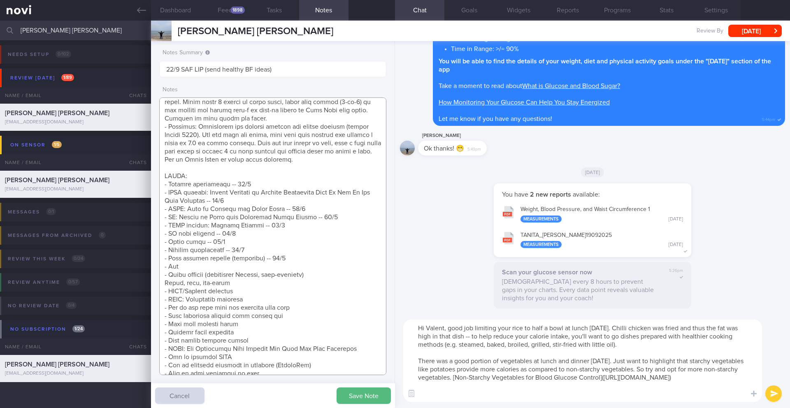
type textarea "SUPPORT NEEDED: CHALLENGE: Wt Targets: 28yo Chinese male - Pmhx: Nil - Meds: Hy…"
click at [772, 394] on button "submit" at bounding box center [773, 393] width 16 height 16
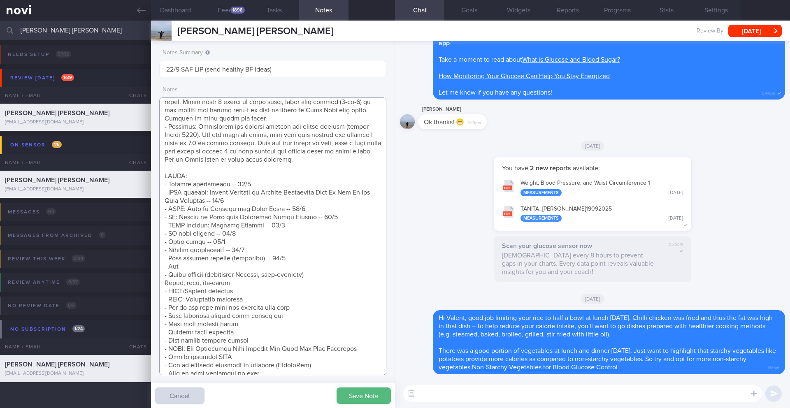
click at [244, 269] on textarea at bounding box center [272, 236] width 227 height 278
type textarea "SUPPORT NEEDED: CHALLENGE: Wt Targets: 28yo Chinese male - Pmhx: Nil - Meds: Hy…"
click at [372, 396] on button "Save Note" at bounding box center [363, 395] width 54 height 16
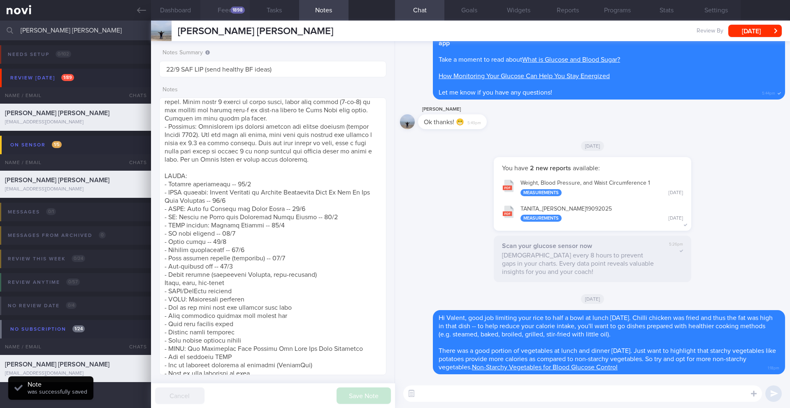
click at [227, 11] on button "Feed 1898" at bounding box center [224, 10] width 49 height 21
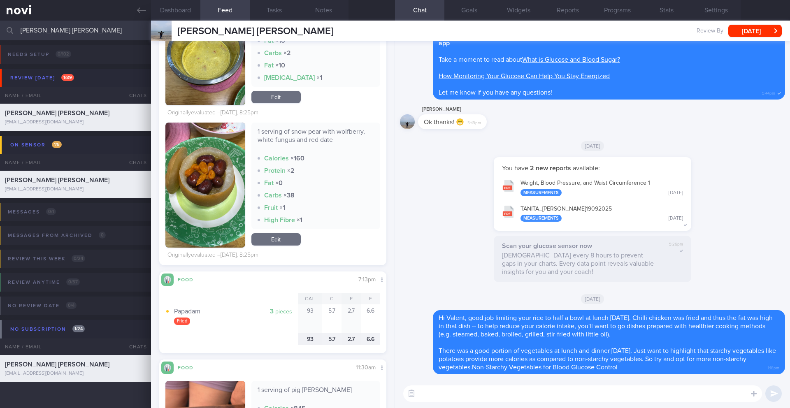
scroll to position [1944, 0]
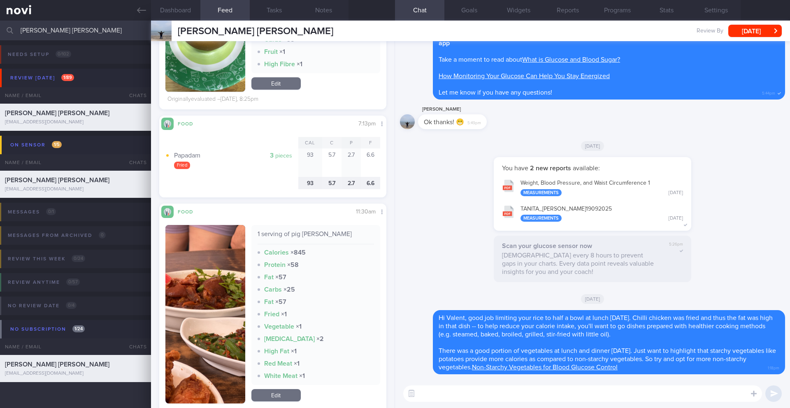
click at [481, 408] on div "​ ​" at bounding box center [592, 393] width 395 height 29
click at [485, 397] on textarea at bounding box center [582, 393] width 359 height 16
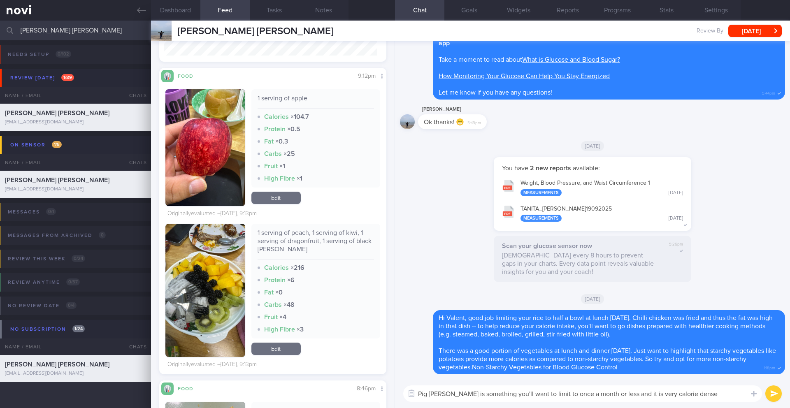
scroll to position [905, 0]
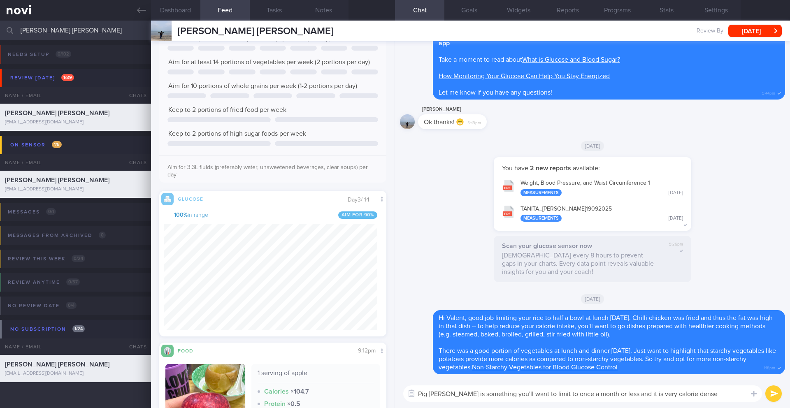
click at [696, 395] on textarea "Pig trotter is something you'll want to limit to once a month or less and it is…" at bounding box center [582, 393] width 359 height 16
paste textarea "Fat has a calorie density of 9 calories/g making it very easy to exceed your da…"
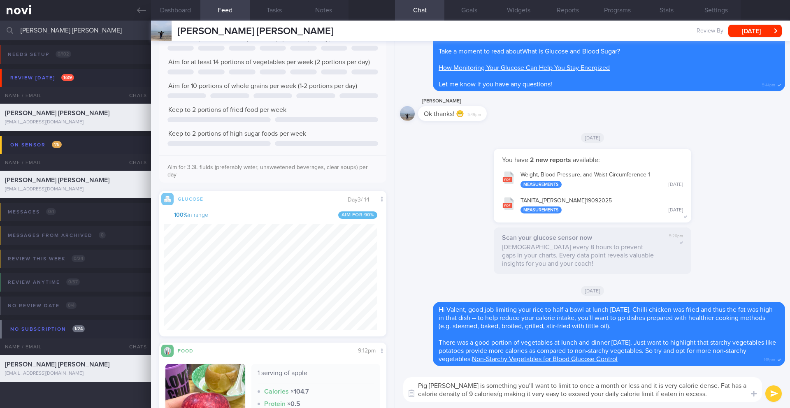
scroll to position [0, 0]
type textarea "Pig trotter is something you'll want to limit to once a month or less and it is…"
click at [319, 10] on button "Notes" at bounding box center [323, 10] width 49 height 21
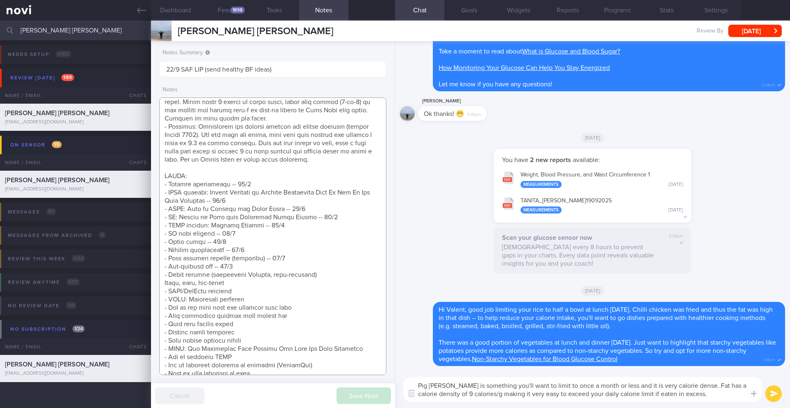
click at [266, 264] on textarea at bounding box center [272, 236] width 227 height 278
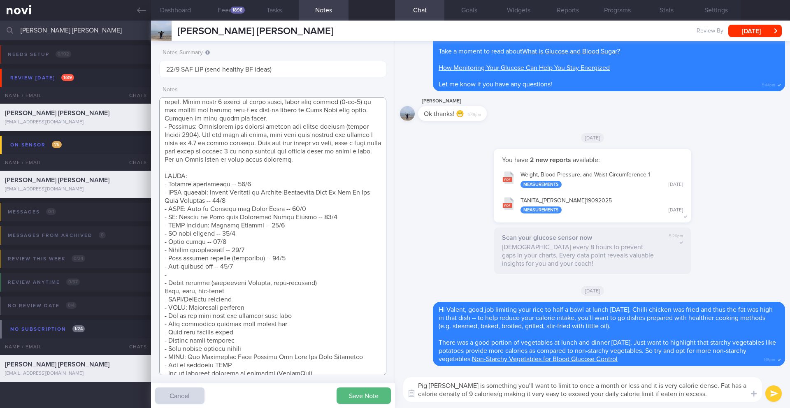
paste textarea "Calorie Density of Fat"
type textarea "SUPPORT NEEDED: CHALLENGE: Wt Targets: 28yo Chinese male - Pmhx: Nil - Meds: Hy…"
click at [703, 393] on textarea "Pig trotter is something you'll want to limit to once a month or less and it is…" at bounding box center [582, 389] width 359 height 25
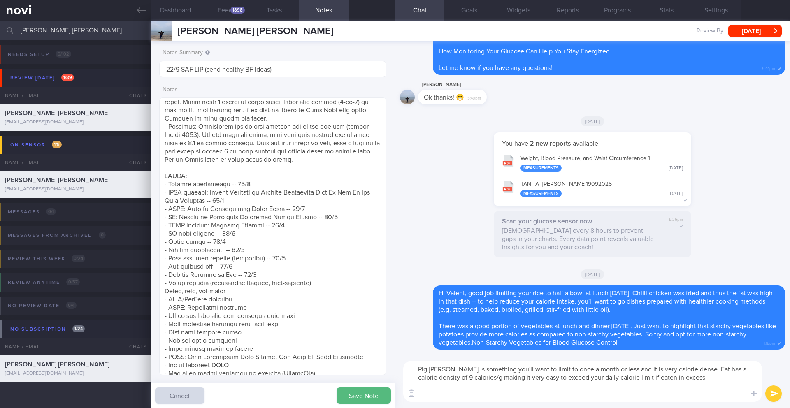
paste textarea "**High fat foods include:** - Fried foods (e.g. fish nugget, fries, hashbrown, …"
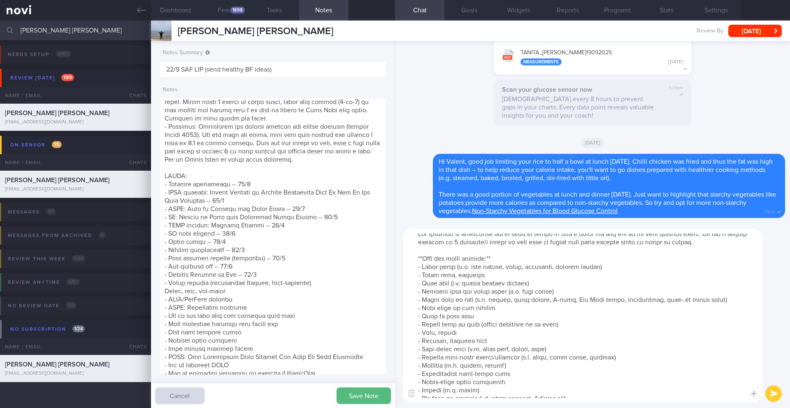
scroll to position [41, 0]
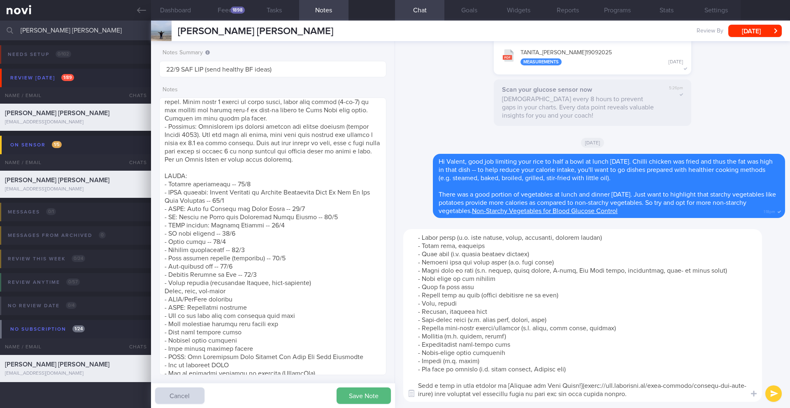
type textarea "Pig trotter is something you'll want to limit to once a month or less and it is…"
click at [772, 394] on button "submit" at bounding box center [773, 393] width 16 height 16
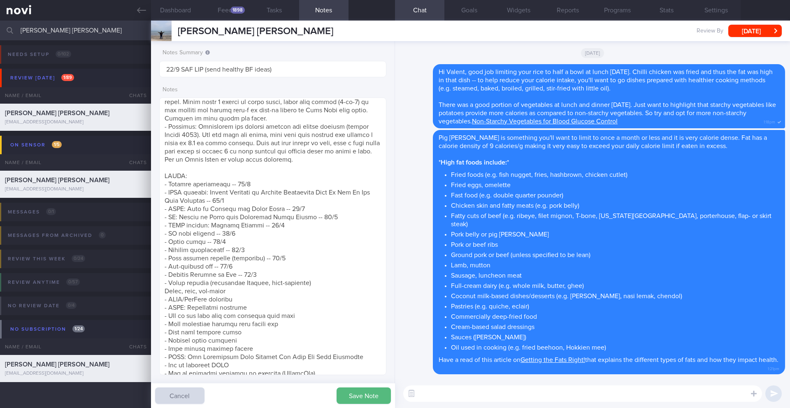
scroll to position [0, 0]
click at [291, 279] on textarea at bounding box center [272, 236] width 227 height 278
click at [292, 276] on textarea at bounding box center [272, 236] width 227 height 278
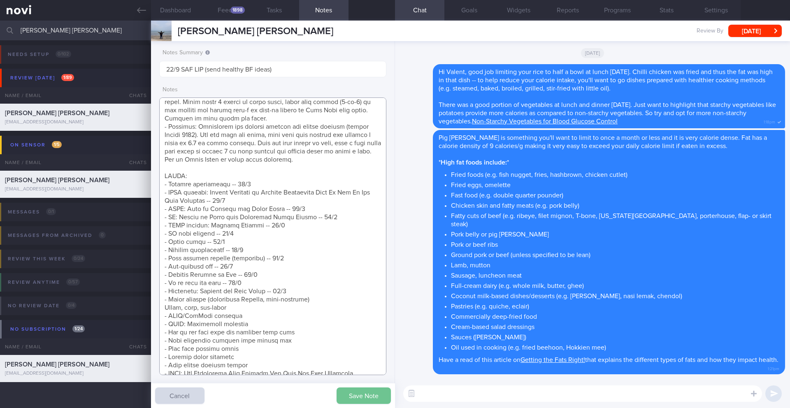
type textarea "SUPPORT NEEDED: CHALLENGE: Wt Targets: 28yo Chinese male - Pmhx: Nil - Meds: Hy…"
click at [367, 394] on button "Save Note" at bounding box center [363, 395] width 54 height 16
paste textarea "To help you make better choices when eating out, I want to share with you ways …"
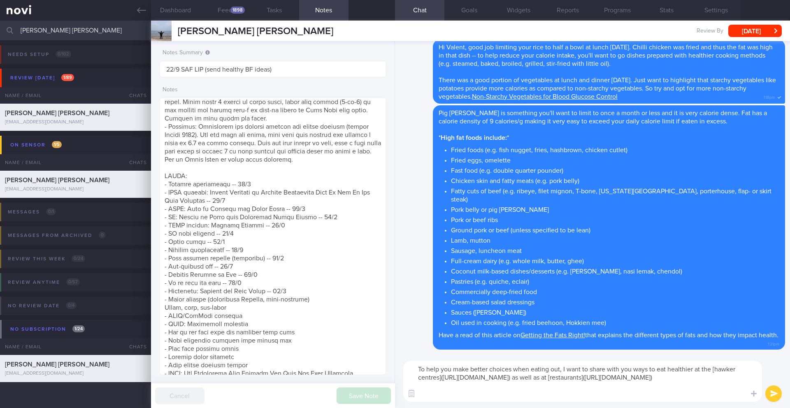
type textarea "To help you make better choices when eating out, I want to share with you ways …"
click at [777, 394] on button "submit" at bounding box center [773, 393] width 16 height 16
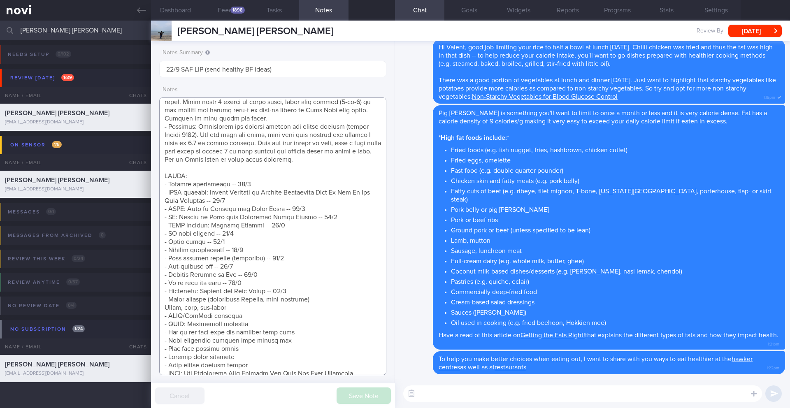
click at [292, 340] on textarea at bounding box center [272, 236] width 227 height 278
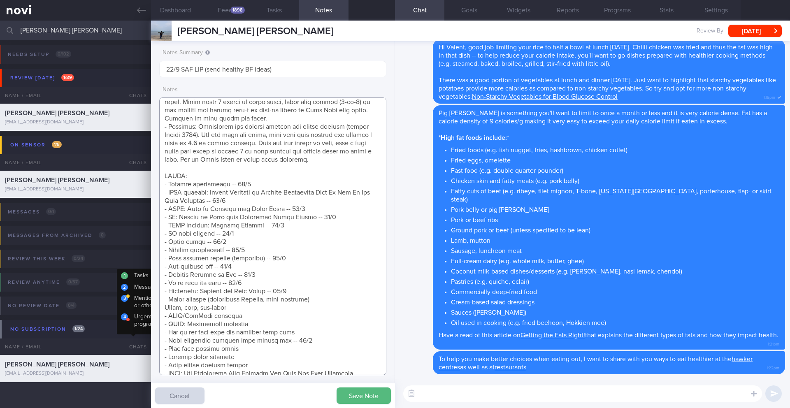
drag, startPoint x: 307, startPoint y: 338, endPoint x: 144, endPoint y: 340, distance: 162.9
click at [144, 340] on div "Patients New Users Coaches VALENT CHIA SHU WEI Assigned patients Assigned patie…" at bounding box center [395, 214] width 790 height 387
click at [296, 296] on textarea at bounding box center [272, 236] width 227 height 278
click at [296, 289] on textarea at bounding box center [272, 236] width 227 height 278
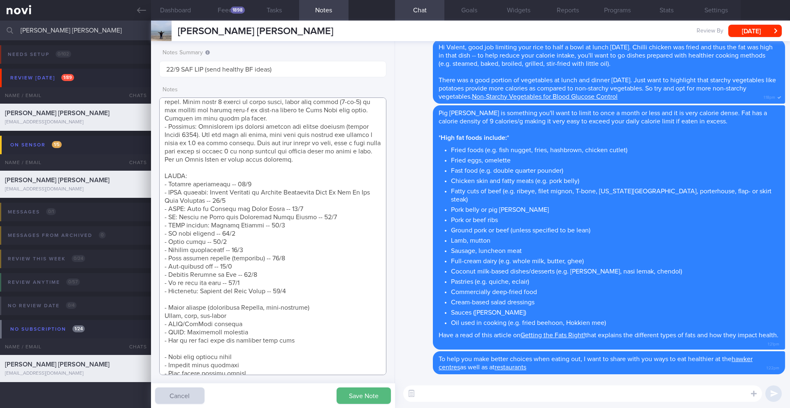
paste textarea "- Make healthier choices when eating out -- 22/9"
click at [259, 347] on textarea at bounding box center [272, 236] width 227 height 278
click at [360, 394] on button "Save Note" at bounding box center [363, 395] width 54 height 16
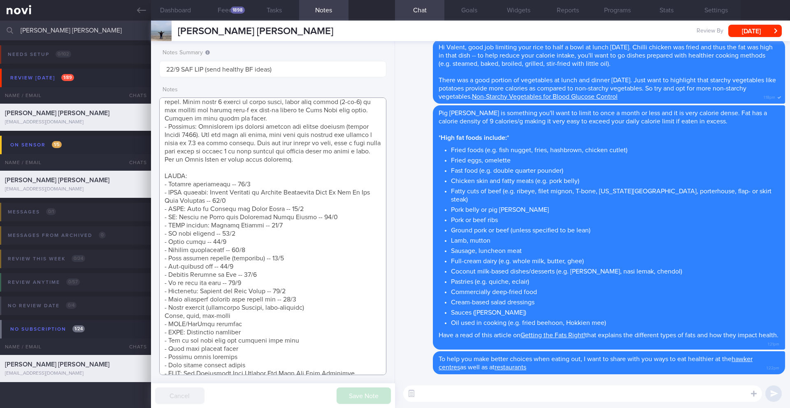
click at [171, 265] on textarea at bounding box center [272, 236] width 227 height 278
type textarea "SUPPORT NEEDED: CHALLENGE: Wt Targets: 28yo Chinese male - Pmhx: Nil - Meds: Hy…"
click at [463, 393] on textarea at bounding box center [582, 393] width 359 height 16
click at [192, 6] on button "Dashboard" at bounding box center [175, 10] width 49 height 21
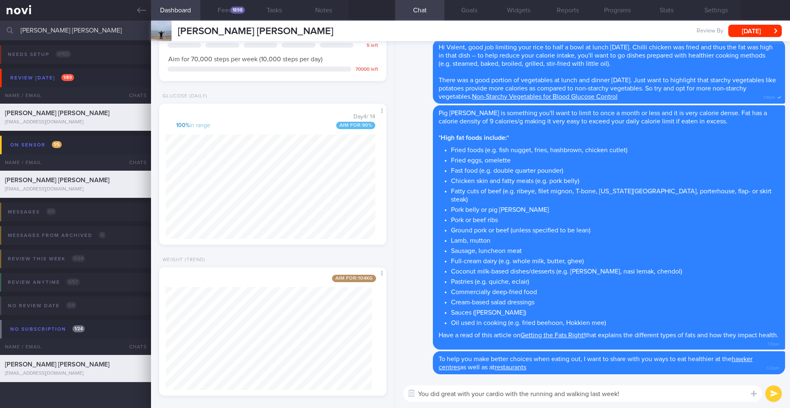
scroll to position [507, 0]
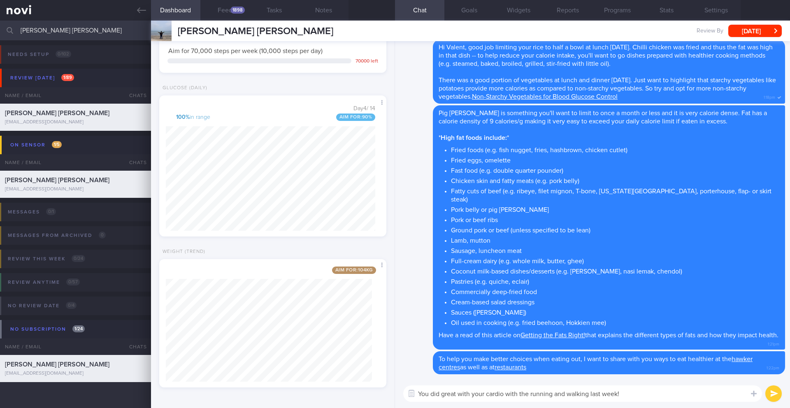
click at [623, 395] on textarea "You did great with your cardio with the running and walking last week!" at bounding box center [582, 393] width 359 height 16
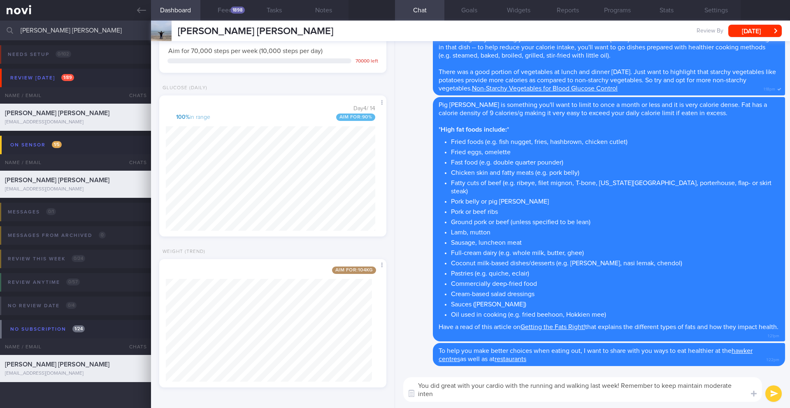
scroll to position [0, 0]
type textarea "You did great with your cardio with the running and walking last week! Remember…"
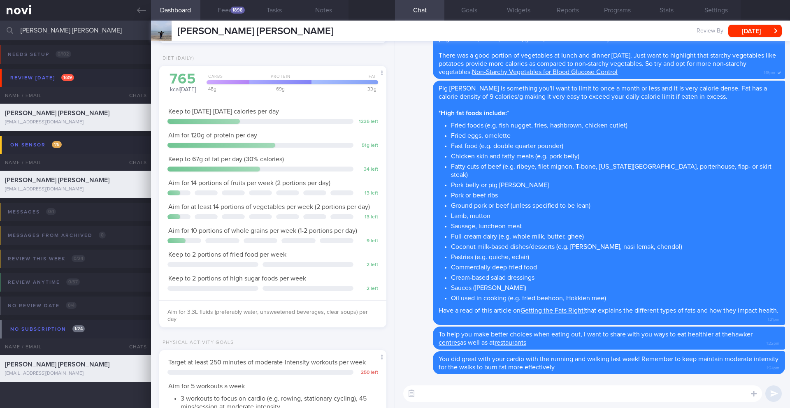
scroll to position [106, 0]
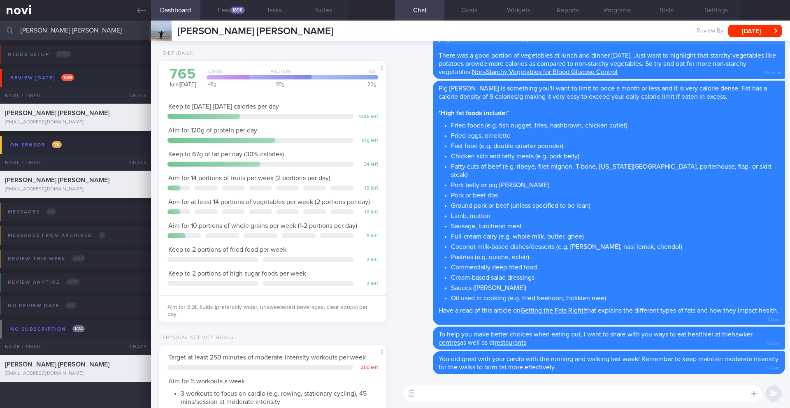
paste textarea "Aim to incorporate strength training into your routine twice a week. This will …"
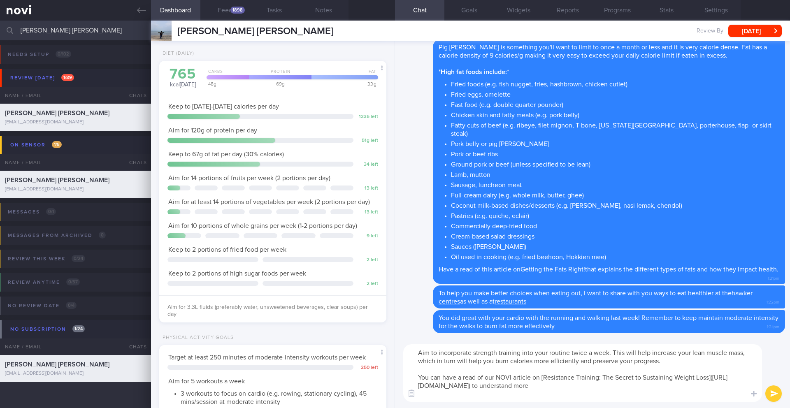
drag, startPoint x: 430, startPoint y: 352, endPoint x: 384, endPoint y: 351, distance: 46.5
click at [384, 351] on div "Dashboard Feed 1898 Tasks Notes Chat Goals Widgets Reports Programs Stats Setti…" at bounding box center [470, 214] width 639 height 387
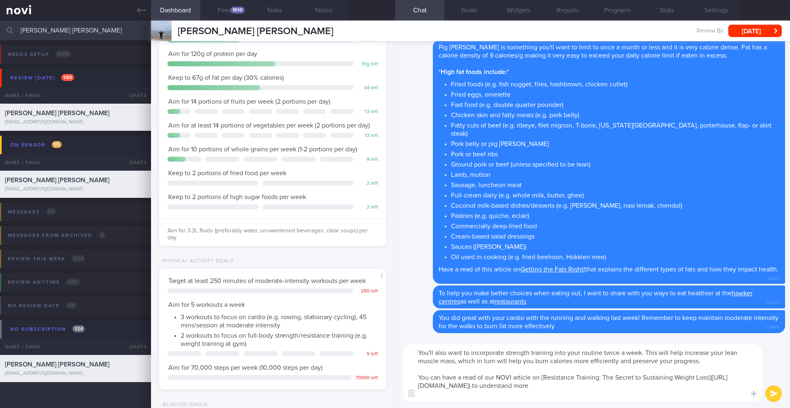
scroll to position [187, 0]
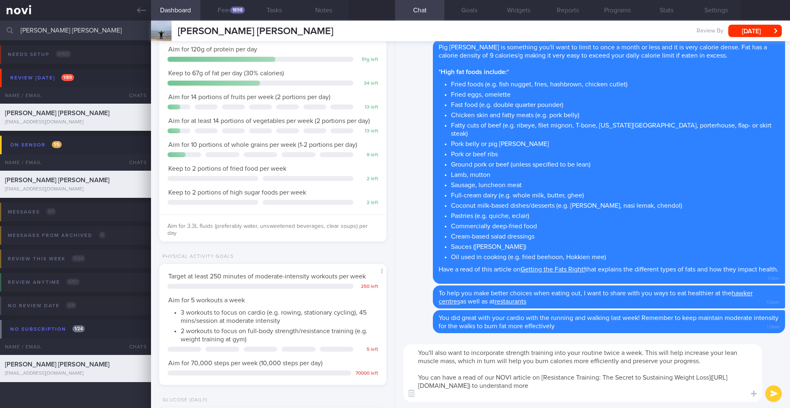
type textarea "You'll also want to incorporate strength training into your routine twice a wee…"
click at [769, 395] on button "submit" at bounding box center [773, 393] width 16 height 16
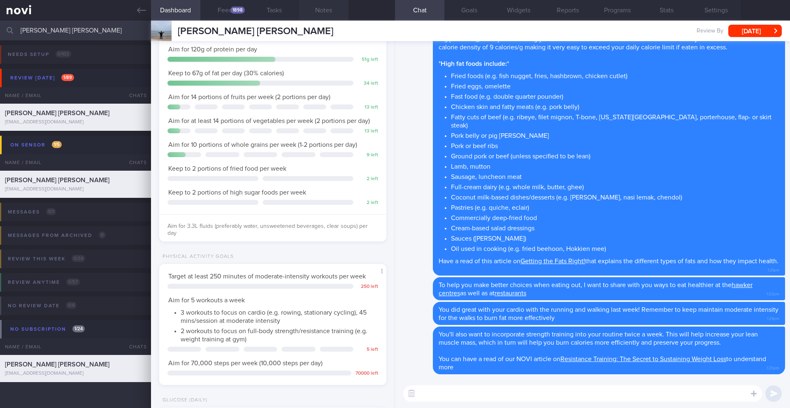
click at [333, 12] on button "Notes" at bounding box center [323, 10] width 49 height 21
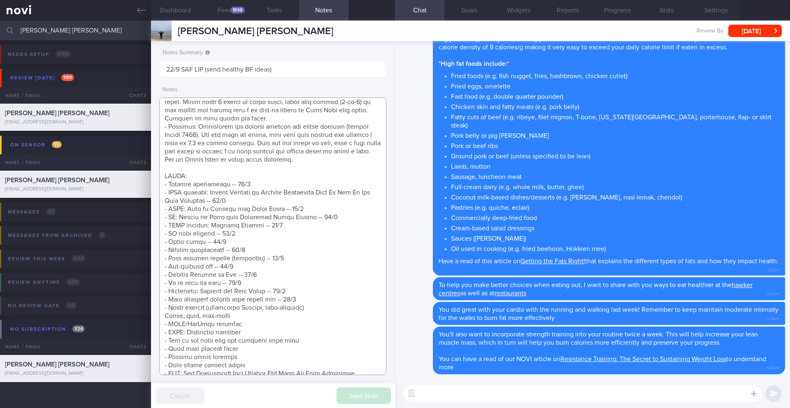
click at [324, 298] on textarea at bounding box center [272, 236] width 227 height 278
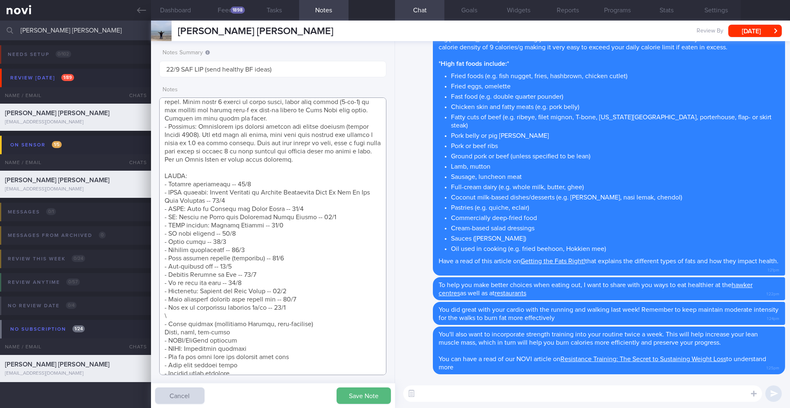
drag, startPoint x: 245, startPoint y: 347, endPoint x: 156, endPoint y: 346, distance: 88.8
click at [156, 346] on div "Notes Summary 22/9 SAF LIP (send healthy BF ideas) Notes Save Note Cancel" at bounding box center [273, 224] width 244 height 367
drag, startPoint x: 188, startPoint y: 344, endPoint x: 178, endPoint y: 350, distance: 11.6
click at [178, 350] on textarea at bounding box center [272, 236] width 227 height 278
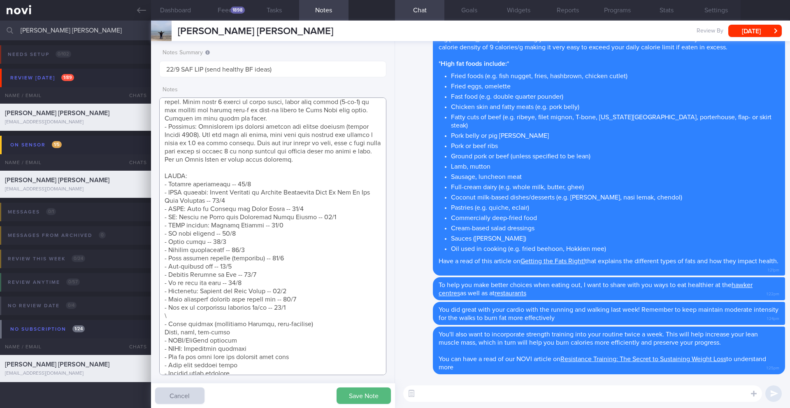
click at [178, 350] on textarea at bounding box center [272, 236] width 227 height 278
click at [163, 315] on textarea at bounding box center [272, 236] width 227 height 278
paste textarea "- NOVI: Resistance training"
type textarea "SUPPORT NEEDED: CHALLENGE: Wt Targets: 28yo Chinese male - Pmhx: Nil - Meds: Hy…"
click at [352, 398] on button "Save Note" at bounding box center [363, 395] width 54 height 16
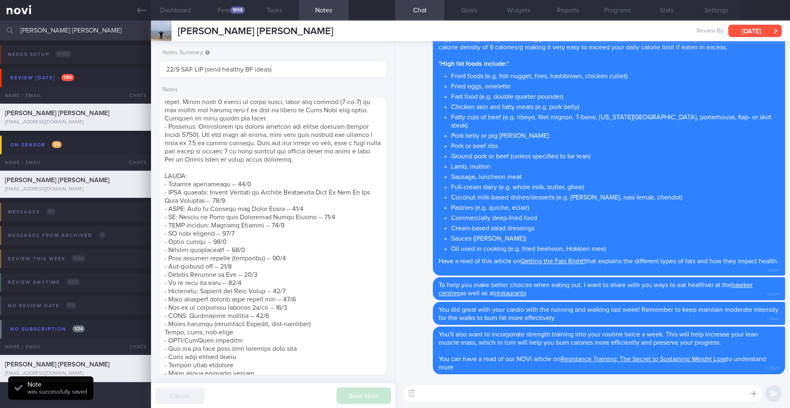
click at [753, 33] on button "[DATE]" at bounding box center [754, 31] width 53 height 12
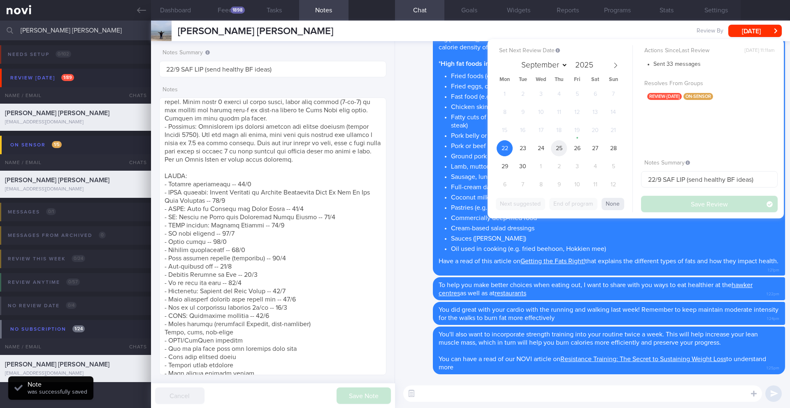
click at [557, 151] on span "25" at bounding box center [559, 148] width 16 height 16
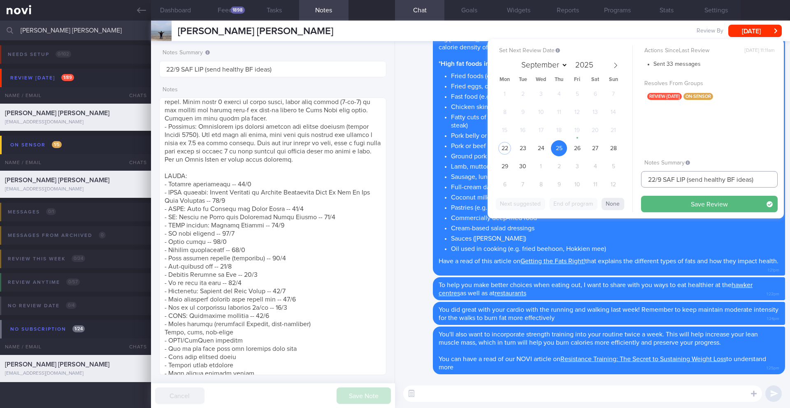
drag, startPoint x: 655, startPoint y: 179, endPoint x: 625, endPoint y: 180, distance: 29.2
click at [625, 180] on div "Set Next Review Date 25 Sep 2025 September October November December 2025 Mon T…" at bounding box center [635, 128] width 296 height 179
type input "25-26/9 SAF LIP (send healthy BF ideas)"
click at [675, 210] on button "Save Review" at bounding box center [709, 204] width 137 height 16
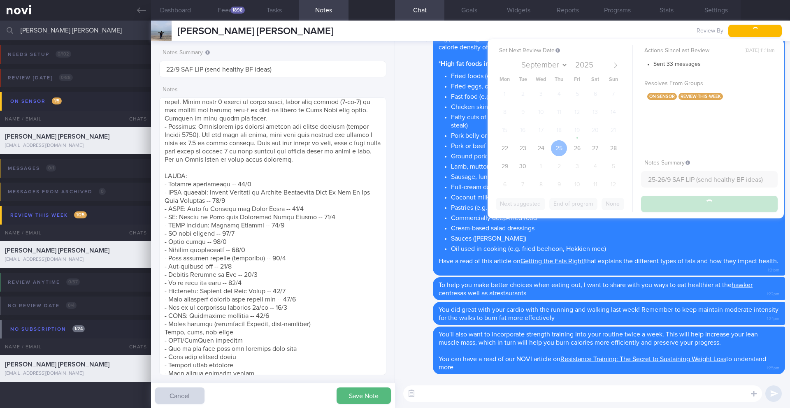
type input "25-26/9 SAF LIP (send healthy BF ideas)"
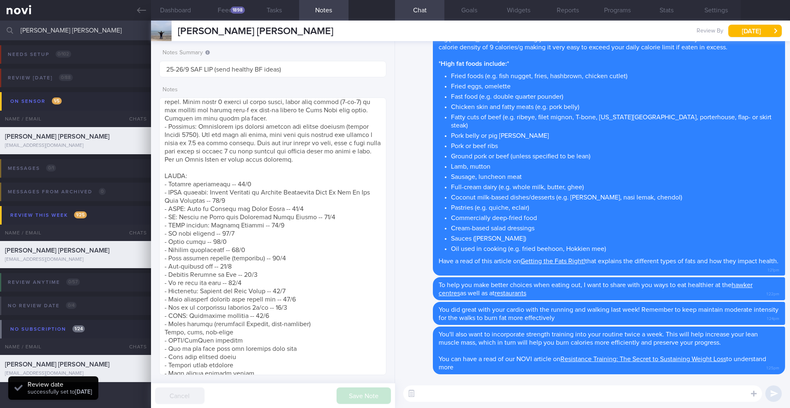
scroll to position [134, 214]
click at [183, 12] on button "Dashboard" at bounding box center [175, 10] width 49 height 21
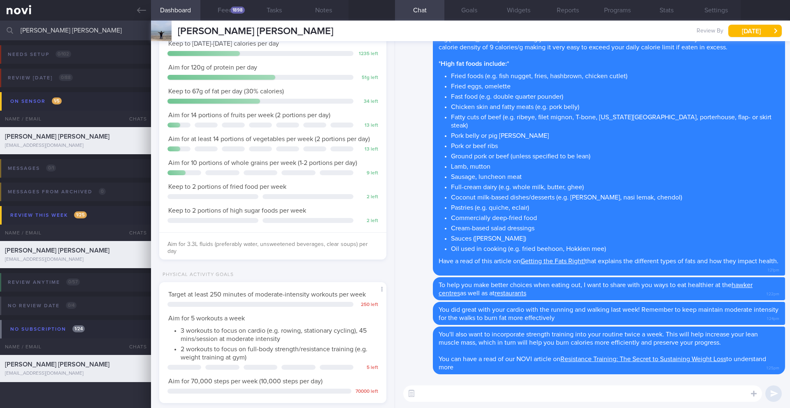
scroll to position [45, 0]
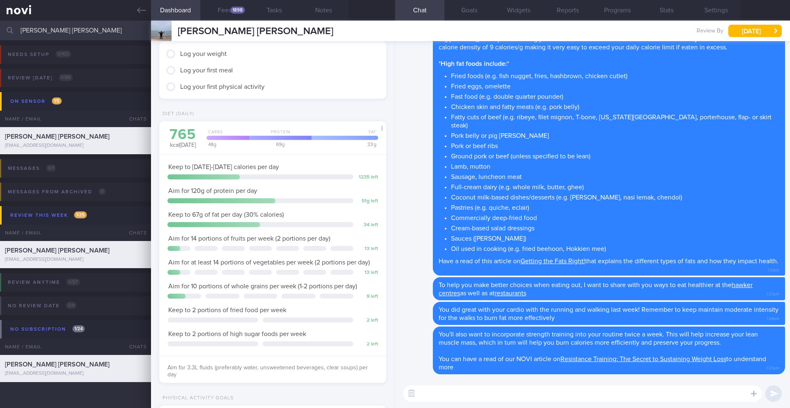
click at [456, 399] on textarea at bounding box center [582, 393] width 359 height 16
paste textarea "Suggestions for 20g protein breakfast Eggs & Avocado Toast - 2 large eggs (prep…"
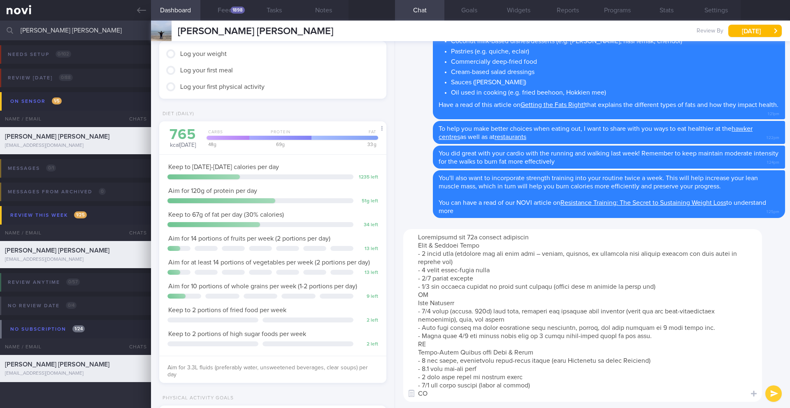
scroll to position [0, 0]
click at [551, 241] on textarea at bounding box center [582, 315] width 359 height 173
click at [416, 243] on textarea at bounding box center [582, 315] width 359 height 173
click at [497, 247] on textarea at bounding box center [582, 315] width 359 height 173
click at [542, 236] on textarea at bounding box center [582, 315] width 359 height 173
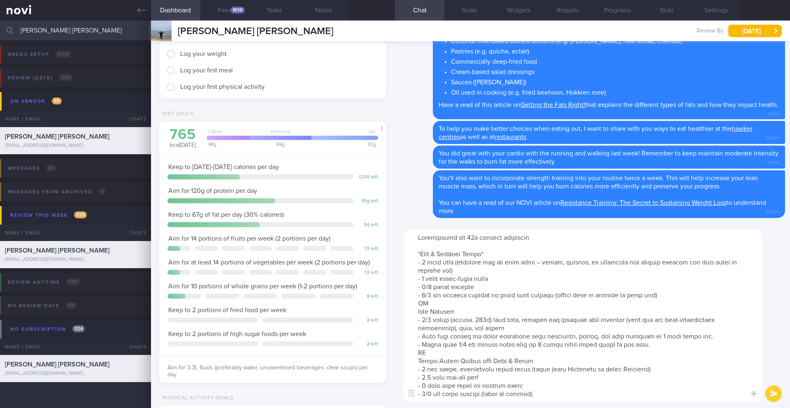
click at [542, 236] on textarea at bounding box center [582, 315] width 359 height 173
click at [413, 237] on textarea at bounding box center [582, 315] width 359 height 173
drag, startPoint x: 435, startPoint y: 305, endPoint x: 411, endPoint y: 302, distance: 24.9
click at [411, 302] on textarea at bounding box center [582, 315] width 359 height 173
click at [409, 311] on textarea at bounding box center [582, 315] width 359 height 173
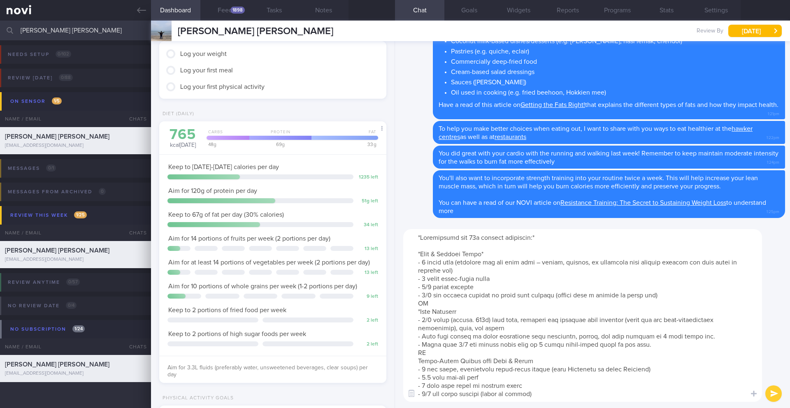
click at [474, 313] on textarea at bounding box center [582, 315] width 359 height 173
click at [411, 363] on textarea at bounding box center [582, 315] width 359 height 173
click at [549, 359] on textarea at bounding box center [582, 315] width 359 height 173
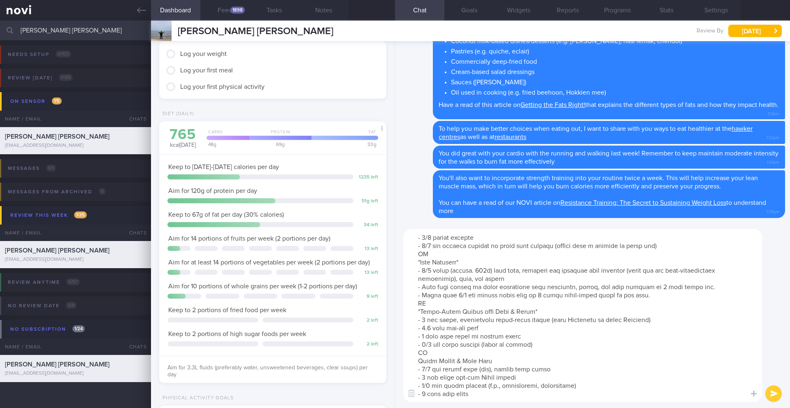
scroll to position [58, 0]
click at [417, 352] on textarea at bounding box center [582, 315] width 359 height 173
click at [512, 349] on textarea at bounding box center [582, 315] width 359 height 173
type textarea "*Suggestions for 20g protein breakfast:* *Eggs & Avocado Toast* - 2 large eggs …"
click at [768, 392] on button "submit" at bounding box center [773, 393] width 16 height 16
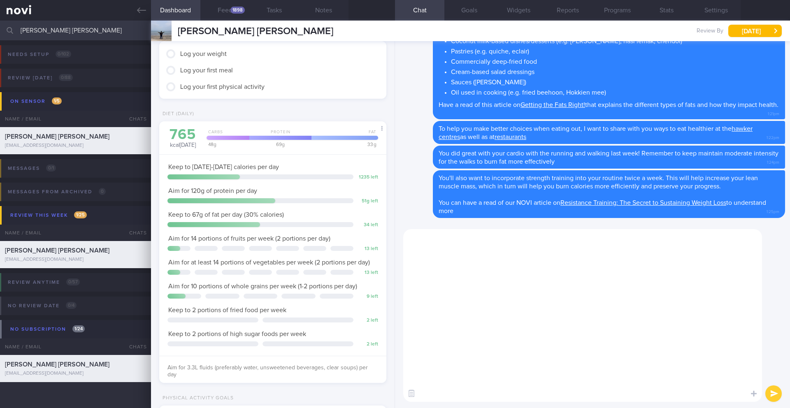
scroll to position [0, 0]
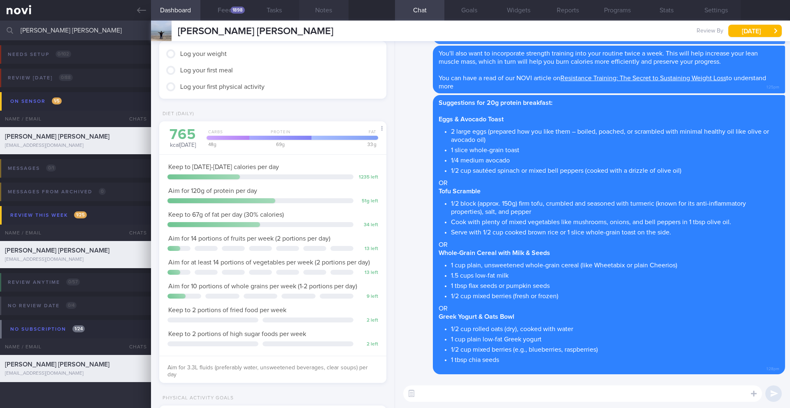
click at [317, 15] on button "Notes" at bounding box center [323, 10] width 49 height 21
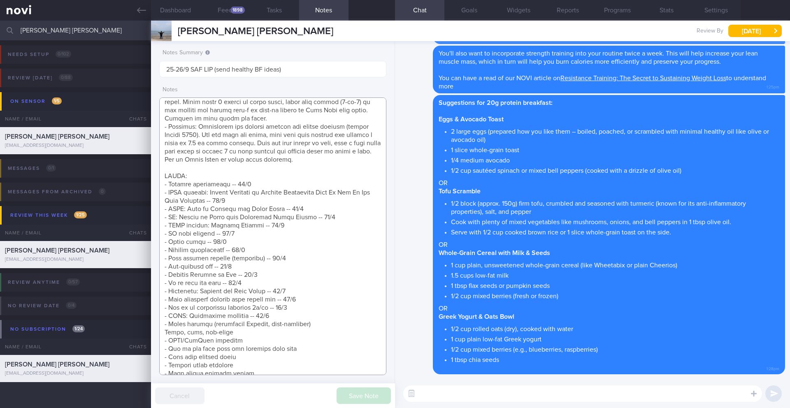
click at [299, 319] on textarea at bounding box center [272, 236] width 227 height 278
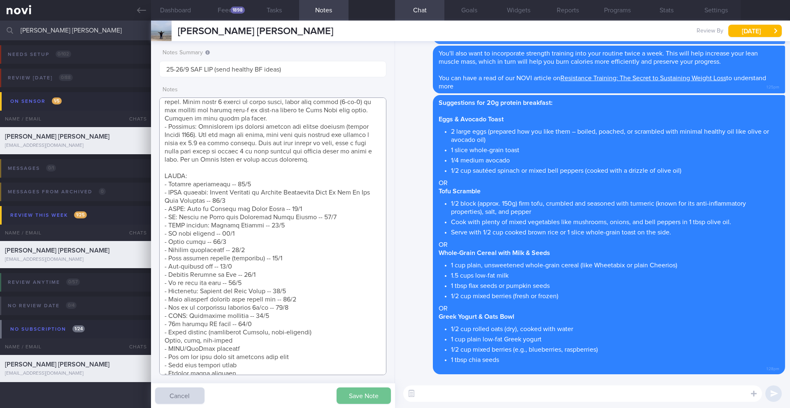
type textarea "SUPPORT NEEDED: CHALLENGE: Wt Targets: 28yo Chinese male - Pmhx: Nil - Meds: Hy…"
click at [356, 400] on button "Save Note" at bounding box center [363, 395] width 54 height 16
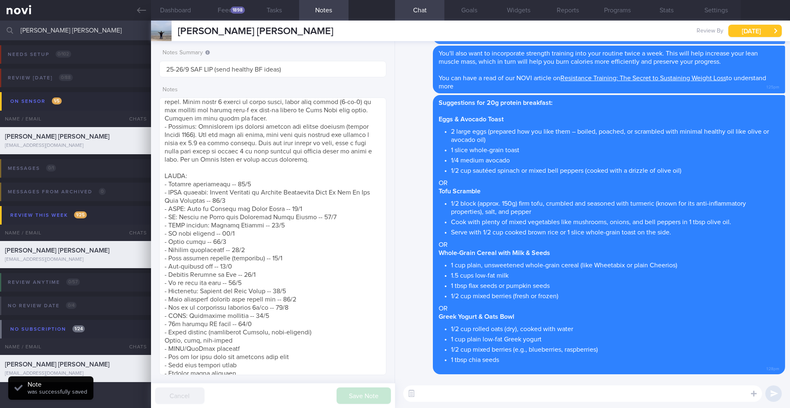
click at [753, 31] on button "[DATE]" at bounding box center [754, 31] width 53 height 12
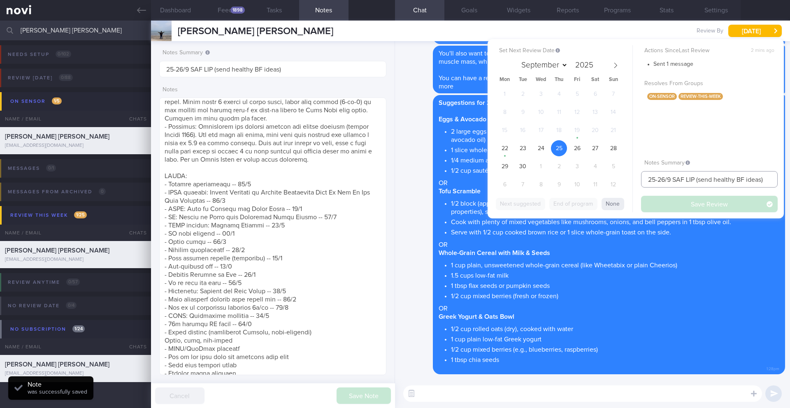
drag, startPoint x: 698, startPoint y: 179, endPoint x: 789, endPoint y: 178, distance: 91.3
click at [789, 178] on div "Patients New Users Coaches VALENT CHIA SHU WEI Assigned patients Assigned patie…" at bounding box center [395, 214] width 790 height 387
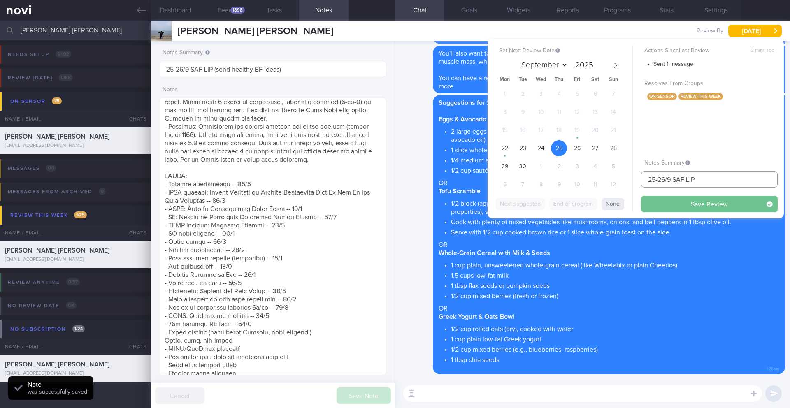
type input "25-26/9 SAF LIP"
click at [713, 205] on button "Save Review" at bounding box center [709, 204] width 137 height 16
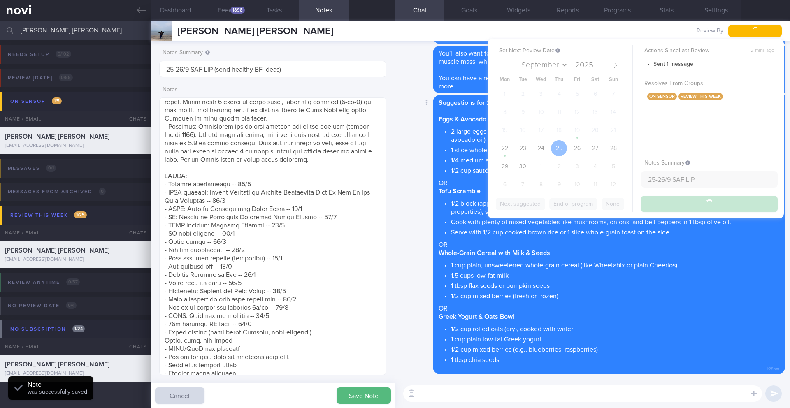
type input "25-26/9 SAF LIP"
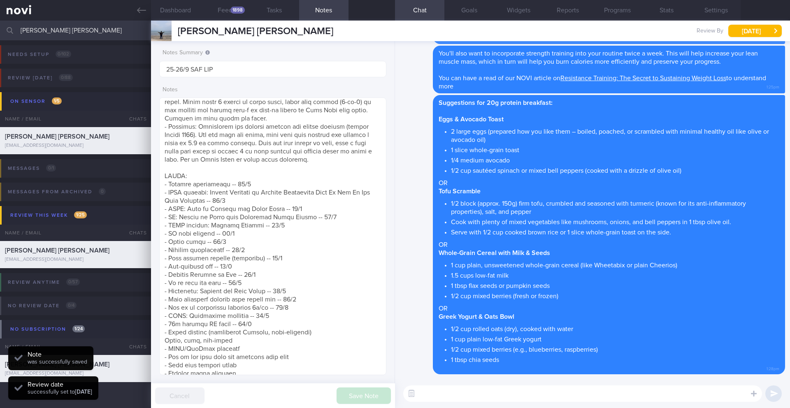
scroll to position [134, 214]
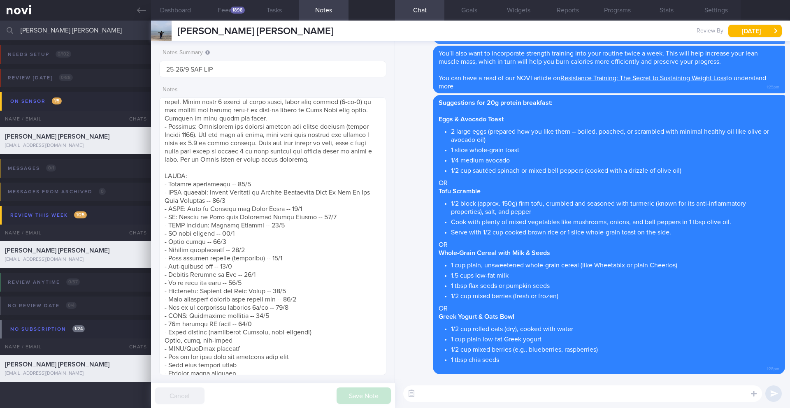
click at [59, 30] on input "[PERSON_NAME] [PERSON_NAME]" at bounding box center [395, 31] width 790 height 20
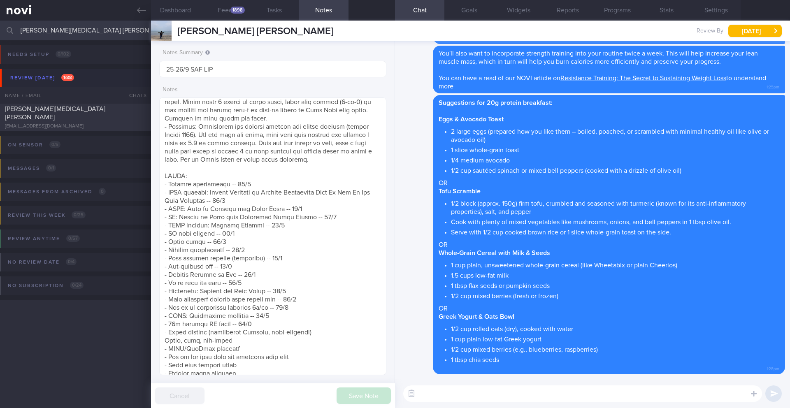
type input "[PERSON_NAME][MEDICAL_DATA] [PERSON_NAME]"
click at [93, 116] on div "[PERSON_NAME][MEDICAL_DATA] [PERSON_NAME]" at bounding box center [74, 113] width 139 height 16
type input "19-22/9 NEW MAGNUM STARTER"
type textarea "Has 2 phones - 1 android + 1 apple iphone + apple watch SUPPORT NEEDED: CHALLEN…"
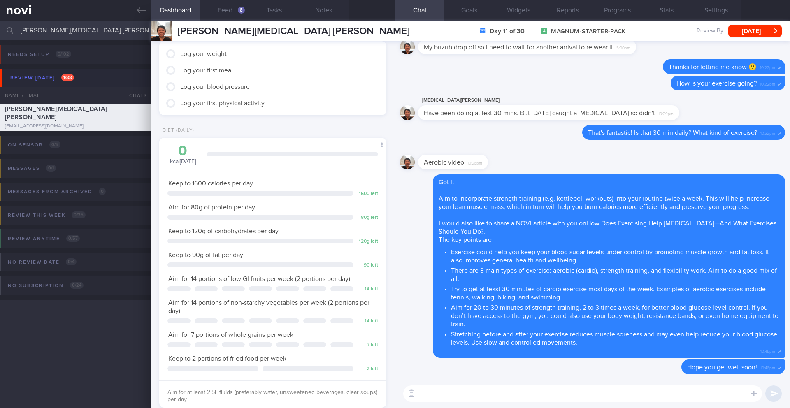
scroll to position [104, 210]
click at [468, 398] on textarea at bounding box center [582, 393] width 359 height 16
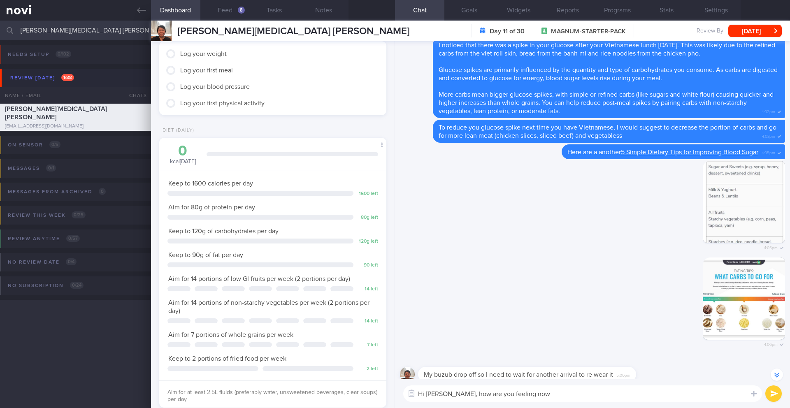
scroll to position [-586, 0]
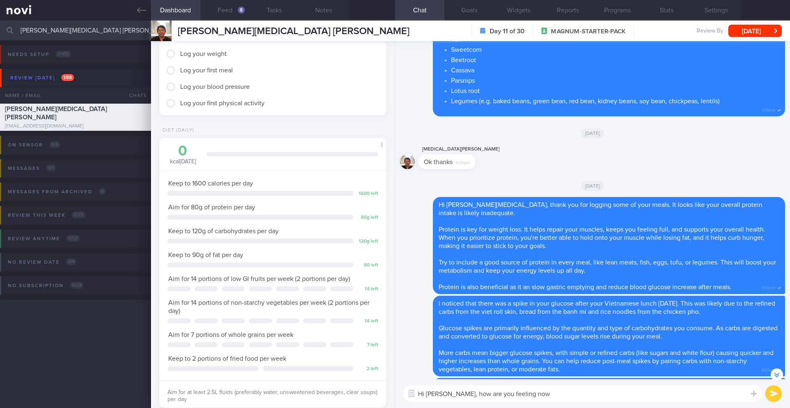
drag, startPoint x: 453, startPoint y: 395, endPoint x: 567, endPoint y: 394, distance: 114.3
click at [567, 394] on textarea "Hi Caroline, how are you feeling now" at bounding box center [582, 393] width 359 height 16
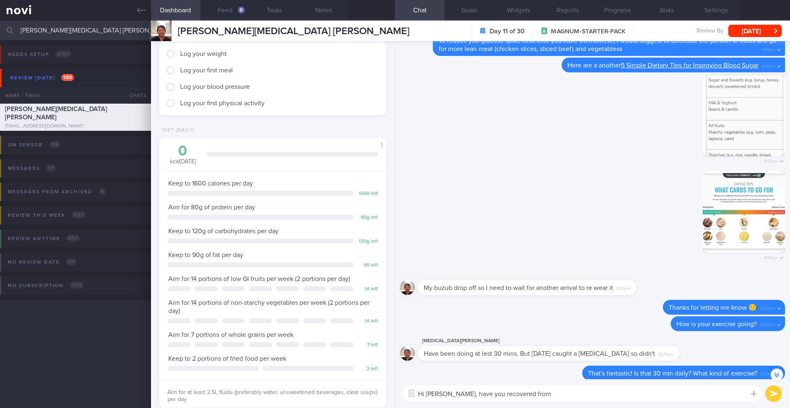
scroll to position [-225, 0]
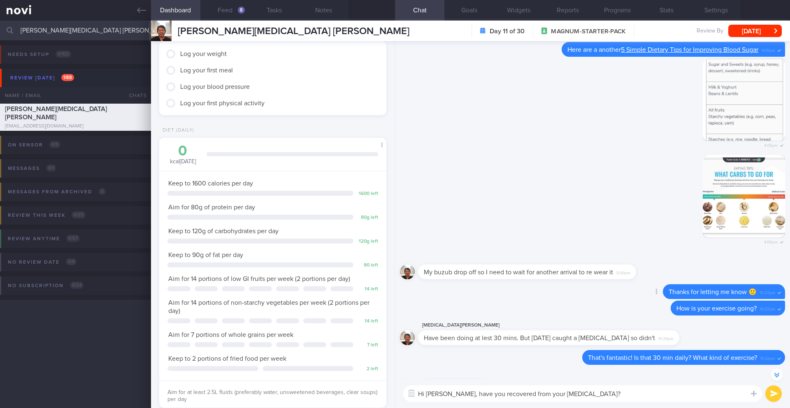
type textarea "Hi Caroline, have you recovered from your flu? 🙂"
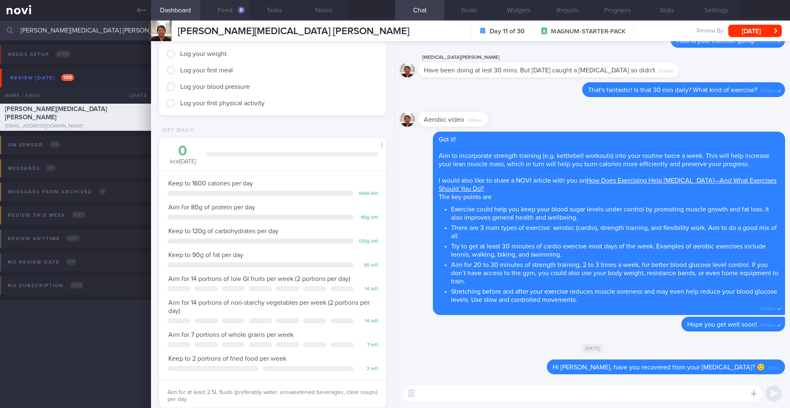
click at [239, 13] on div "8" at bounding box center [241, 10] width 7 height 7
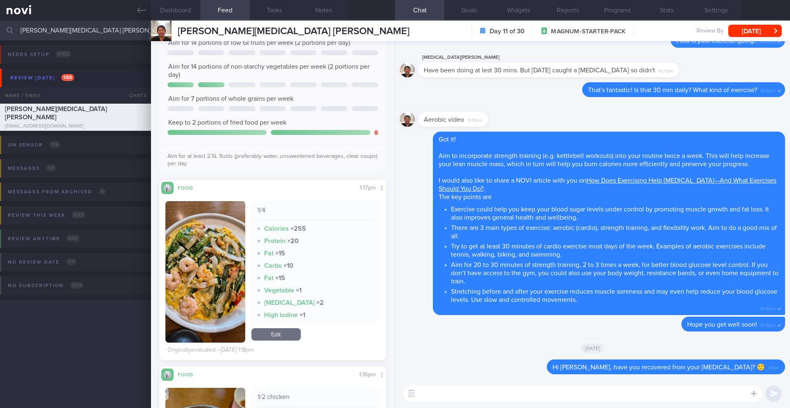
scroll to position [184, 0]
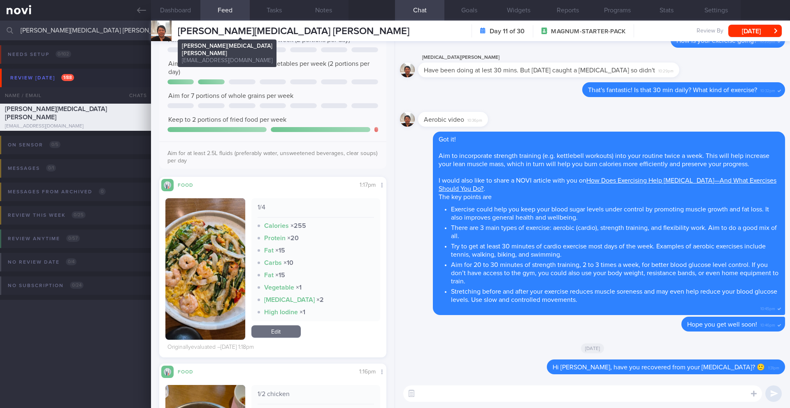
click at [230, 34] on span "[PERSON_NAME][MEDICAL_DATA] [PERSON_NAME]" at bounding box center [294, 31] width 232 height 10
copy div "CAROLINE THAM HUEY YIN CAROLINE THAM HUEY YIN thamcaroline@gmail.com"
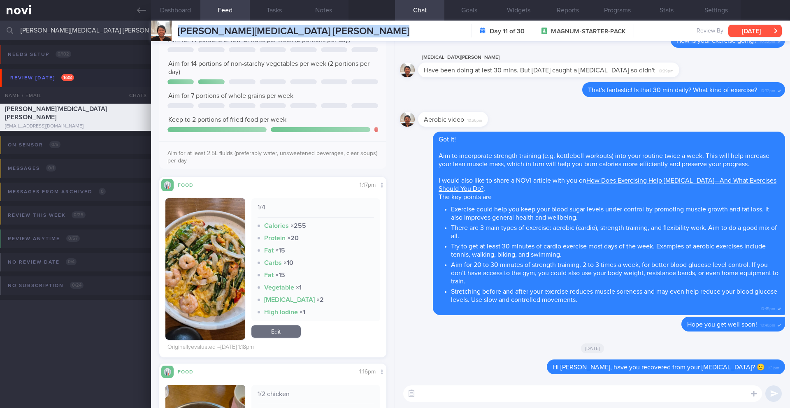
click at [750, 30] on button "[DATE]" at bounding box center [754, 31] width 53 height 12
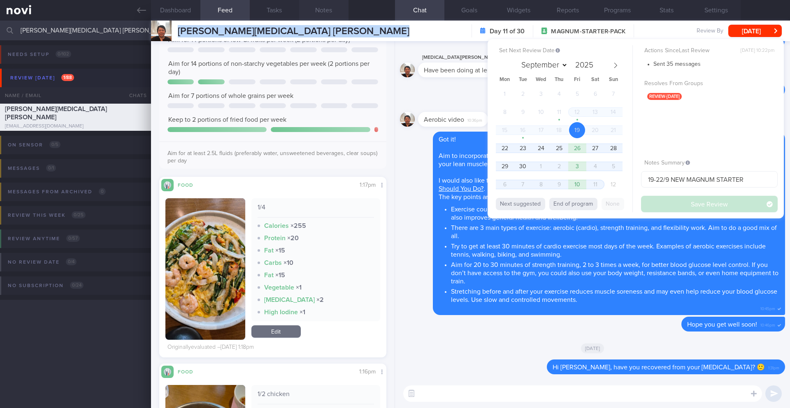
click at [321, 14] on button "Notes" at bounding box center [323, 10] width 49 height 21
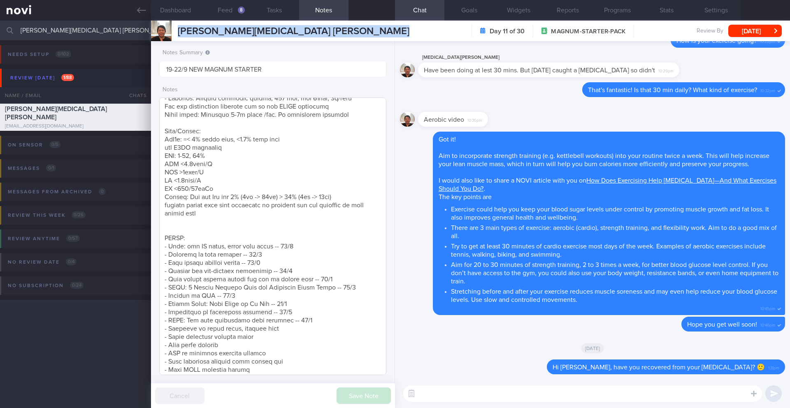
scroll to position [241, 0]
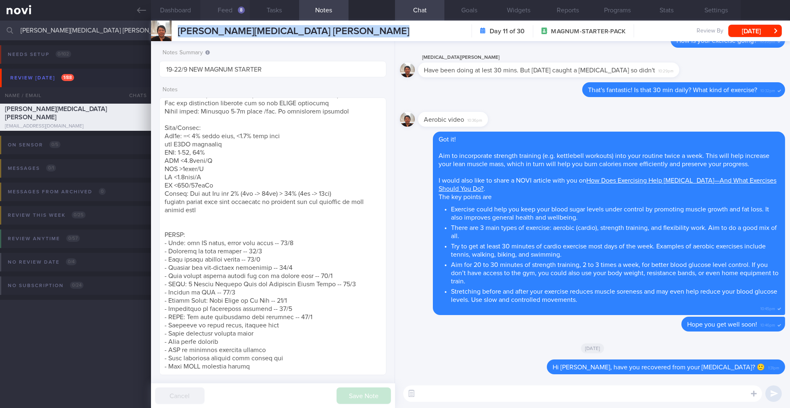
click at [218, 11] on button "Feed 8" at bounding box center [224, 10] width 49 height 21
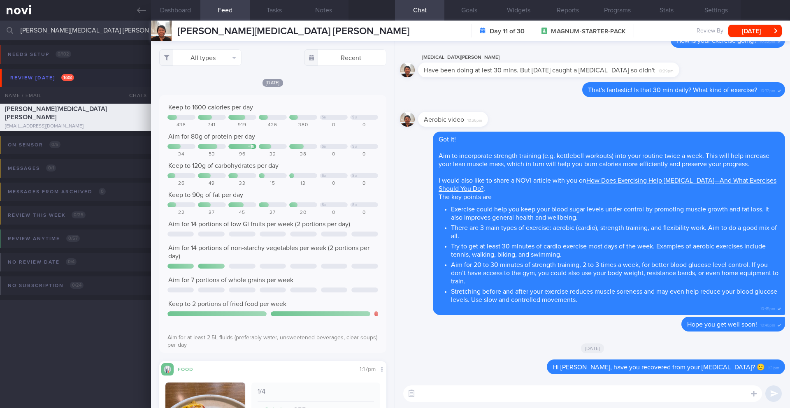
click at [495, 394] on textarea at bounding box center [582, 393] width 359 height 16
drag, startPoint x: 680, startPoint y: 395, endPoint x: 644, endPoint y: 398, distance: 36.7
click at [644, 398] on textarea "Your protein intake last Wednesday to Friday was pretty good considering you we…" at bounding box center [582, 393] width 359 height 16
click at [716, 395] on textarea "Your protein intake last Wednesday to Friday was pretty good considering you lo…" at bounding box center [582, 393] width 359 height 16
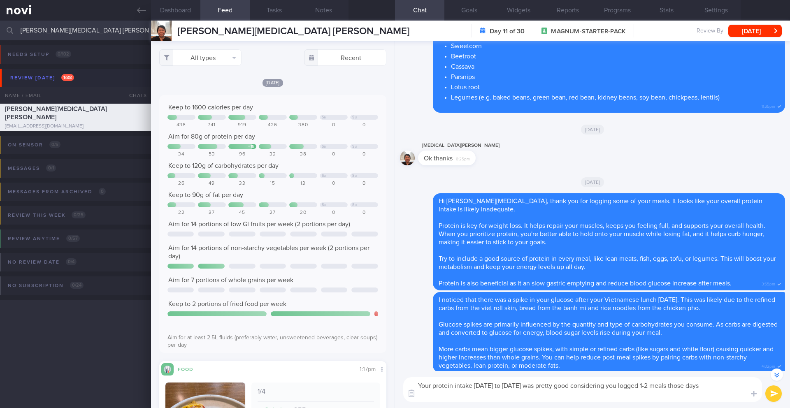
scroll to position [-641, 0]
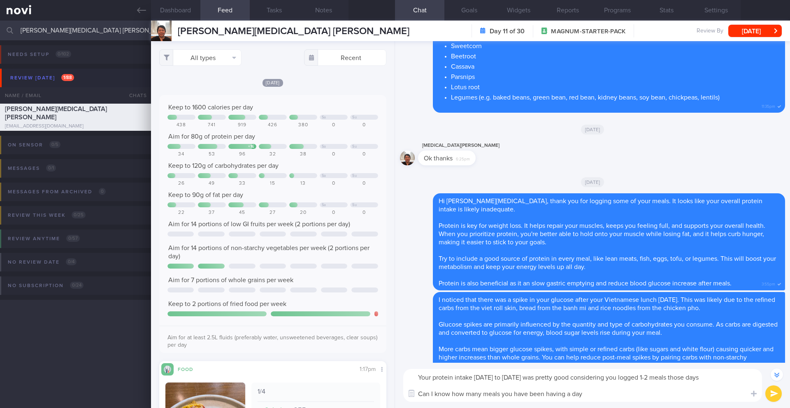
type textarea "Your protein intake last Wednesday to Friday was pretty good considering you lo…"
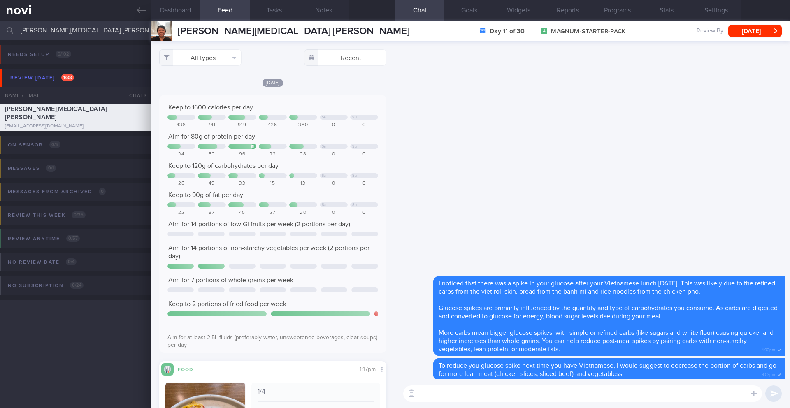
scroll to position [0, 0]
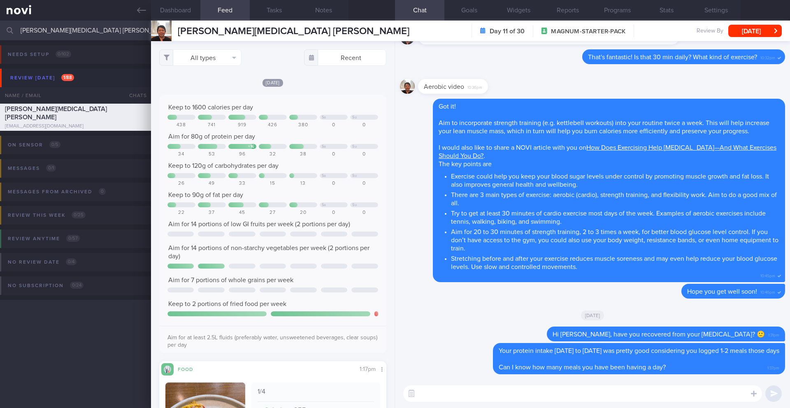
click at [482, 401] on textarea at bounding box center [582, 393] width 359 height 16
click at [313, 7] on button "Notes" at bounding box center [323, 10] width 49 height 21
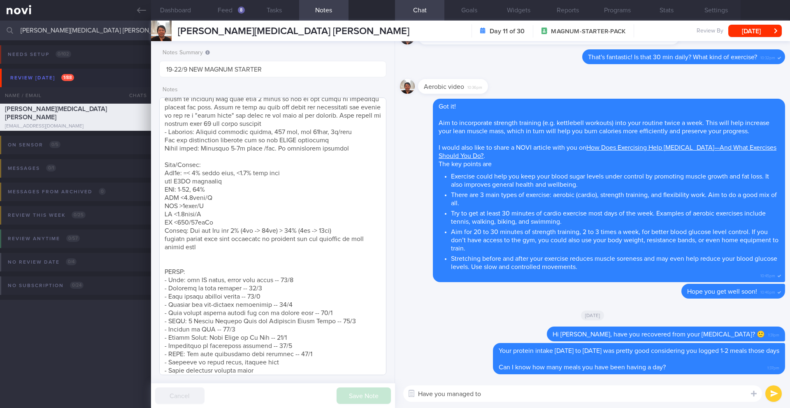
scroll to position [192, 0]
click at [516, 399] on textarea "Have you managed to" at bounding box center [582, 393] width 359 height 16
type textarea "Have you managed to exercise recently? 🙂"
click at [765, 399] on div "Have you managed to exercise recently? 🙂 Have you managed to exercise recently?…" at bounding box center [592, 393] width 395 height 29
click at [771, 396] on button "submit" at bounding box center [773, 393] width 16 height 16
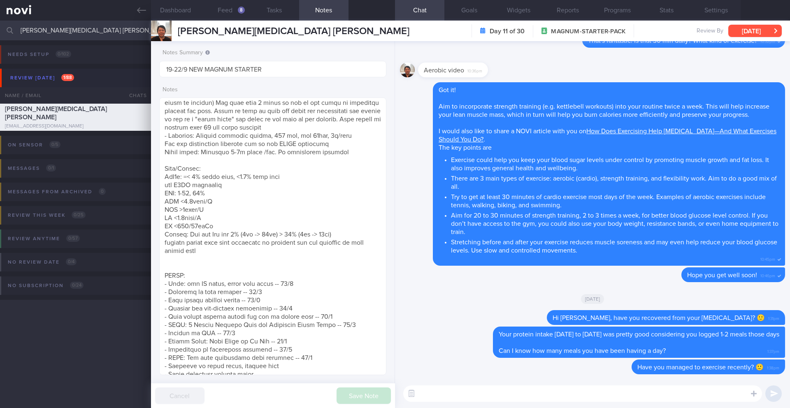
click at [731, 30] on button "[DATE]" at bounding box center [754, 31] width 53 height 12
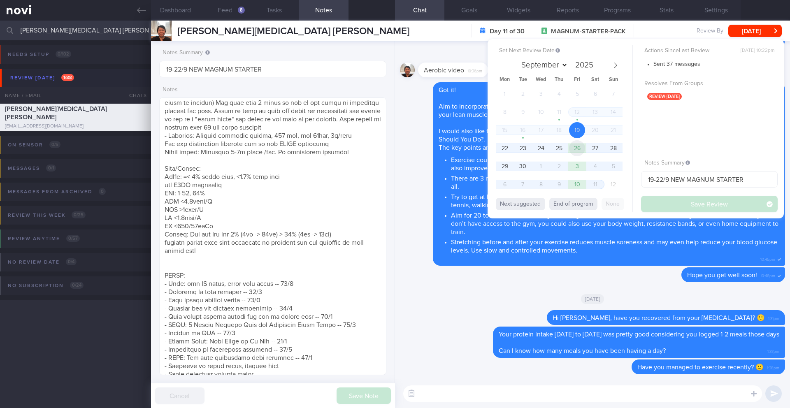
click at [572, 151] on span "26" at bounding box center [577, 148] width 16 height 16
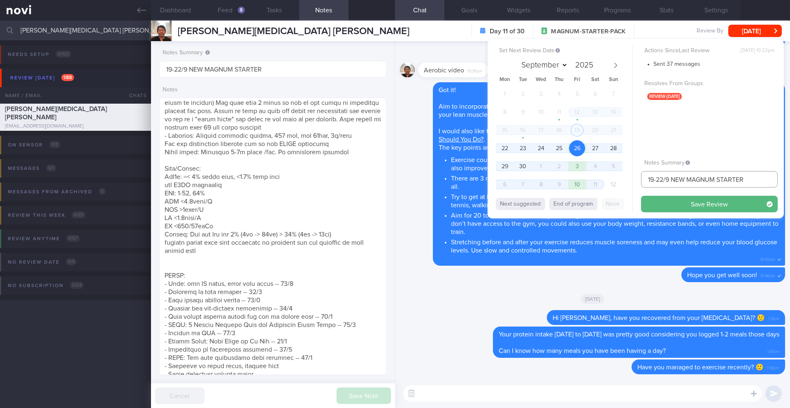
drag, startPoint x: 660, startPoint y: 179, endPoint x: 637, endPoint y: 179, distance: 23.4
click at [637, 179] on div "Set Next Review Date 26 Sep 2025 September October November December 2025 Mon T…" at bounding box center [635, 128] width 296 height 179
type input "26-29/9 NEW MAGNUM STARTER"
click at [655, 207] on button "Save Review" at bounding box center [709, 204] width 137 height 16
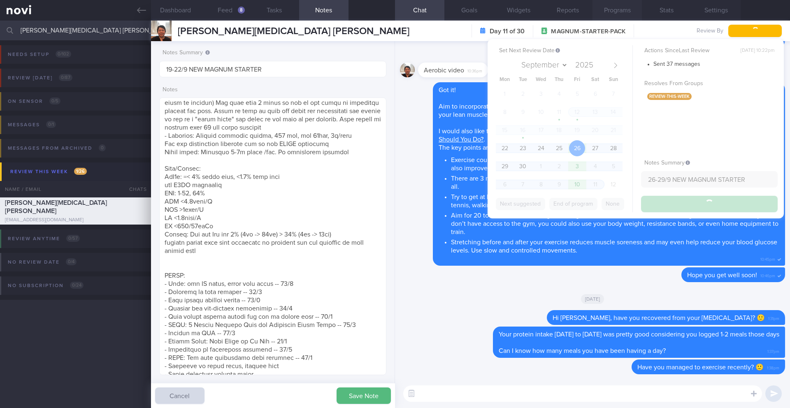
type input "26-29/9 NEW MAGNUM STARTER"
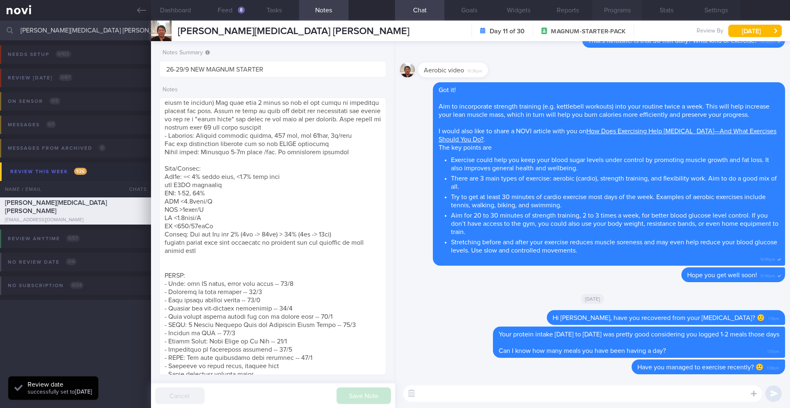
click at [626, 16] on button "Programs" at bounding box center [616, 10] width 49 height 21
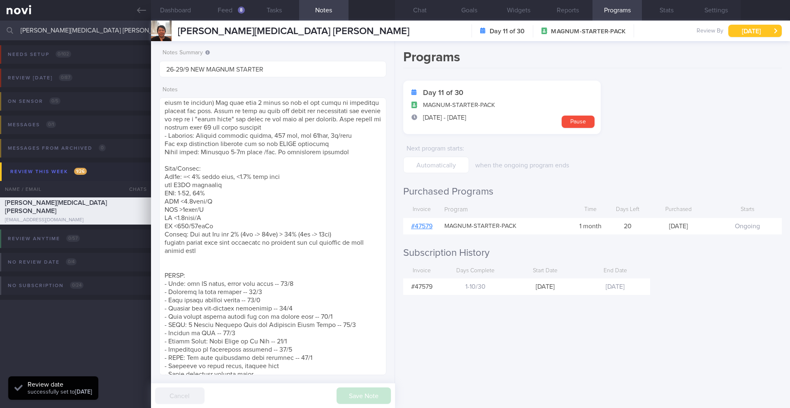
click at [749, 32] on button "[DATE]" at bounding box center [754, 31] width 53 height 12
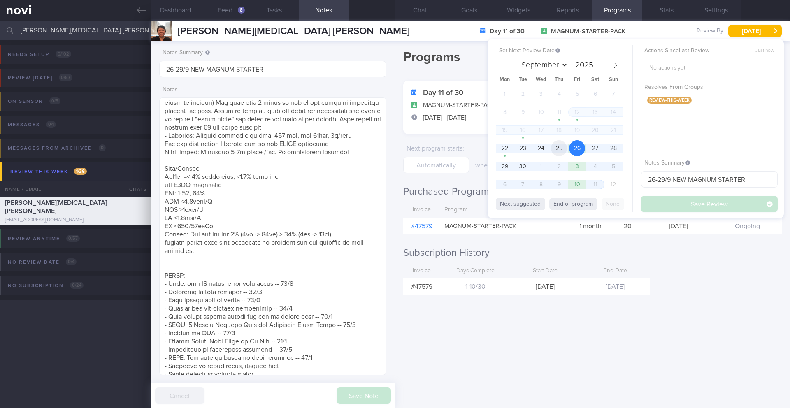
click at [554, 151] on span "25" at bounding box center [559, 148] width 16 height 16
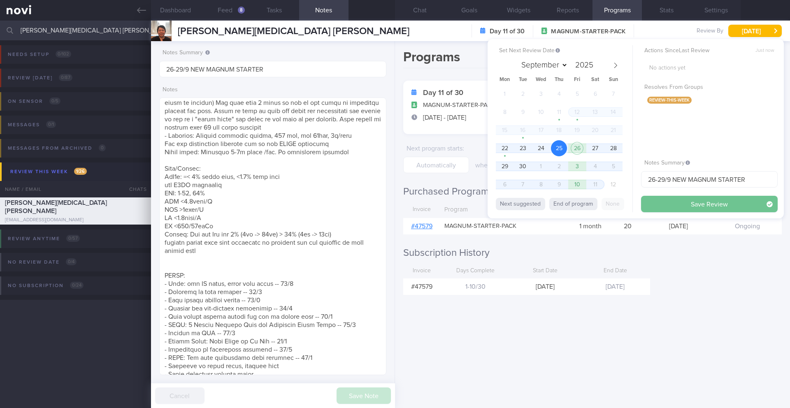
click at [683, 204] on button "Save Review" at bounding box center [709, 204] width 137 height 16
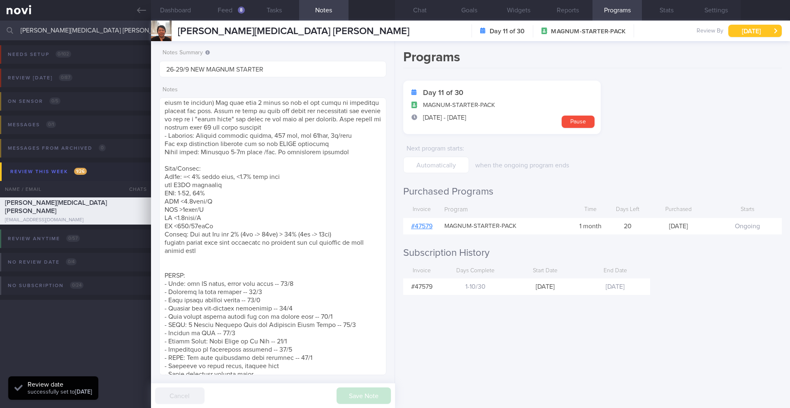
click at [746, 32] on button "[DATE]" at bounding box center [754, 31] width 53 height 12
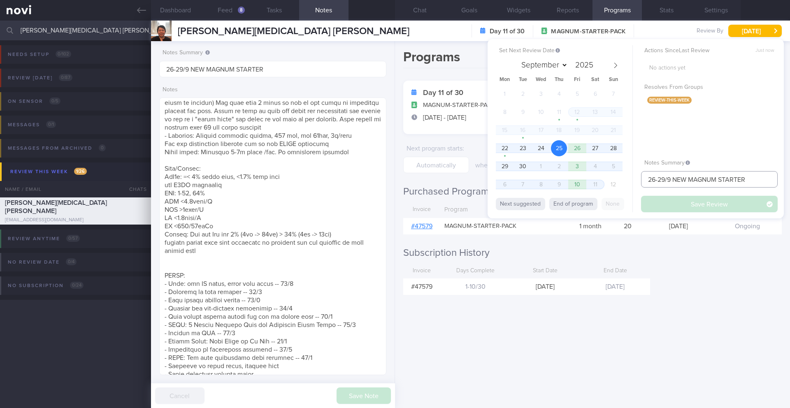
drag, startPoint x: 664, startPoint y: 179, endPoint x: 636, endPoint y: 181, distance: 28.4
click at [636, 181] on div "Set Next Review Date 25 Sep 2025 September October November December 2025 Mon T…" at bounding box center [635, 128] width 296 height 179
type input "25-26/9 NEW MAGNUM STARTER"
click at [657, 201] on button "Save Review" at bounding box center [709, 204] width 137 height 16
type input "25-26/9 NEW MAGNUM STARTER"
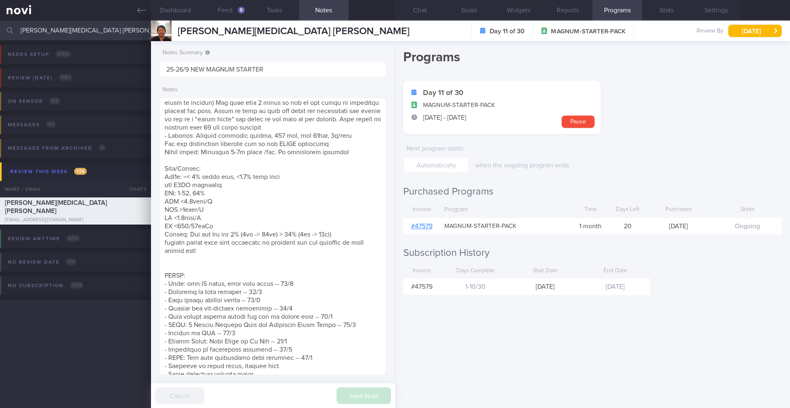
click at [78, 35] on input "[PERSON_NAME][MEDICAL_DATA] [PERSON_NAME]" at bounding box center [395, 31] width 790 height 20
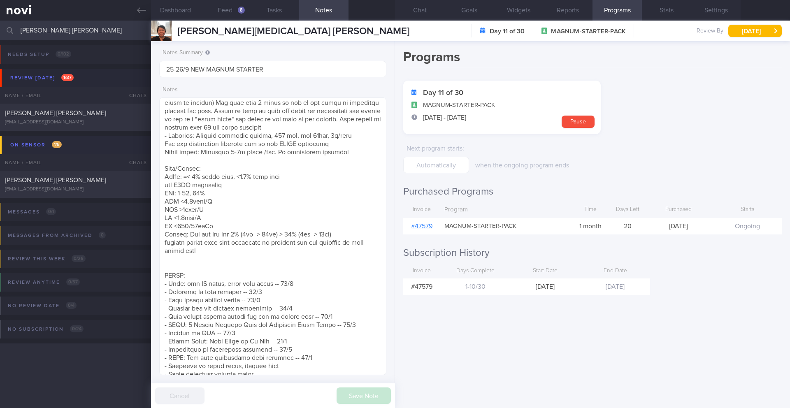
type input "[PERSON_NAME] [PERSON_NAME]"
click at [112, 118] on div "LIM JING HENG lim_jing_heng@hotmail.com" at bounding box center [75, 117] width 151 height 16
type input "22/9 SAF LIP"
type textarea "[How Monitoring Your Glucose Can Help You Stay Energized](https://novi-health.c…"
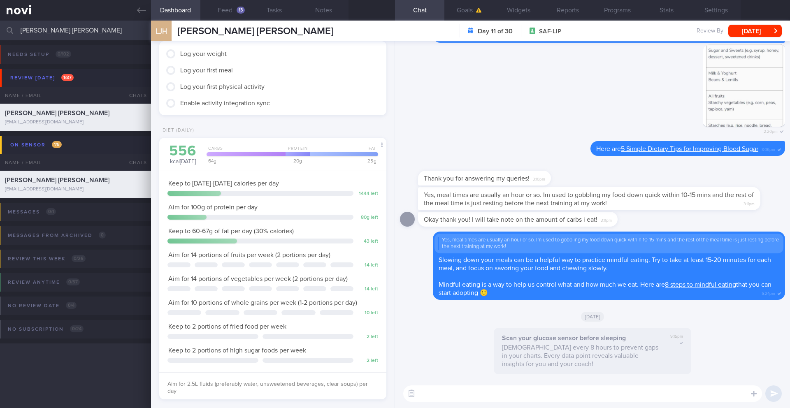
scroll to position [126, 210]
click at [224, 10] on button "Feed 13" at bounding box center [224, 10] width 49 height 21
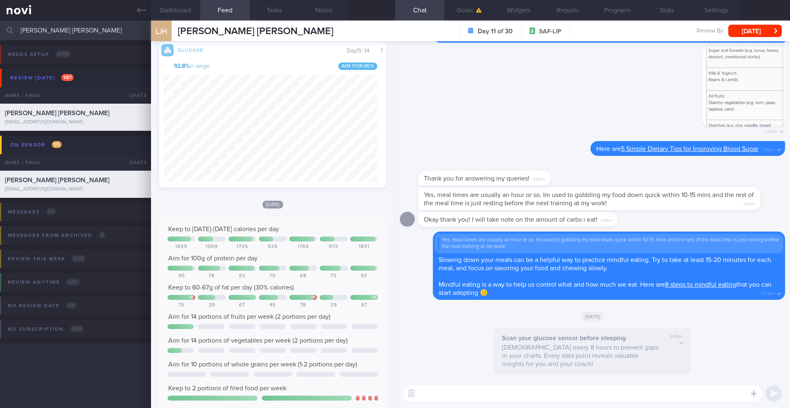
scroll to position [306, 0]
click at [478, 393] on textarea at bounding box center [582, 393] width 359 height 16
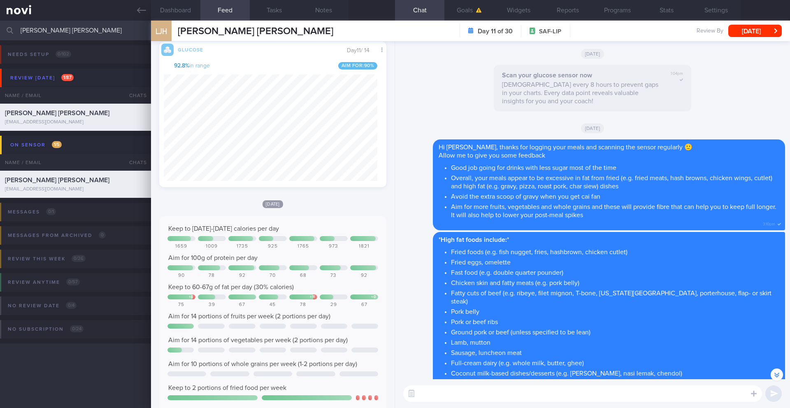
scroll to position [-1710, 0]
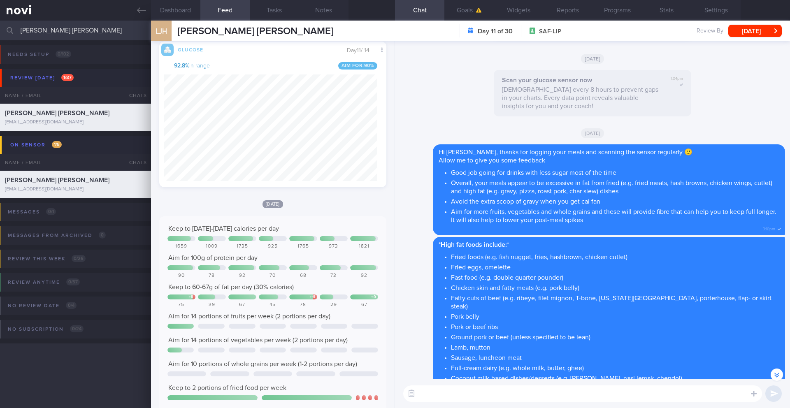
click at [481, 394] on textarea at bounding box center [582, 393] width 359 height 16
type textarea "h"
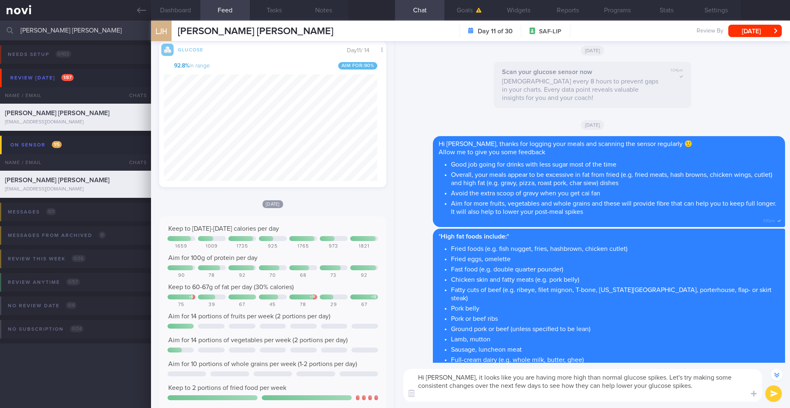
scroll to position [-1735, 0]
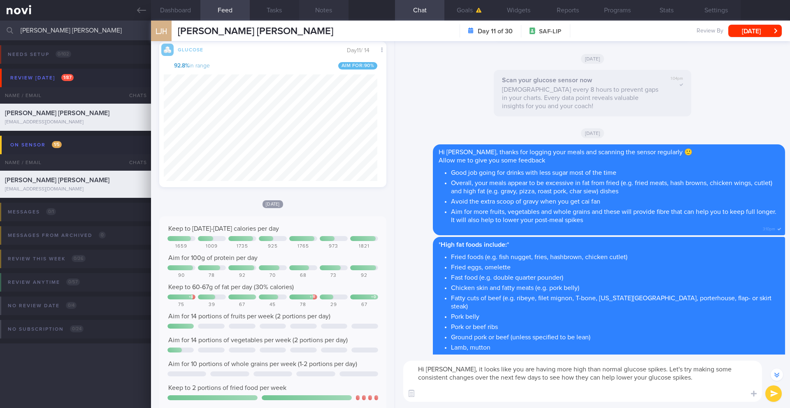
click at [331, 13] on button "Notes" at bounding box center [323, 10] width 49 height 21
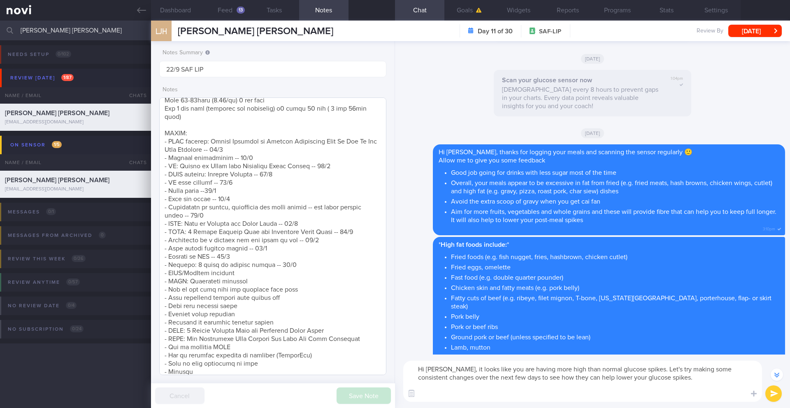
scroll to position [248, 0]
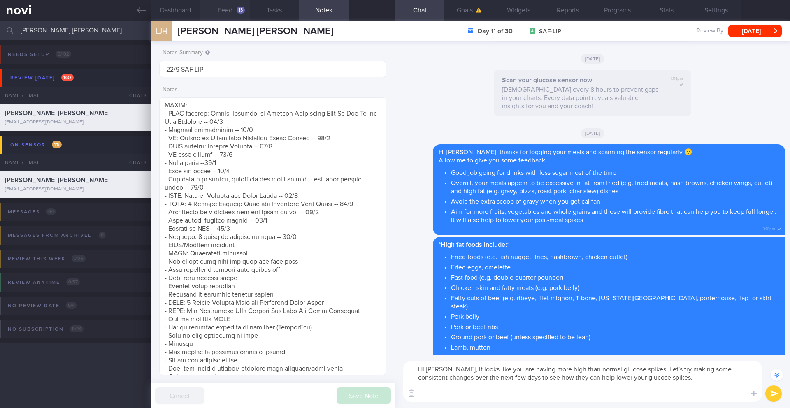
click at [235, 10] on button "Feed 13" at bounding box center [224, 10] width 49 height 21
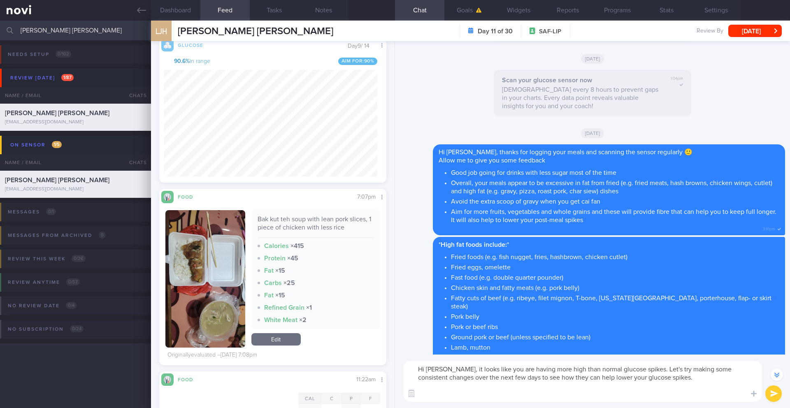
scroll to position [1705, 0]
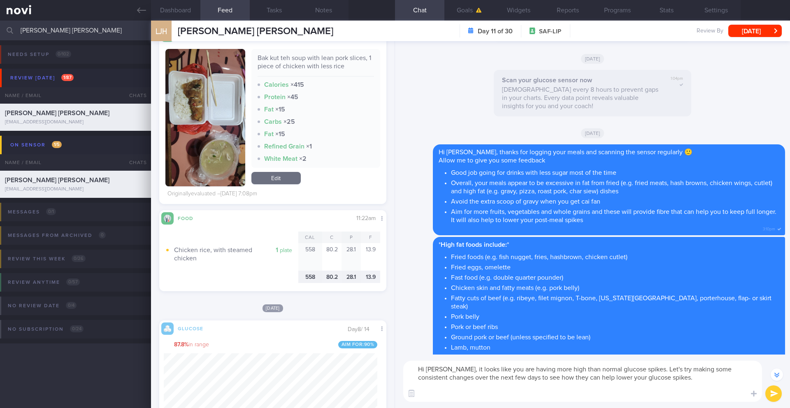
click at [434, 385] on textarea "Hi Jing Heng, it looks like you are having more high than normal glucose spikes…" at bounding box center [582, 381] width 359 height 41
drag, startPoint x: 489, startPoint y: 386, endPoint x: 476, endPoint y: 387, distance: 13.2
click at [476, 387] on textarea "Hi Jing Heng, it looks like you are having more high than normal glucose spikes…" at bounding box center [582, 381] width 359 height 41
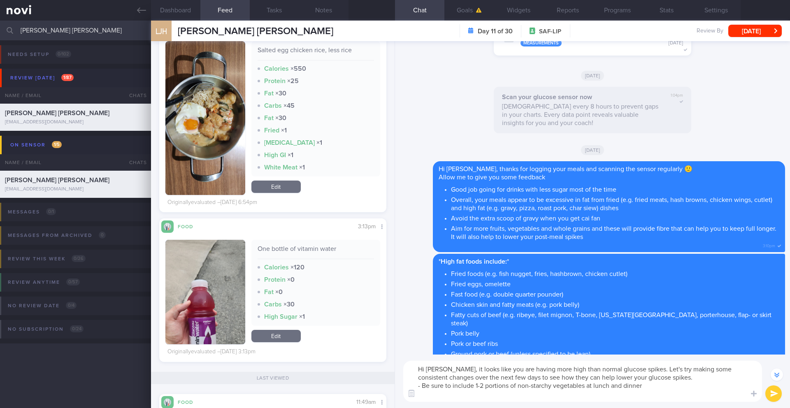
scroll to position [2163, 0]
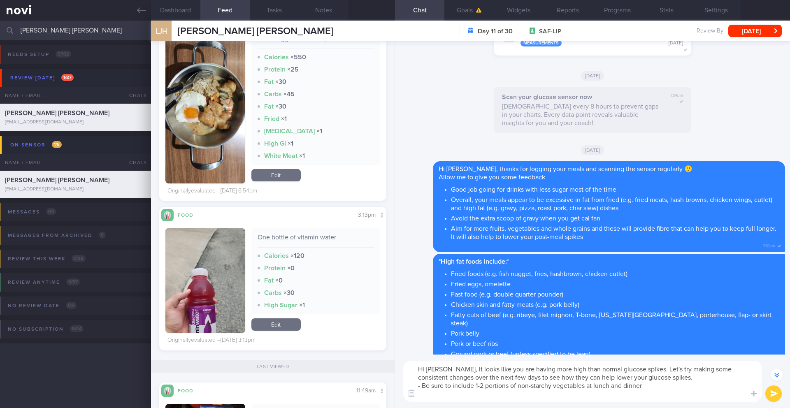
click at [658, 389] on textarea "Hi Jing Heng, it looks like you are having more high than normal glucose spikes…" at bounding box center [582, 381] width 359 height 41
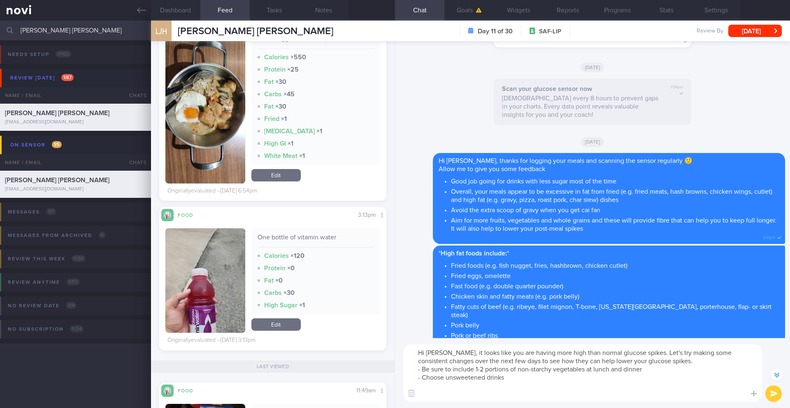
scroll to position [-1768, 0]
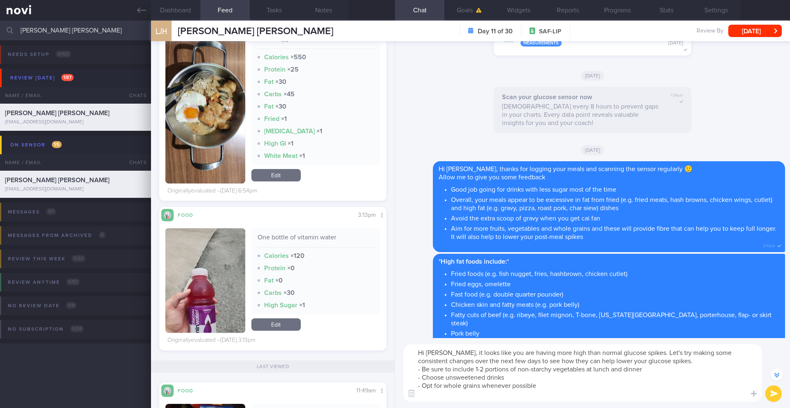
click at [483, 387] on textarea "Hi Jing Heng, it looks like you are having more high than normal glucose spikes…" at bounding box center [582, 373] width 359 height 58
type textarea "Hi Jing Heng, it looks like you are having more high than normal glucose spikes…"
click at [663, 382] on textarea "Hi Jing Heng, it looks like you are having more high than normal glucose spikes…" at bounding box center [582, 373] width 359 height 58
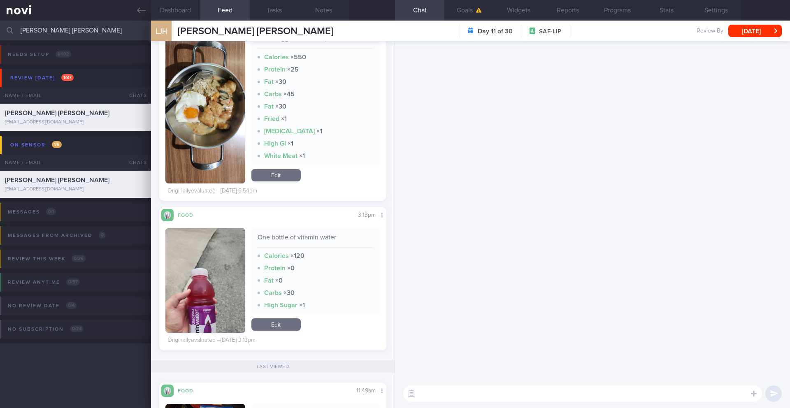
scroll to position [0, 0]
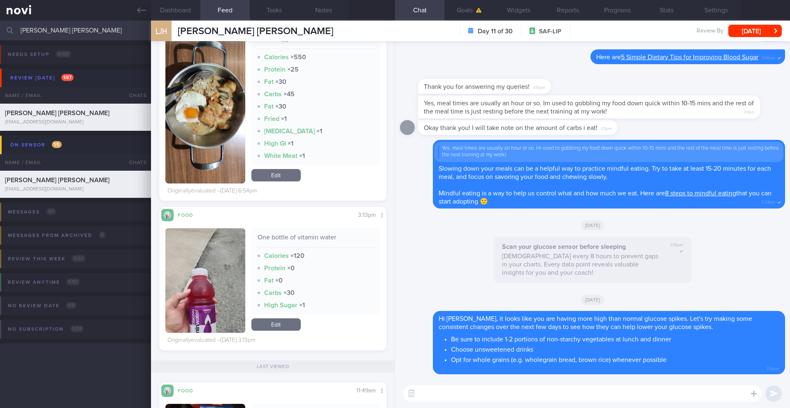
type textarea "-"
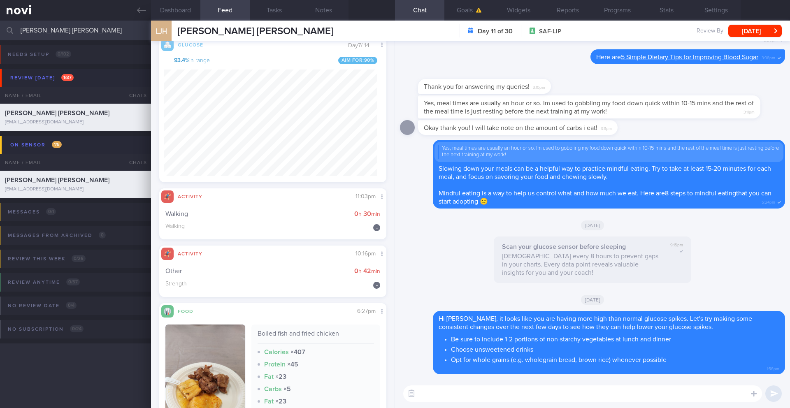
scroll to position [2962, 0]
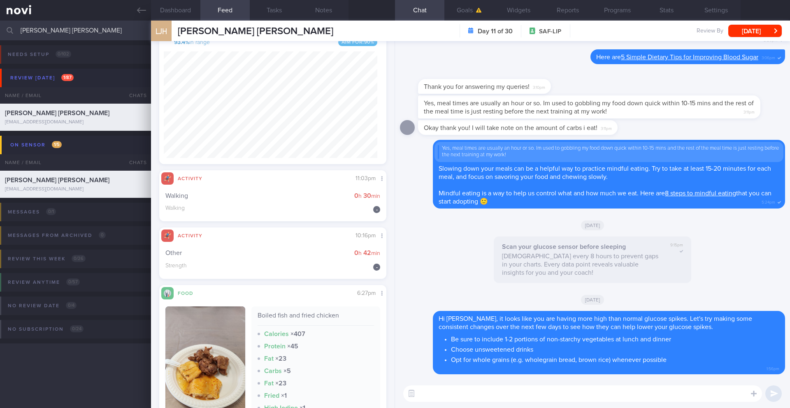
click at [542, 391] on textarea at bounding box center [582, 393] width 359 height 16
type textarea "g"
click at [428, 393] on textarea "Got for a 10-15 min" at bounding box center [582, 393] width 359 height 16
click at [503, 396] on textarea "Go for a 10-15 min" at bounding box center [582, 393] width 359 height 16
click at [323, 10] on button "Notes" at bounding box center [323, 10] width 49 height 21
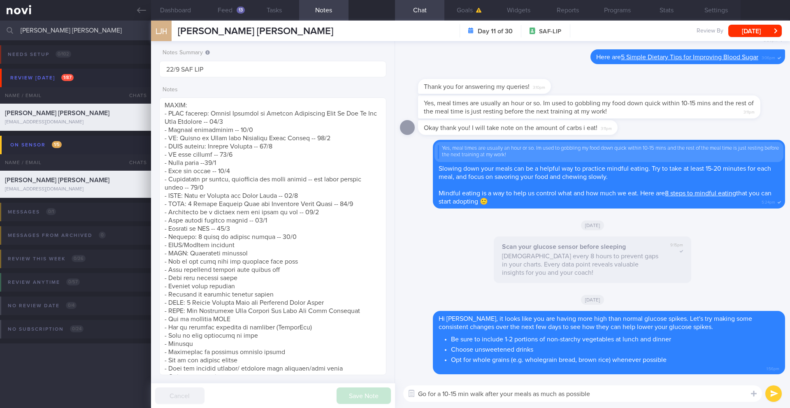
click at [459, 396] on textarea "Go for a 10-15 min walk after your meals as much as possible" at bounding box center [582, 393] width 359 height 16
paste textarea "Another way to lower your post-meal glucose spikes is to go for 10-15 minute wa…"
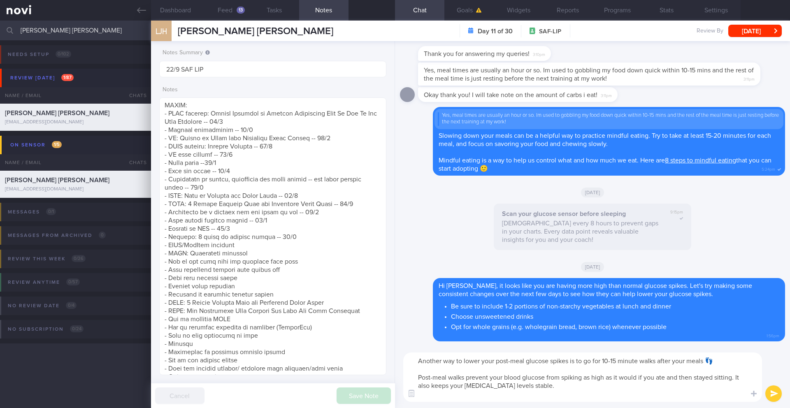
type textarea "Another way to lower your post-meal glucose spikes is to go for 10-15 minute wa…"
click at [774, 392] on button "submit" at bounding box center [773, 393] width 16 height 16
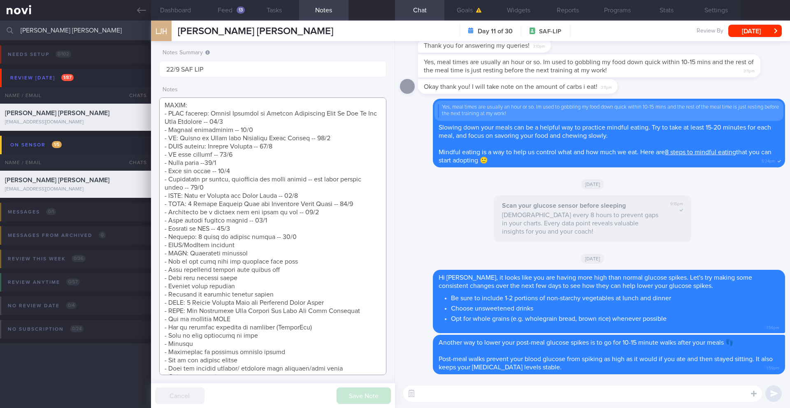
click at [296, 245] on textarea at bounding box center [272, 236] width 227 height 278
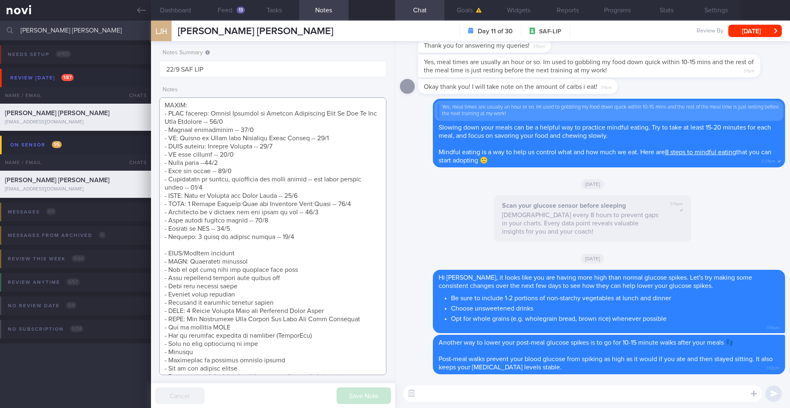
scroll to position [315, 0]
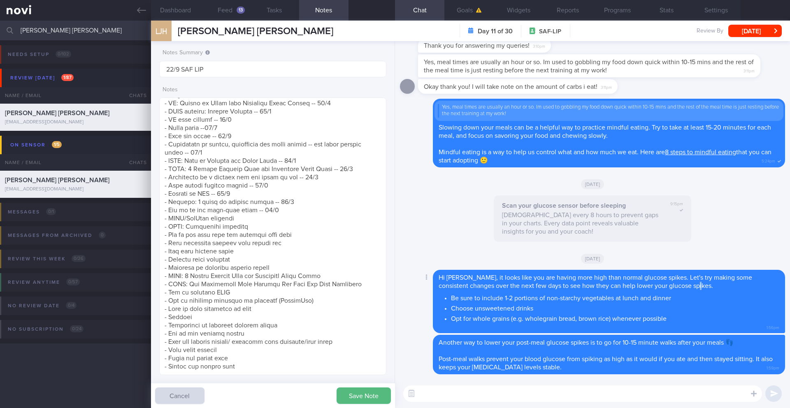
click at [681, 287] on div "Hi Jing Heng, it looks like you are having more high than normal glucose spikes…" at bounding box center [609, 302] width 352 height 64
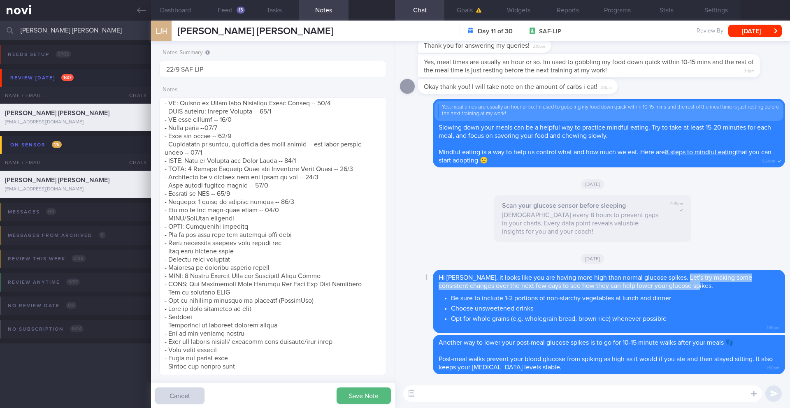
drag, startPoint x: 680, startPoint y: 287, endPoint x: 681, endPoint y: 278, distance: 8.7
click at [681, 278] on span "Hi Jing Heng, it looks like you are having more high than normal glucose spikes…" at bounding box center [594, 281] width 313 height 15
copy span "s try making some consistent changes over the next few days to see how they can…"
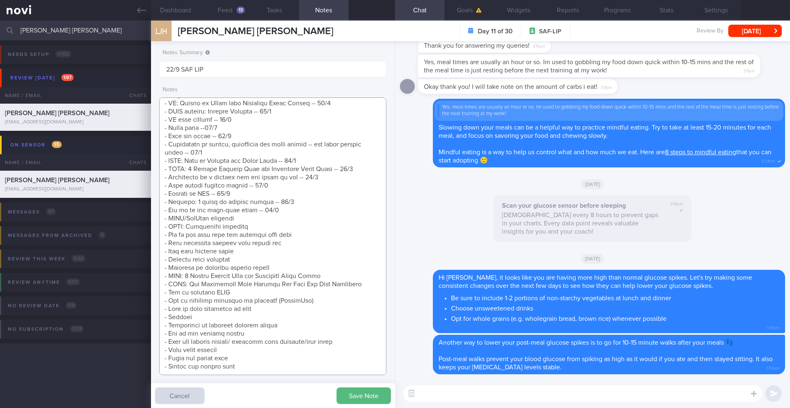
click at [297, 177] on textarea at bounding box center [272, 236] width 227 height 278
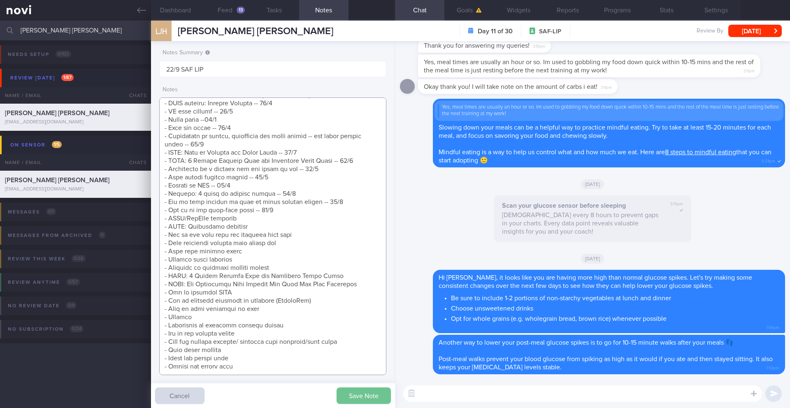
type textarea "[How Monitoring Your Glucose Can Help You Stay Energized](https://novi-health.c…"
click at [359, 399] on button "Save Note" at bounding box center [363, 395] width 54 height 16
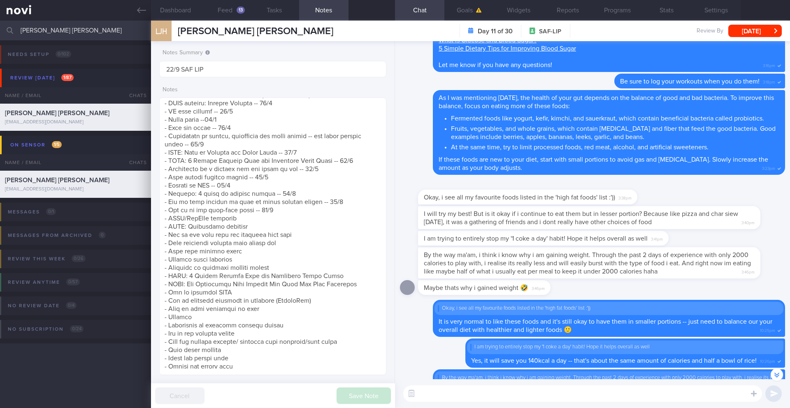
scroll to position [-838, 0]
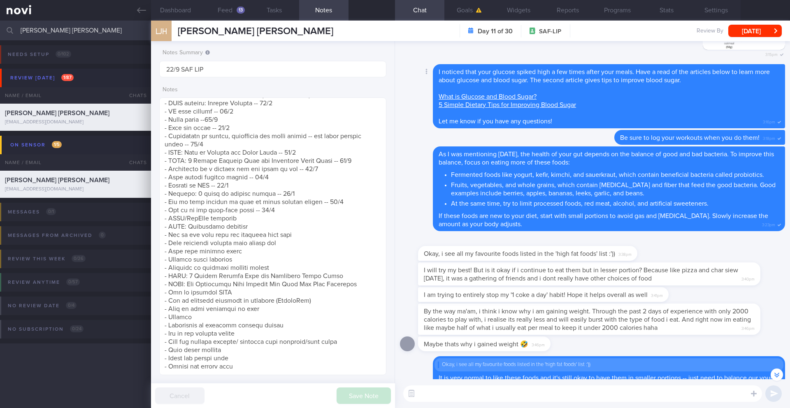
click at [502, 105] on link "5 Simple Dietary Tips for Improving Blood Sugar" at bounding box center [506, 105] width 137 height 7
click at [435, 394] on textarea at bounding box center [582, 393] width 359 height 16
paste textarea "https://novi-health.com/education/dietary-tips-for-improving-blood-sugar"
type textarea "Remember to follow these [tips](https://novi-health.com/education/dietary-tips-…"
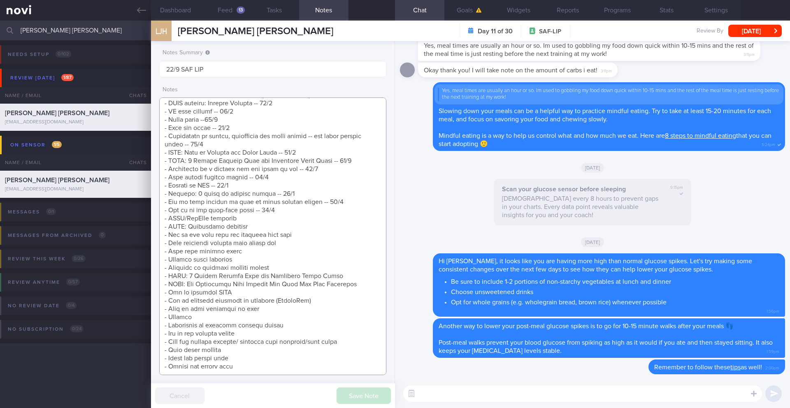
click at [278, 193] on textarea at bounding box center [272, 236] width 227 height 278
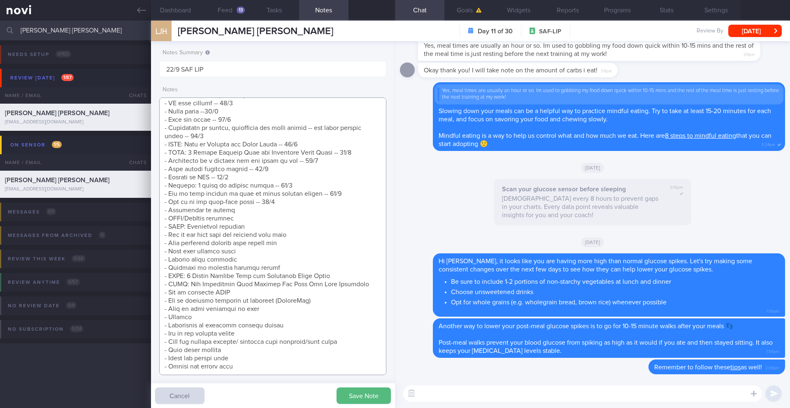
drag, startPoint x: 329, startPoint y: 145, endPoint x: 169, endPoint y: 147, distance: 160.8
click at [169, 147] on textarea at bounding box center [272, 236] width 227 height 278
click at [265, 201] on textarea at bounding box center [272, 236] width 227 height 278
paste textarea "NOVI: 5 Simple Dietary Tips for Improving Blood Sugar --"
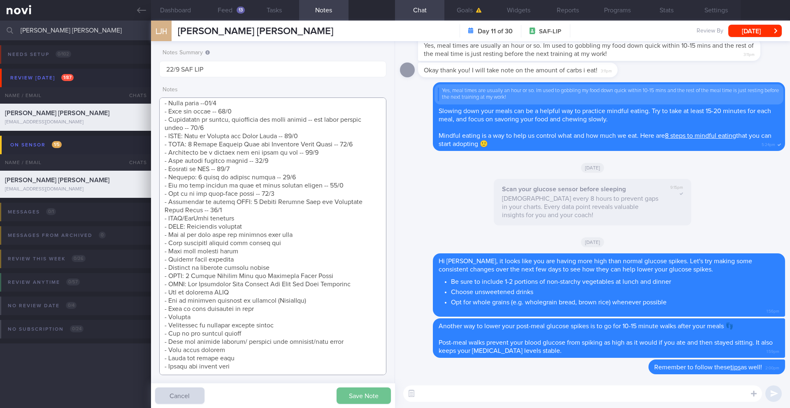
type textarea "[How Monitoring Your Glucose Can Help You Stay Energized](https://novi-health.c…"
click at [365, 403] on button "Save Note" at bounding box center [363, 395] width 54 height 16
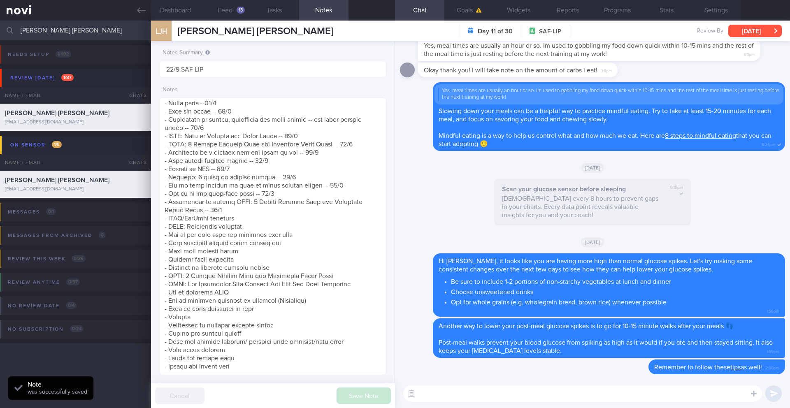
click at [739, 30] on button "[DATE]" at bounding box center [754, 31] width 53 height 12
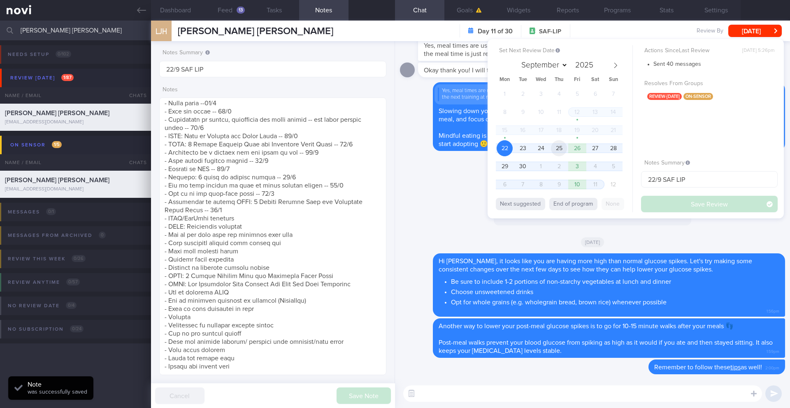
click at [560, 150] on span "25" at bounding box center [559, 148] width 16 height 16
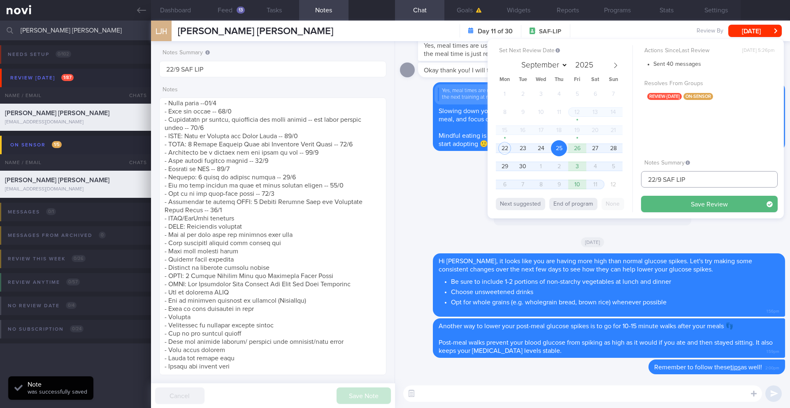
drag, startPoint x: 655, startPoint y: 181, endPoint x: 626, endPoint y: 181, distance: 29.6
click at [626, 181] on div "Set Next Review Date 25 Sep 2025 September October November December 2025 Mon T…" at bounding box center [635, 128] width 296 height 179
type input "25-26/9 SAF LIP"
click at [646, 207] on button "Save Review" at bounding box center [709, 204] width 137 height 16
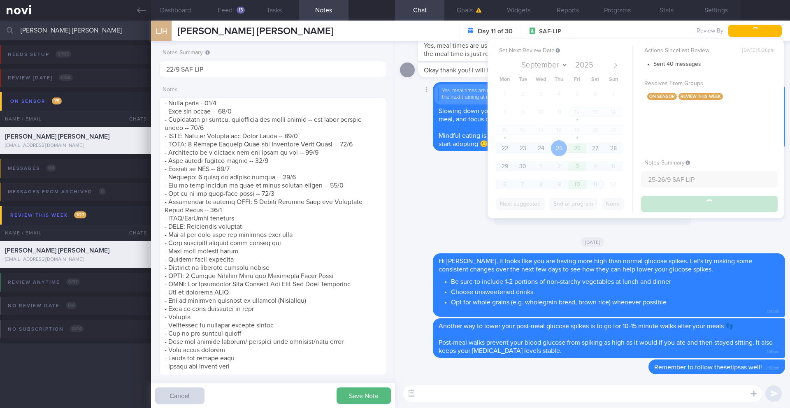
type input "25-26/9 SAF LIP"
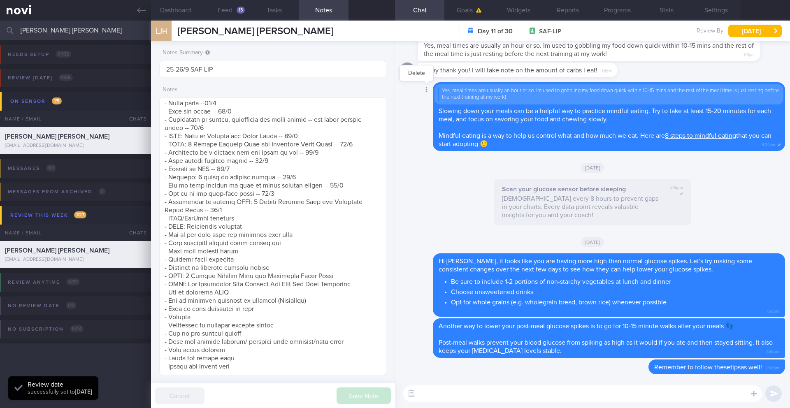
scroll to position [134, 214]
